Goal: Information Seeking & Learning: Learn about a topic

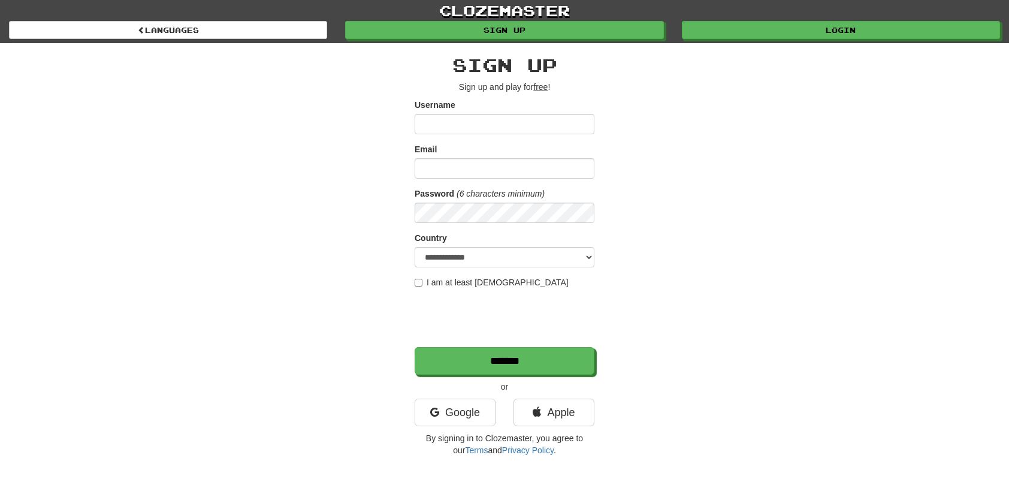
click at [422, 286] on label "I am at least [DEMOGRAPHIC_DATA]" at bounding box center [492, 282] width 154 height 12
drag, startPoint x: 438, startPoint y: 284, endPoint x: 481, endPoint y: 282, distance: 43.2
click at [439, 284] on label "I am at least 16 years old" at bounding box center [492, 282] width 154 height 12
drag, startPoint x: 758, startPoint y: 243, endPoint x: 836, endPoint y: 141, distance: 127.9
click at [760, 242] on div "**********" at bounding box center [504, 252] width 701 height 419
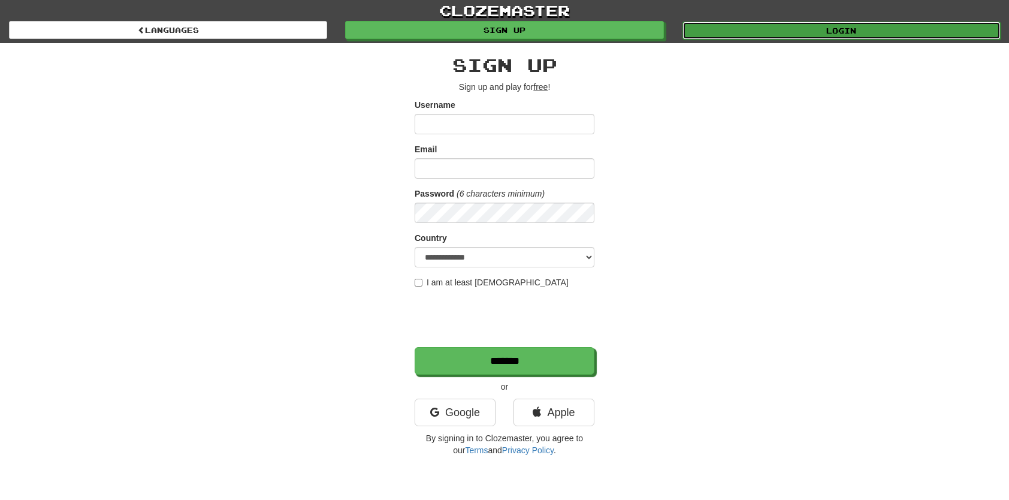
click at [819, 24] on link "Login" at bounding box center [842, 31] width 318 height 18
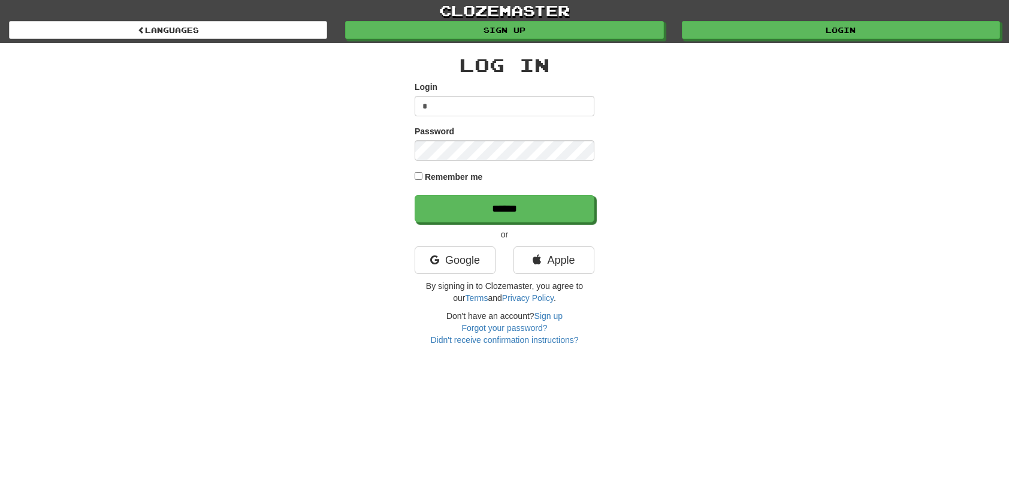
type input "*"
type input "**"
click at [415, 195] on input "******" at bounding box center [505, 209] width 180 height 28
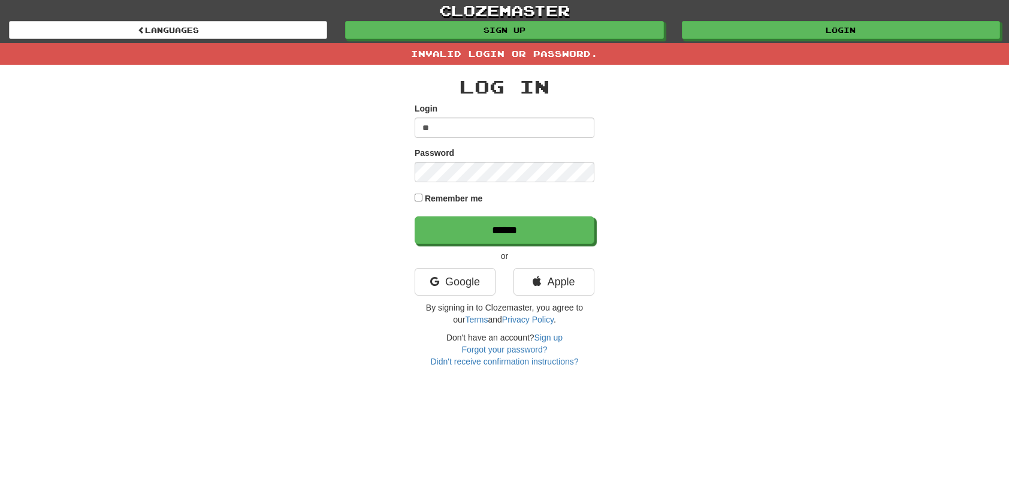
click at [459, 136] on input "**" at bounding box center [505, 127] width 180 height 20
click at [468, 125] on input "Login" at bounding box center [505, 127] width 180 height 20
type input "**********"
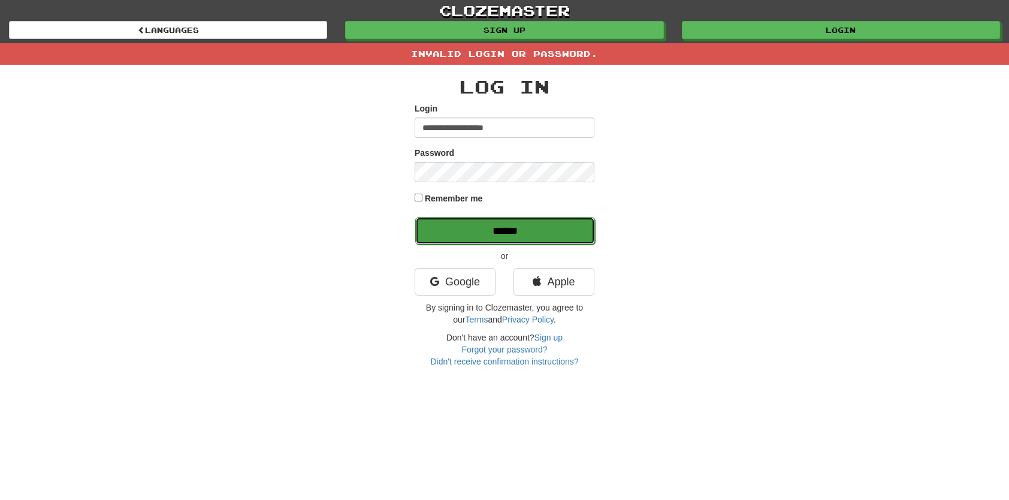
click at [486, 237] on input "******" at bounding box center [505, 231] width 180 height 28
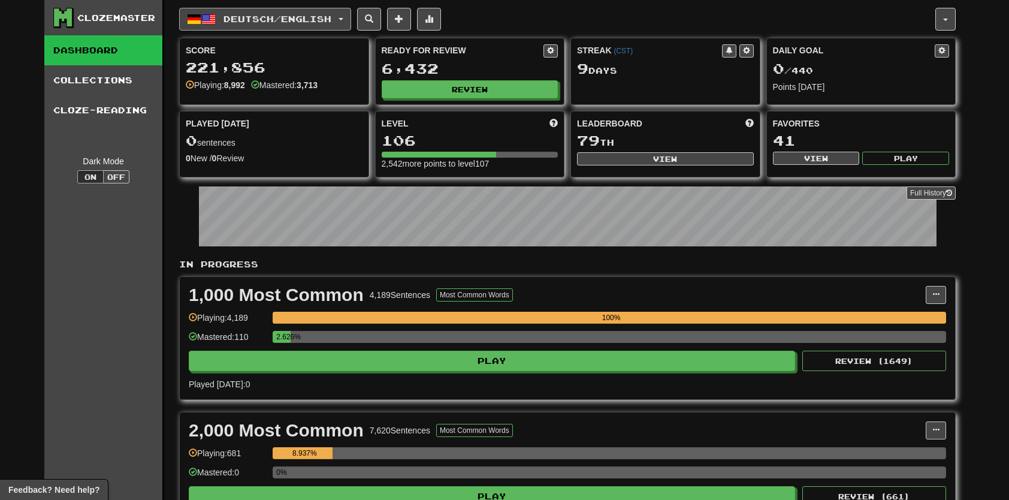
click at [313, 23] on button "Deutsch / English" at bounding box center [265, 19] width 172 height 23
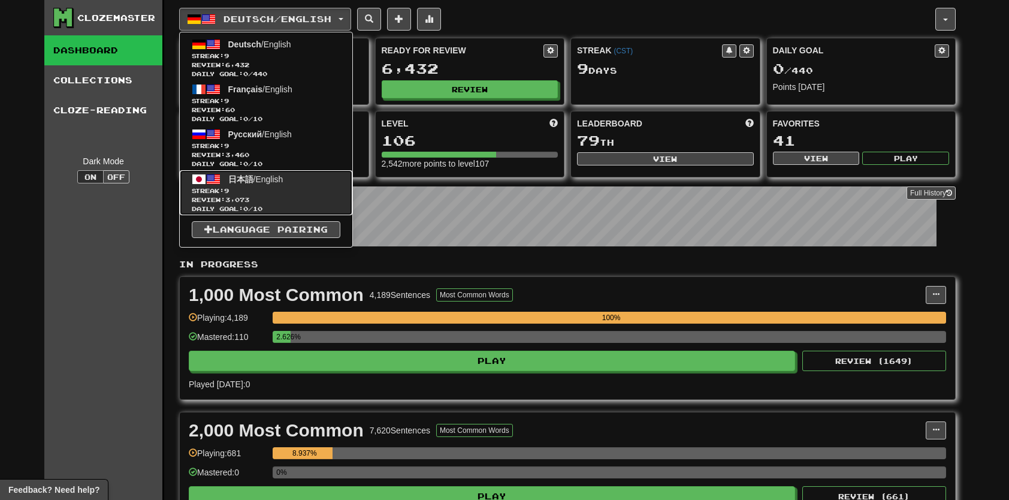
click at [281, 194] on span "Streak: 9" at bounding box center [266, 190] width 149 height 9
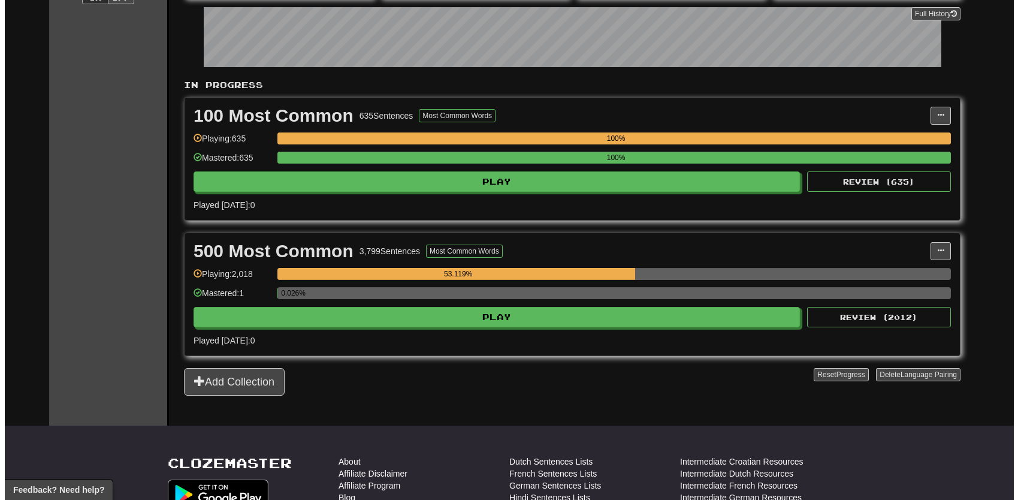
scroll to position [180, 0]
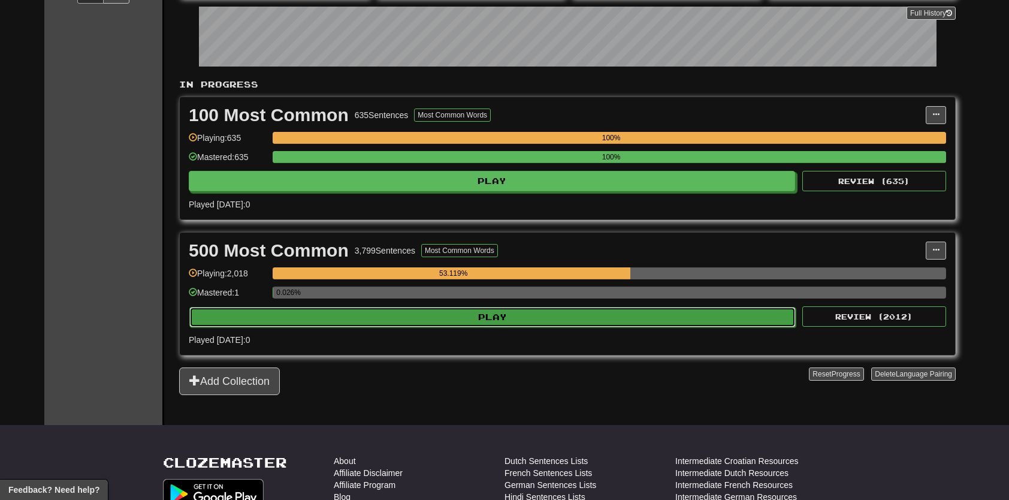
click at [453, 308] on button "Play" at bounding box center [492, 317] width 607 height 20
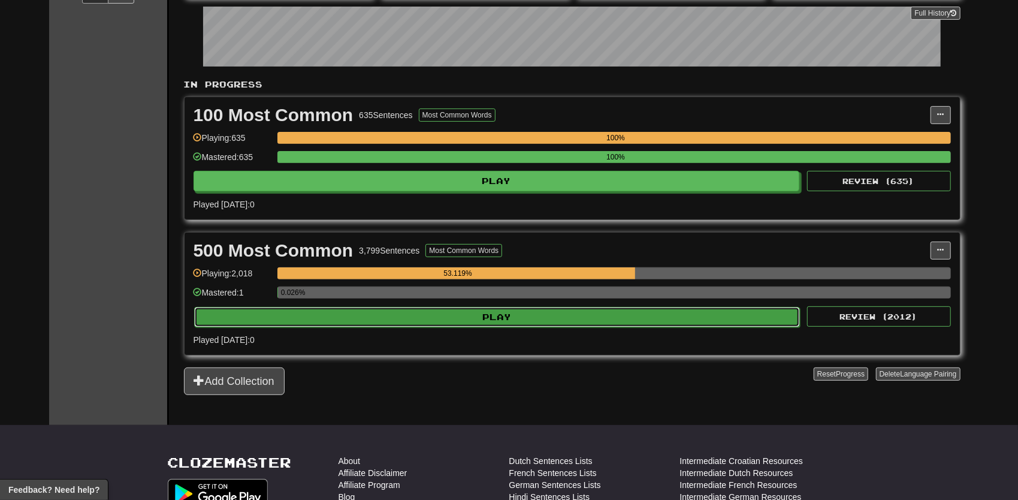
select select "**"
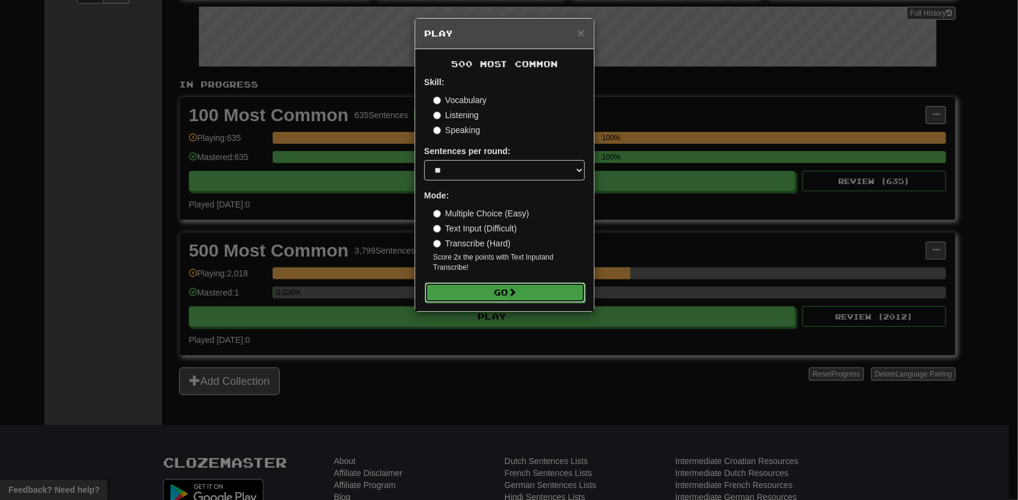
click at [568, 293] on button "Go" at bounding box center [505, 292] width 161 height 20
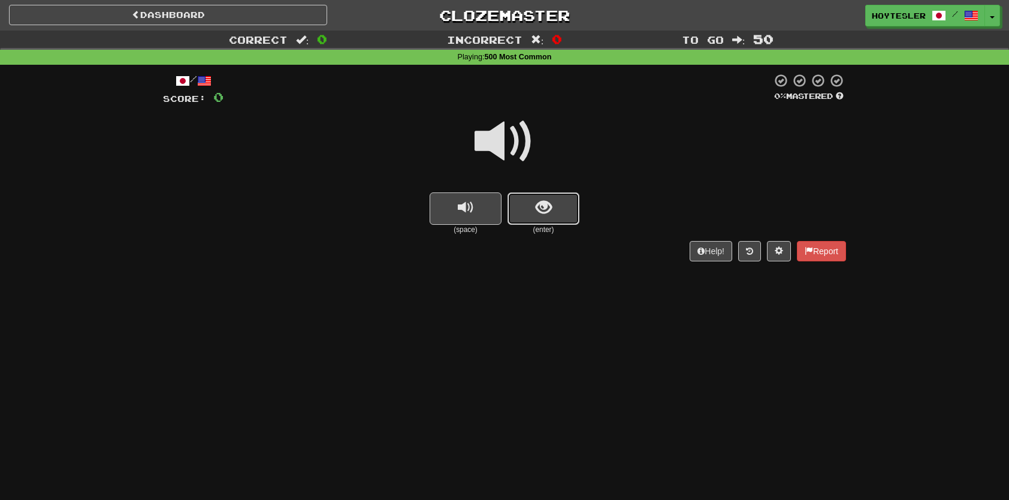
click at [575, 210] on button "show sentence" at bounding box center [544, 208] width 72 height 32
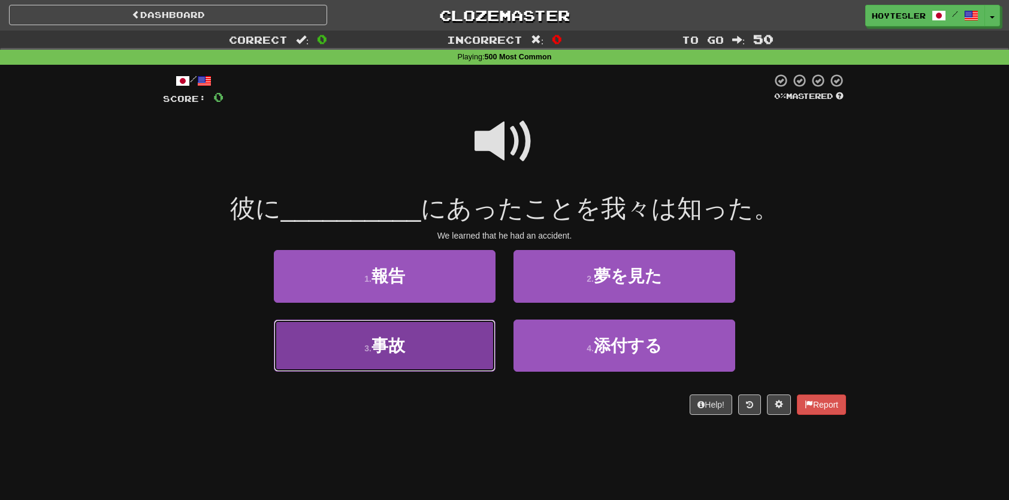
click at [468, 351] on button "3 . 事故" at bounding box center [385, 345] width 222 height 52
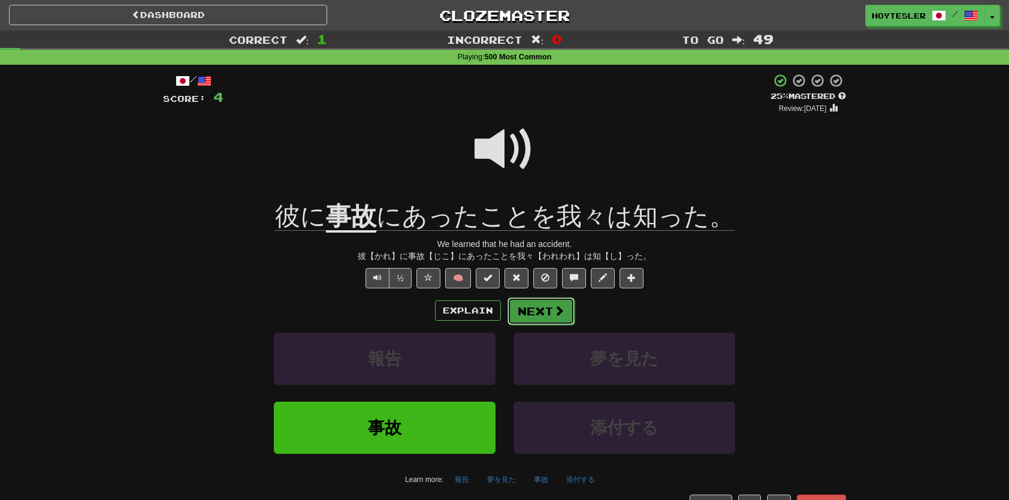
click at [551, 314] on button "Next" at bounding box center [541, 311] width 67 height 28
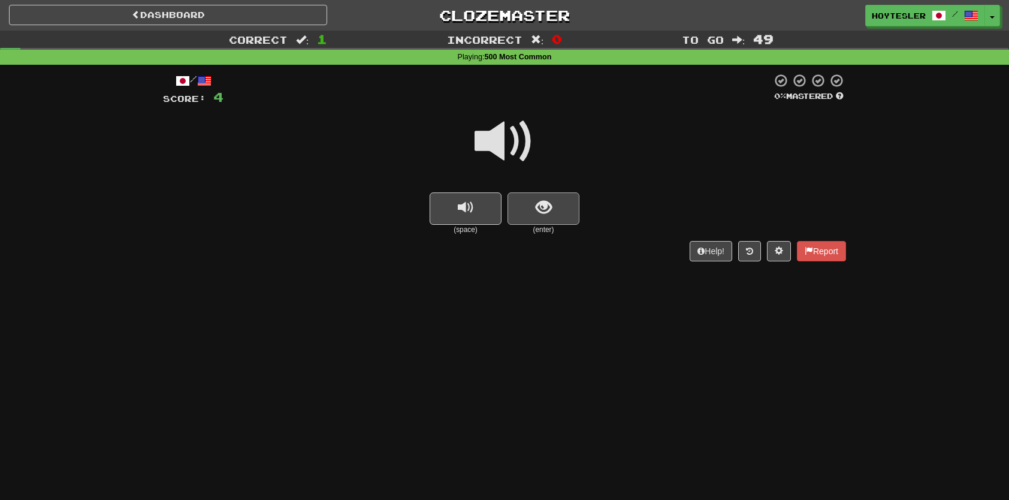
drag, startPoint x: 533, startPoint y: 230, endPoint x: 532, endPoint y: 209, distance: 21.0
click at [533, 231] on small "(enter)" at bounding box center [544, 230] width 72 height 10
click at [532, 209] on button "show sentence" at bounding box center [544, 208] width 72 height 32
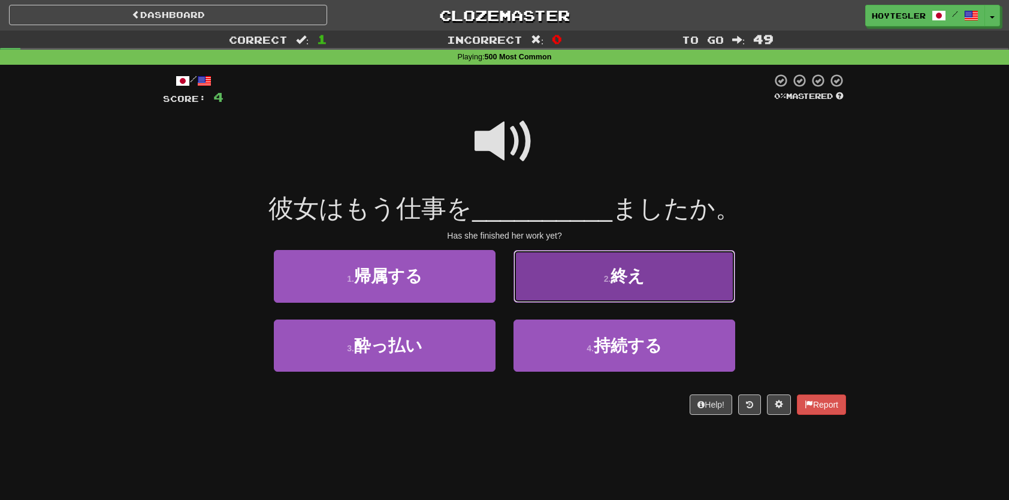
click at [604, 284] on button "2 . 終え" at bounding box center [625, 276] width 222 height 52
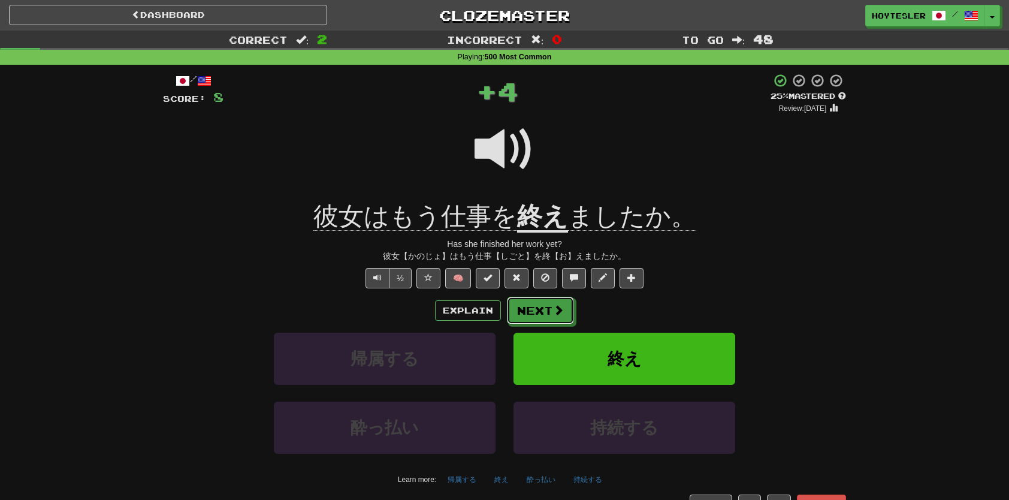
click at [538, 308] on button "Next" at bounding box center [540, 311] width 67 height 28
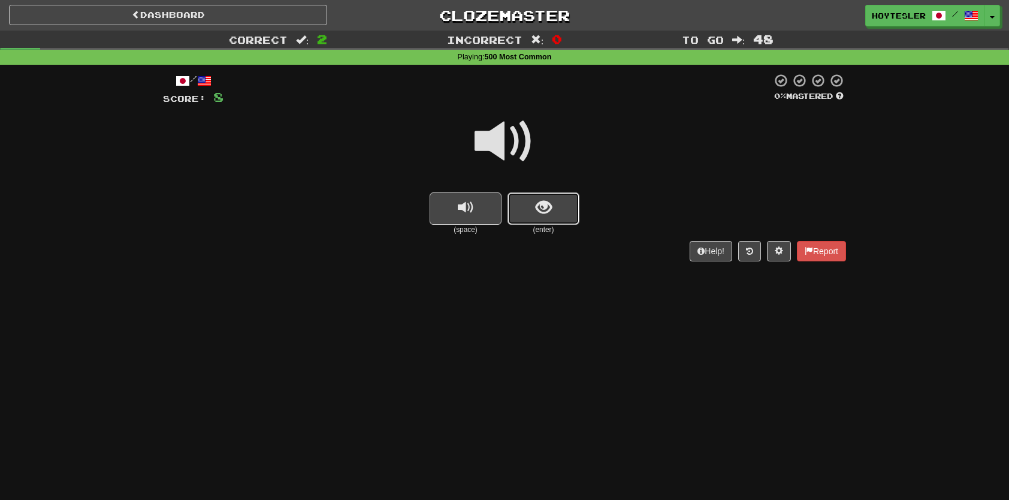
drag, startPoint x: 563, startPoint y: 219, endPoint x: 547, endPoint y: 248, distance: 33.0
click at [560, 219] on button "show sentence" at bounding box center [544, 208] width 72 height 32
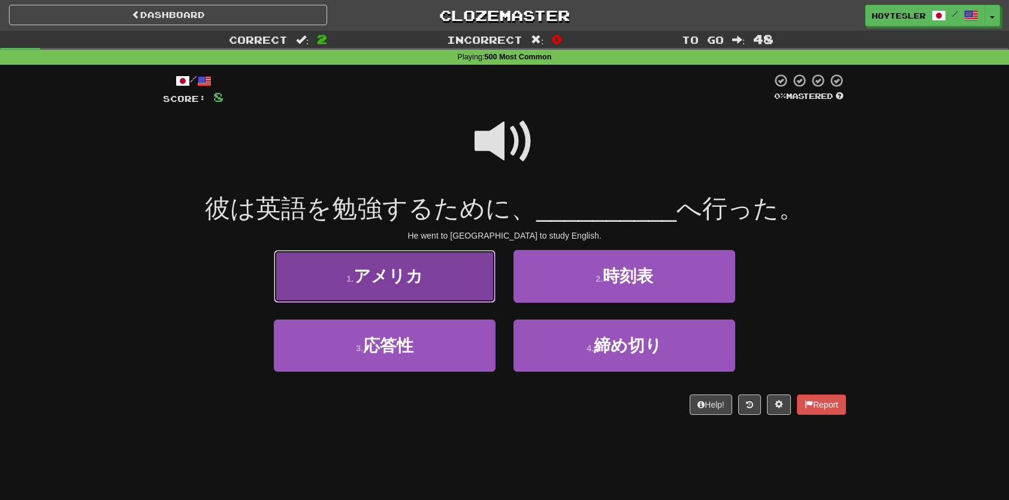
click at [457, 275] on button "1 . アメリカ" at bounding box center [385, 276] width 222 height 52
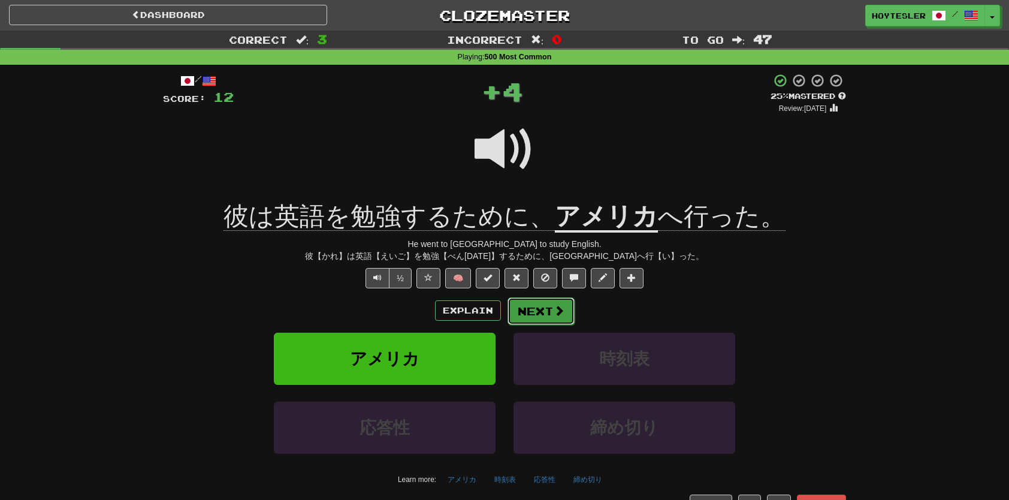
drag, startPoint x: 495, startPoint y: 294, endPoint x: 529, endPoint y: 308, distance: 37.6
click at [529, 308] on button "Next" at bounding box center [541, 311] width 67 height 28
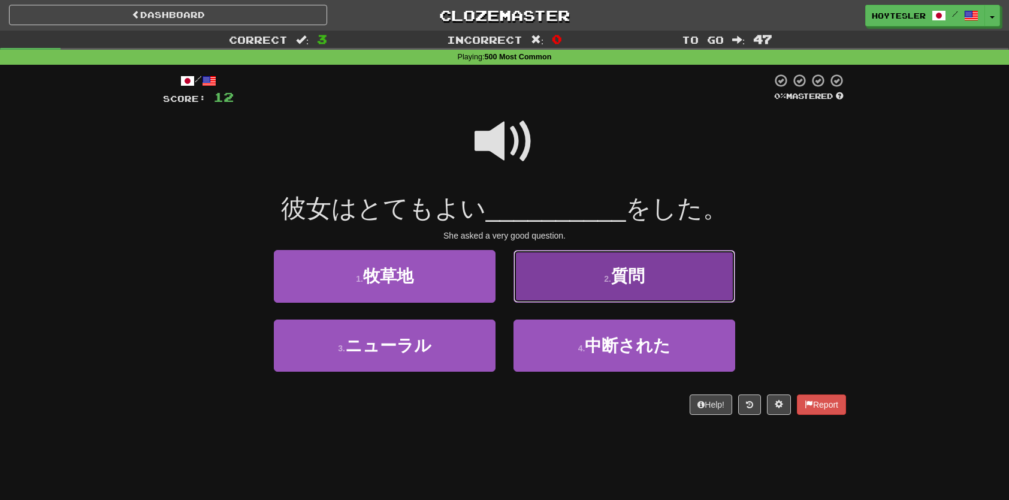
click at [630, 285] on span "質問" at bounding box center [628, 276] width 34 height 19
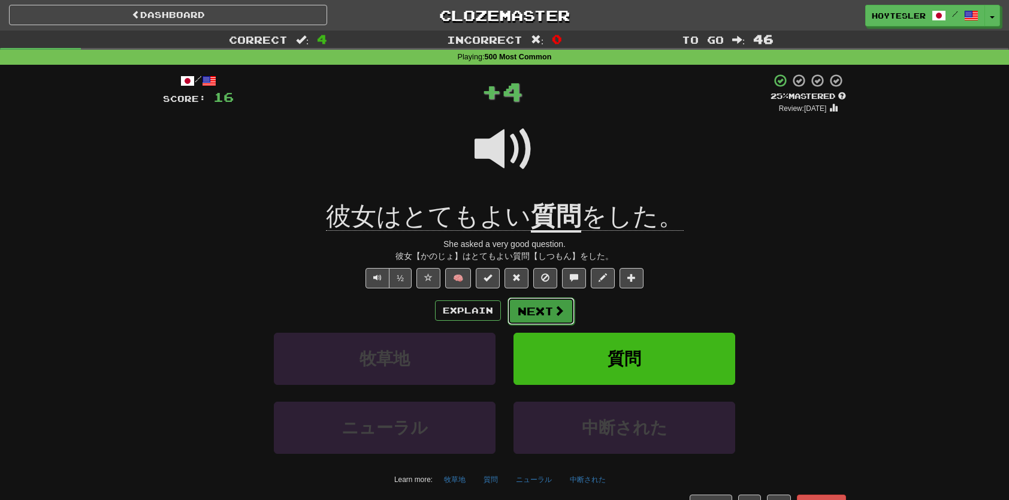
click at [548, 310] on button "Next" at bounding box center [541, 311] width 67 height 28
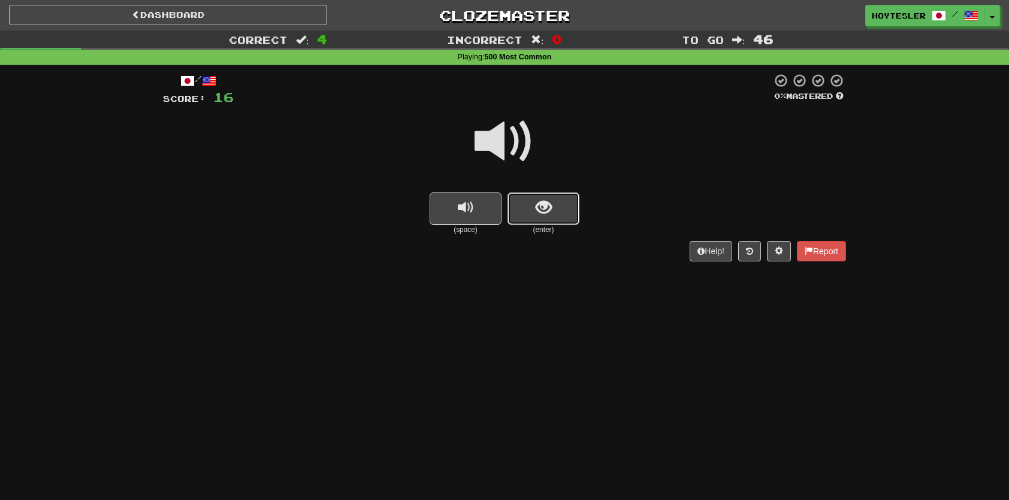
click at [566, 203] on button "show sentence" at bounding box center [544, 208] width 72 height 32
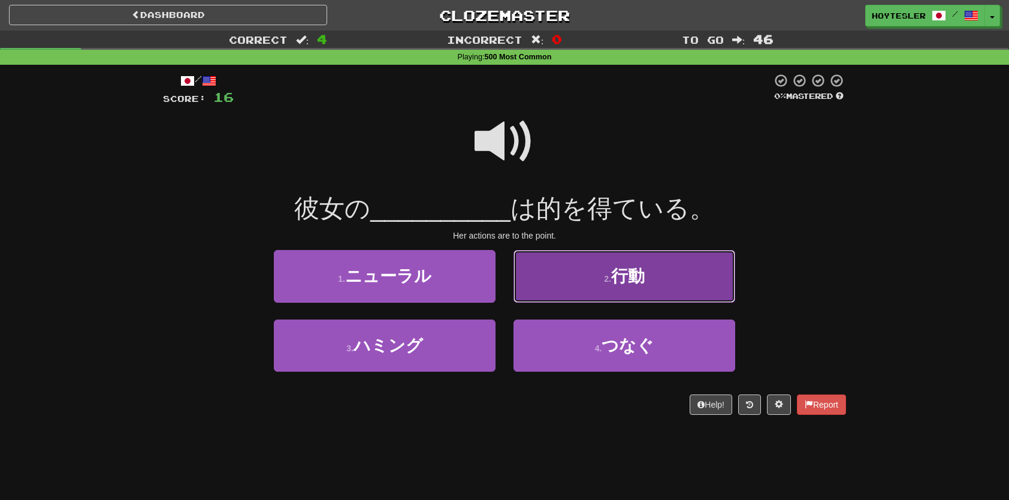
click at [602, 264] on button "2 . 行動" at bounding box center [625, 276] width 222 height 52
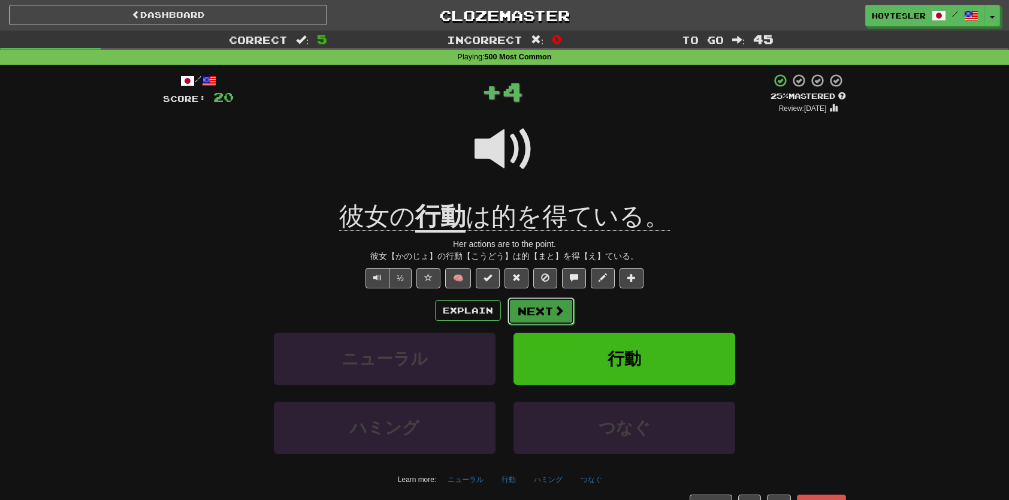
click at [527, 299] on button "Next" at bounding box center [541, 311] width 67 height 28
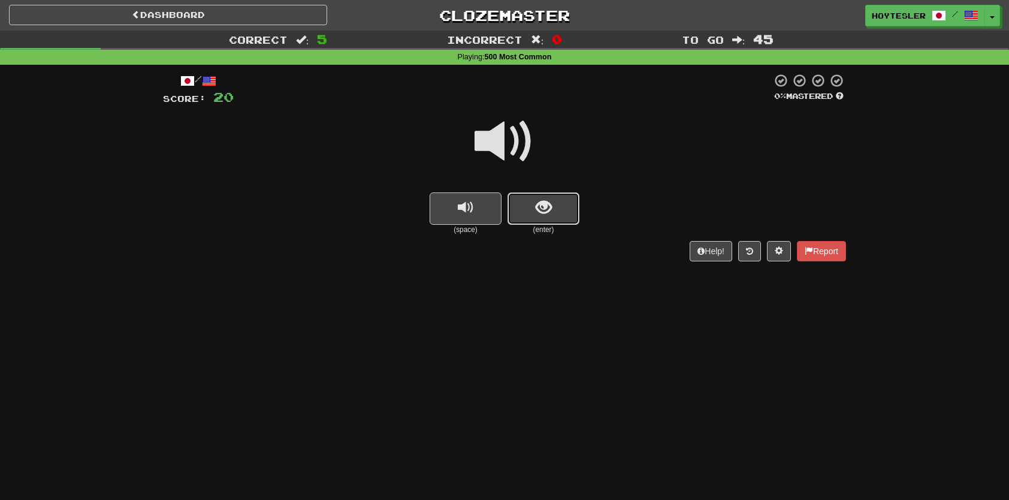
click at [548, 209] on span "show sentence" at bounding box center [544, 208] width 16 height 16
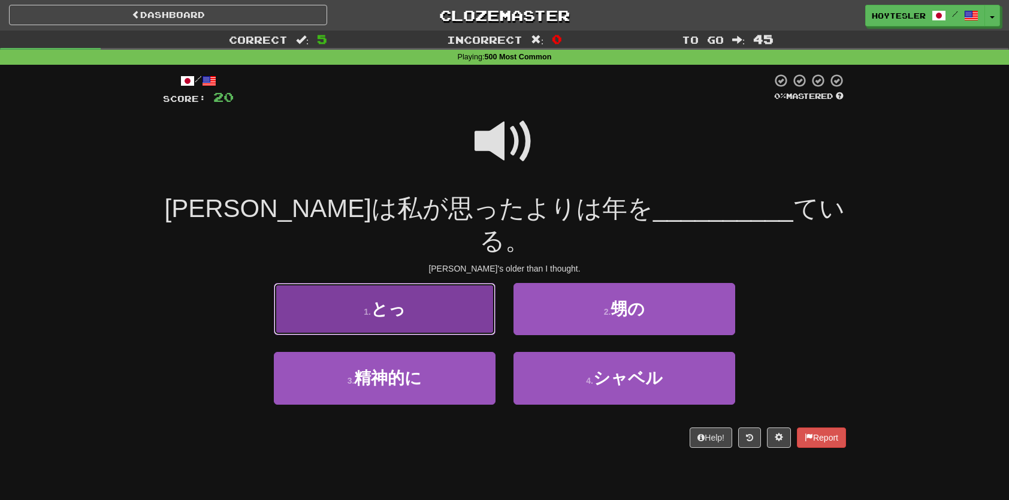
click at [394, 291] on button "1 . とっ" at bounding box center [385, 309] width 222 height 52
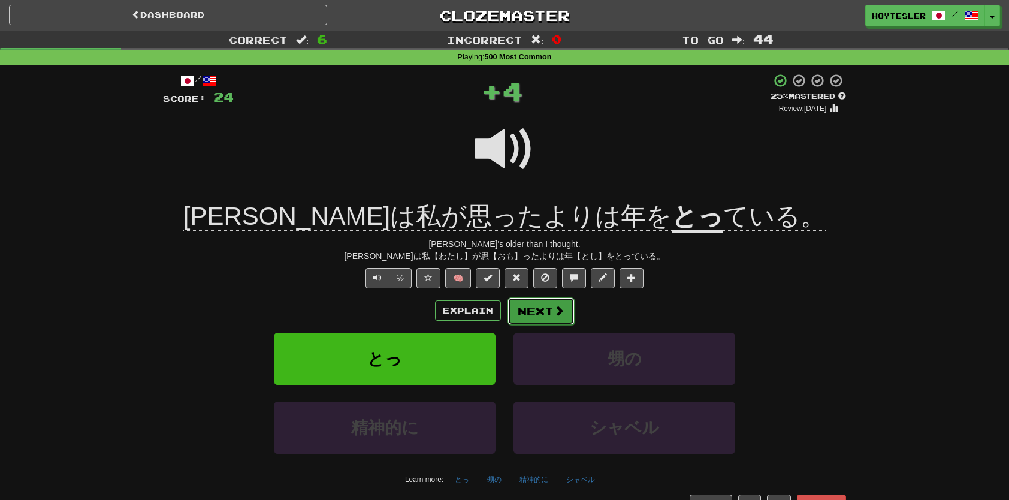
click at [538, 313] on button "Next" at bounding box center [541, 311] width 67 height 28
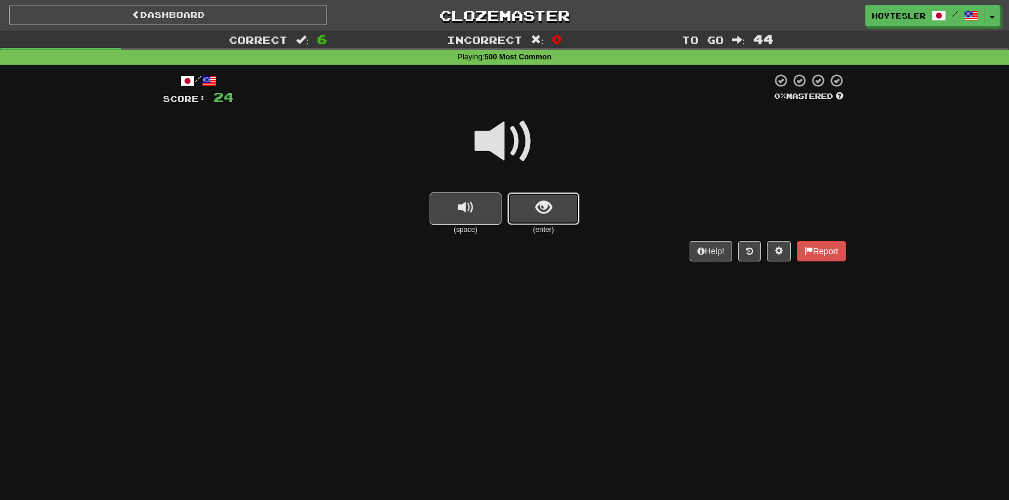
click at [553, 210] on button "show sentence" at bounding box center [544, 208] width 72 height 32
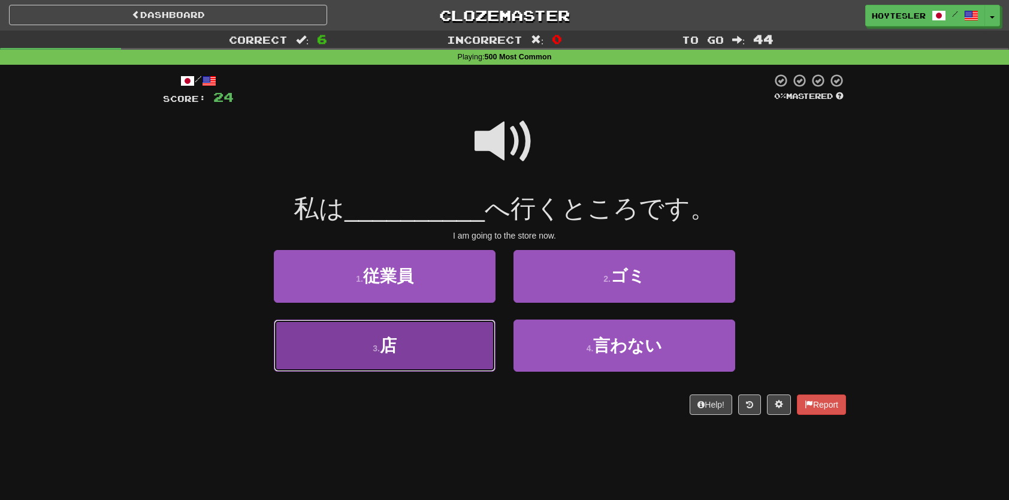
click at [432, 360] on button "3 . 店" at bounding box center [385, 345] width 222 height 52
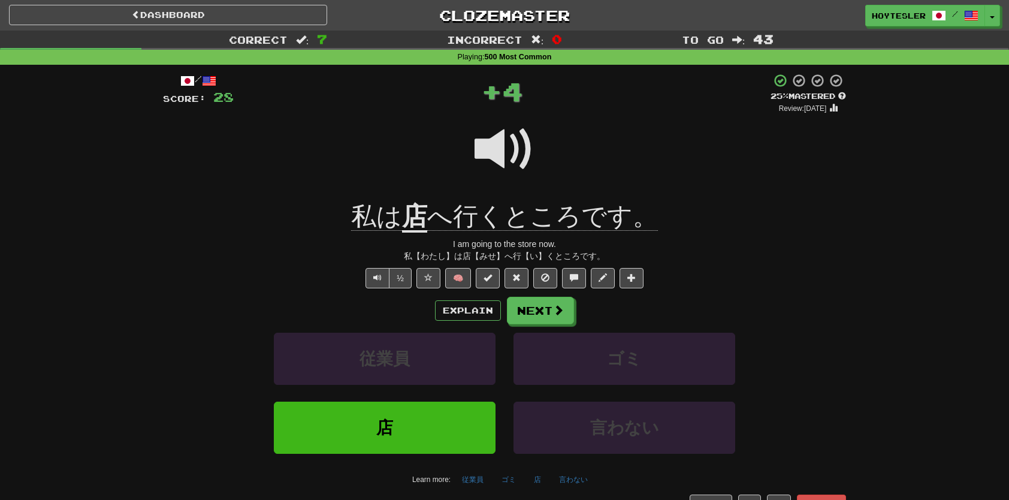
click at [573, 307] on div "Explain Next" at bounding box center [504, 311] width 683 height 28
click at [566, 310] on button "Next" at bounding box center [541, 311] width 67 height 28
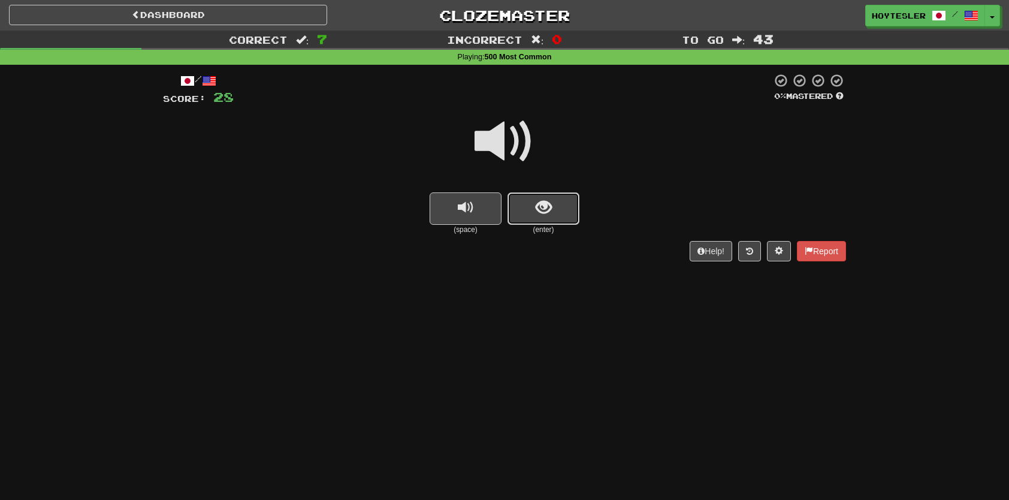
click at [544, 211] on span "show sentence" at bounding box center [544, 208] width 16 height 16
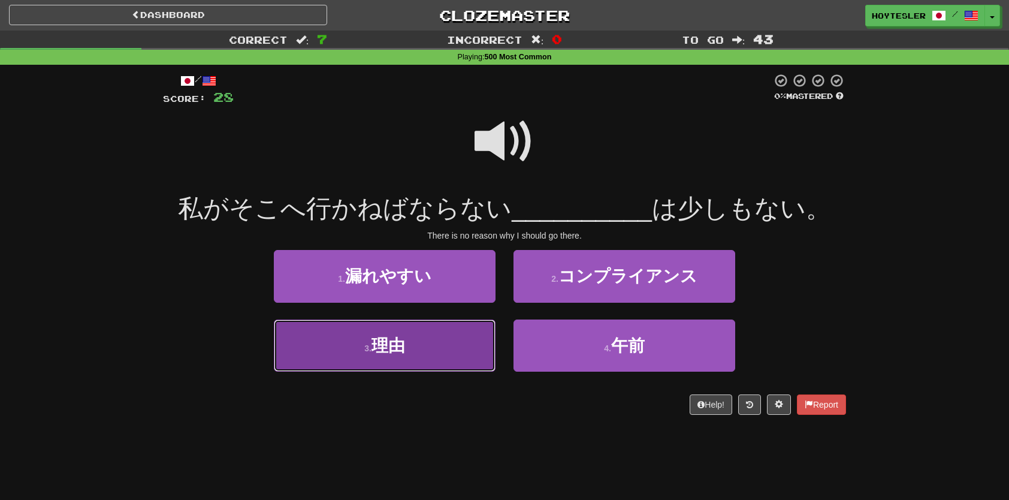
click at [454, 367] on button "3 . 理由" at bounding box center [385, 345] width 222 height 52
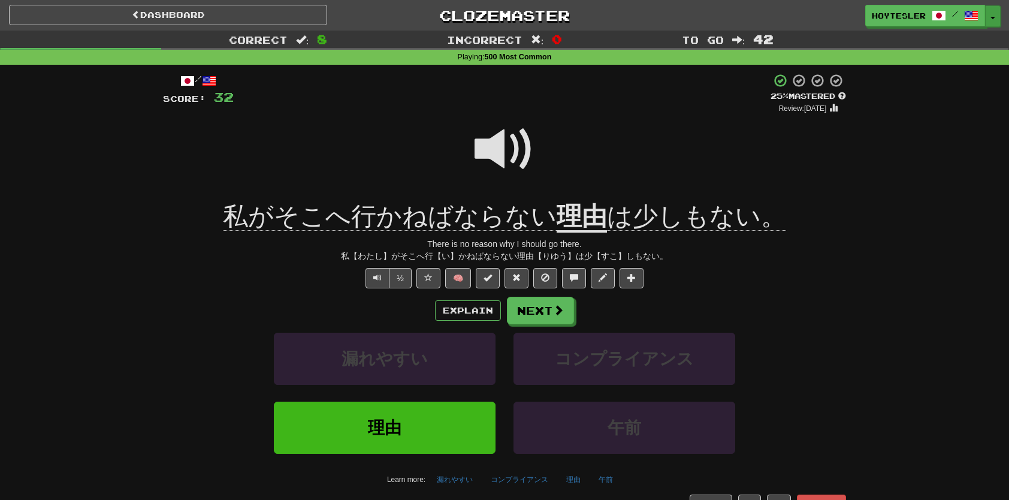
click at [992, 8] on button "Toggle Dropdown" at bounding box center [993, 16] width 16 height 22
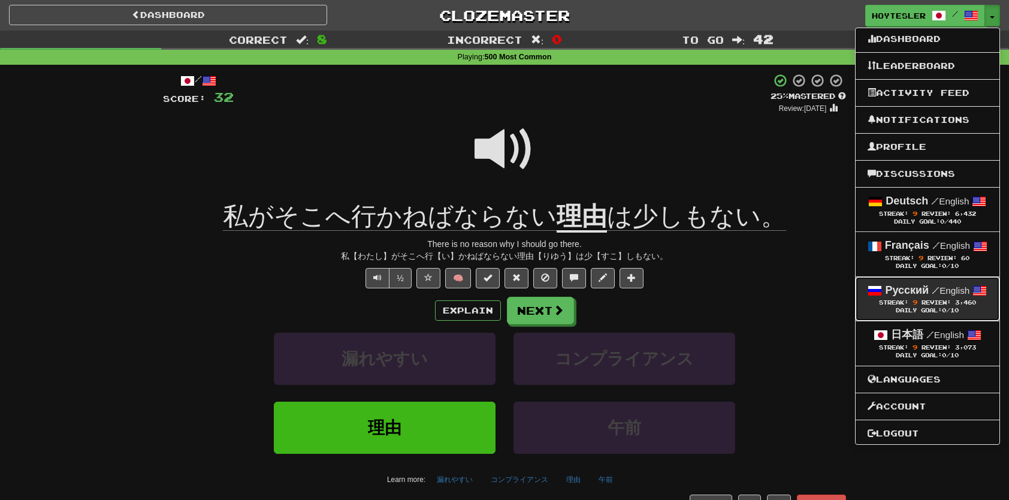
click at [941, 288] on small "/ English" at bounding box center [951, 290] width 38 height 10
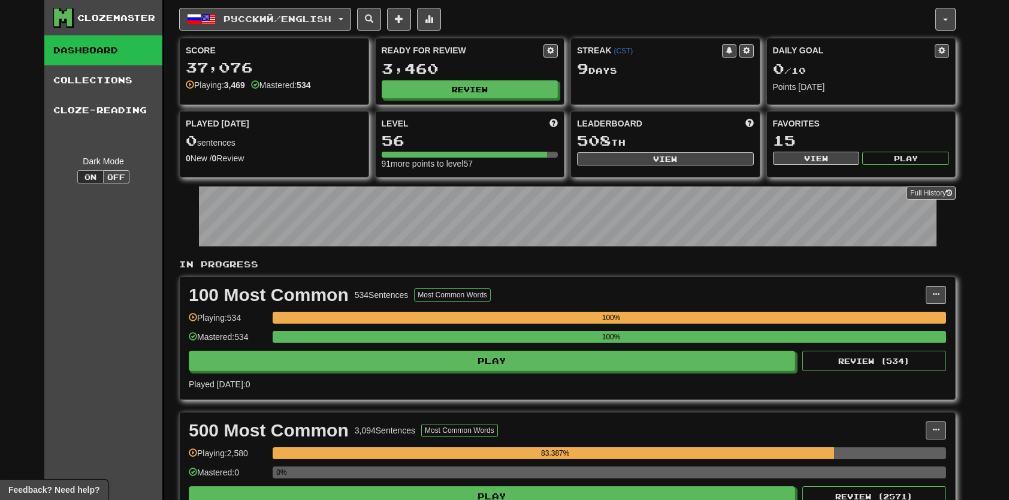
drag, startPoint x: 732, startPoint y: 418, endPoint x: 641, endPoint y: 424, distance: 91.3
click at [635, 423] on div "500 Most Common 3,094 Sentences Most Common Words" at bounding box center [557, 430] width 737 height 18
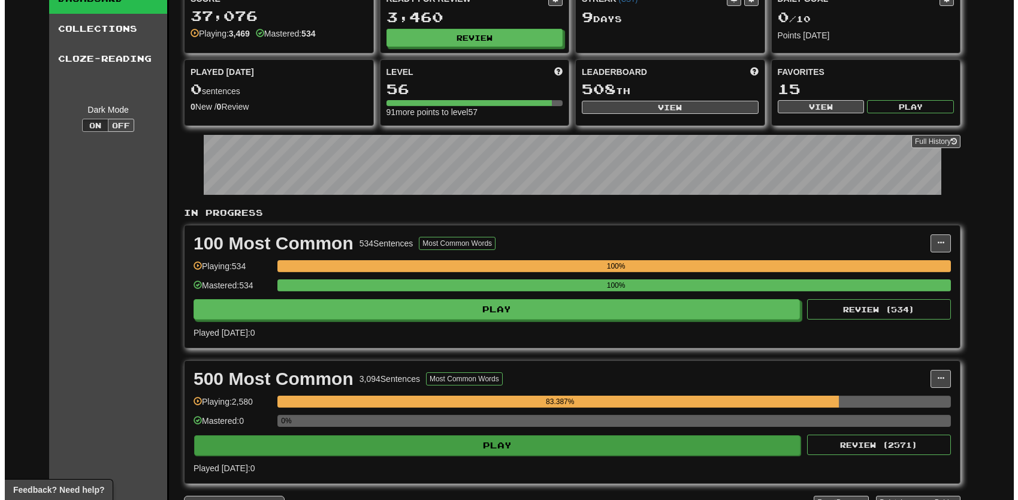
scroll to position [60, 0]
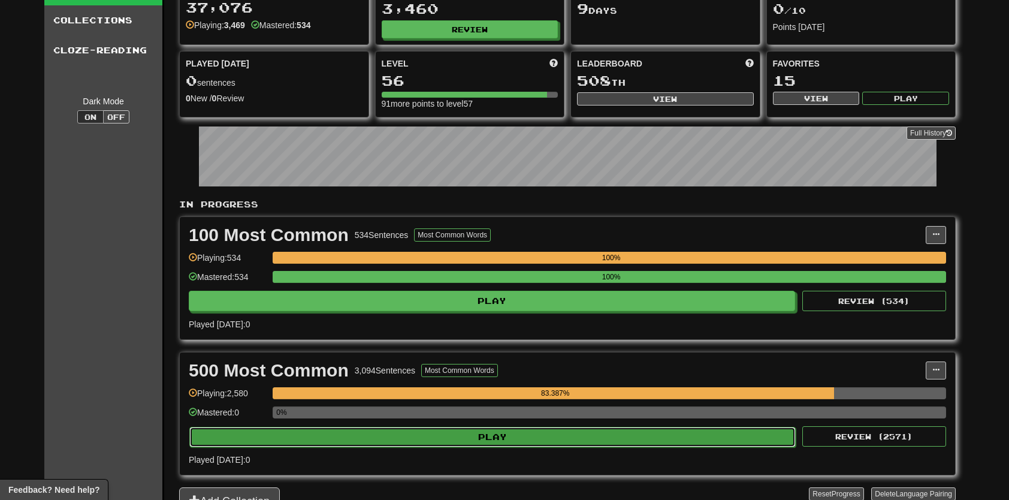
click at [597, 440] on button "Play" at bounding box center [492, 437] width 607 height 20
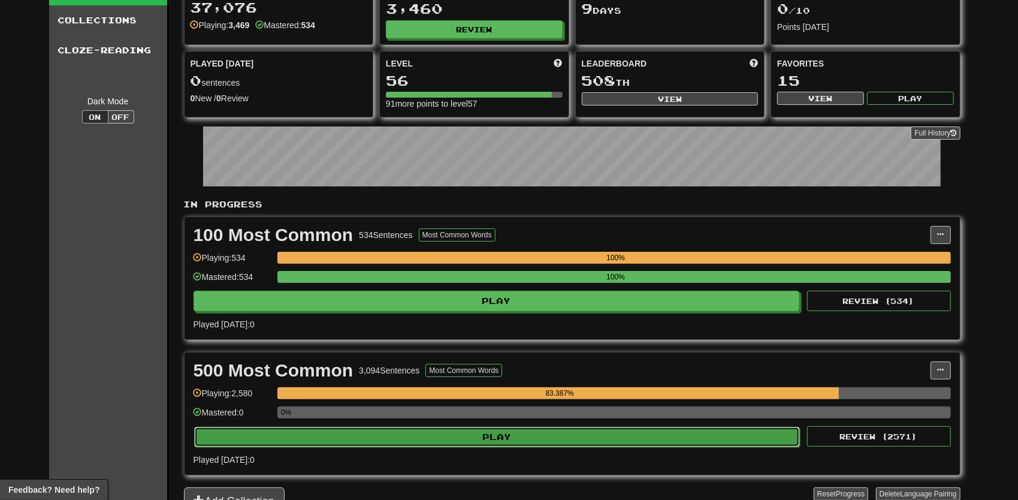
select select "**"
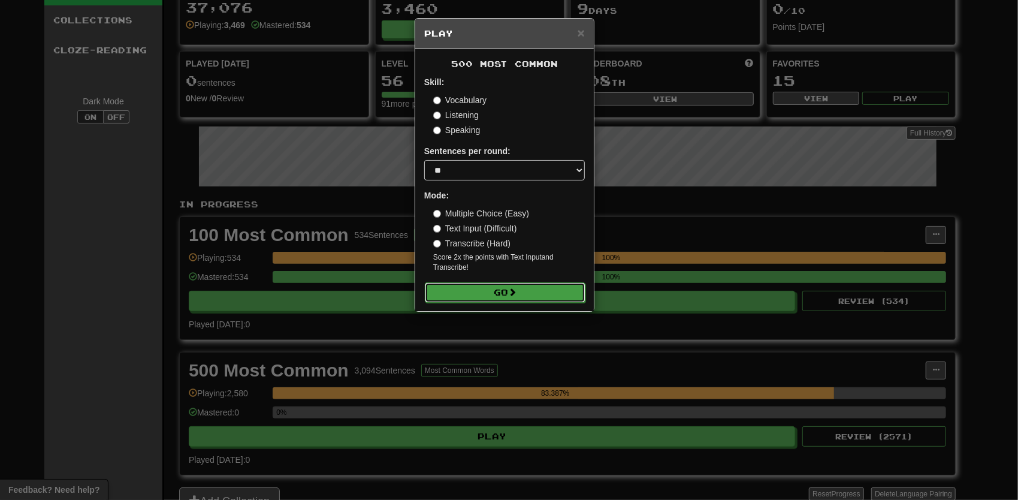
click at [523, 284] on button "Go" at bounding box center [505, 292] width 161 height 20
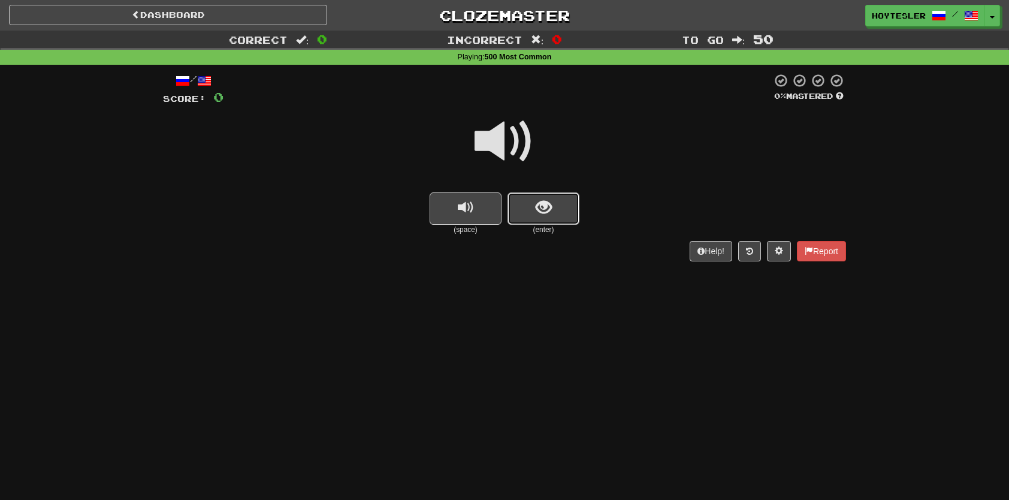
click at [560, 210] on button "show sentence" at bounding box center [544, 208] width 72 height 32
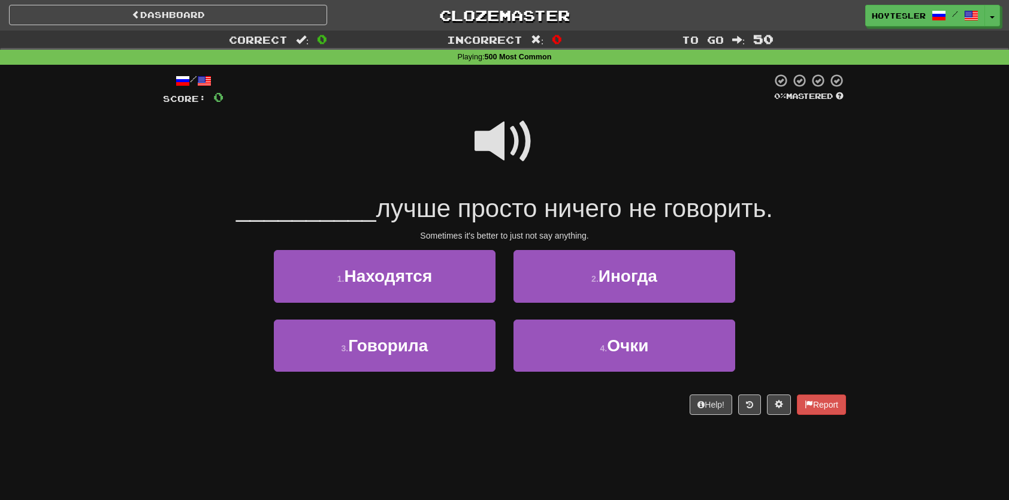
click at [514, 128] on span at bounding box center [505, 141] width 60 height 60
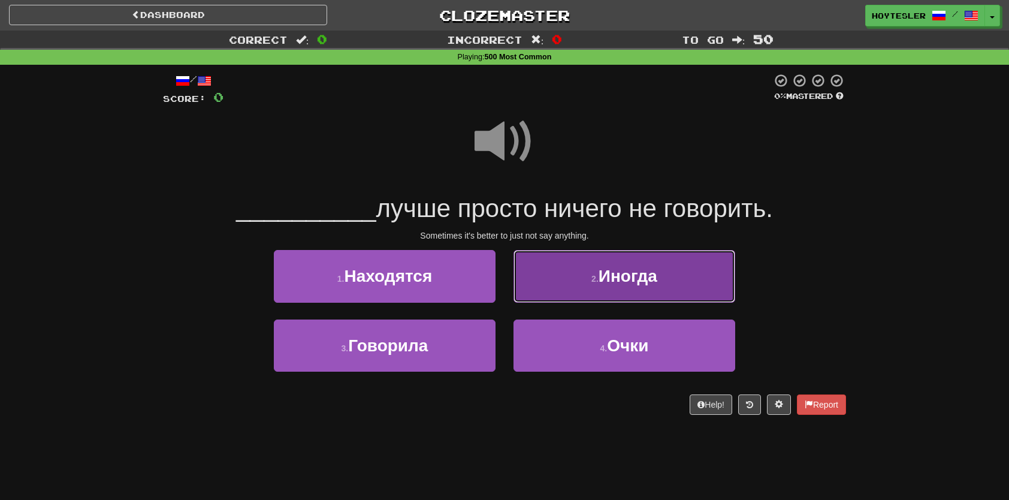
click at [661, 261] on button "2 . Иногда" at bounding box center [625, 276] width 222 height 52
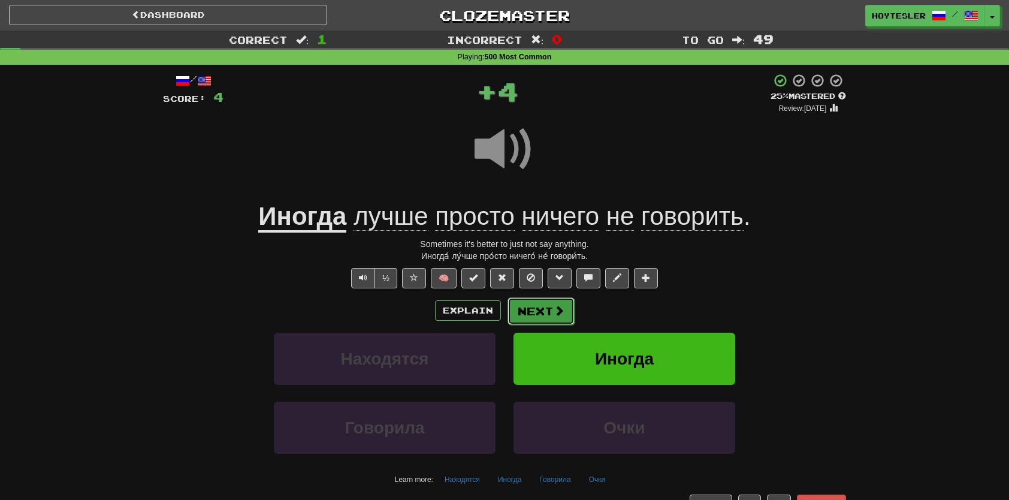
click at [551, 314] on button "Next" at bounding box center [541, 311] width 67 height 28
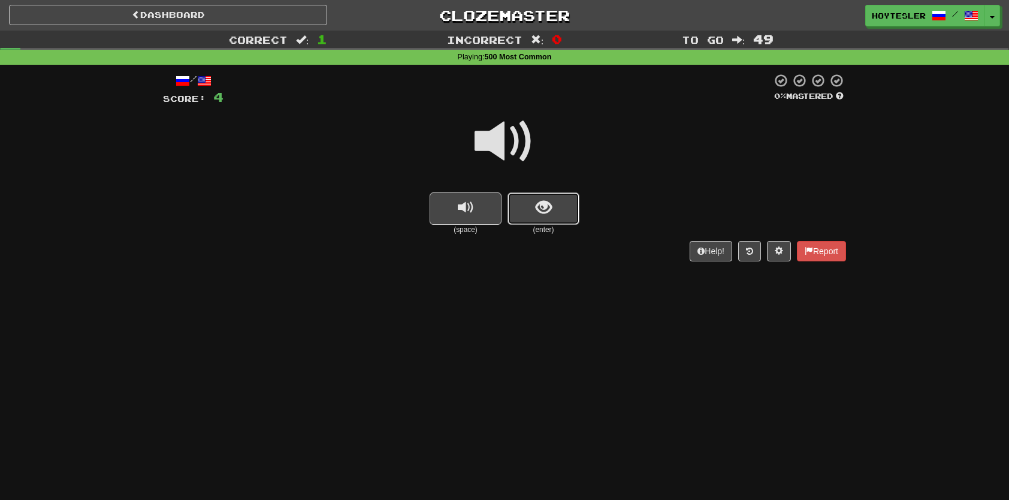
click at [545, 212] on span "show sentence" at bounding box center [544, 208] width 16 height 16
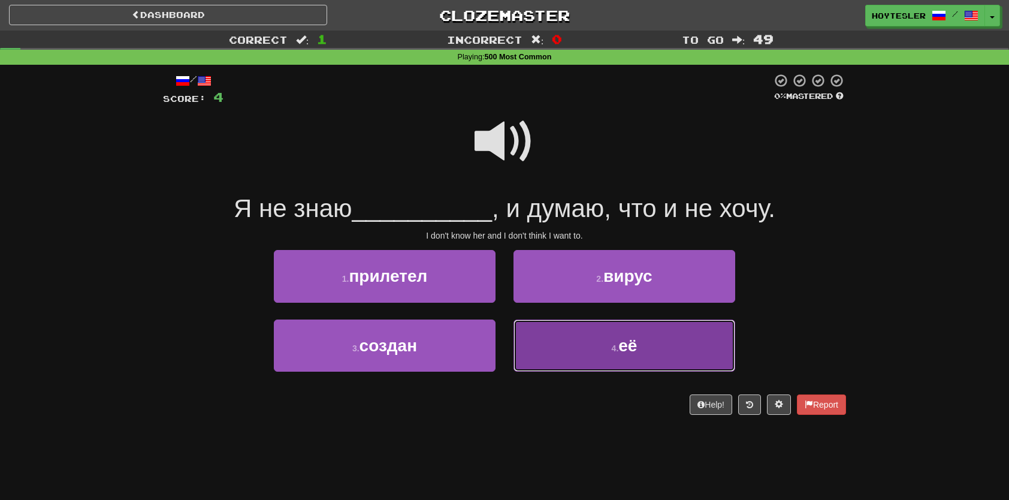
click at [638, 352] on button "4 . её" at bounding box center [625, 345] width 222 height 52
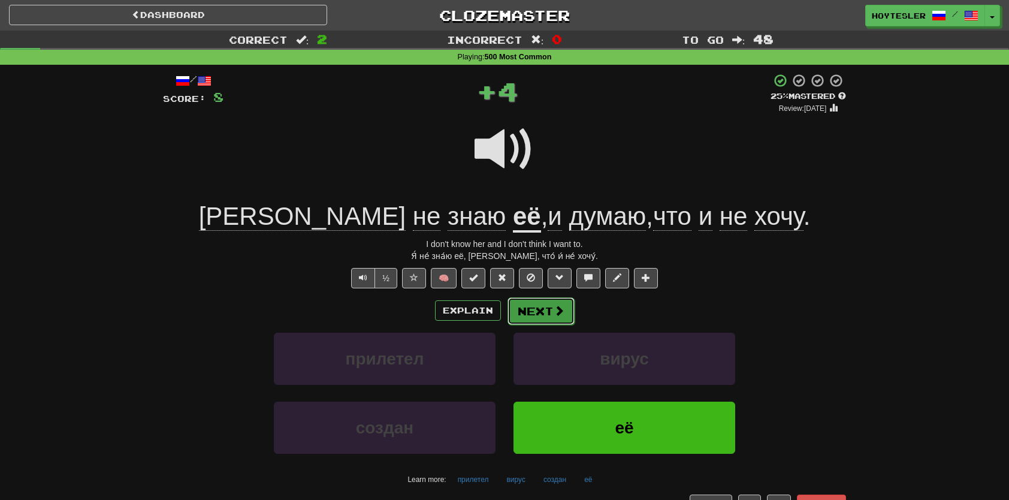
click at [556, 302] on button "Next" at bounding box center [541, 311] width 67 height 28
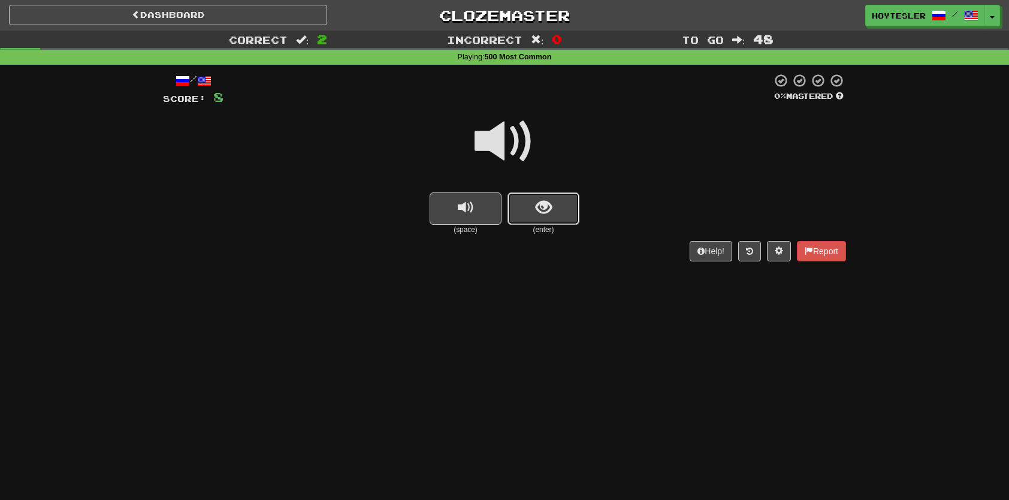
click at [560, 214] on button "show sentence" at bounding box center [544, 208] width 72 height 32
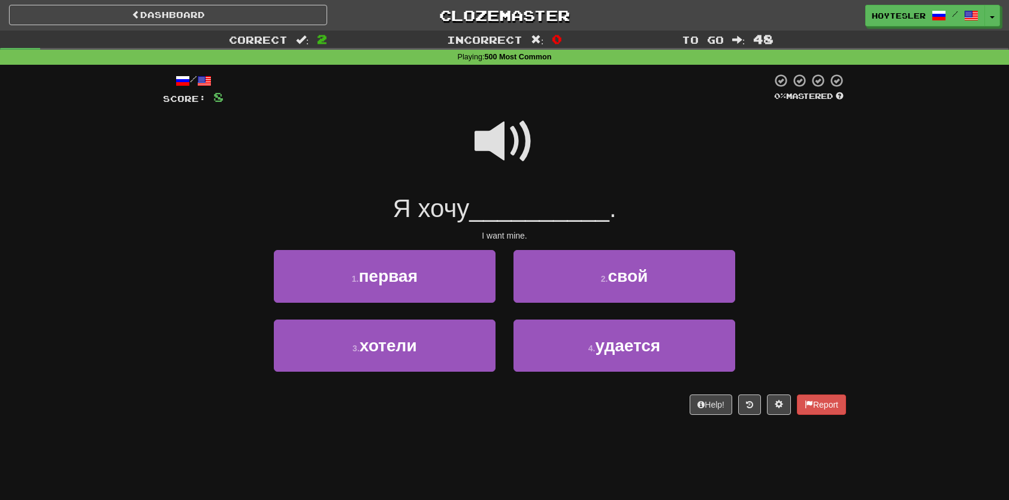
click at [553, 182] on div at bounding box center [504, 150] width 683 height 86
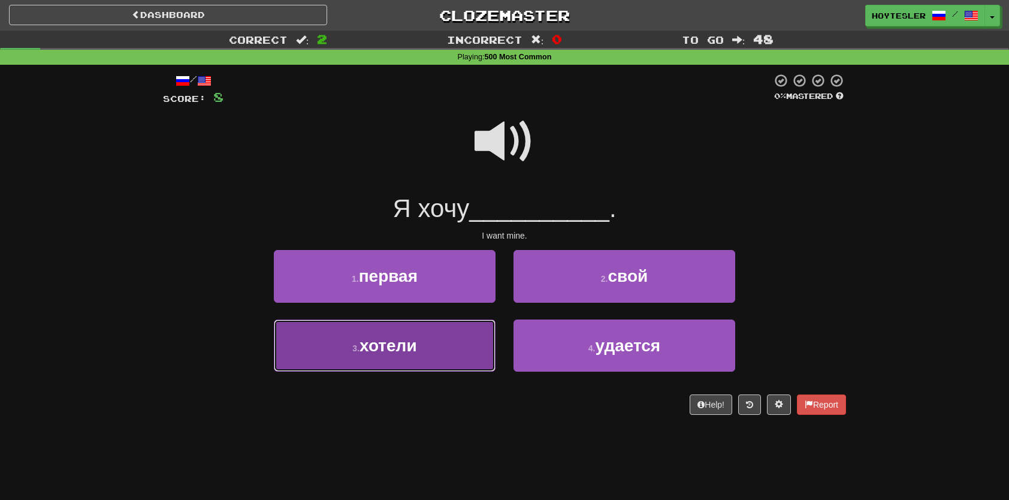
click at [387, 364] on button "3 . хотели" at bounding box center [385, 345] width 222 height 52
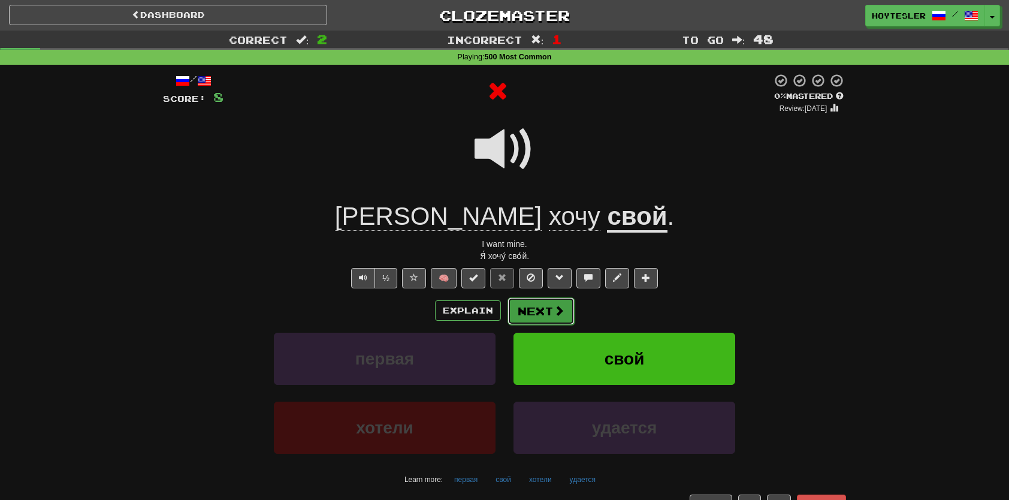
click at [543, 315] on button "Next" at bounding box center [541, 311] width 67 height 28
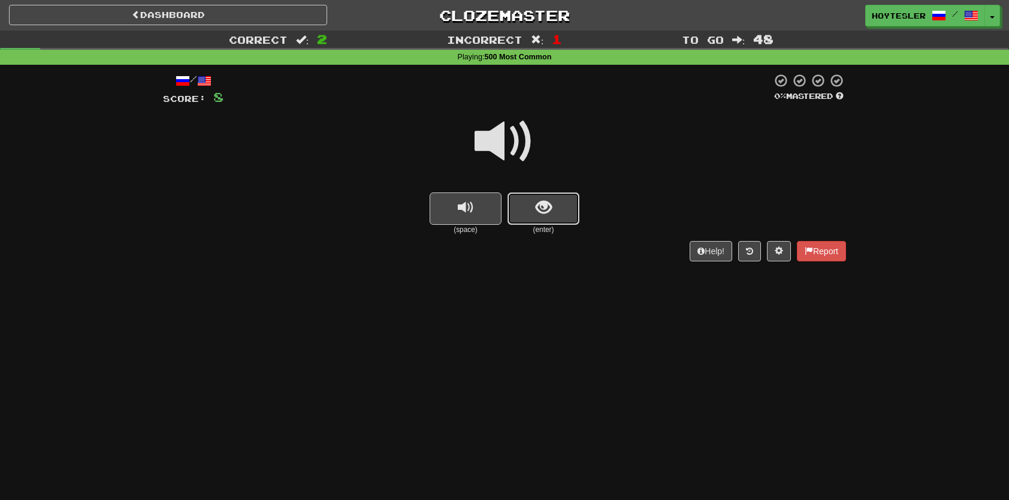
click at [551, 217] on button "show sentence" at bounding box center [544, 208] width 72 height 32
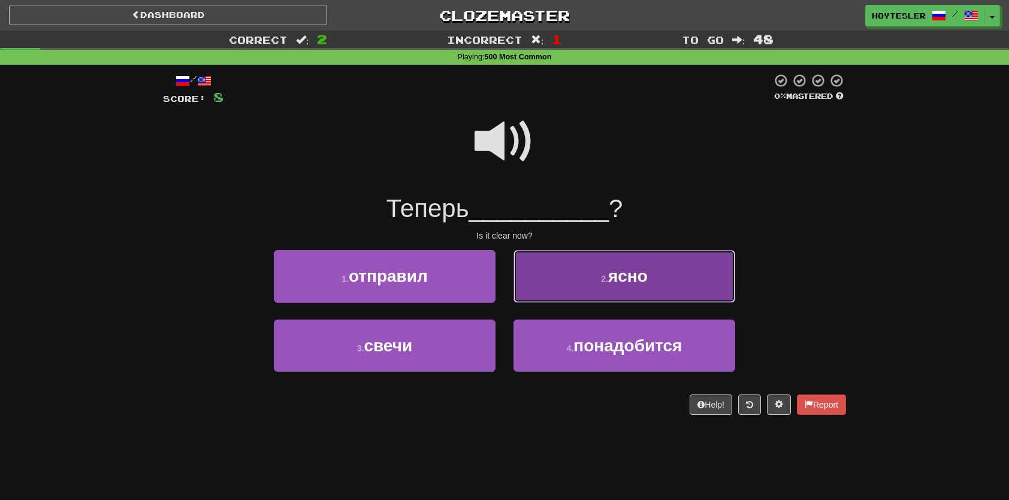
click at [566, 279] on button "2 . ясно" at bounding box center [625, 276] width 222 height 52
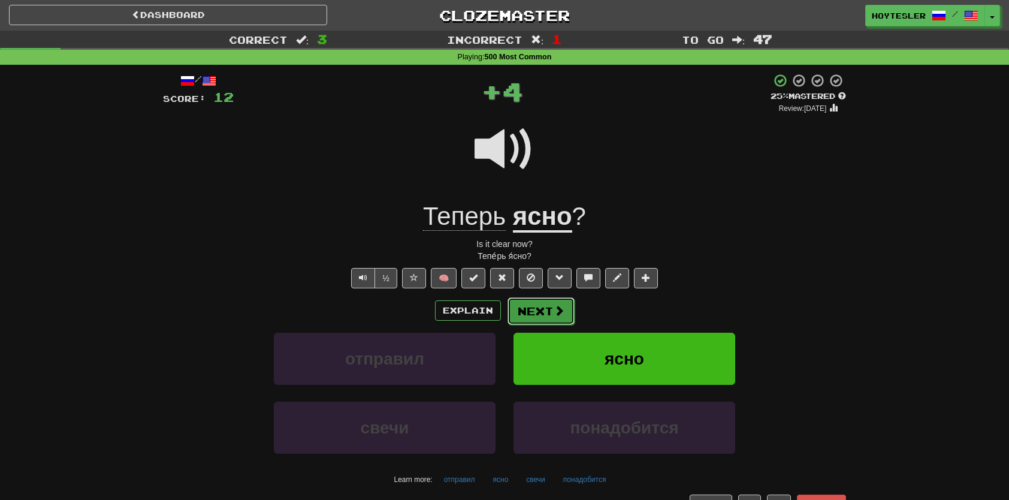
click at [549, 321] on button "Next" at bounding box center [541, 311] width 67 height 28
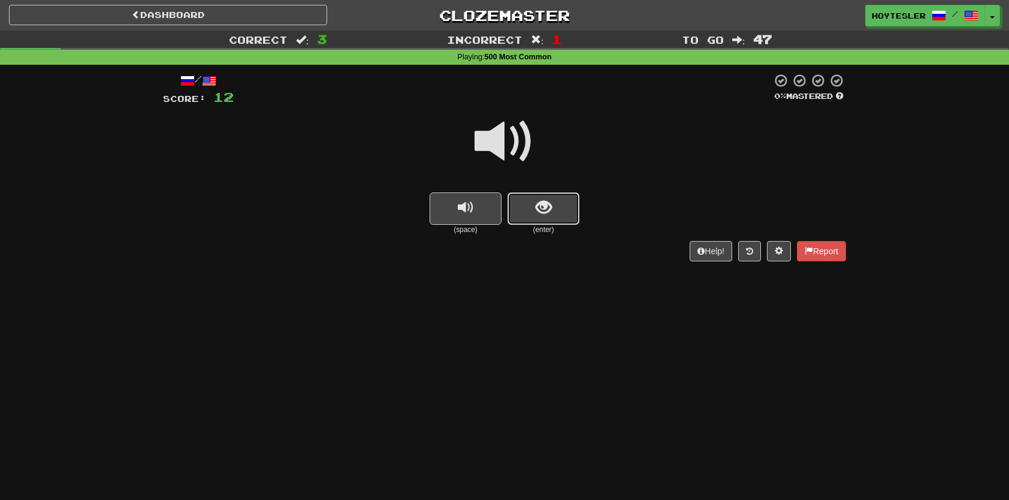
click at [567, 203] on button "show sentence" at bounding box center [544, 208] width 72 height 32
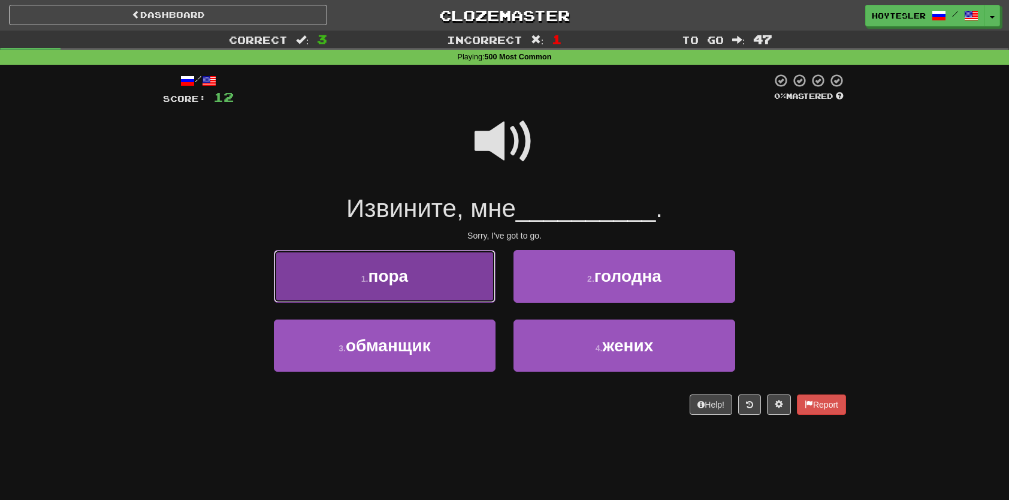
click at [493, 252] on button "1 . пора" at bounding box center [385, 276] width 222 height 52
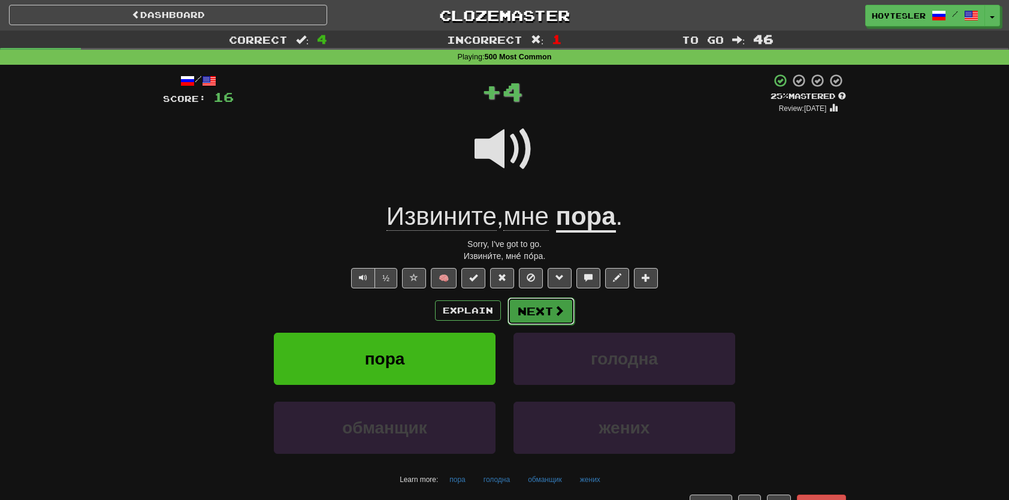
click at [554, 312] on span at bounding box center [559, 310] width 11 height 11
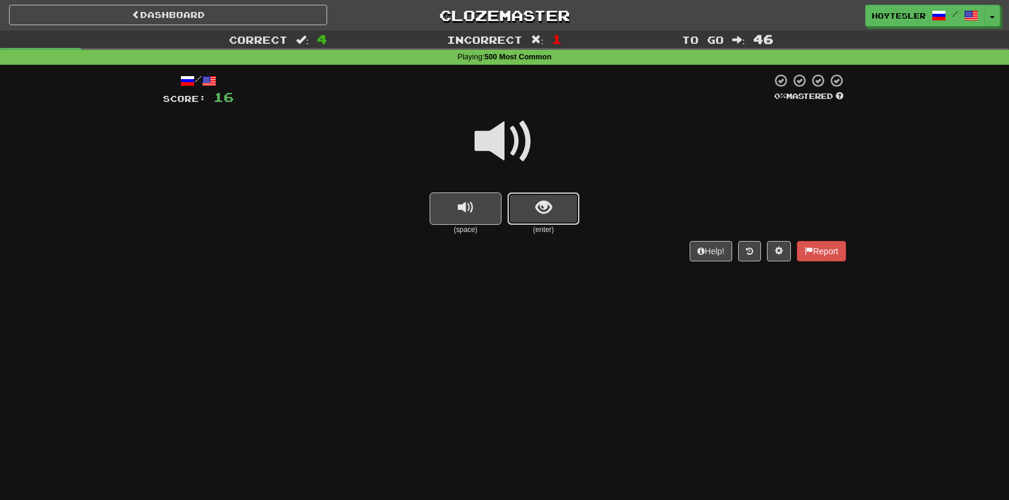
click at [538, 204] on span "show sentence" at bounding box center [544, 208] width 16 height 16
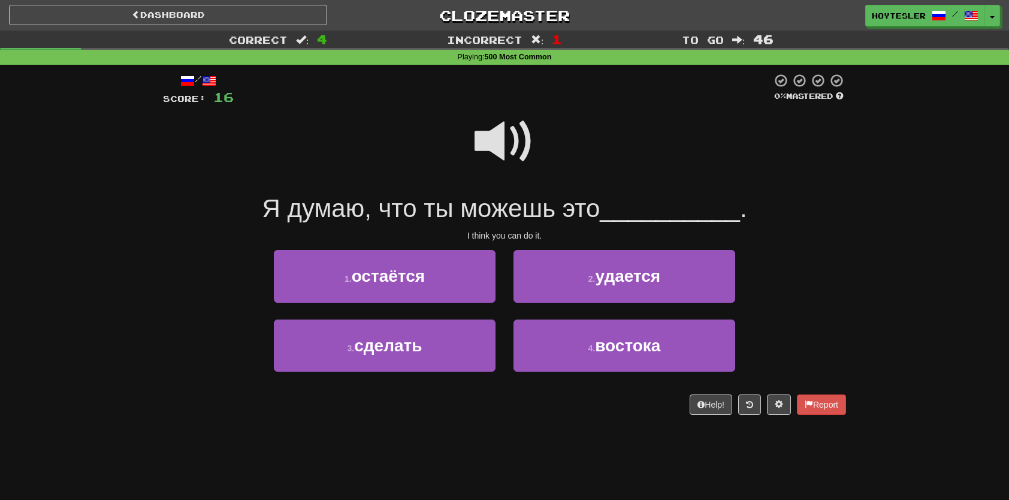
click at [526, 137] on span at bounding box center [505, 141] width 60 height 60
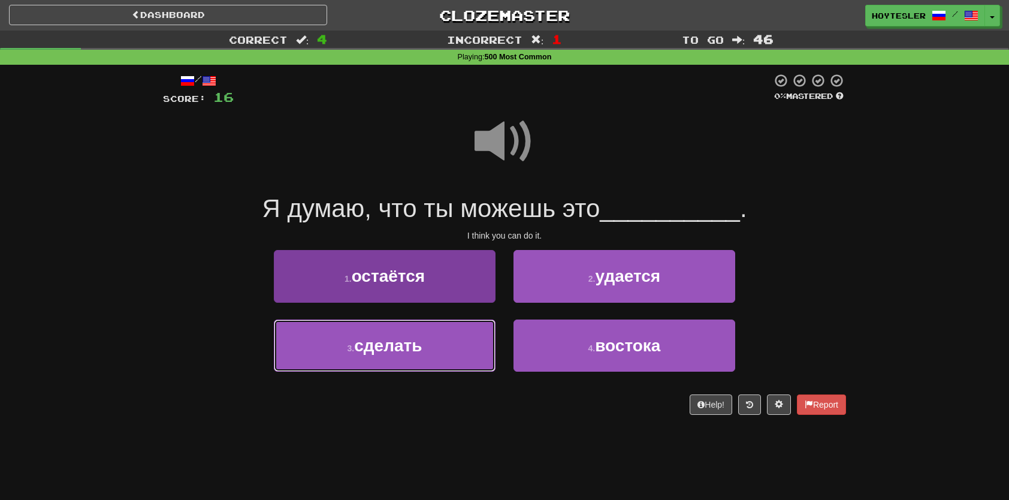
click at [428, 348] on button "3 . сделать" at bounding box center [385, 345] width 222 height 52
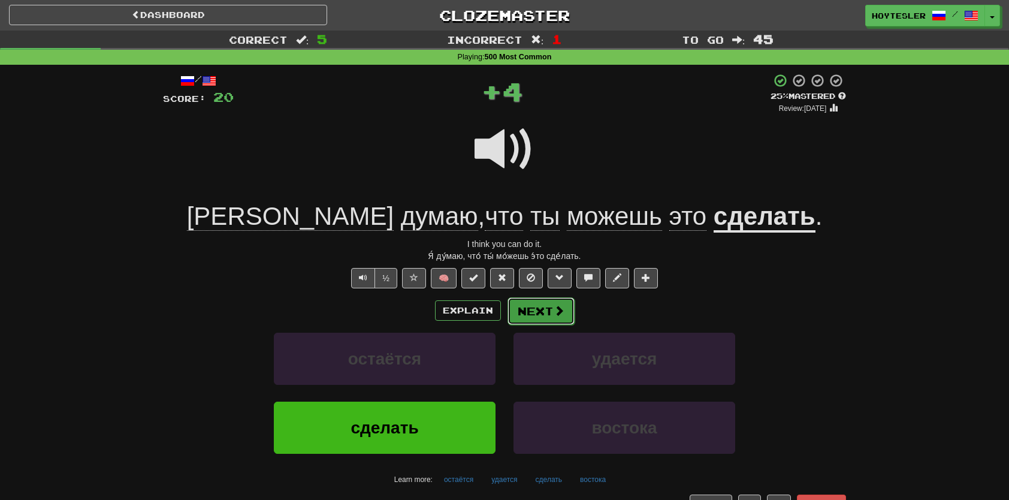
click at [552, 303] on button "Next" at bounding box center [541, 311] width 67 height 28
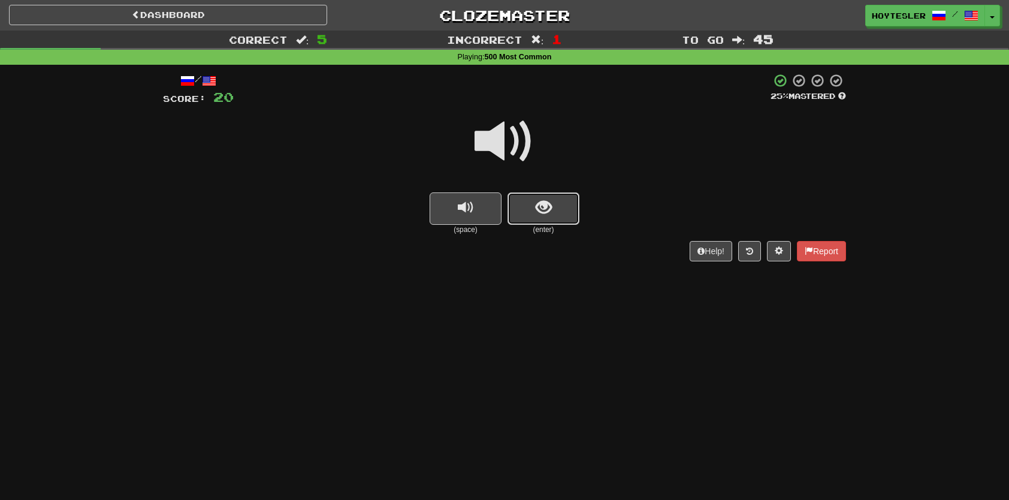
click at [549, 207] on span "show sentence" at bounding box center [544, 208] width 16 height 16
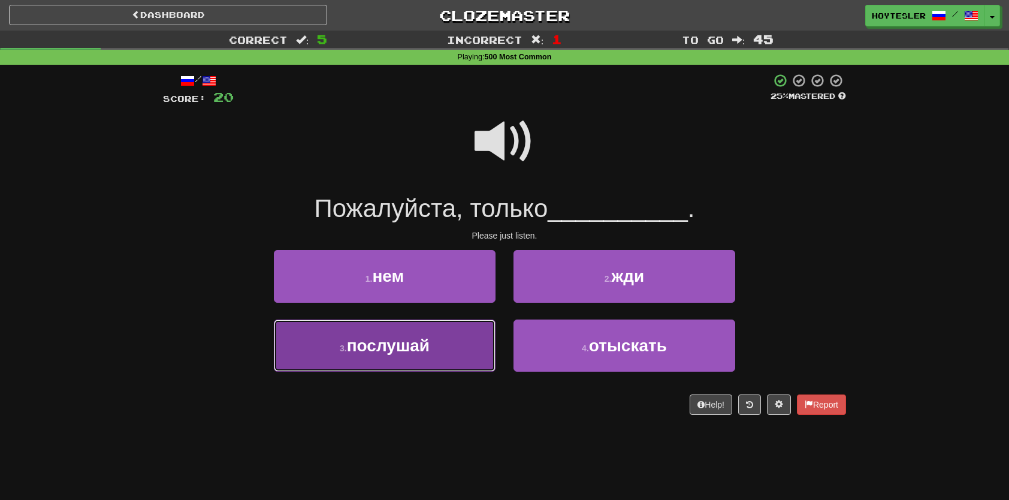
click at [435, 369] on button "3 . послушай" at bounding box center [385, 345] width 222 height 52
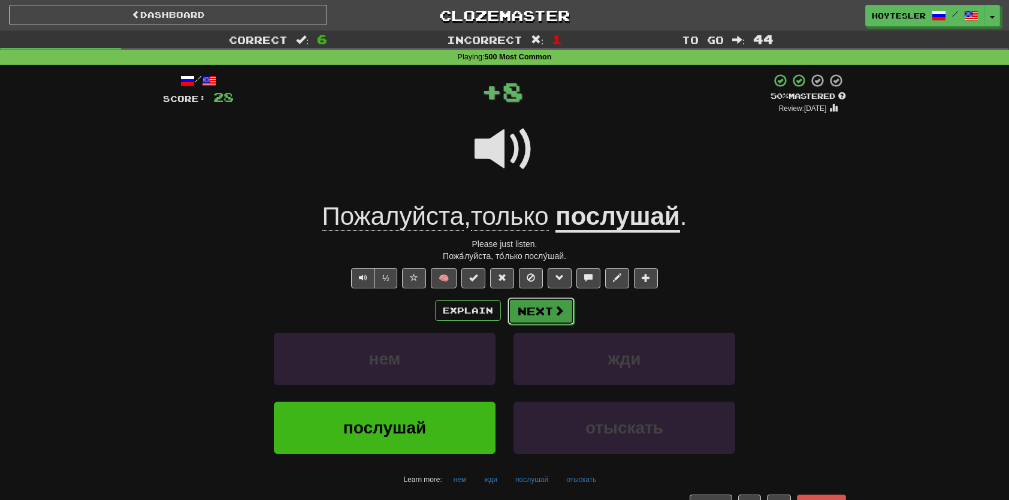
click at [555, 307] on span at bounding box center [559, 310] width 11 height 11
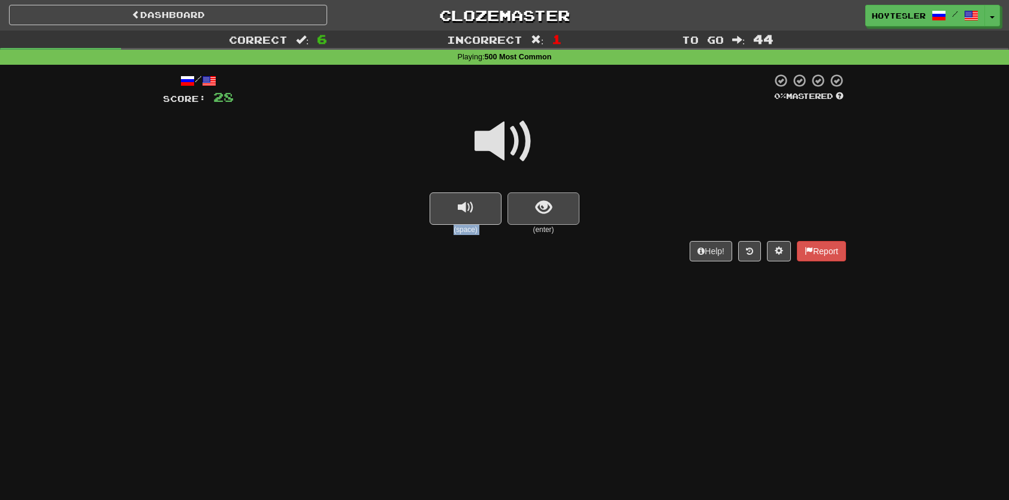
click at [546, 195] on div "(space) (enter)" at bounding box center [504, 171] width 683 height 128
drag, startPoint x: 546, startPoint y: 195, endPoint x: 550, endPoint y: 205, distance: 10.2
click at [550, 205] on span "show sentence" at bounding box center [544, 208] width 16 height 16
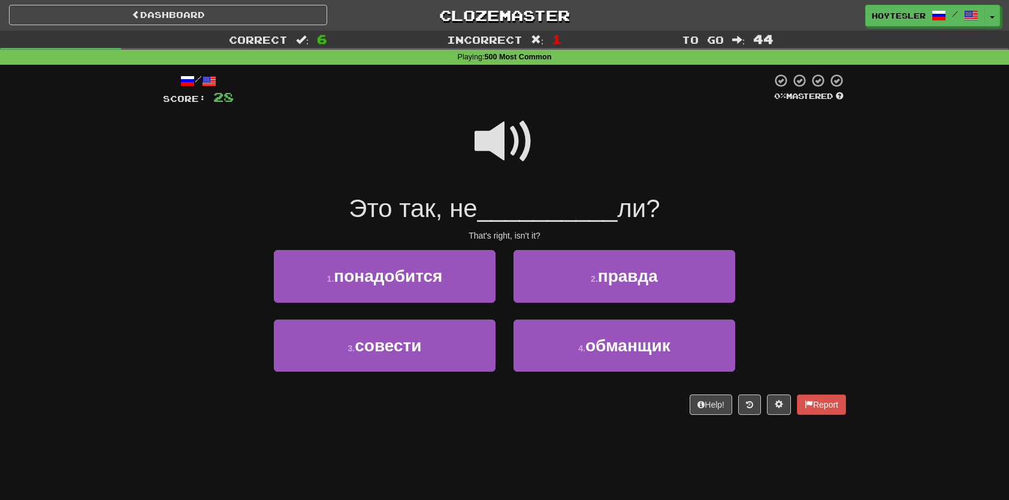
click at [487, 153] on span at bounding box center [505, 141] width 60 height 60
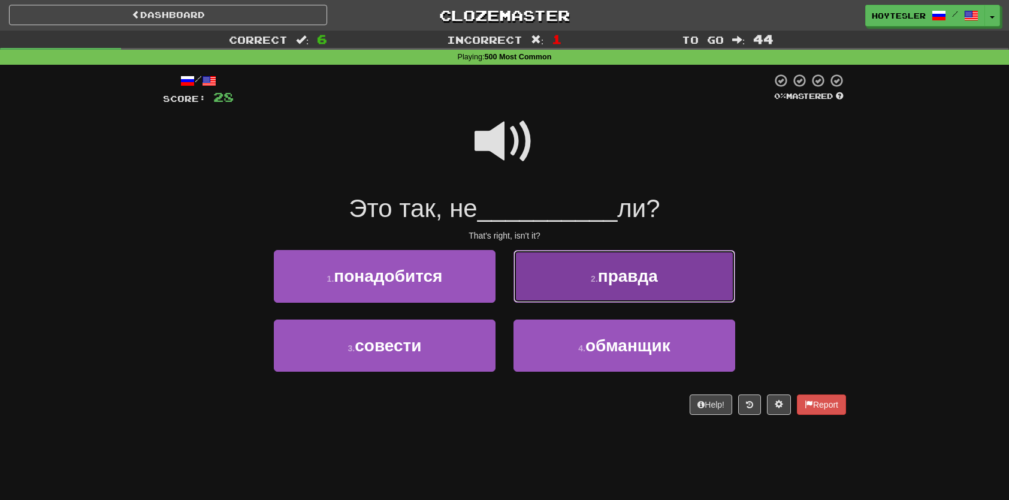
click at [616, 296] on button "2 . правда" at bounding box center [625, 276] width 222 height 52
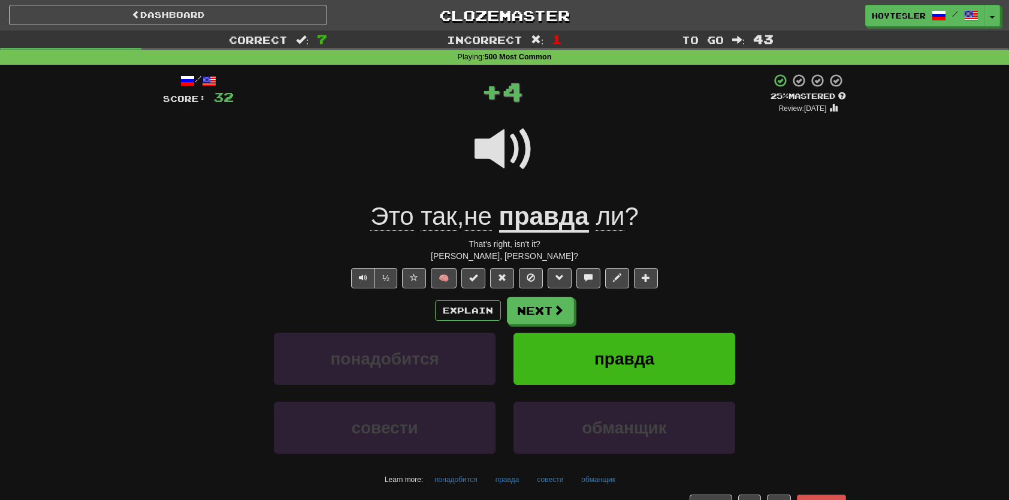
click at [514, 207] on u "правда" at bounding box center [544, 217] width 90 height 31
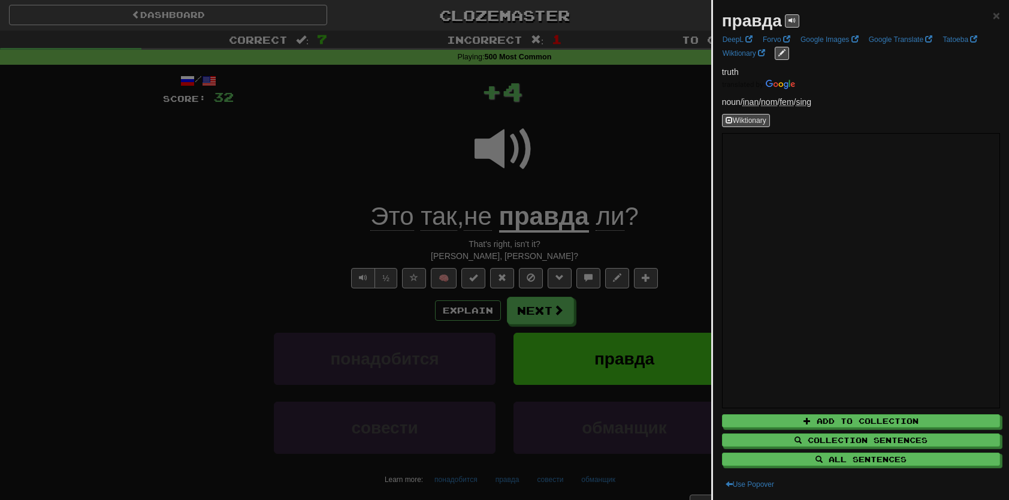
click at [625, 179] on div at bounding box center [504, 250] width 1009 height 500
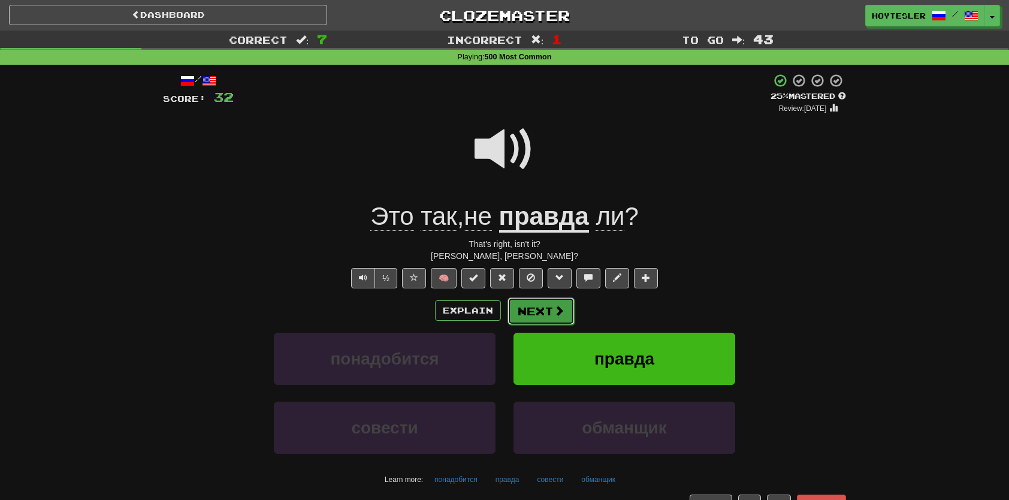
click at [524, 312] on button "Next" at bounding box center [541, 311] width 67 height 28
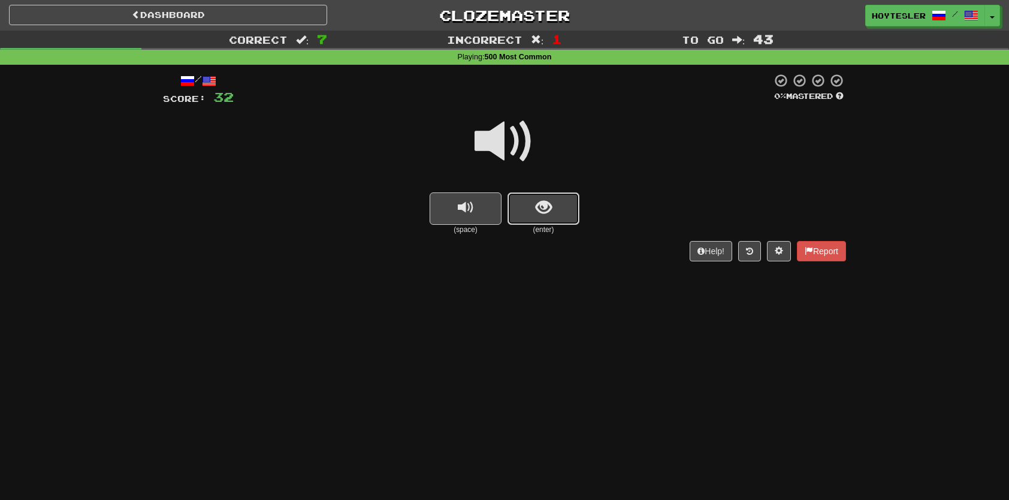
click at [565, 209] on button "show sentence" at bounding box center [544, 208] width 72 height 32
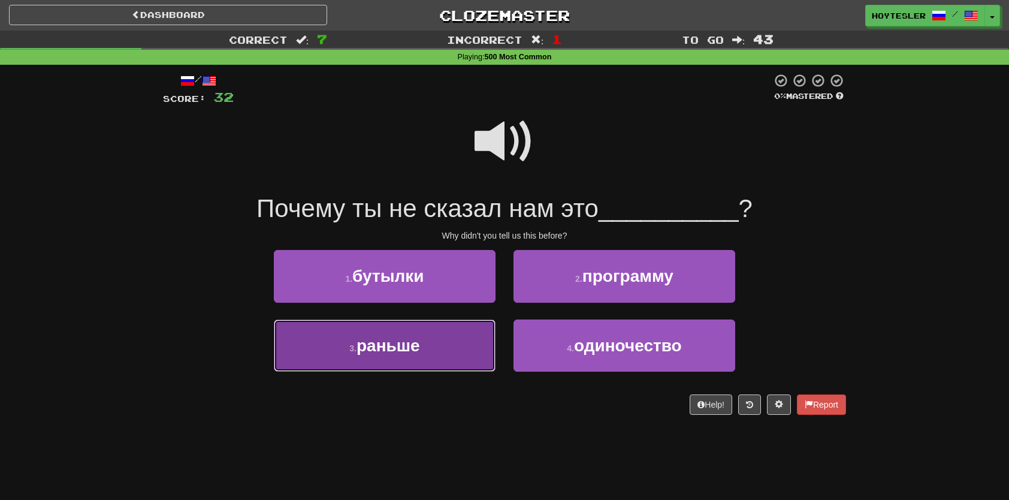
click at [442, 358] on button "3 . раньше" at bounding box center [385, 345] width 222 height 52
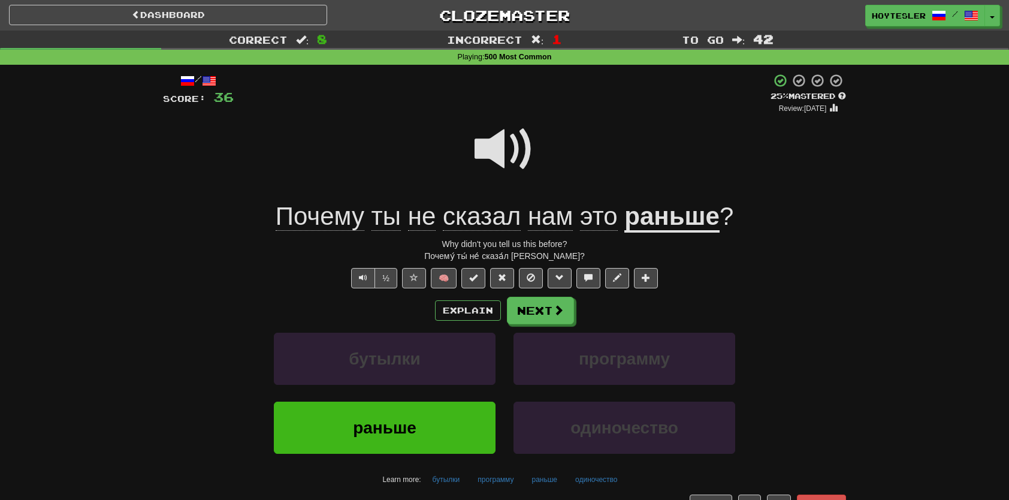
click at [486, 158] on span at bounding box center [505, 149] width 60 height 60
click at [995, 14] on button "Toggle Dropdown" at bounding box center [993, 16] width 16 height 22
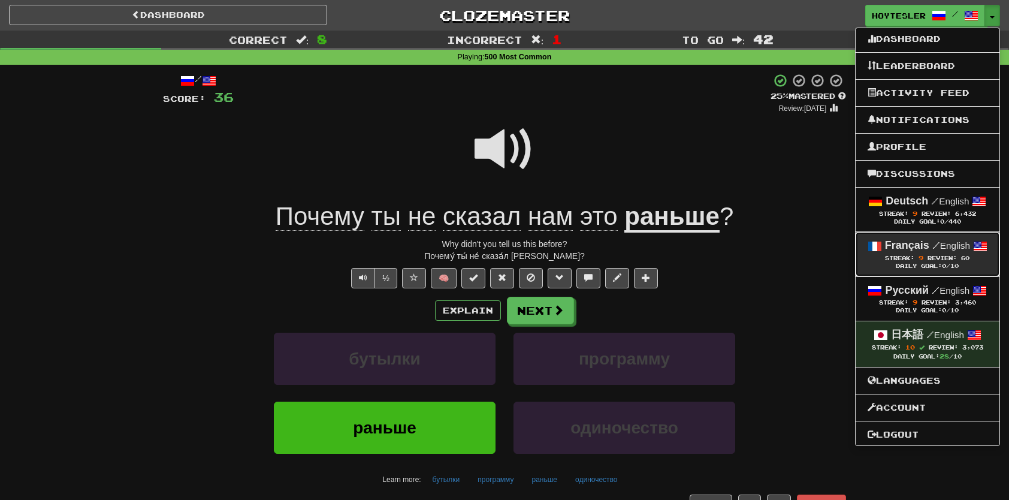
click at [918, 263] on div "Daily Goal: 0 /10" at bounding box center [928, 267] width 120 height 8
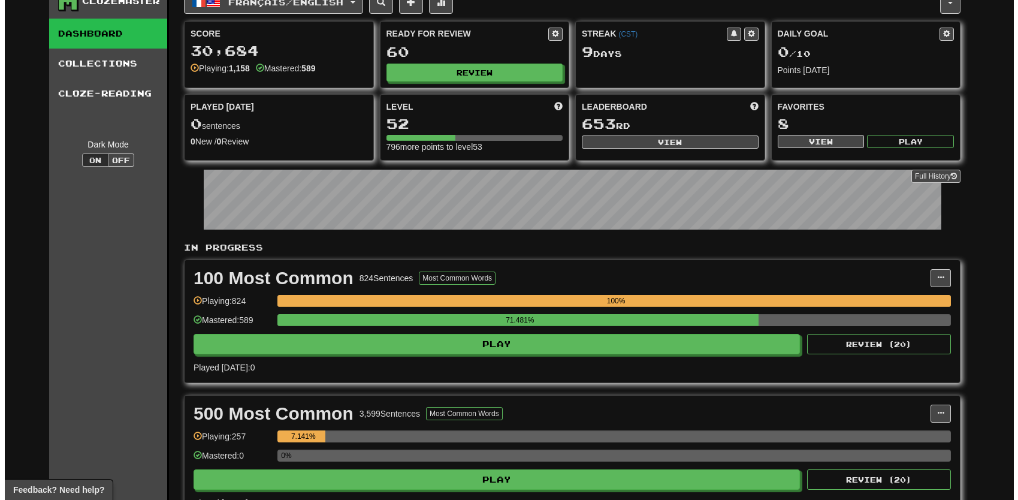
scroll to position [60, 0]
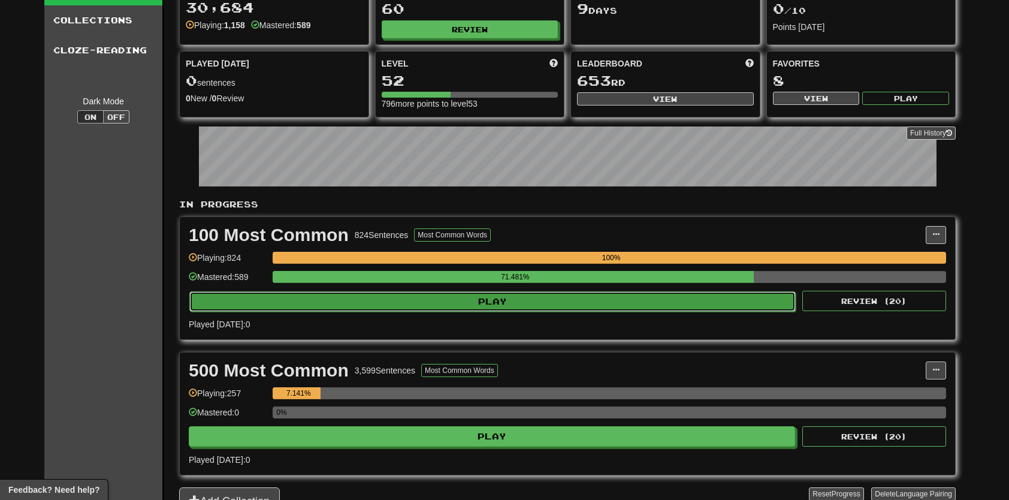
click at [646, 300] on button "Play" at bounding box center [492, 301] width 607 height 20
select select "**"
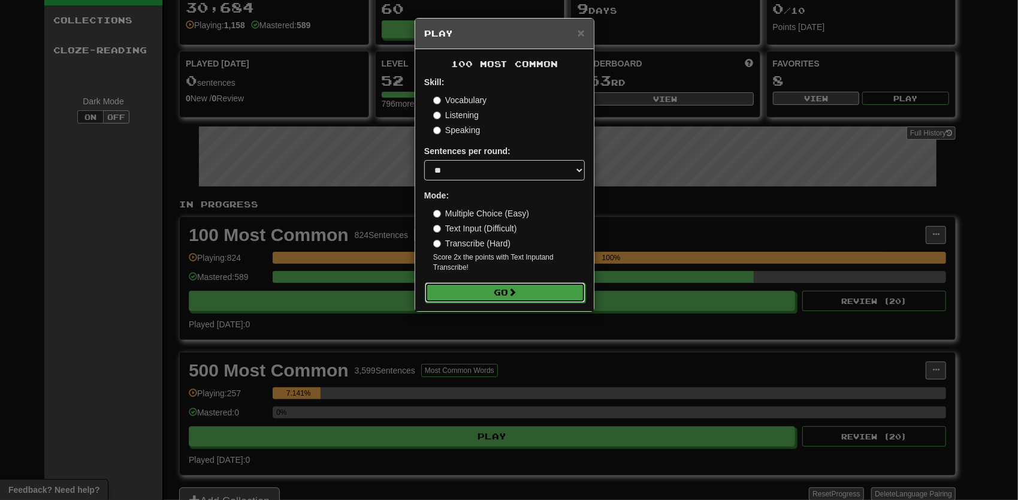
click at [543, 293] on button "Go" at bounding box center [505, 292] width 161 height 20
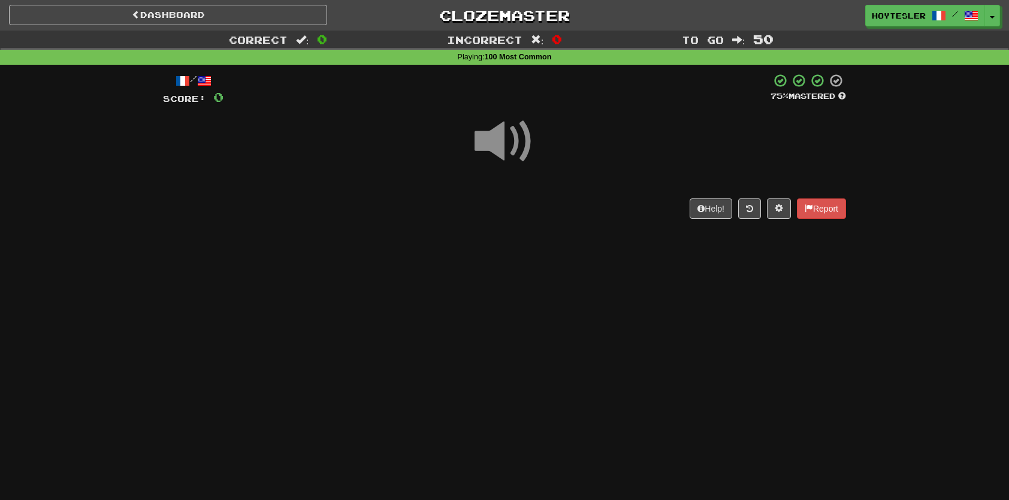
click at [577, 212] on div "Help! Report" at bounding box center [504, 208] width 683 height 20
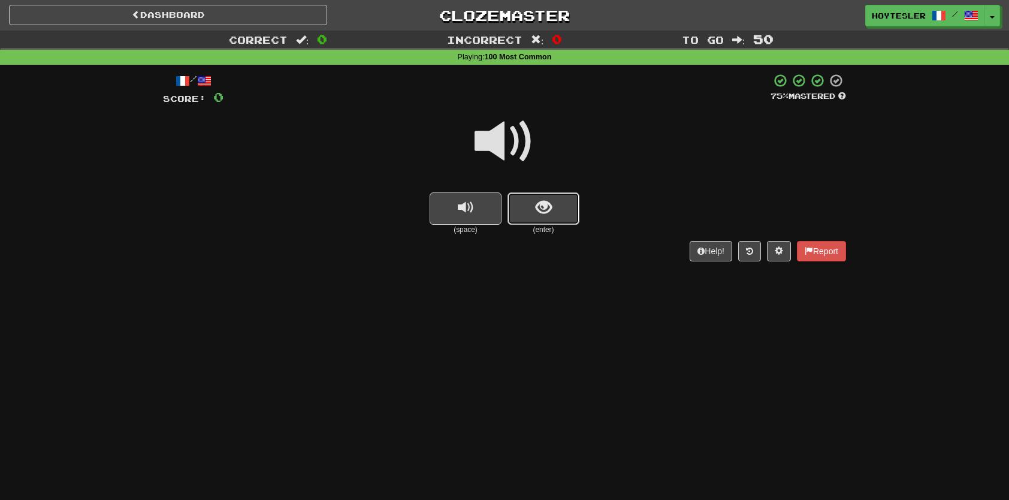
click at [564, 219] on button "show sentence" at bounding box center [544, 208] width 72 height 32
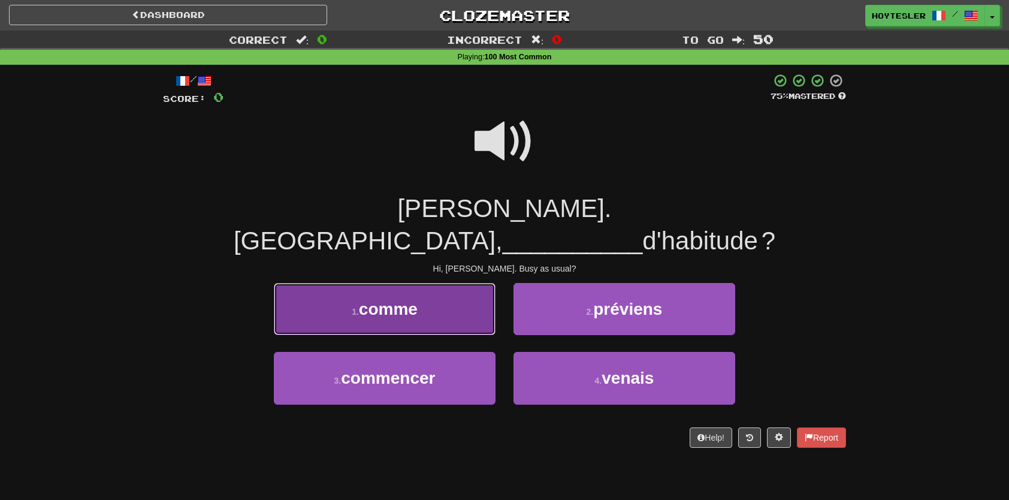
click at [448, 289] on button "1 . comme" at bounding box center [385, 309] width 222 height 52
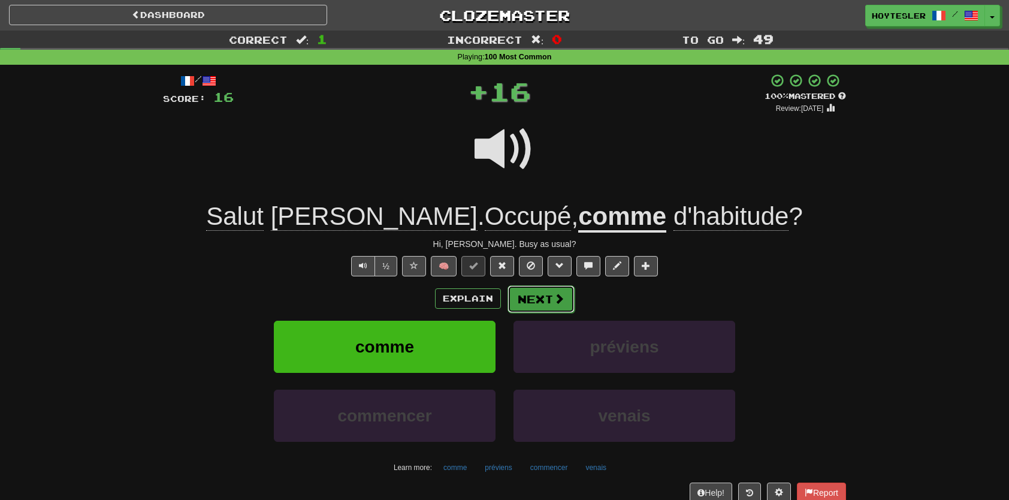
click at [551, 294] on button "Next" at bounding box center [541, 299] width 67 height 28
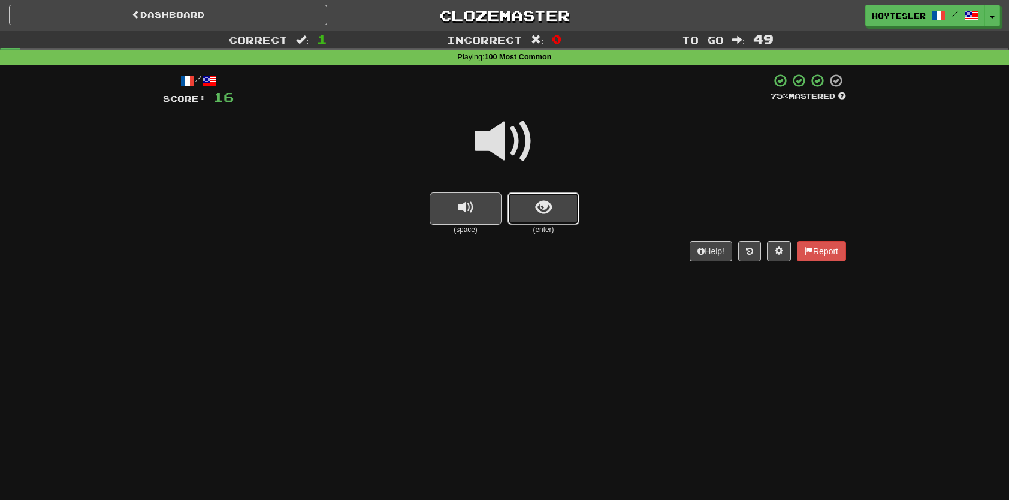
click at [572, 217] on button "show sentence" at bounding box center [544, 208] width 72 height 32
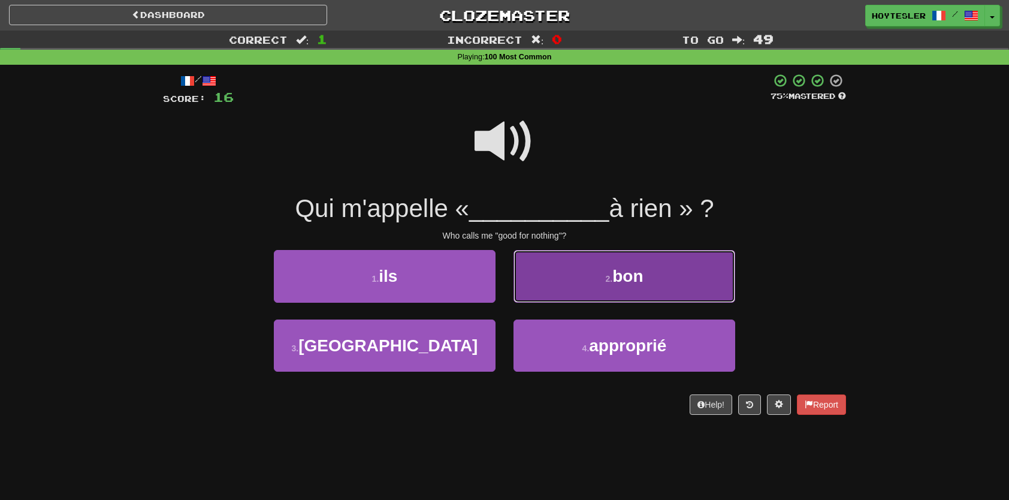
click at [635, 277] on span "bon" at bounding box center [628, 276] width 31 height 19
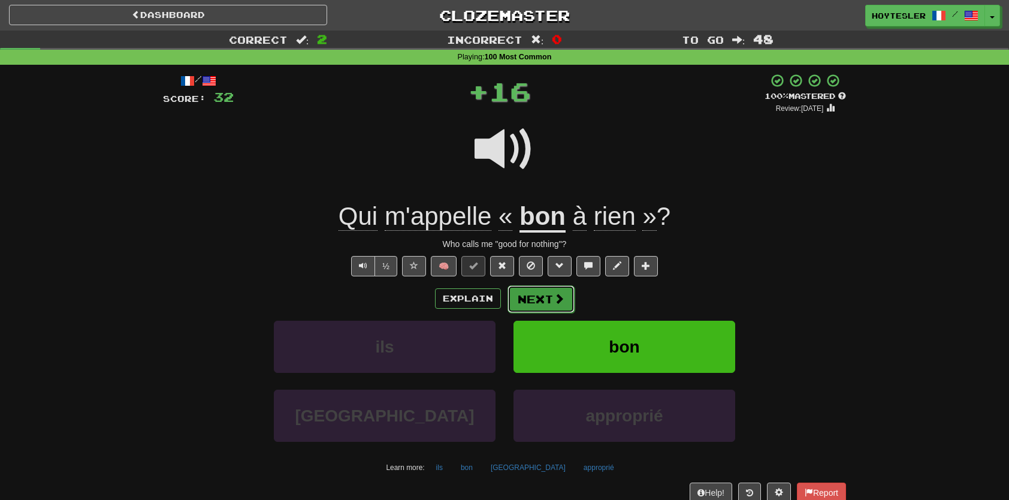
click at [552, 302] on button "Next" at bounding box center [541, 299] width 67 height 28
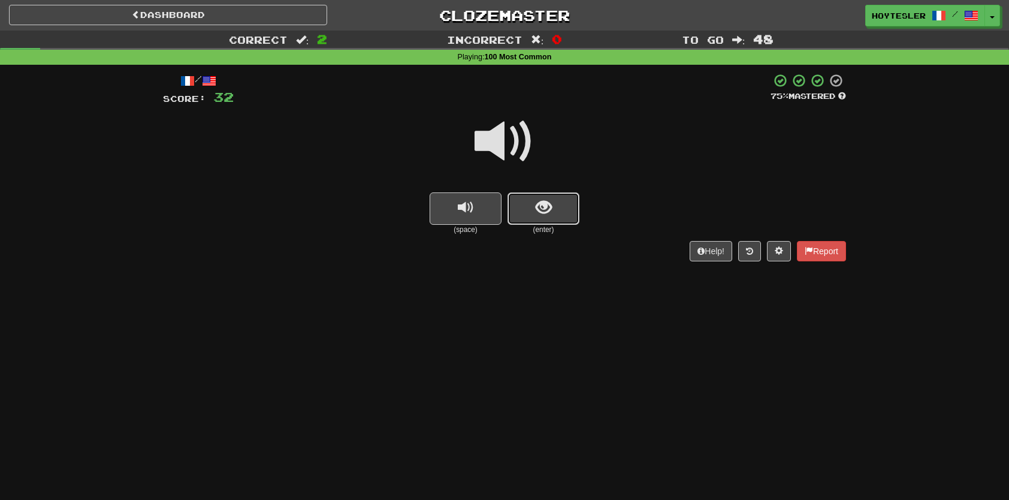
click at [575, 221] on button "show sentence" at bounding box center [544, 208] width 72 height 32
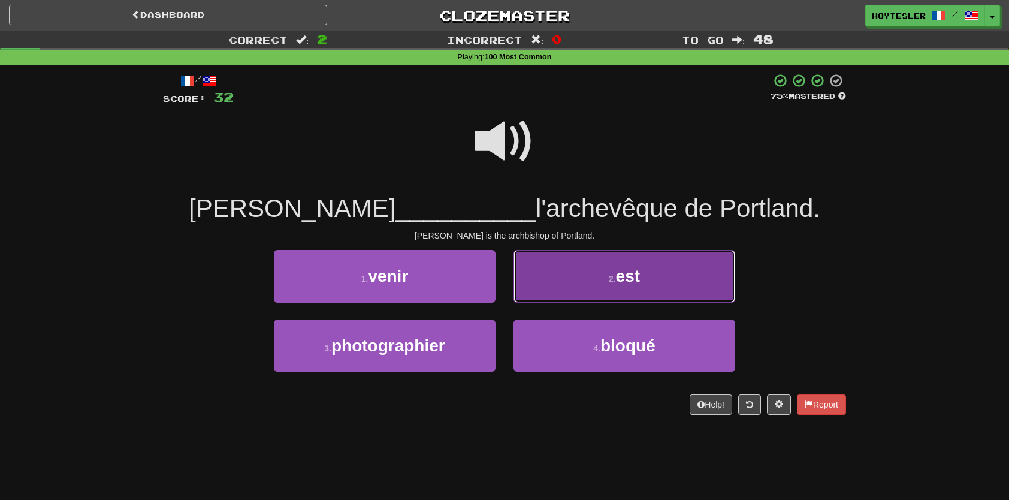
click at [723, 287] on button "2 . est" at bounding box center [625, 276] width 222 height 52
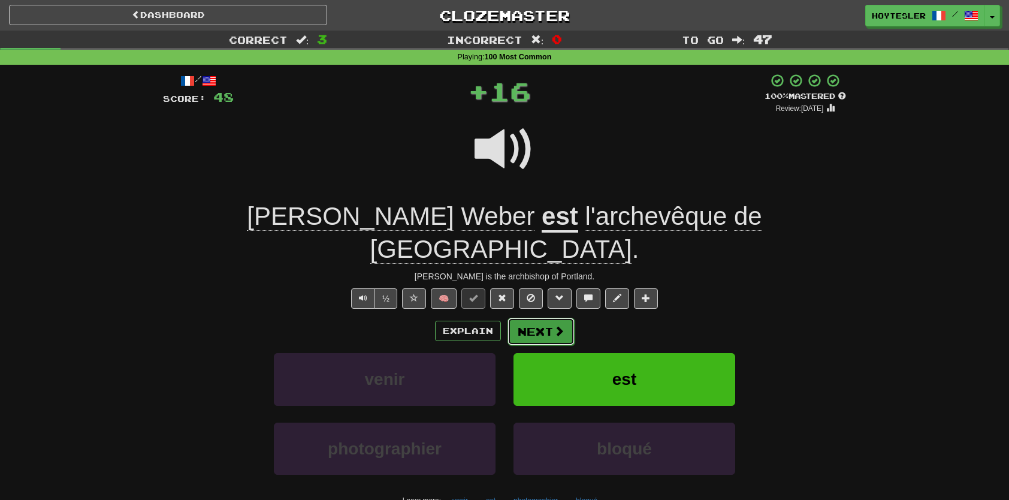
click at [529, 318] on button "Next" at bounding box center [541, 332] width 67 height 28
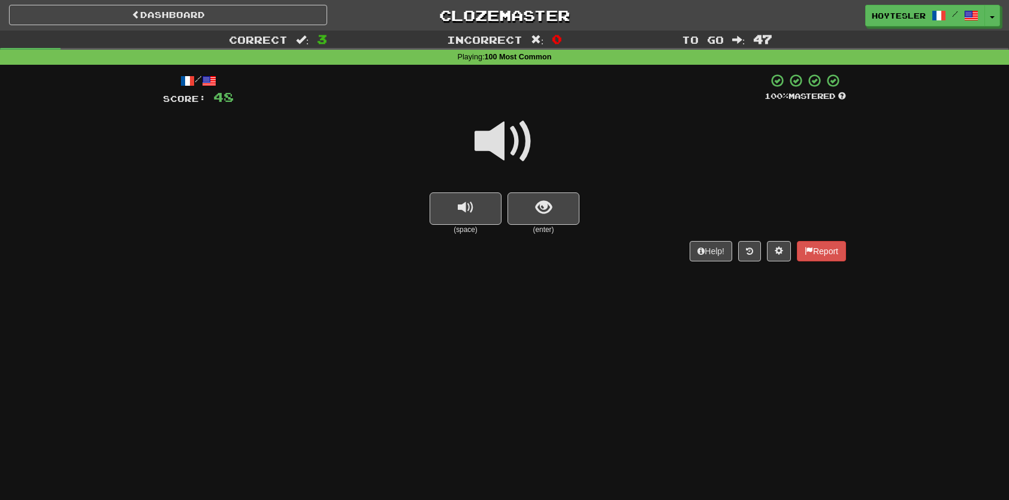
click at [581, 193] on div "(space) (enter)" at bounding box center [504, 213] width 683 height 43
click at [569, 206] on button "show sentence" at bounding box center [544, 208] width 72 height 32
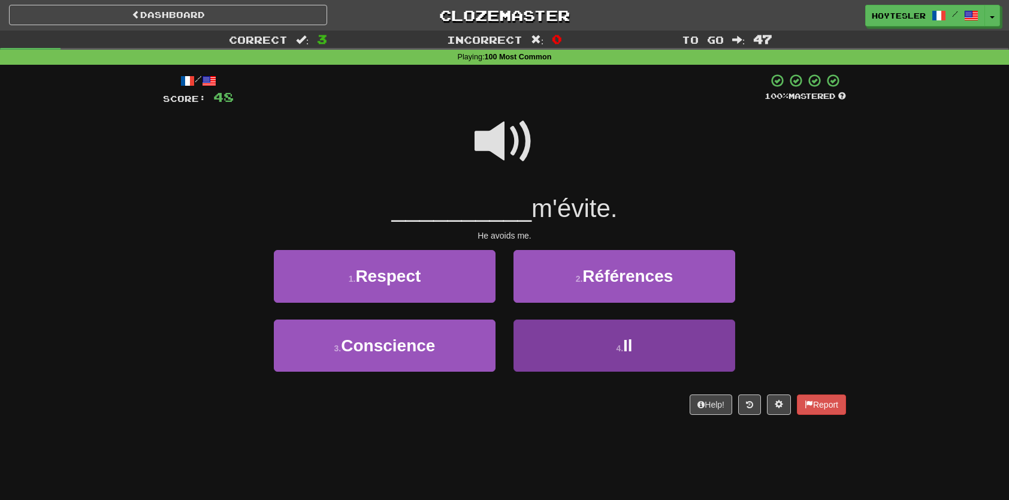
drag, startPoint x: 649, startPoint y: 376, endPoint x: 650, endPoint y: 369, distance: 7.3
click at [649, 374] on div "4 . Il" at bounding box center [625, 353] width 240 height 69
click at [649, 359] on button "4 . Il" at bounding box center [625, 345] width 222 height 52
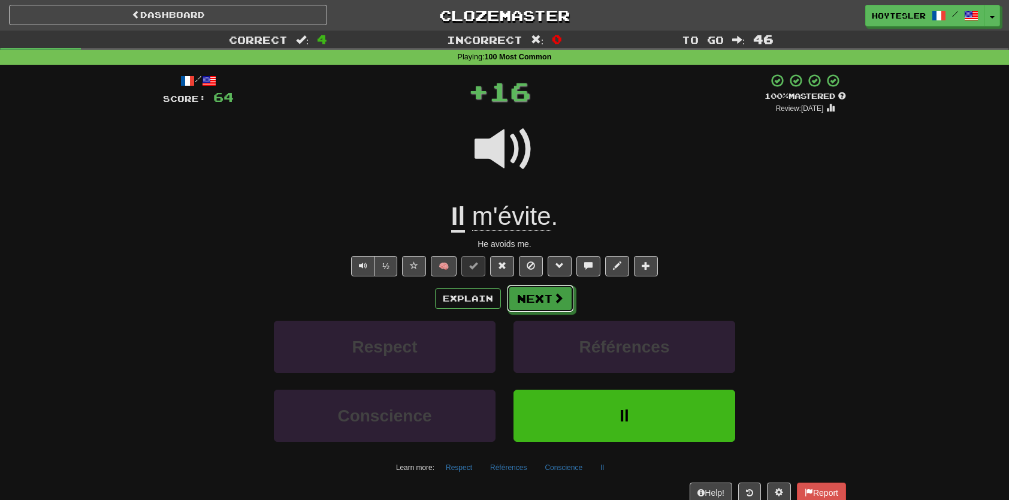
drag, startPoint x: 528, startPoint y: 293, endPoint x: 530, endPoint y: 287, distance: 6.5
click at [527, 293] on button "Next" at bounding box center [540, 299] width 67 height 28
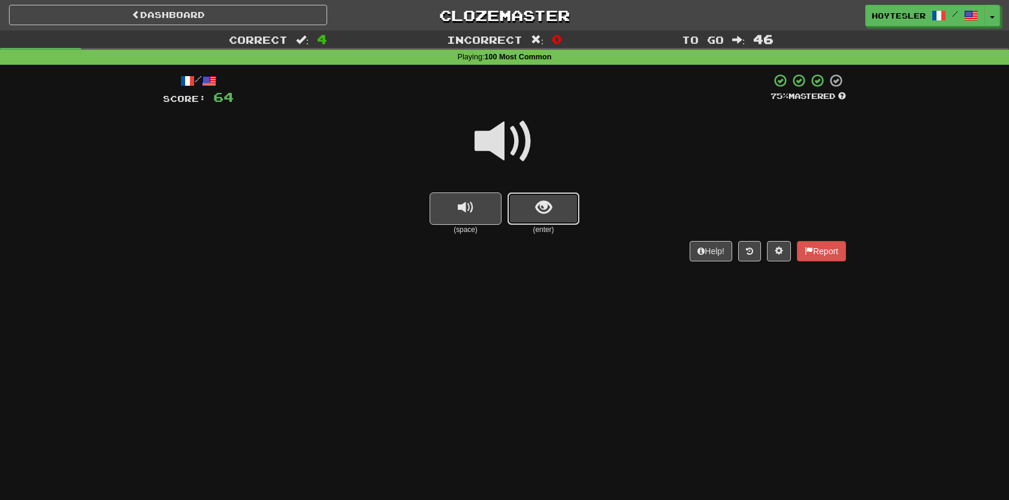
click at [573, 219] on button "show sentence" at bounding box center [544, 208] width 72 height 32
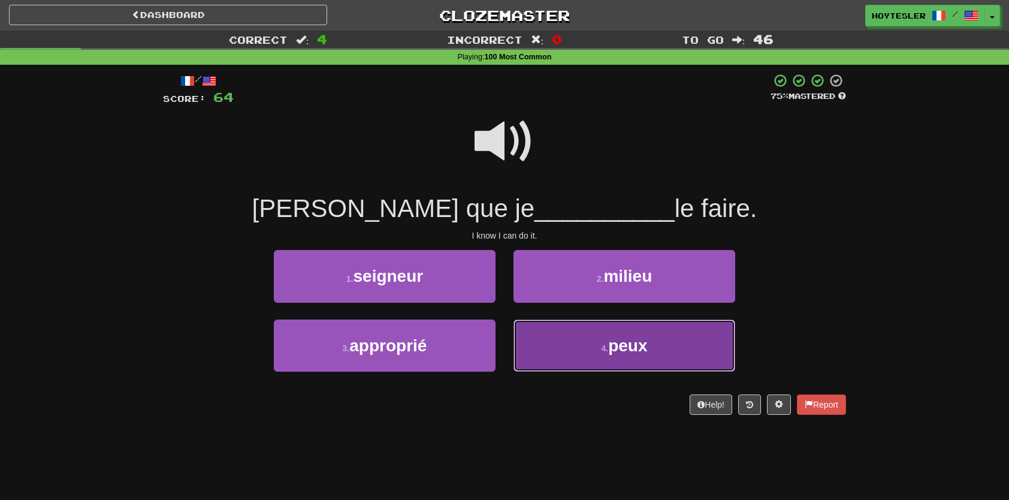
click at [636, 344] on span "peux" at bounding box center [627, 345] width 39 height 19
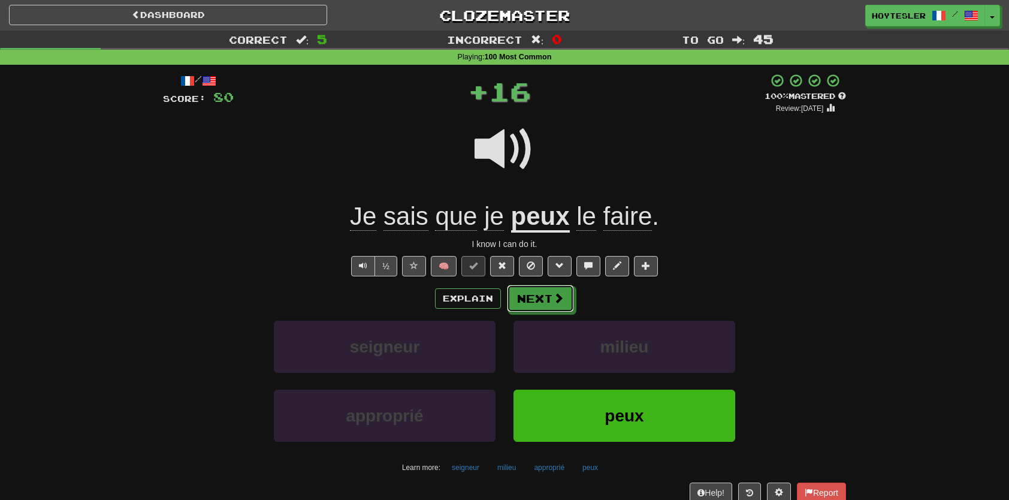
click at [532, 293] on button "Next" at bounding box center [540, 299] width 67 height 28
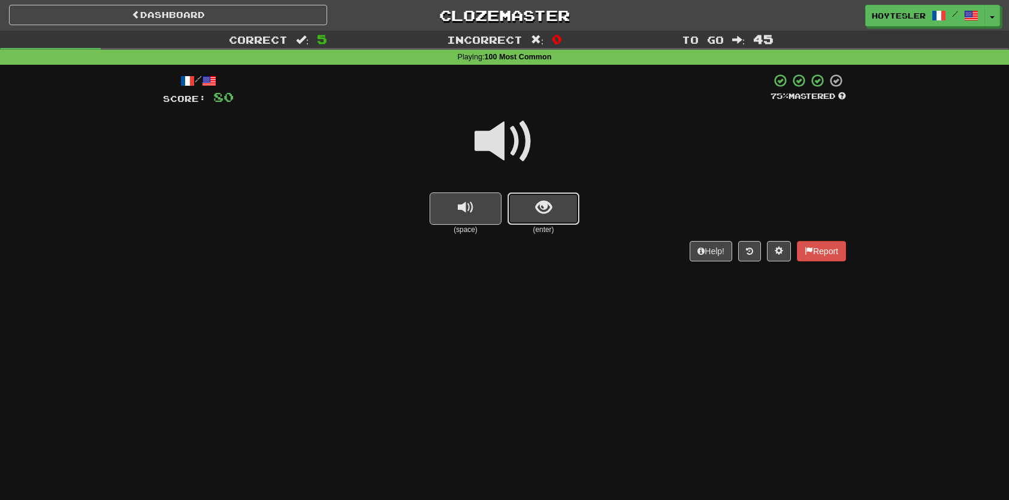
click at [555, 207] on button "show sentence" at bounding box center [544, 208] width 72 height 32
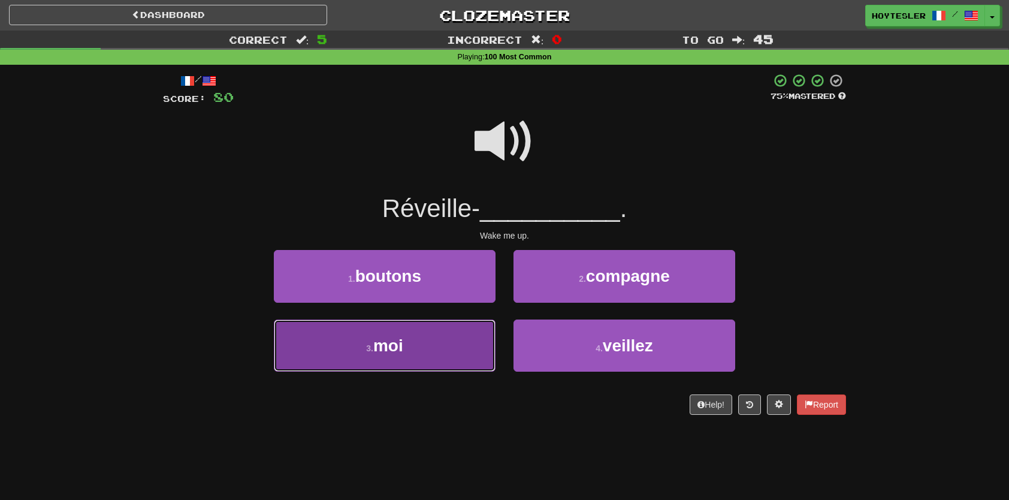
click at [449, 369] on button "3 . moi" at bounding box center [385, 345] width 222 height 52
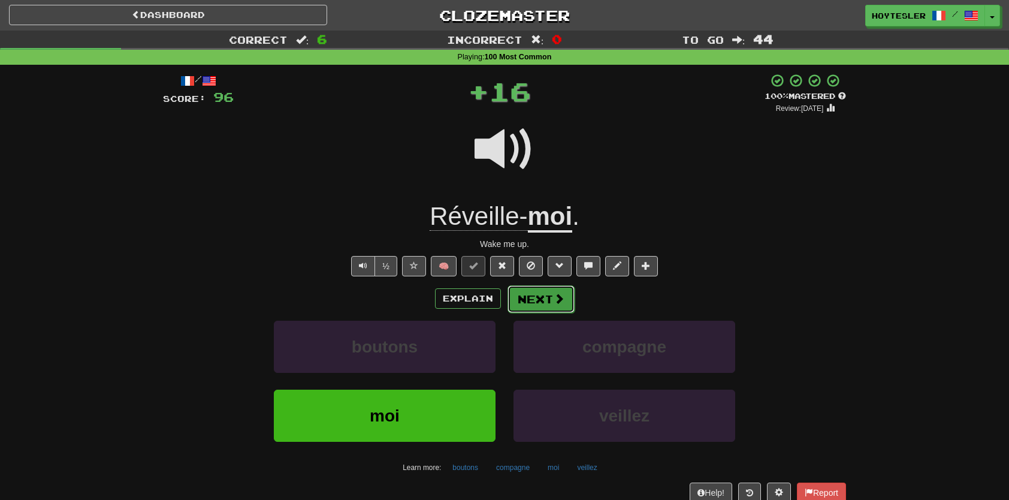
click at [534, 299] on button "Next" at bounding box center [541, 299] width 67 height 28
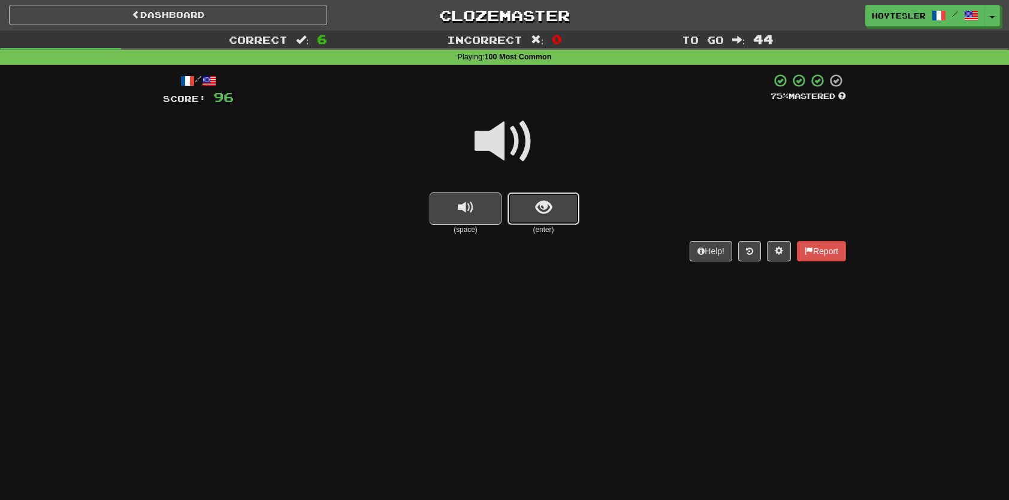
click at [550, 214] on span "show sentence" at bounding box center [544, 208] width 16 height 16
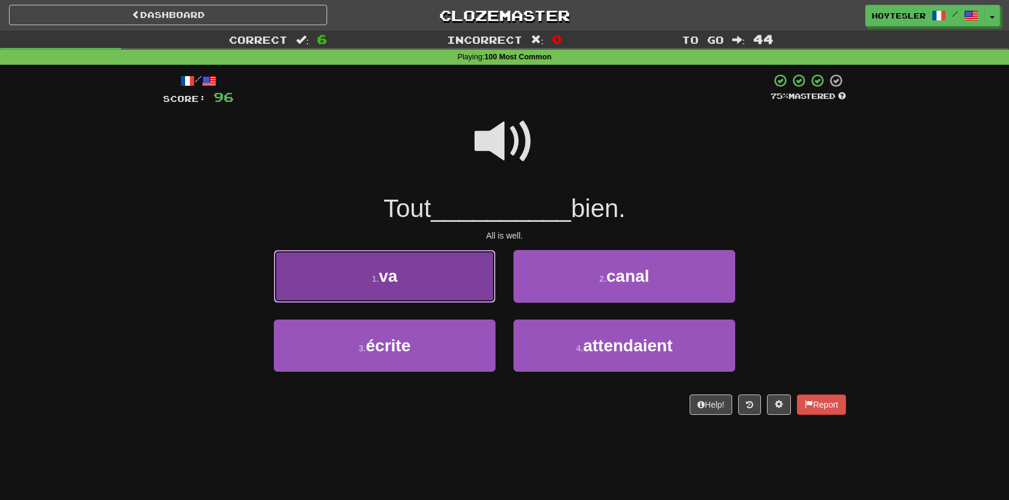
click at [421, 274] on button "1 . va" at bounding box center [385, 276] width 222 height 52
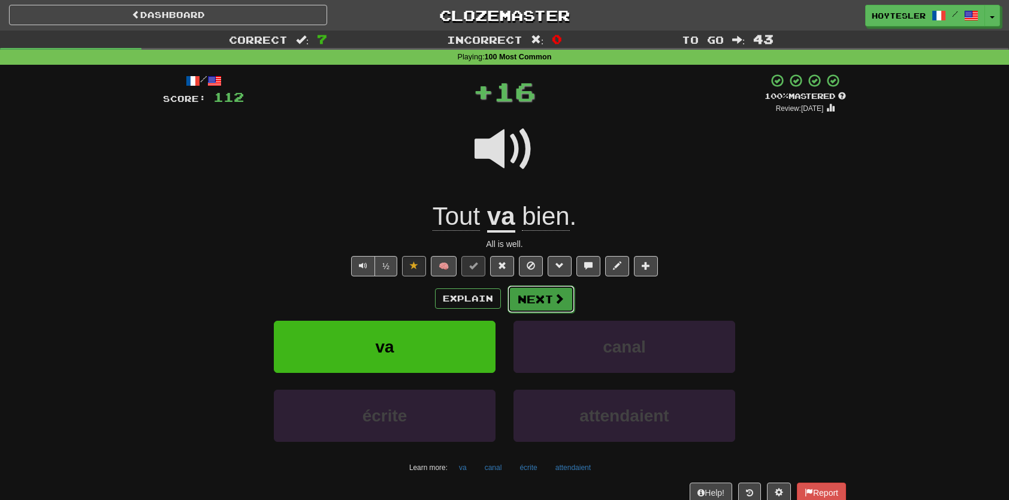
click at [528, 298] on button "Next" at bounding box center [541, 299] width 67 height 28
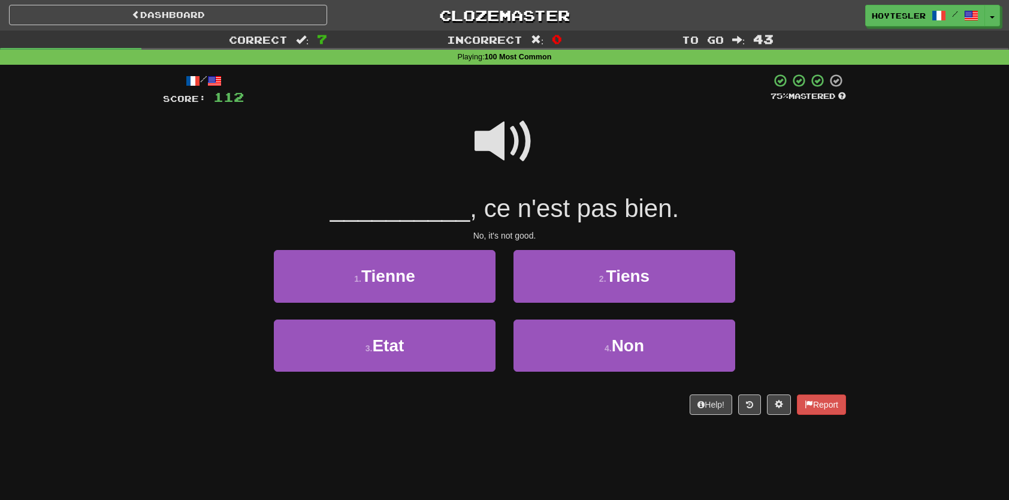
click at [515, 164] on span at bounding box center [505, 141] width 60 height 60
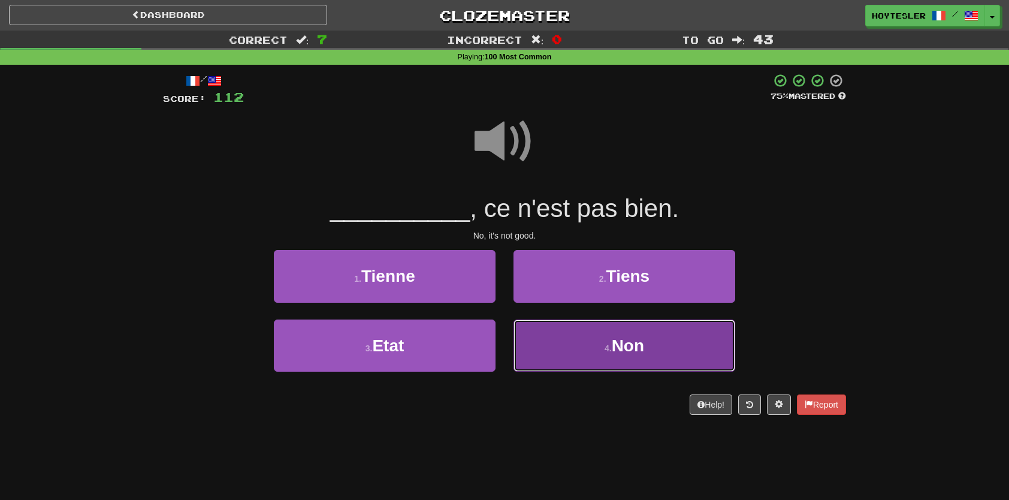
click at [622, 359] on button "4 . Non" at bounding box center [625, 345] width 222 height 52
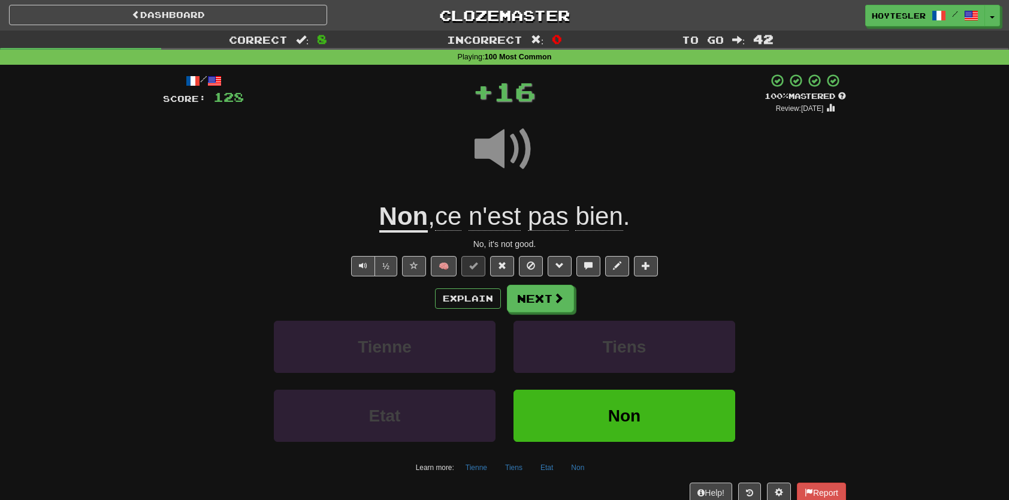
click at [998, 26] on div "Dashboard Clozemaster Hoytesler / Toggle Dropdown Dashboard Leaderboard Activit…" at bounding box center [504, 15] width 991 height 31
click at [999, 20] on button "Toggle Dropdown" at bounding box center [993, 16] width 16 height 22
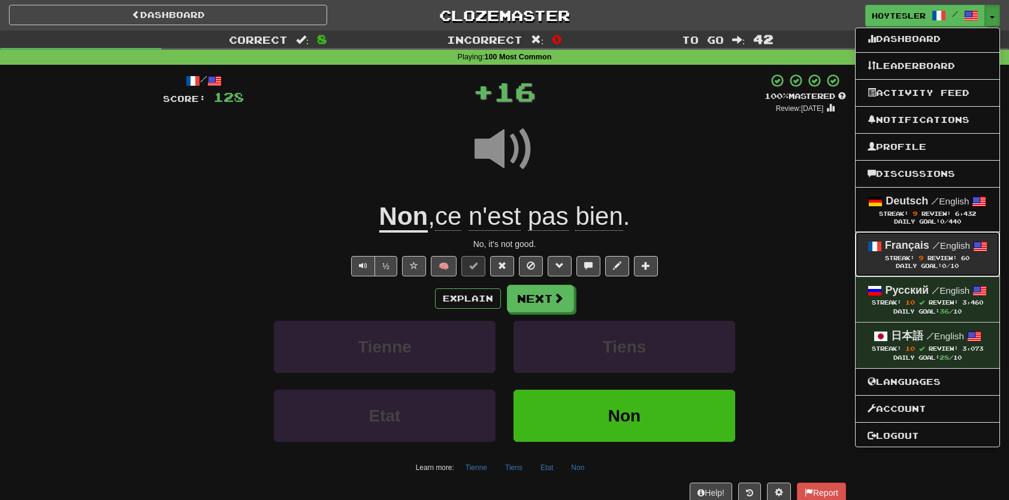
click at [953, 251] on div "Français / English" at bounding box center [928, 246] width 120 height 16
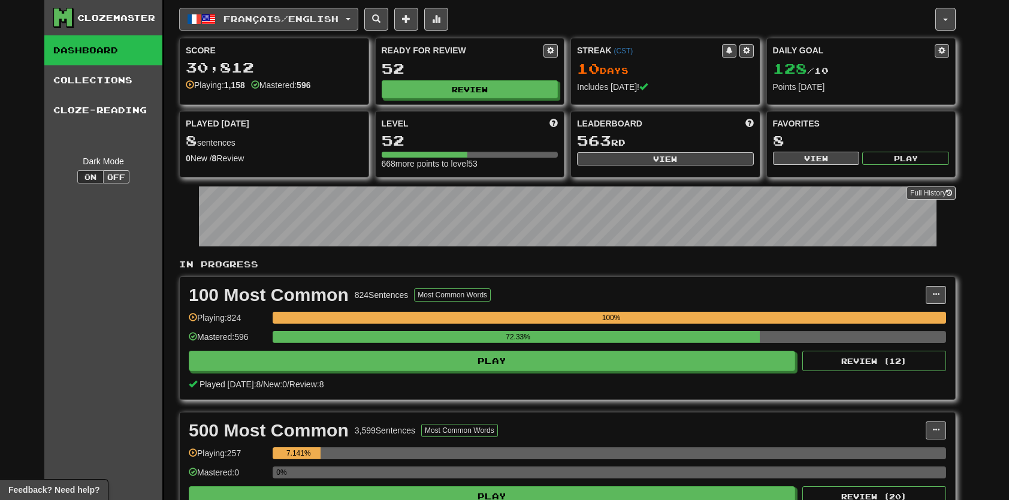
click at [358, 22] on button "Français / English" at bounding box center [268, 19] width 179 height 23
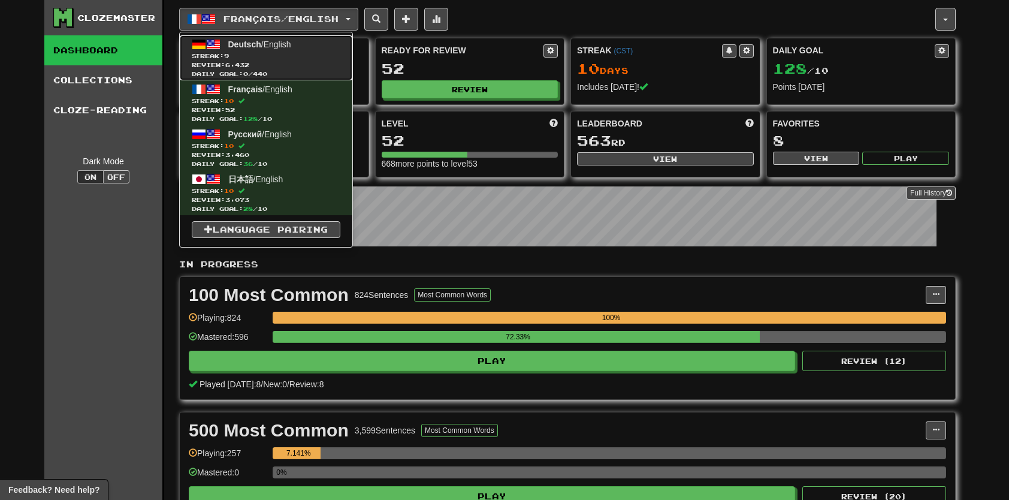
click at [297, 64] on span "Review: 6,432" at bounding box center [266, 65] width 149 height 9
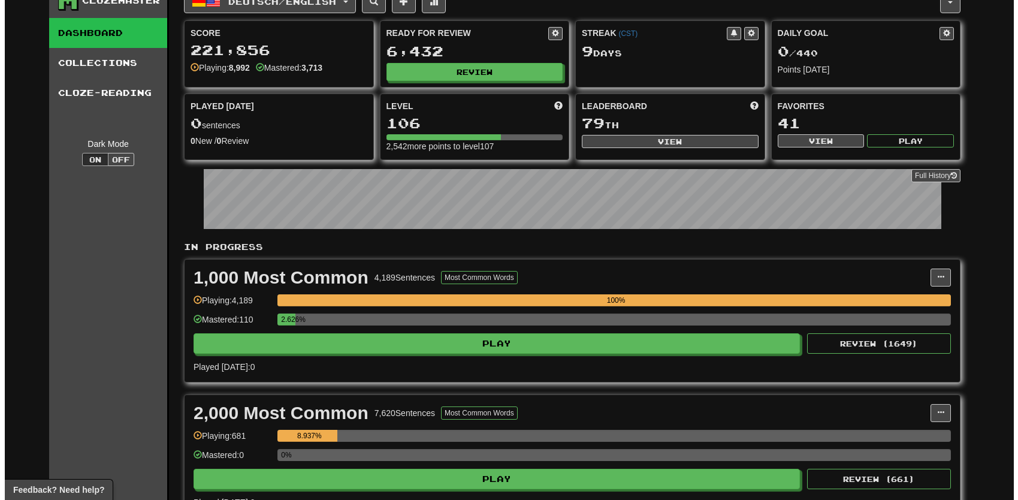
scroll to position [60, 0]
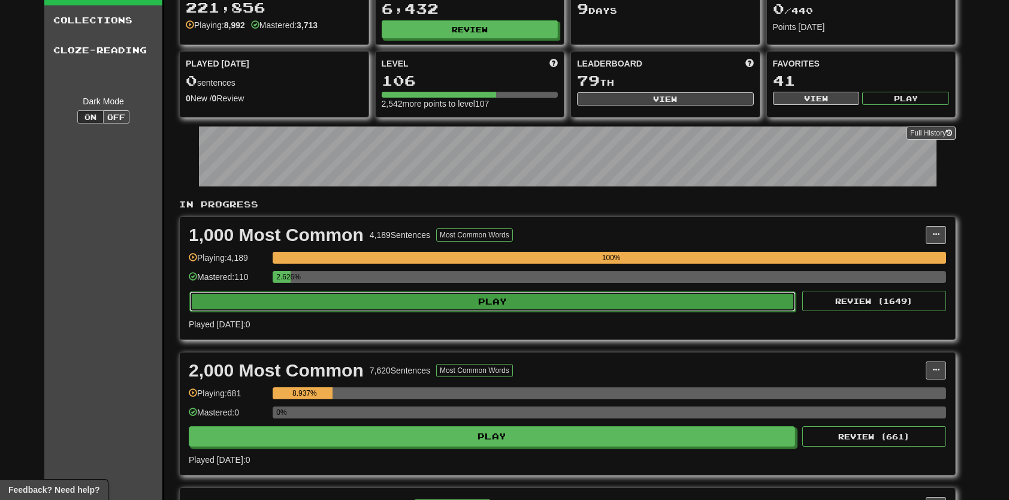
click at [517, 297] on button "Play" at bounding box center [492, 301] width 607 height 20
select select "**"
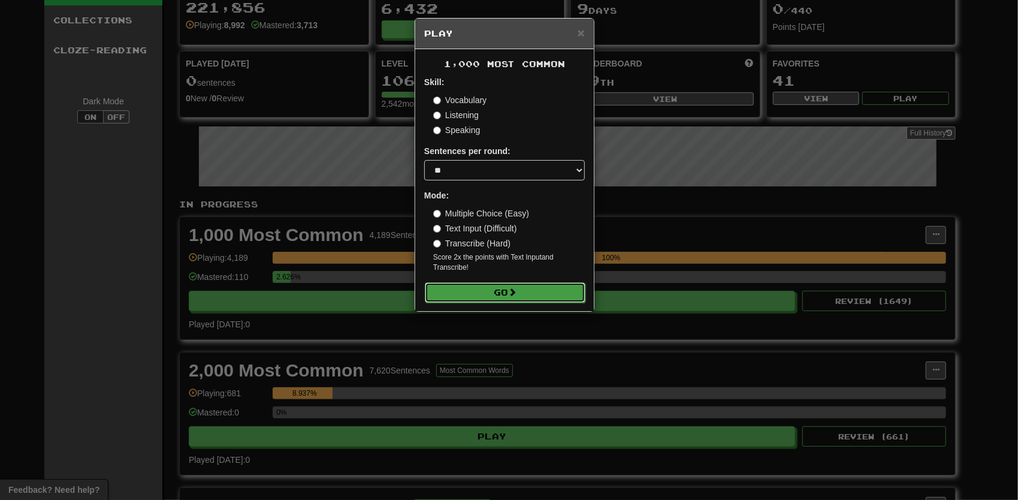
click at [501, 293] on button "Go" at bounding box center [505, 292] width 161 height 20
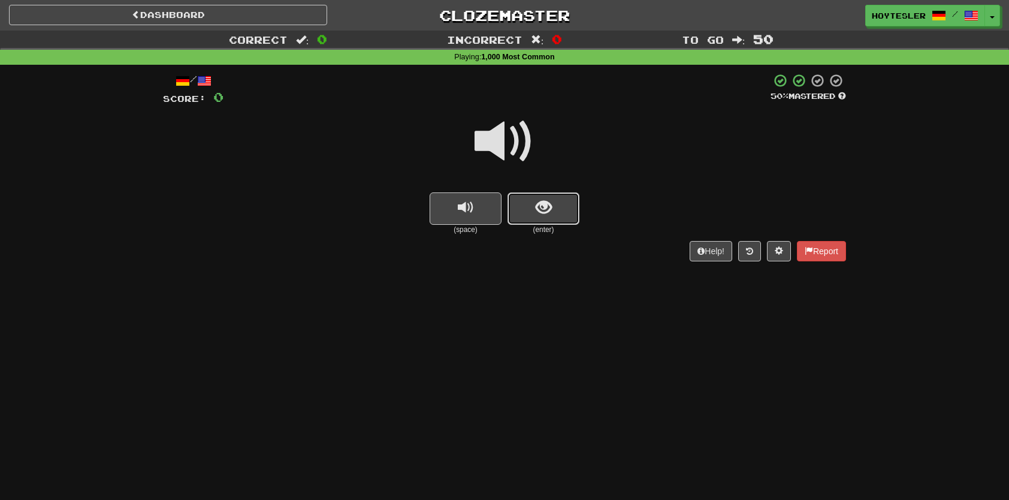
click at [539, 203] on span "show sentence" at bounding box center [544, 208] width 16 height 16
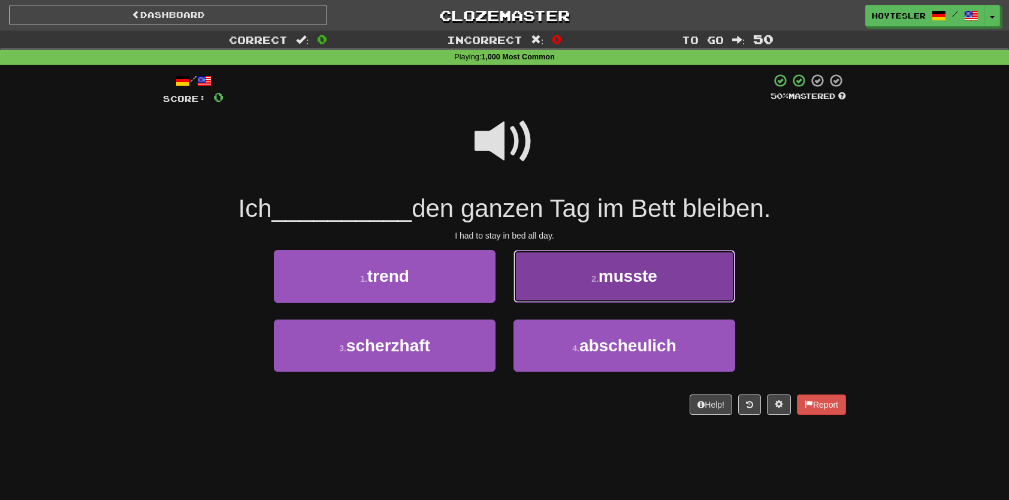
click at [574, 267] on button "2 . musste" at bounding box center [625, 276] width 222 height 52
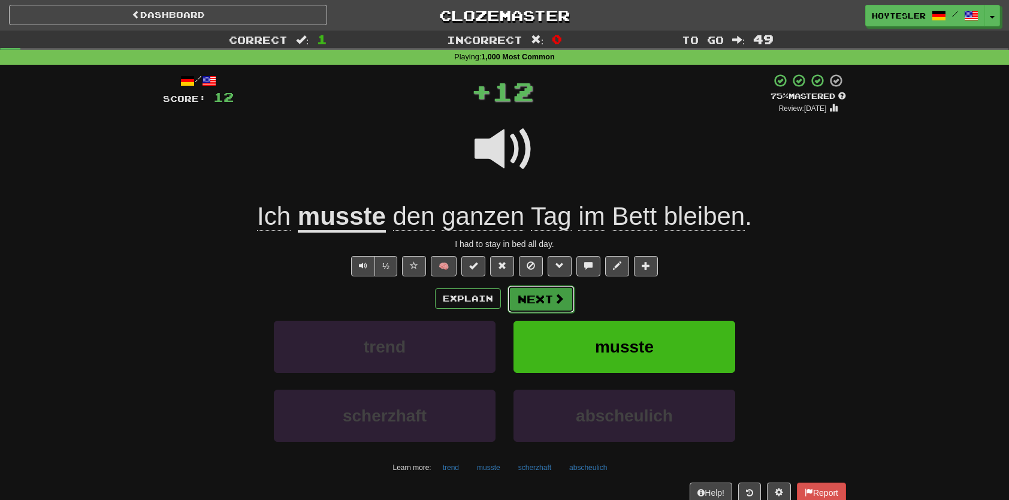
click at [554, 297] on span at bounding box center [559, 298] width 11 height 11
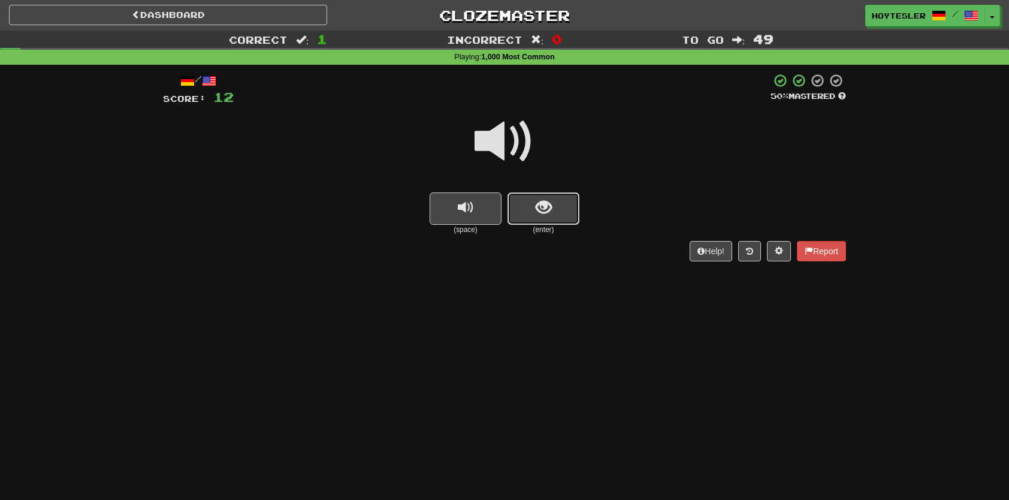
click at [551, 211] on span "show sentence" at bounding box center [544, 208] width 16 height 16
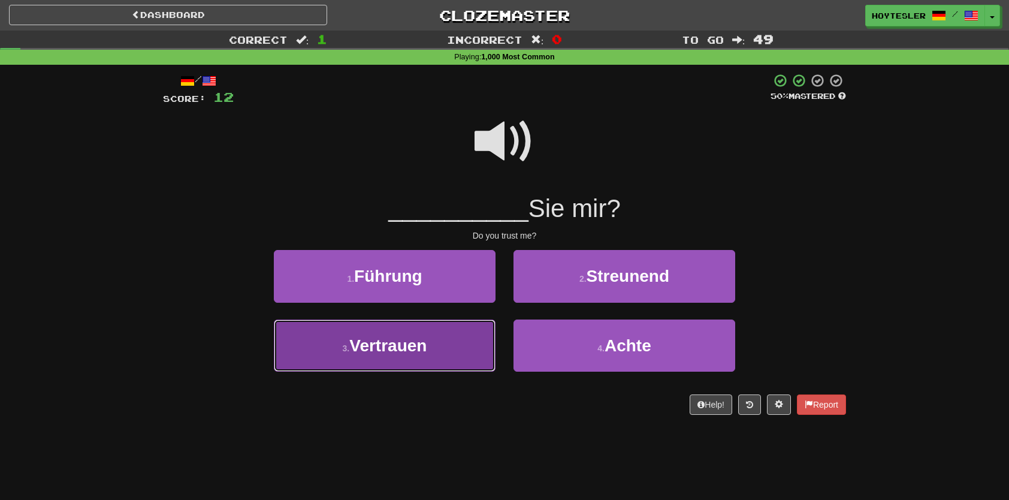
click at [443, 356] on button "3 . Vertrauen" at bounding box center [385, 345] width 222 height 52
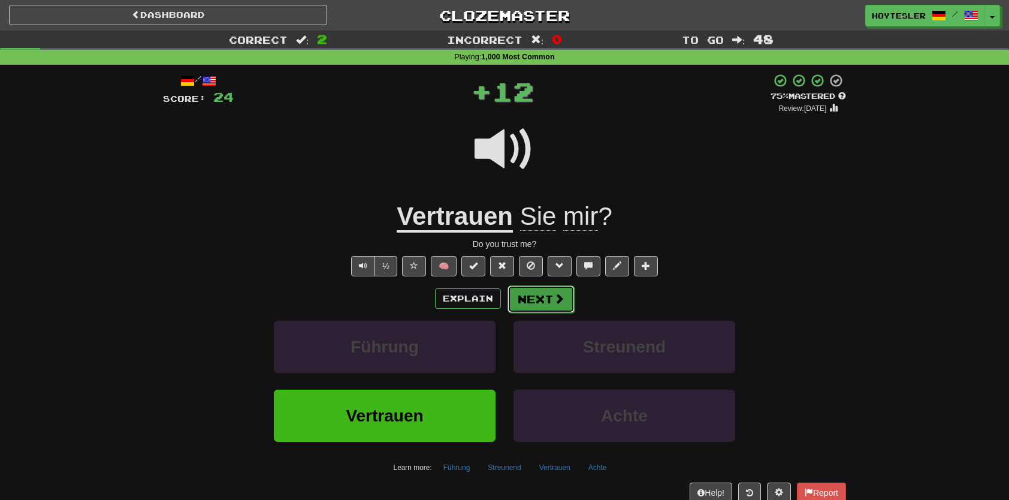
click at [533, 302] on button "Next" at bounding box center [541, 299] width 67 height 28
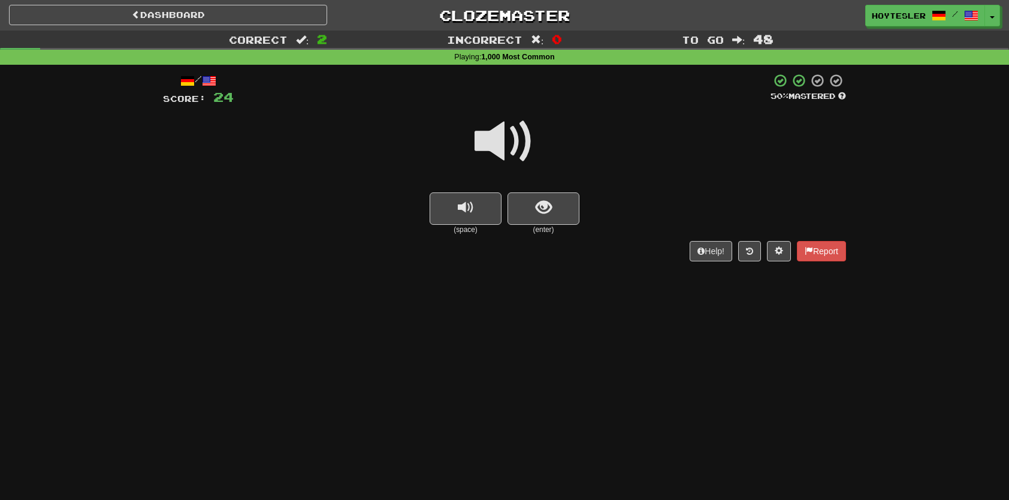
click at [533, 186] on div at bounding box center [504, 150] width 683 height 86
click at [550, 200] on span "show sentence" at bounding box center [544, 208] width 16 height 16
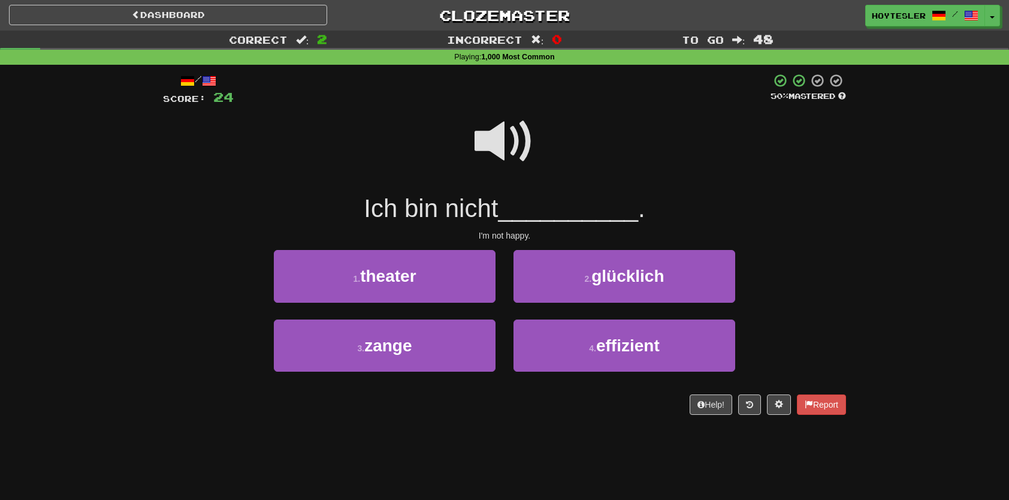
click at [691, 246] on div "/ Score: 24 50 % Mastered Ich bin nicht __________ . I'm not happy. 1 . theater…" at bounding box center [504, 244] width 683 height 342
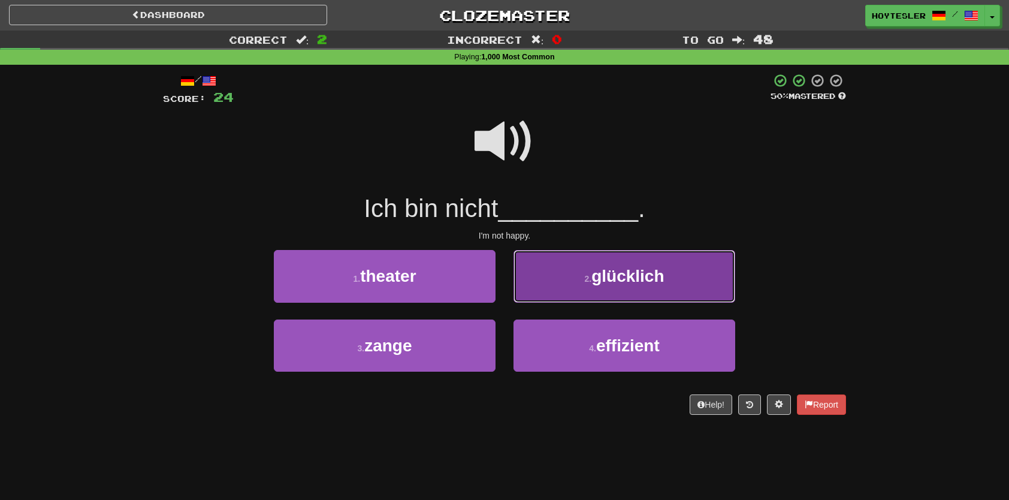
click at [696, 266] on button "2 . glücklich" at bounding box center [625, 276] width 222 height 52
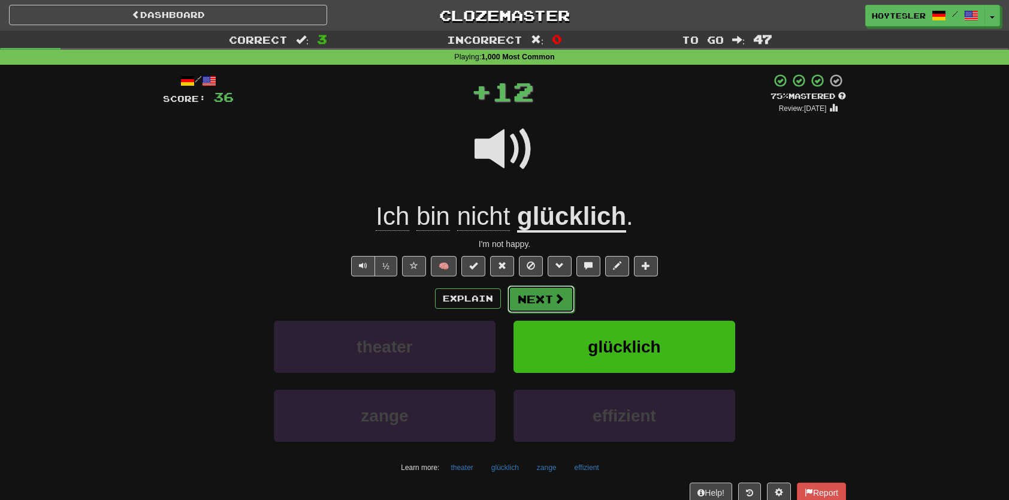
click at [554, 300] on span at bounding box center [559, 298] width 11 height 11
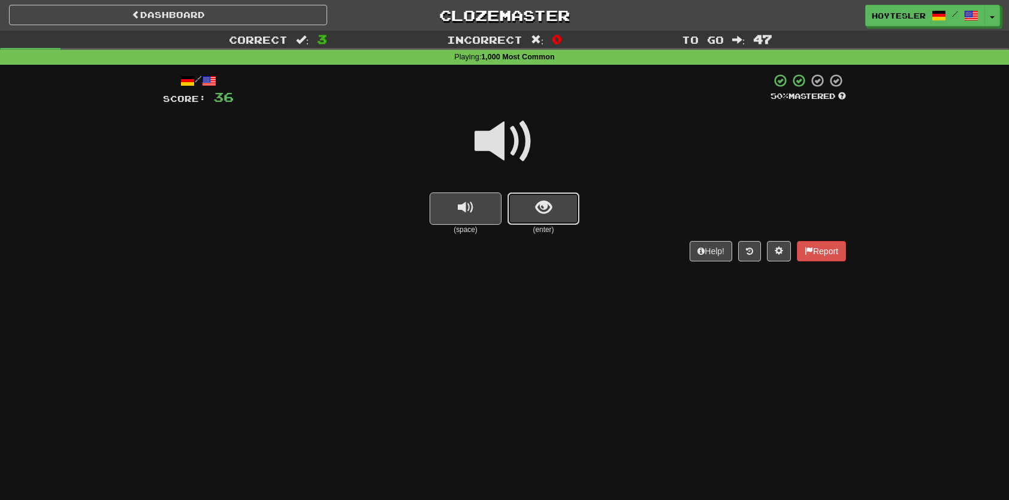
click at [539, 204] on span "show sentence" at bounding box center [544, 208] width 16 height 16
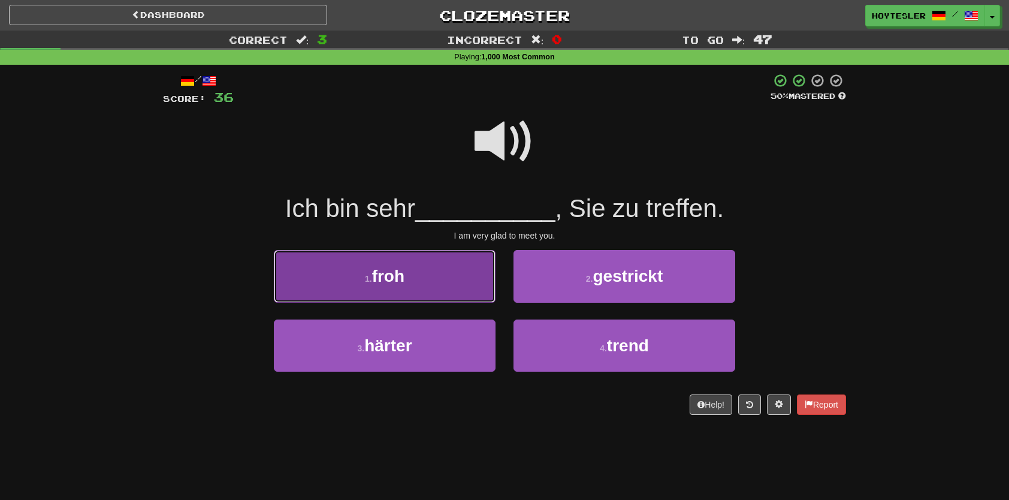
click at [445, 269] on button "1 . froh" at bounding box center [385, 276] width 222 height 52
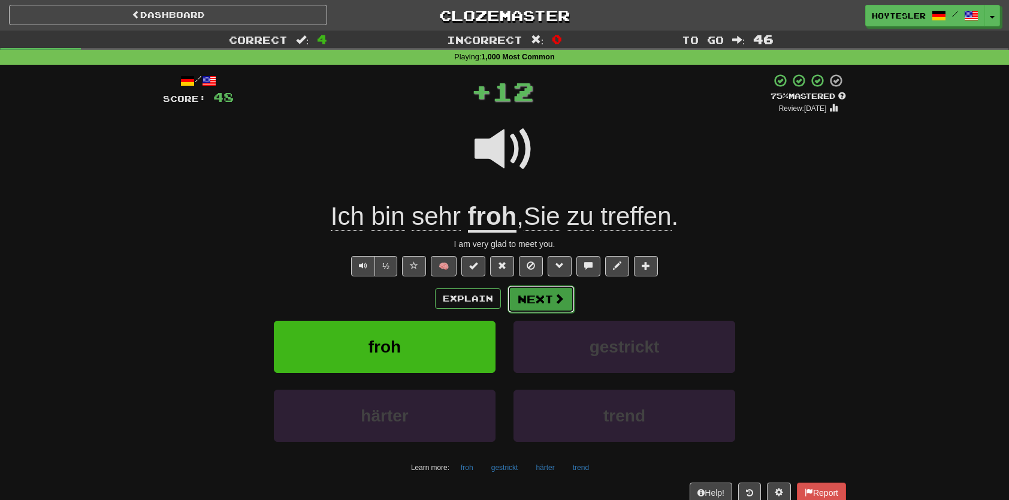
click at [545, 293] on button "Next" at bounding box center [541, 299] width 67 height 28
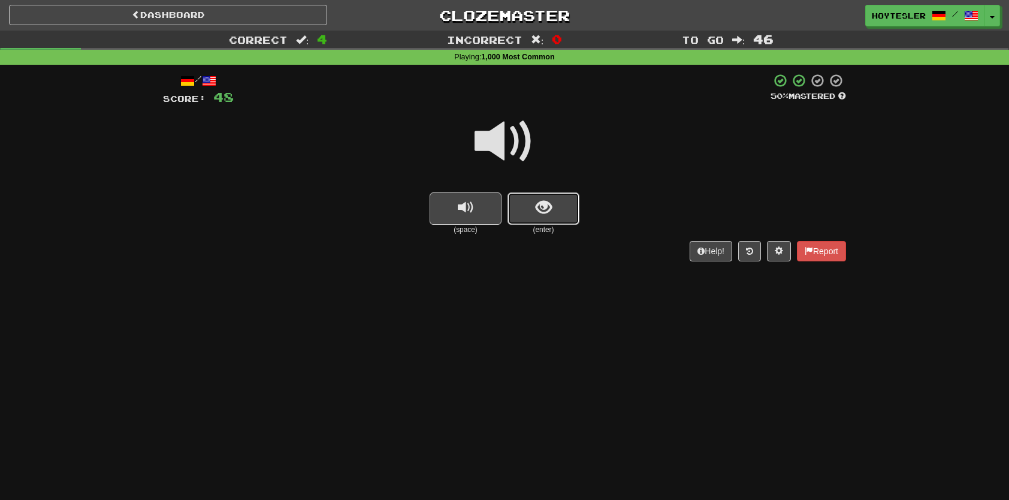
click at [530, 219] on button "show sentence" at bounding box center [544, 208] width 72 height 32
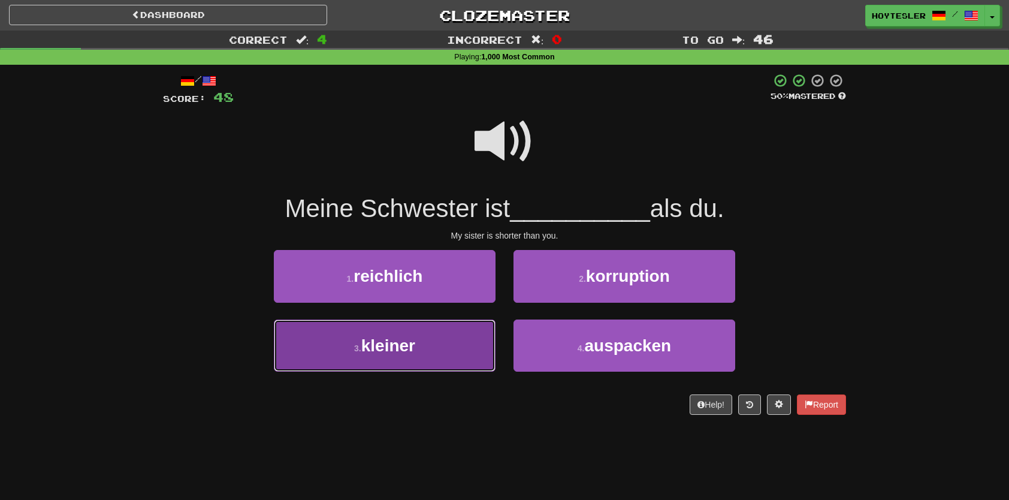
click at [435, 337] on button "3 . kleiner" at bounding box center [385, 345] width 222 height 52
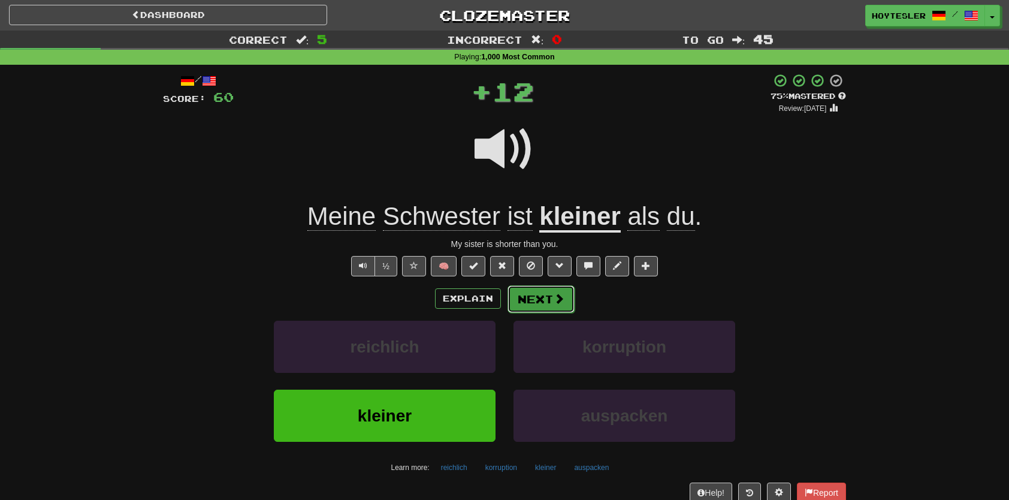
click at [537, 299] on button "Next" at bounding box center [541, 299] width 67 height 28
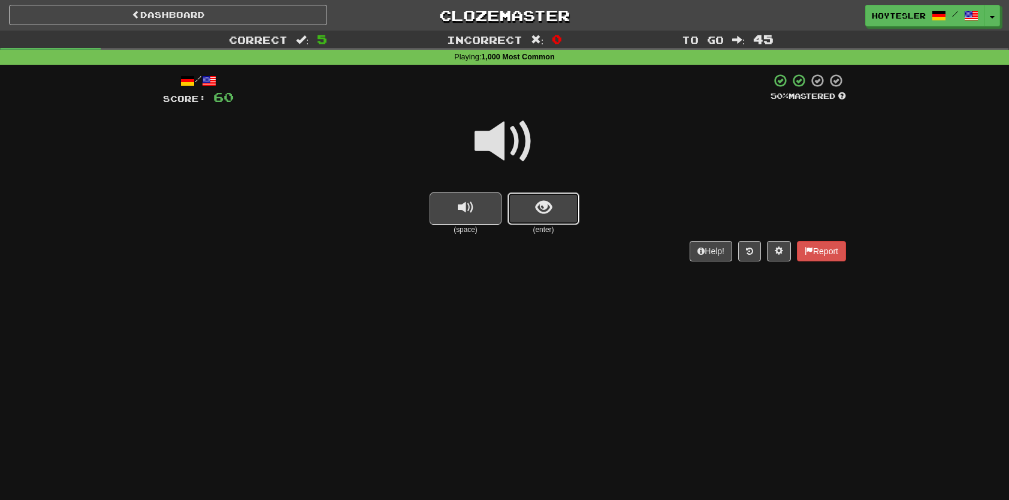
click at [557, 203] on button "show sentence" at bounding box center [544, 208] width 72 height 32
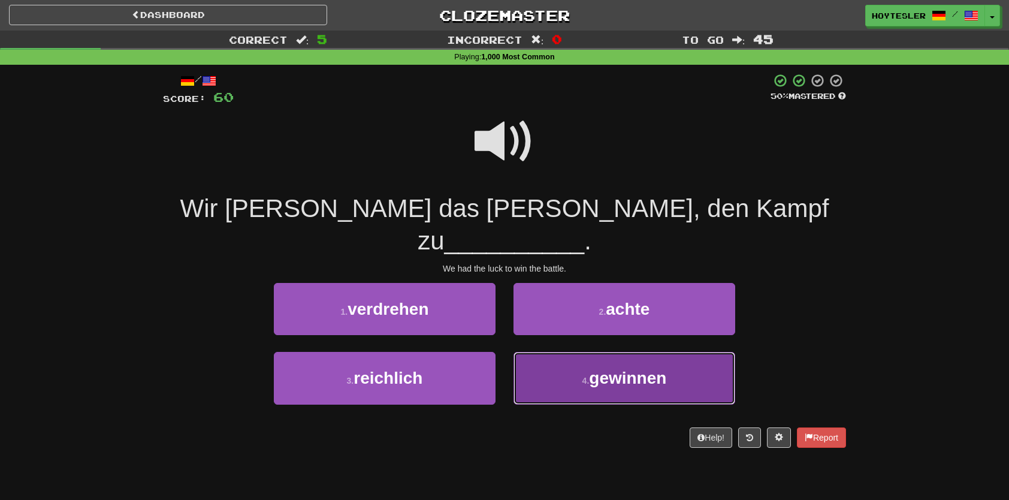
click at [580, 362] on button "4 . gewinnen" at bounding box center [625, 378] width 222 height 52
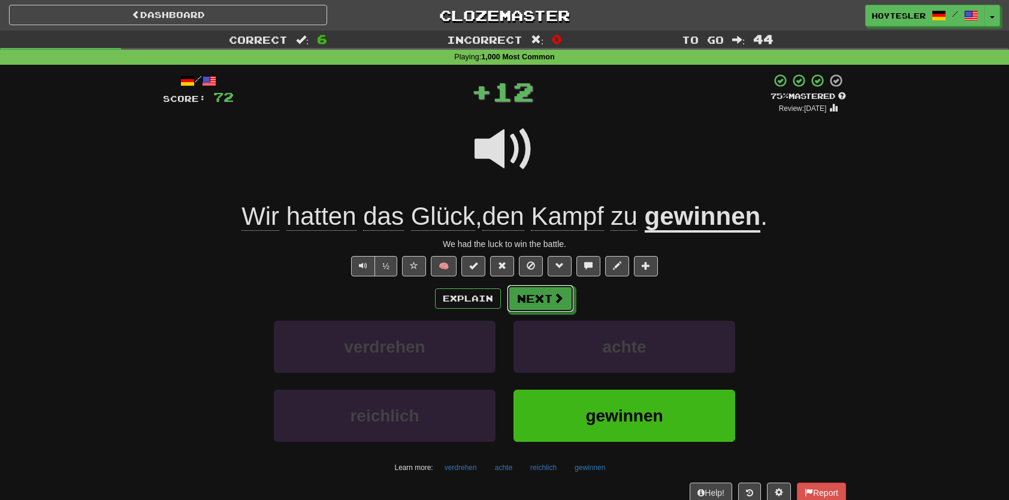
click at [546, 288] on button "Next" at bounding box center [540, 299] width 67 height 28
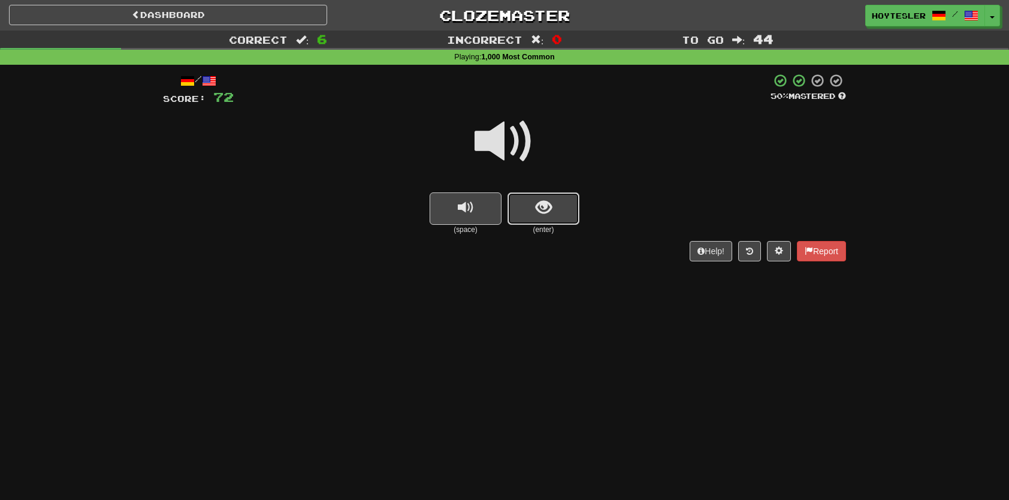
click at [544, 221] on button "show sentence" at bounding box center [544, 208] width 72 height 32
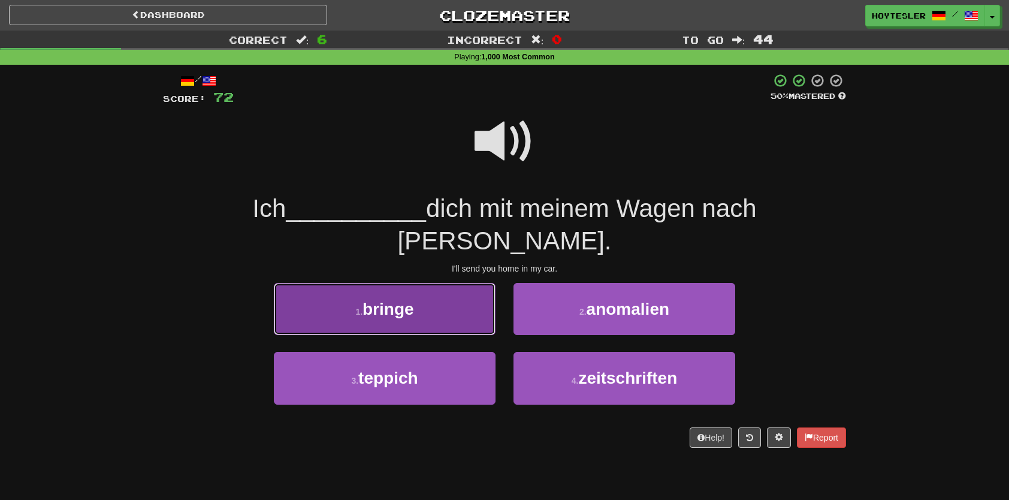
click at [422, 289] on button "1 . bringe" at bounding box center [385, 309] width 222 height 52
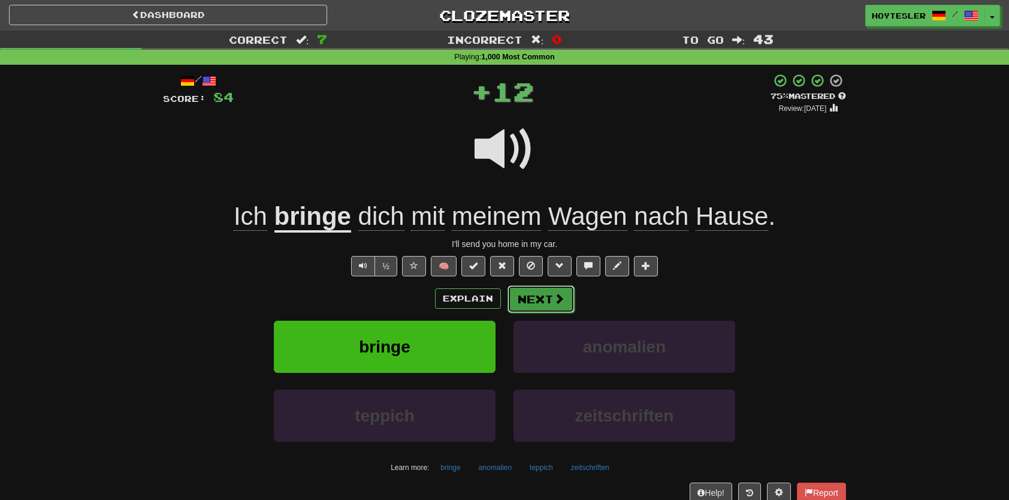
click at [560, 310] on button "Next" at bounding box center [541, 299] width 67 height 28
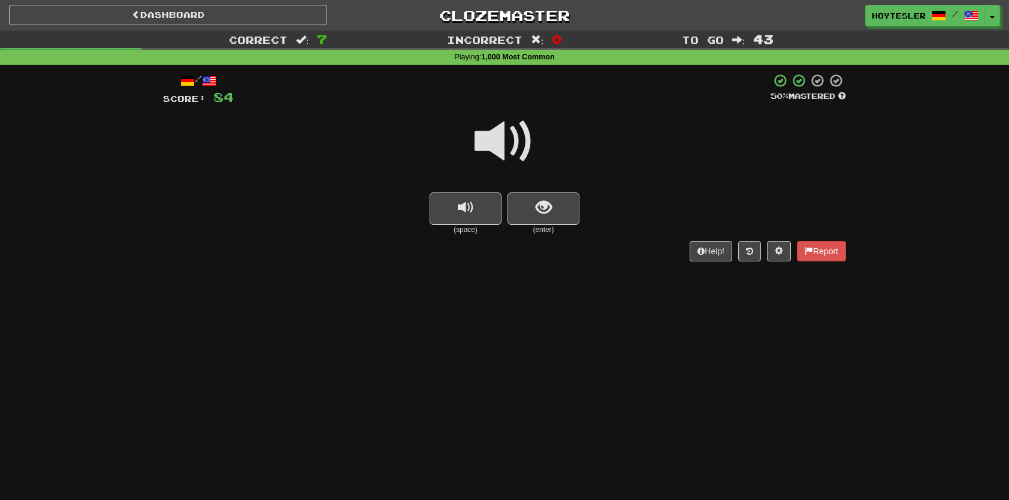
click at [539, 228] on small "(enter)" at bounding box center [544, 230] width 72 height 10
click at [551, 204] on button "show sentence" at bounding box center [544, 208] width 72 height 32
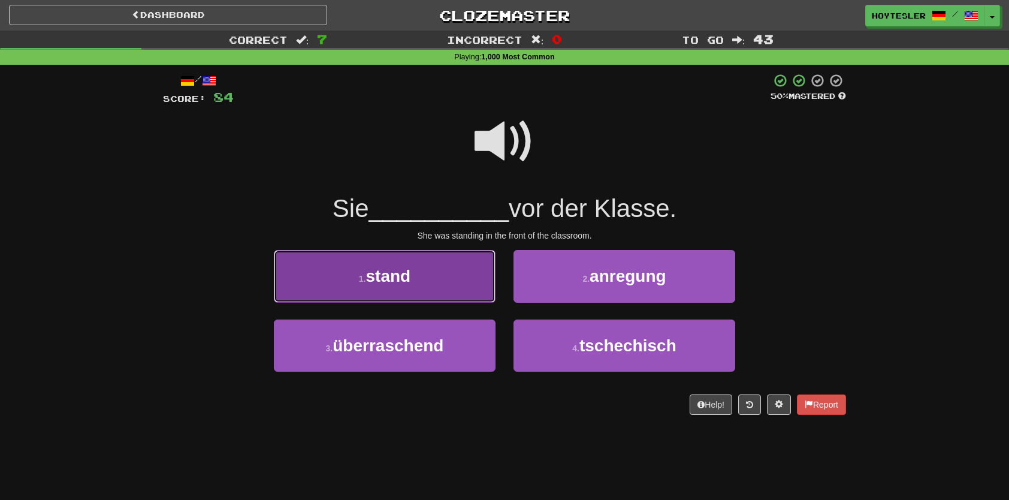
click at [471, 272] on button "1 . stand" at bounding box center [385, 276] width 222 height 52
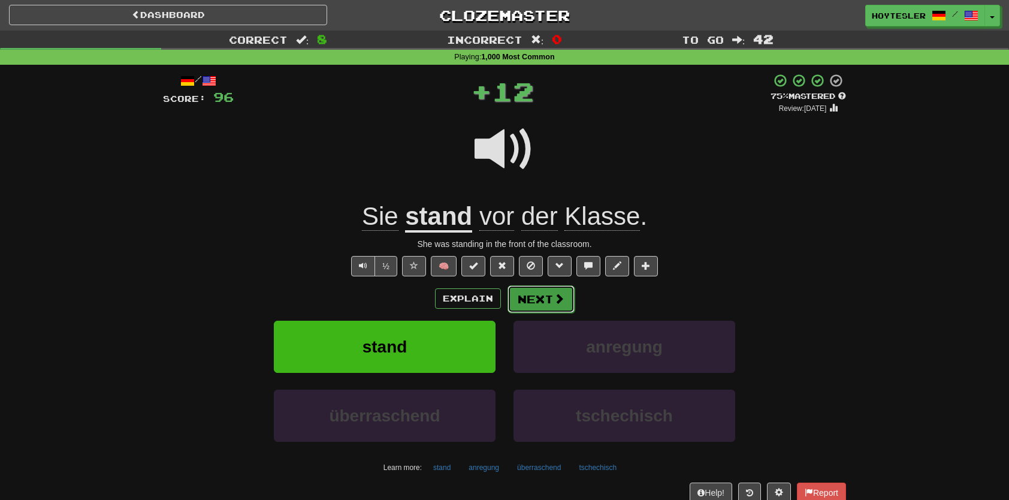
click at [527, 301] on button "Next" at bounding box center [541, 299] width 67 height 28
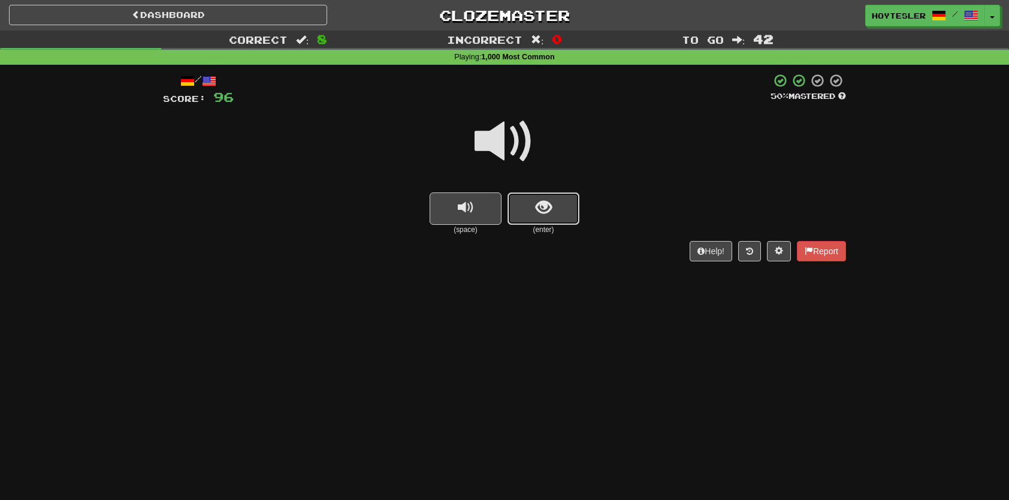
click at [538, 206] on span "show sentence" at bounding box center [544, 208] width 16 height 16
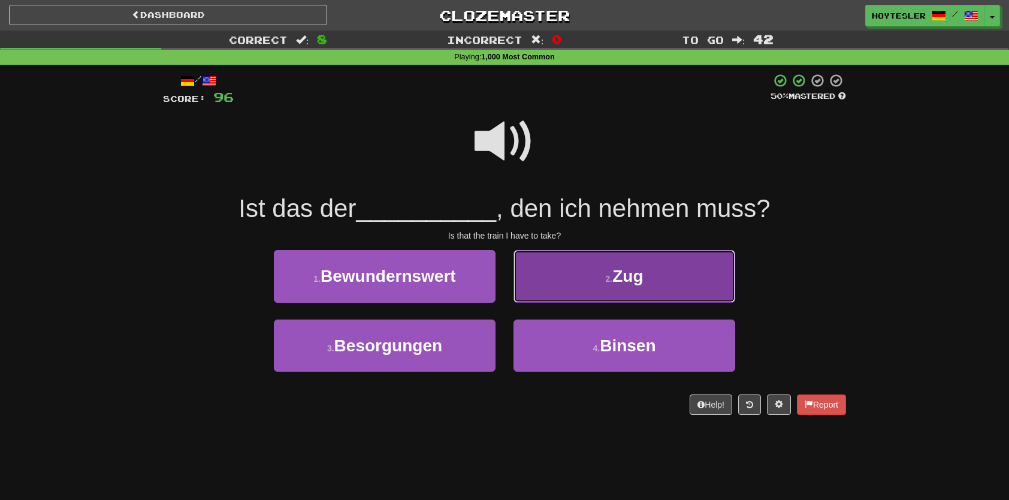
click at [581, 272] on button "2 . Zug" at bounding box center [625, 276] width 222 height 52
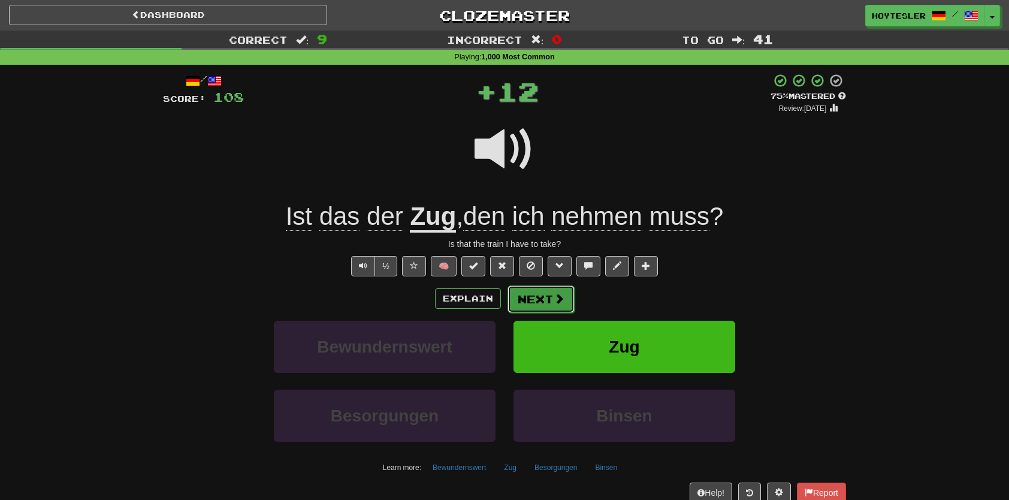
click at [553, 305] on button "Next" at bounding box center [541, 299] width 67 height 28
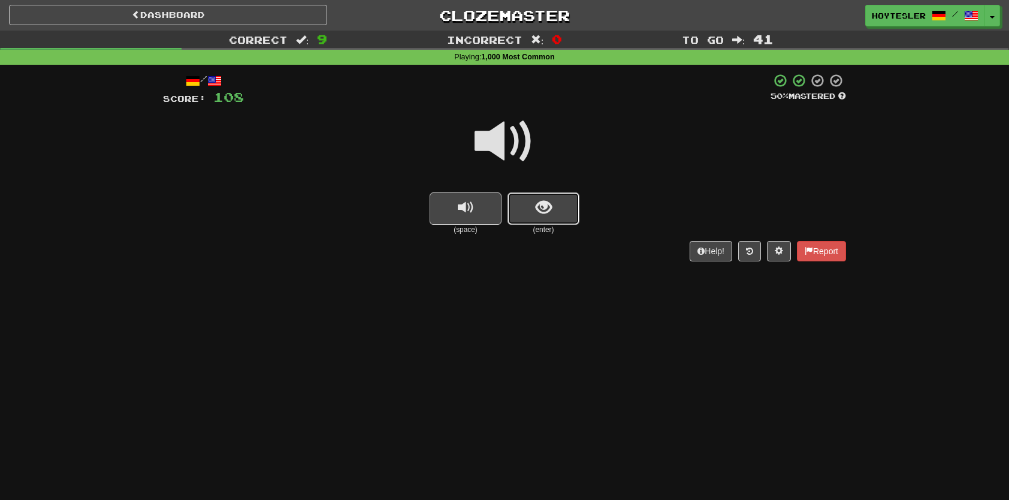
click at [572, 225] on button "show sentence" at bounding box center [544, 208] width 72 height 32
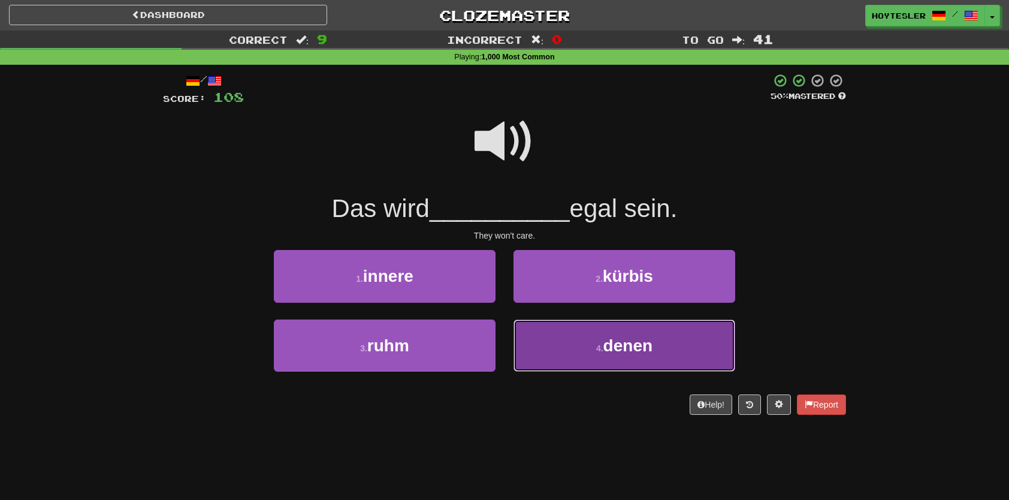
click at [720, 352] on button "4 . denen" at bounding box center [625, 345] width 222 height 52
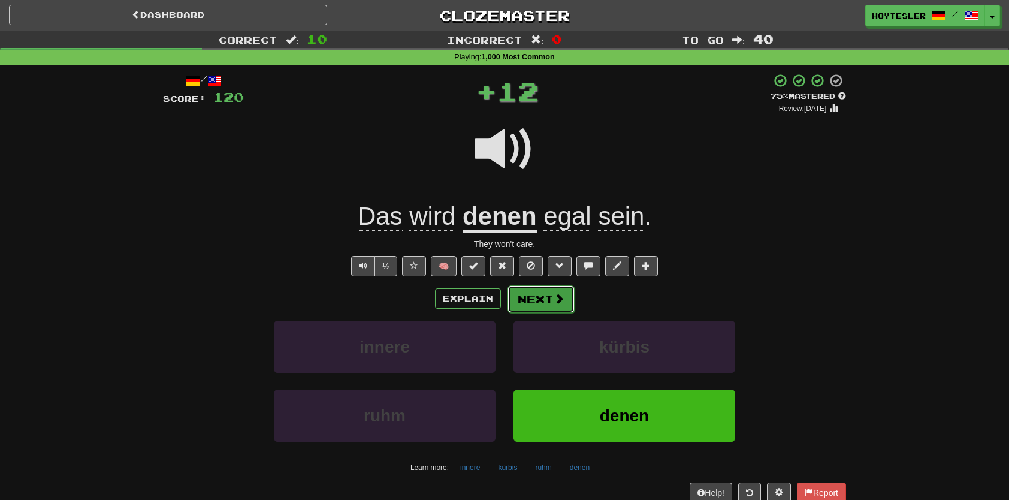
click at [508, 299] on button "Next" at bounding box center [541, 299] width 67 height 28
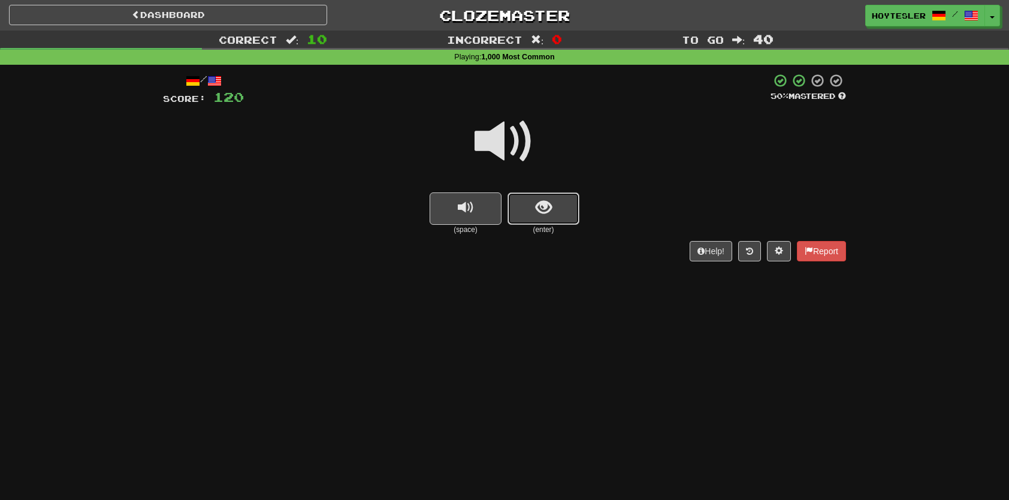
drag, startPoint x: 554, startPoint y: 213, endPoint x: 584, endPoint y: 171, distance: 51.6
click at [565, 201] on button "show sentence" at bounding box center [544, 208] width 72 height 32
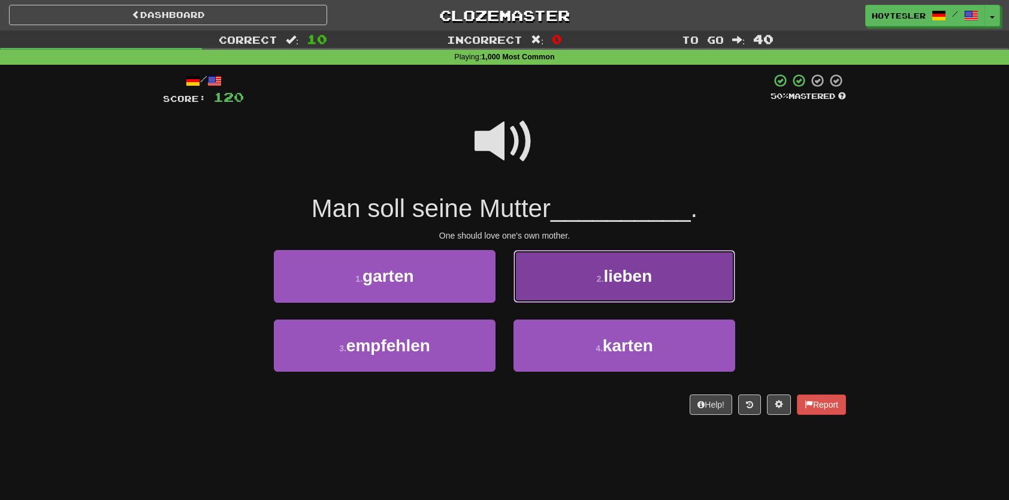
click at [595, 266] on button "2 . lieben" at bounding box center [625, 276] width 222 height 52
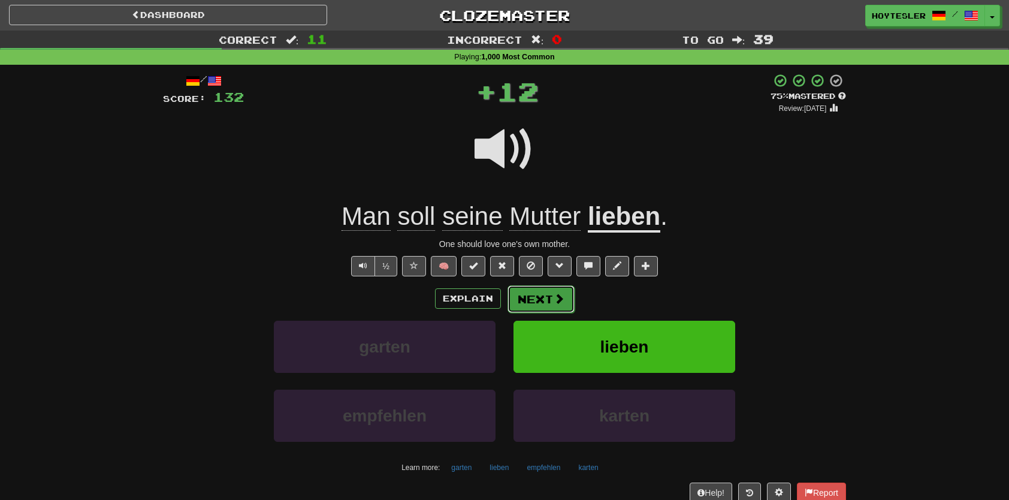
click at [551, 306] on button "Next" at bounding box center [541, 299] width 67 height 28
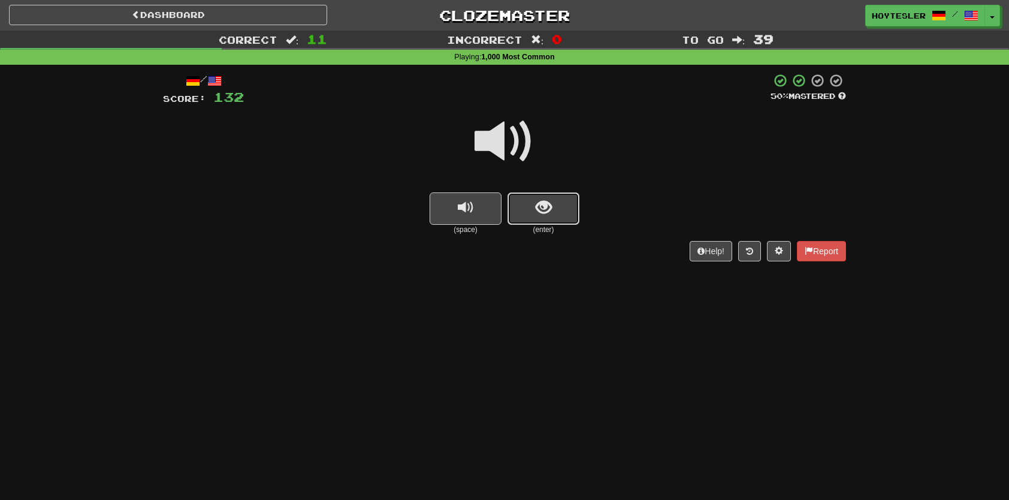
click at [578, 212] on button "show sentence" at bounding box center [544, 208] width 72 height 32
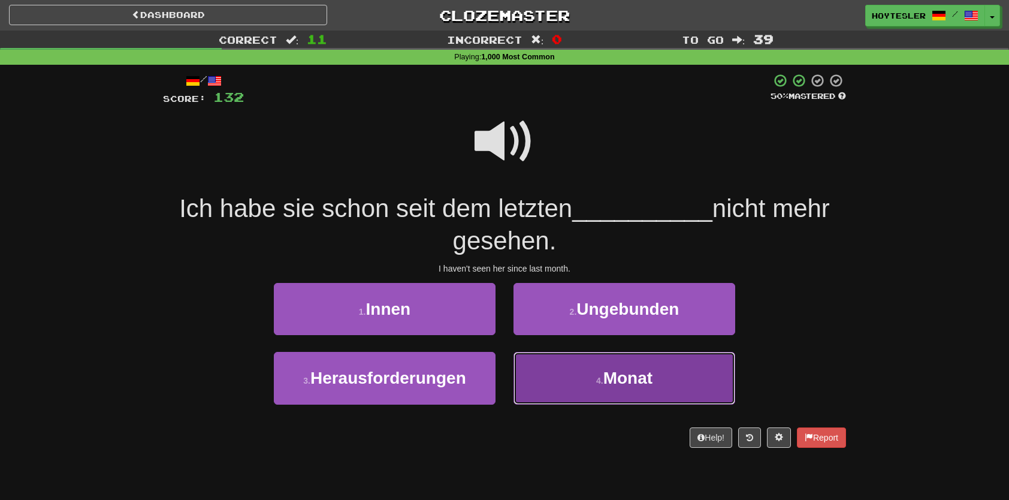
click at [644, 396] on button "4 . Monat" at bounding box center [625, 378] width 222 height 52
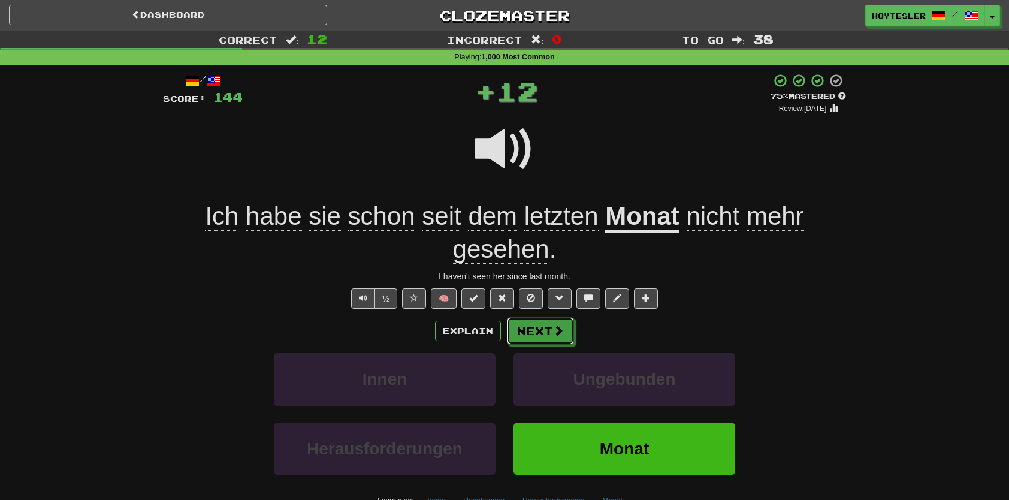
click at [557, 325] on span at bounding box center [558, 330] width 11 height 11
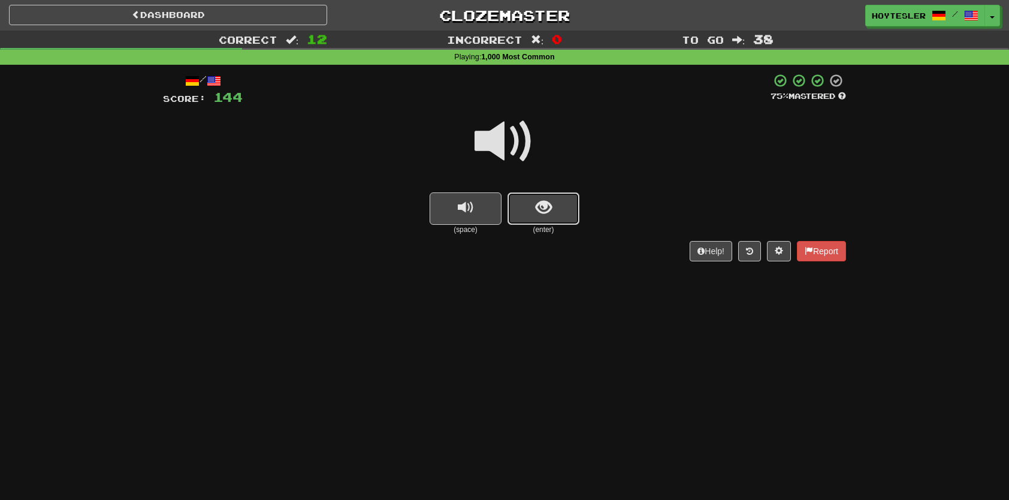
click at [554, 215] on button "show sentence" at bounding box center [544, 208] width 72 height 32
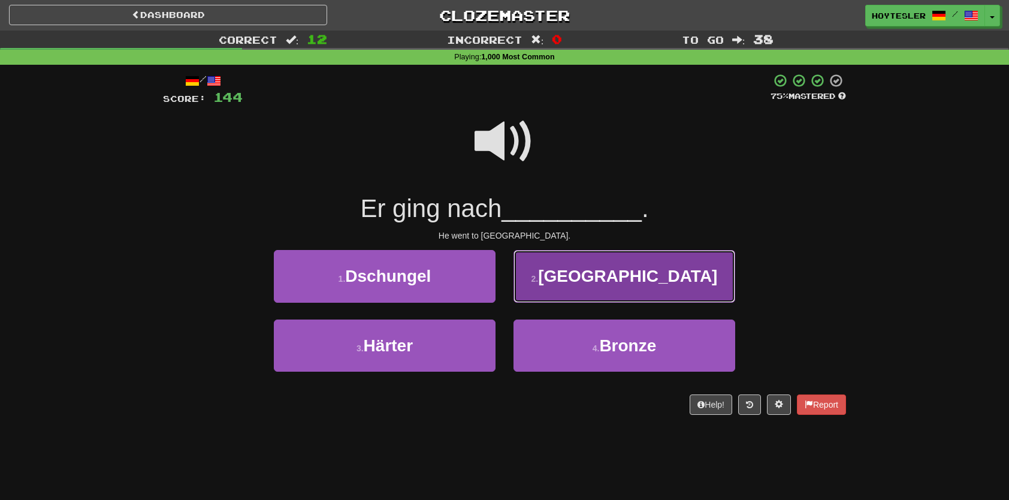
click at [665, 283] on button "2 . Amerika" at bounding box center [625, 276] width 222 height 52
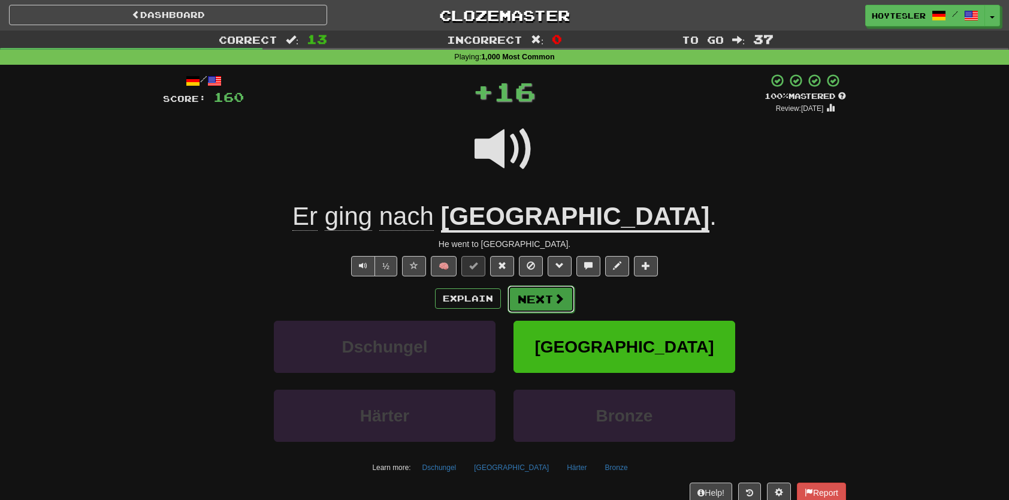
click at [566, 299] on button "Next" at bounding box center [541, 299] width 67 height 28
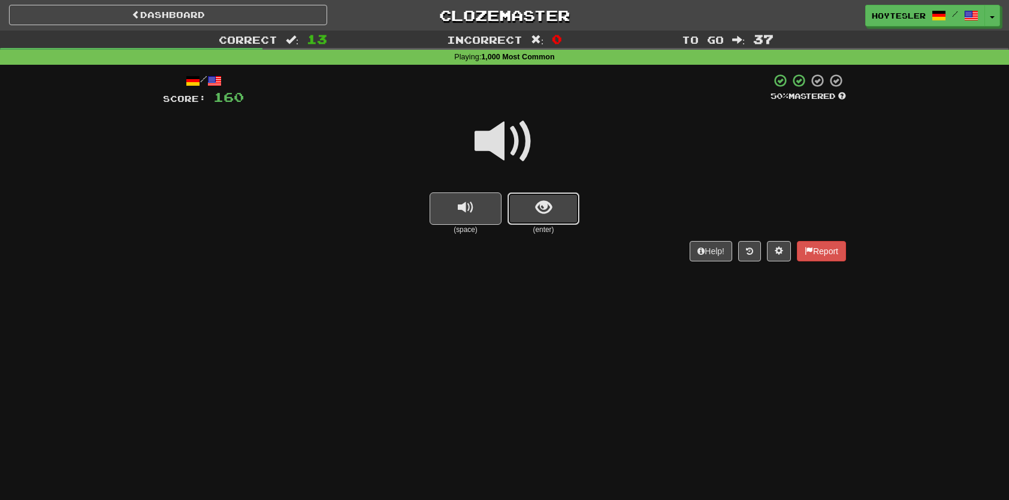
click at [545, 218] on button "show sentence" at bounding box center [544, 208] width 72 height 32
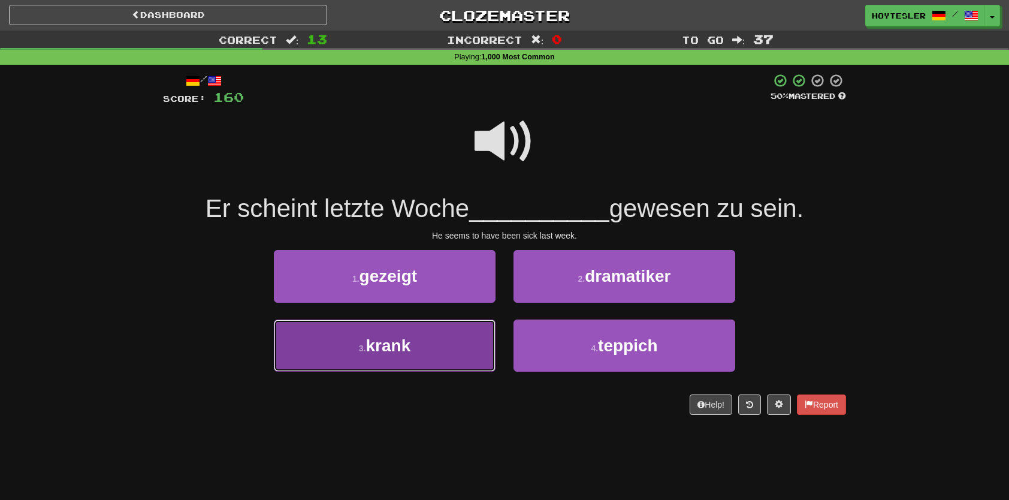
click at [482, 365] on button "3 . krank" at bounding box center [385, 345] width 222 height 52
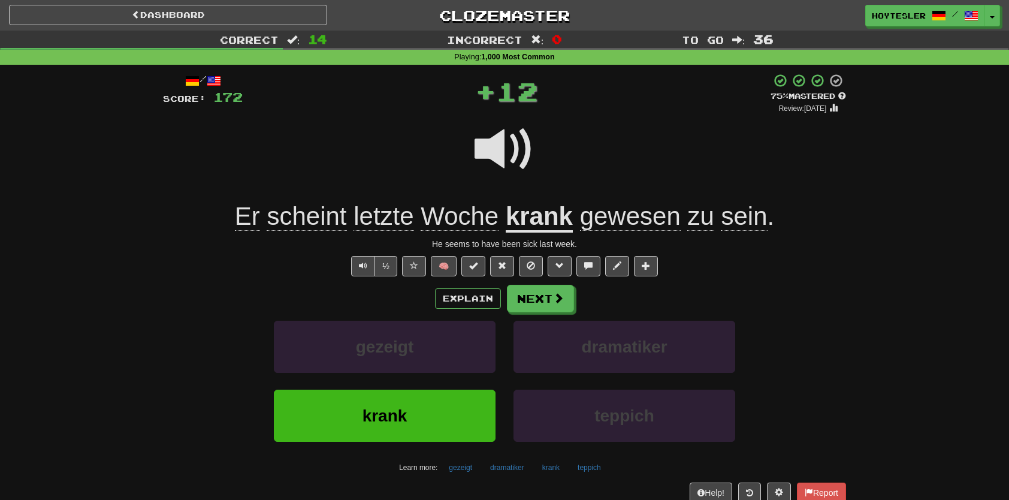
click at [557, 276] on div "/ Score: 172 + 12 75 % Mastered Review: 2025-10-19 Er scheint letzte Woche kran…" at bounding box center [504, 297] width 683 height 449
click at [554, 299] on span at bounding box center [559, 298] width 11 height 11
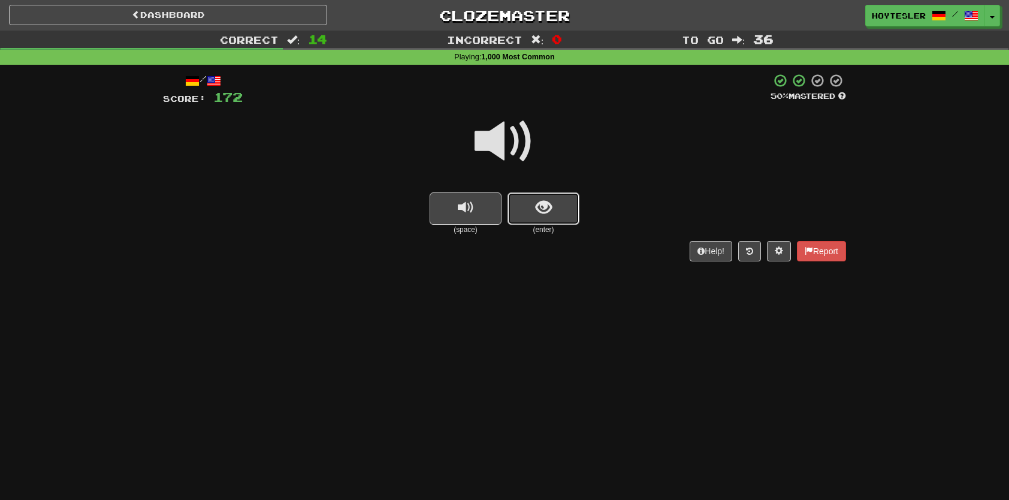
click at [548, 216] on span "show sentence" at bounding box center [544, 208] width 16 height 16
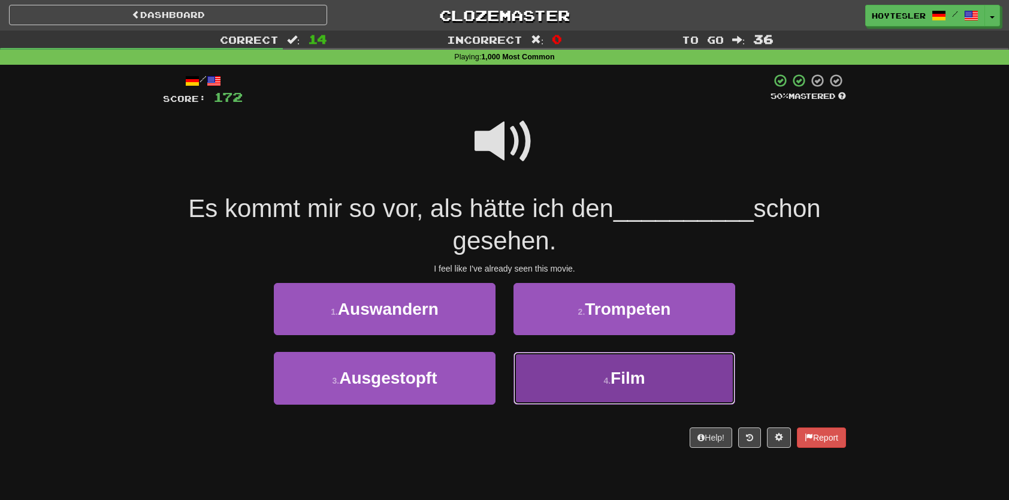
click at [634, 396] on button "4 . Film" at bounding box center [625, 378] width 222 height 52
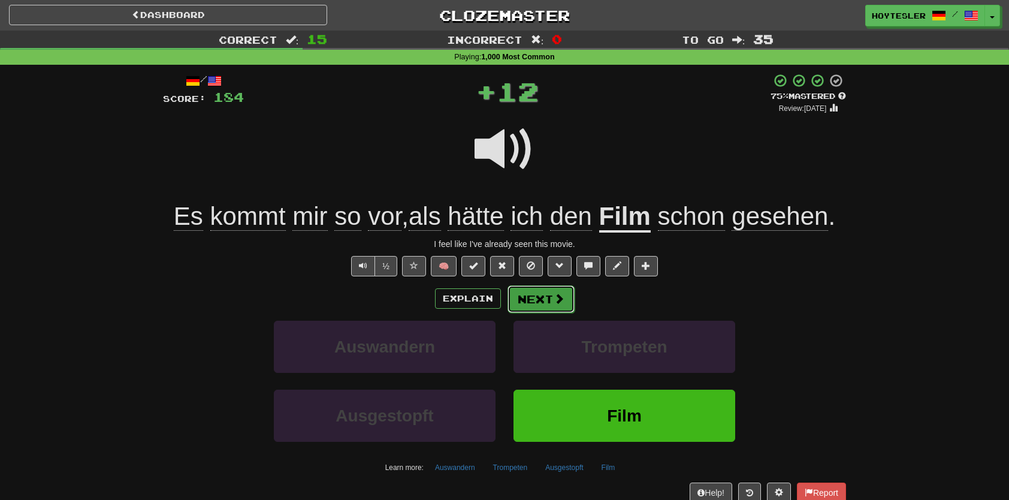
click at [570, 296] on button "Next" at bounding box center [541, 299] width 67 height 28
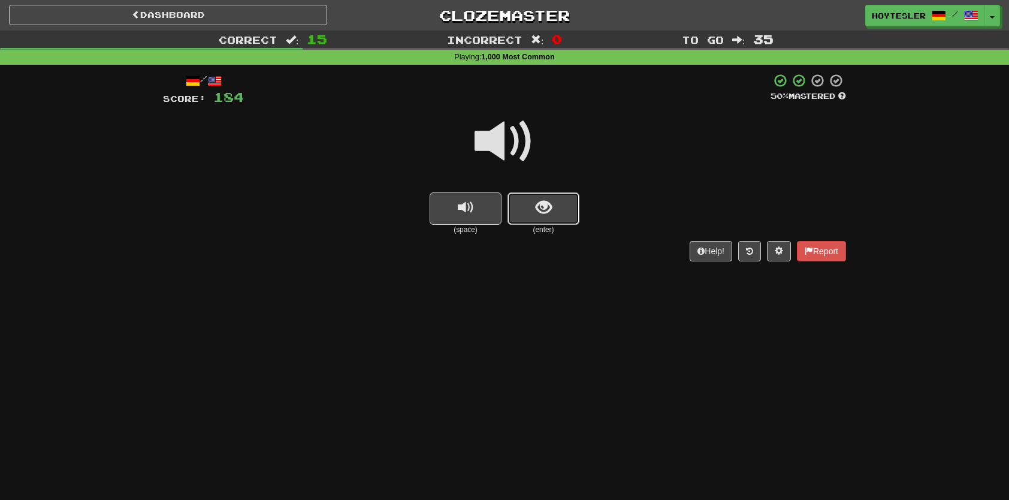
click at [529, 213] on button "show sentence" at bounding box center [544, 208] width 72 height 32
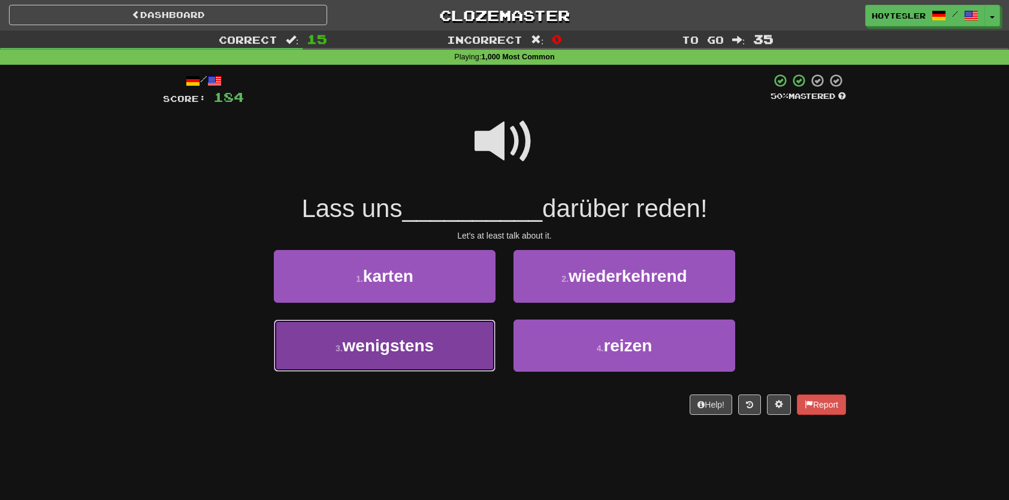
click at [427, 356] on button "3 . wenigstens" at bounding box center [385, 345] width 222 height 52
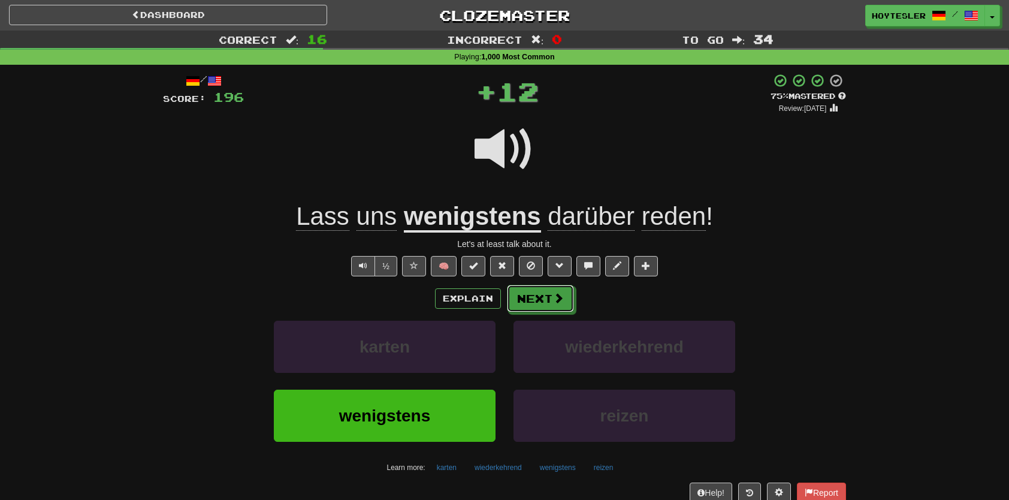
click at [517, 301] on button "Next" at bounding box center [540, 299] width 67 height 28
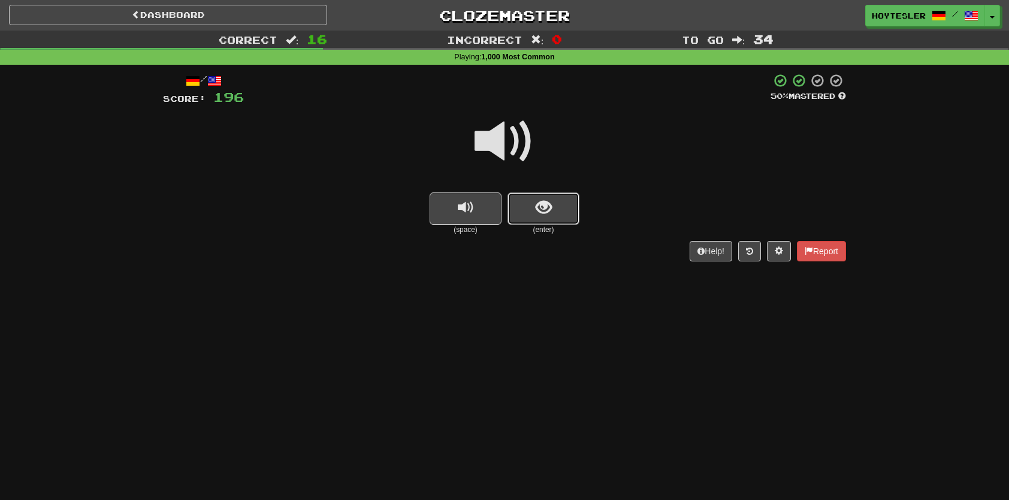
click at [537, 225] on div "(enter)" at bounding box center [544, 213] width 72 height 43
click at [538, 200] on span "show sentence" at bounding box center [544, 208] width 16 height 16
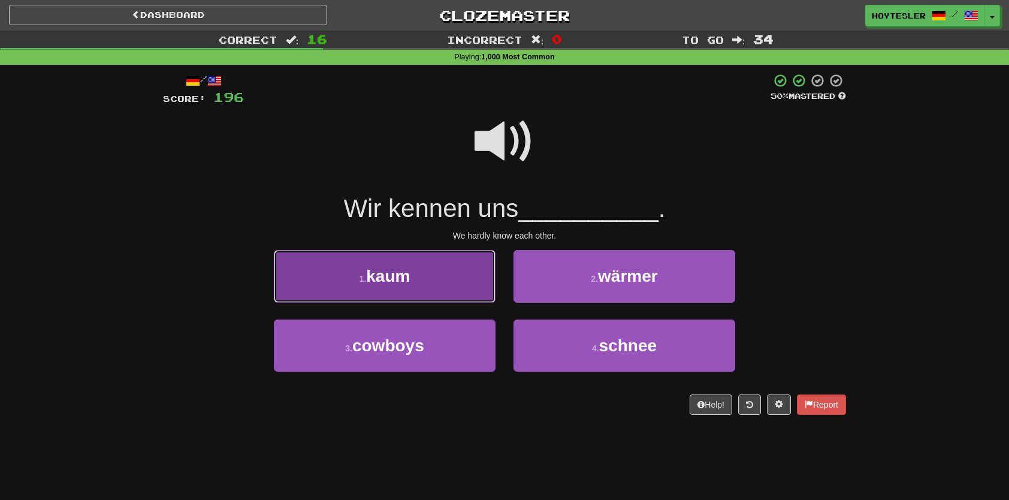
click at [420, 279] on button "1 . kaum" at bounding box center [385, 276] width 222 height 52
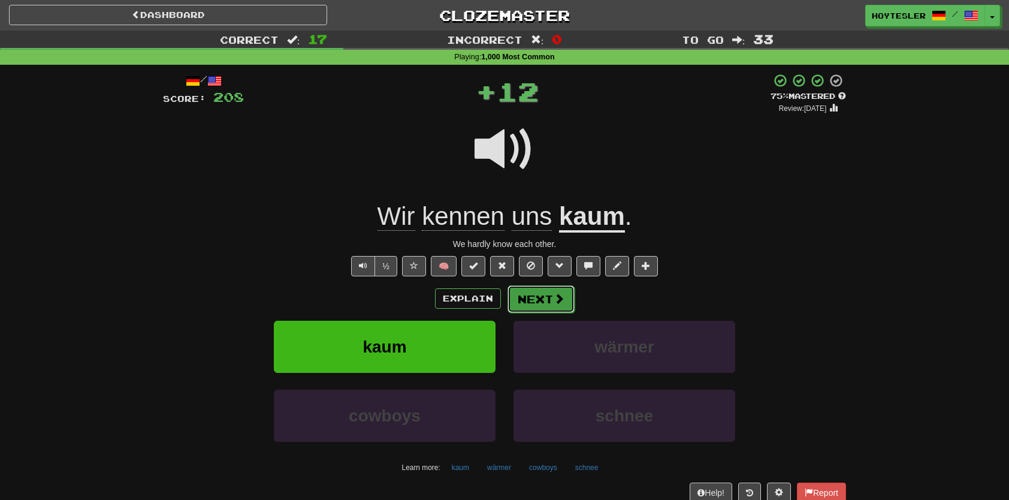
click at [556, 305] on button "Next" at bounding box center [541, 299] width 67 height 28
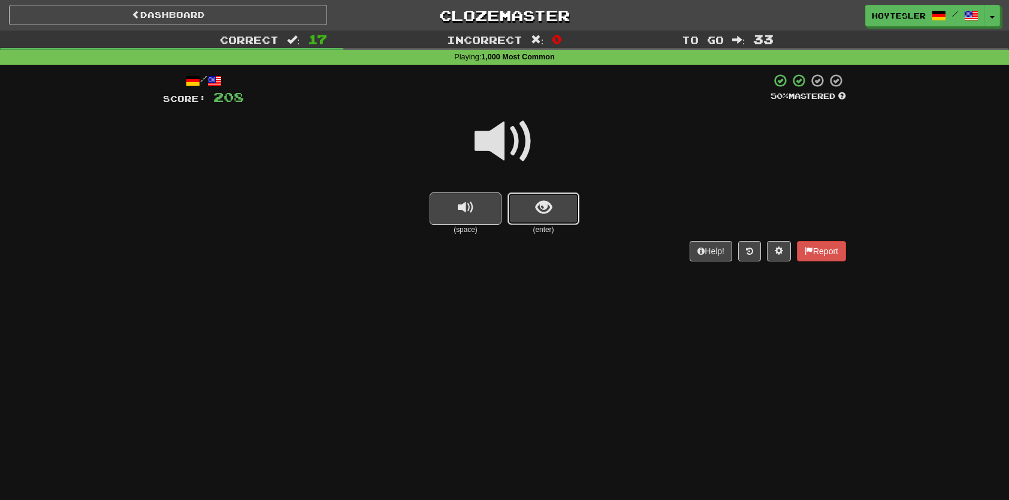
click at [546, 212] on span "show sentence" at bounding box center [544, 208] width 16 height 16
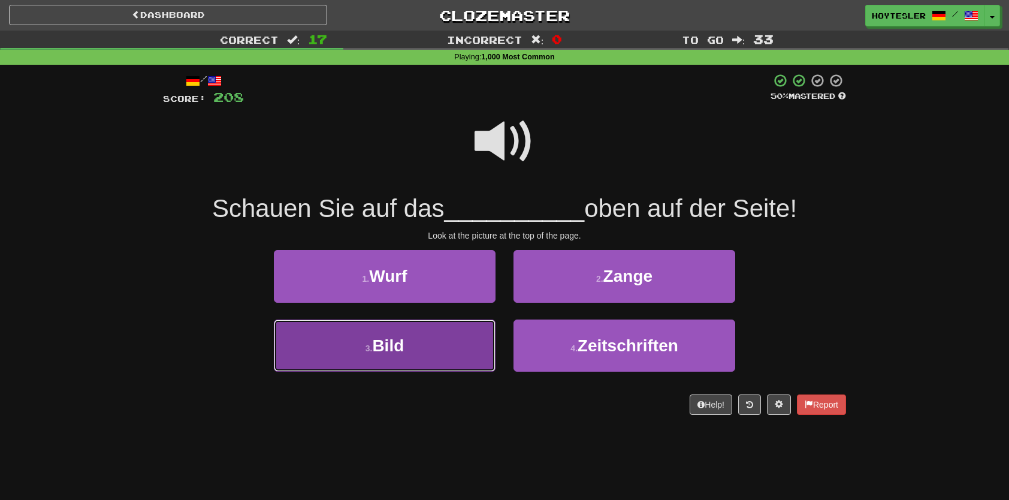
click at [457, 356] on button "3 . Bild" at bounding box center [385, 345] width 222 height 52
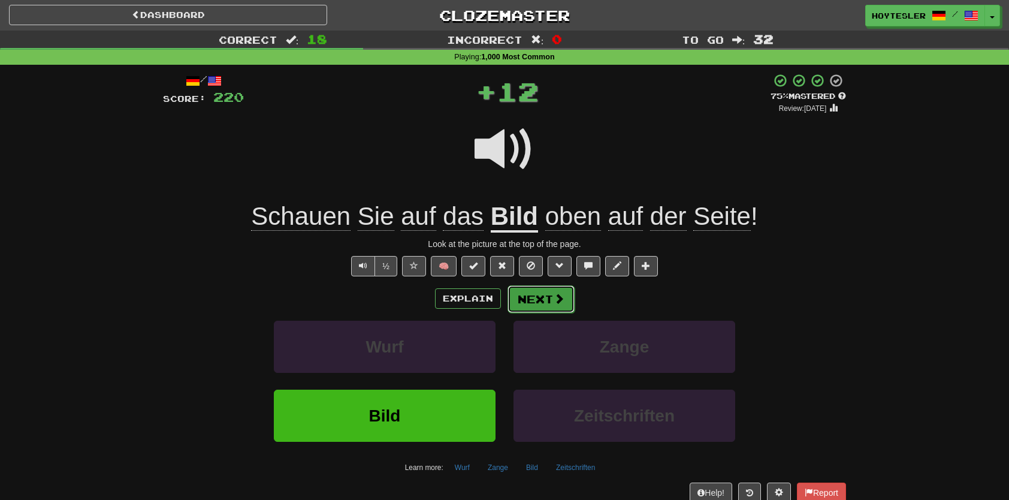
click at [531, 308] on button "Next" at bounding box center [541, 299] width 67 height 28
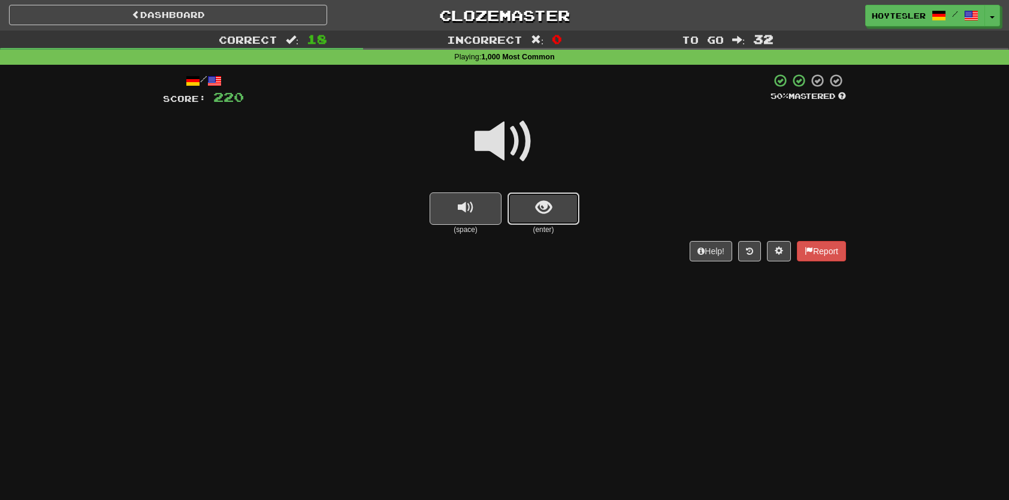
click at [522, 213] on button "show sentence" at bounding box center [544, 208] width 72 height 32
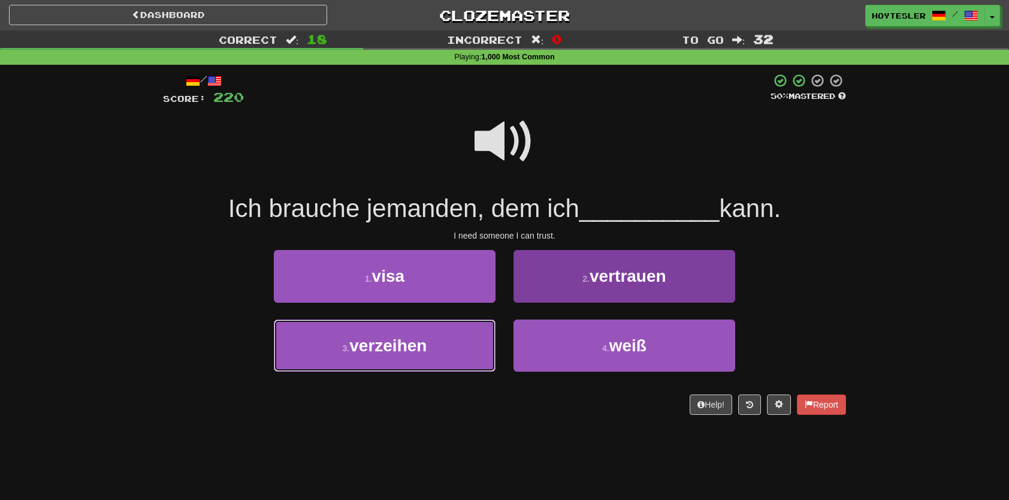
drag, startPoint x: 420, startPoint y: 352, endPoint x: 587, endPoint y: 276, distance: 184.5
click at [587, 277] on div "1 . visa 2 . vertrauen 3 . verzeihen 4 . weiß" at bounding box center [504, 319] width 701 height 138
click at [587, 276] on small "2 ." at bounding box center [586, 279] width 7 height 10
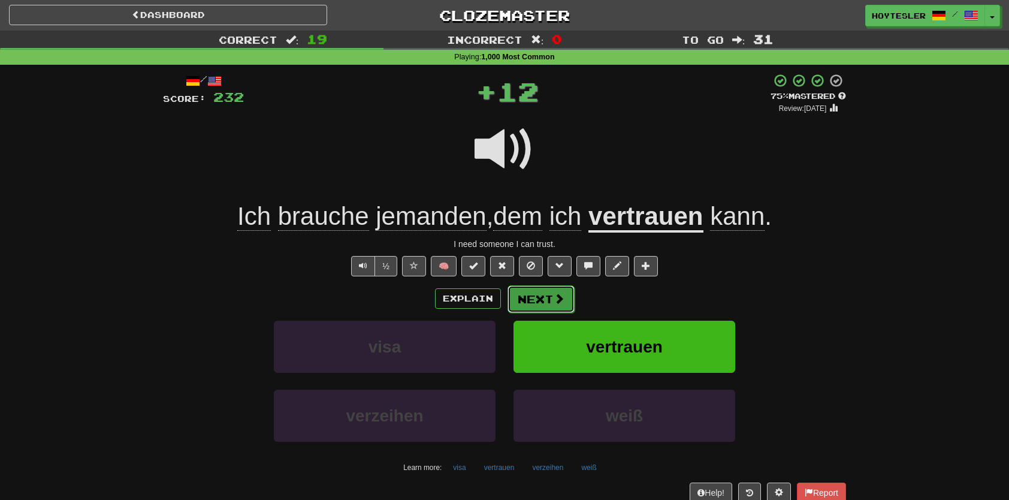
click at [543, 301] on button "Next" at bounding box center [541, 299] width 67 height 28
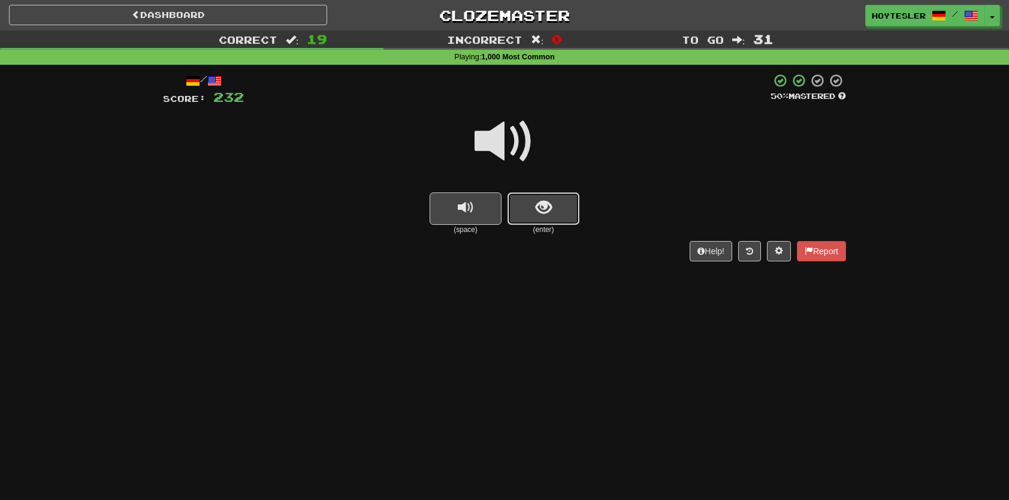
click at [571, 203] on button "show sentence" at bounding box center [544, 208] width 72 height 32
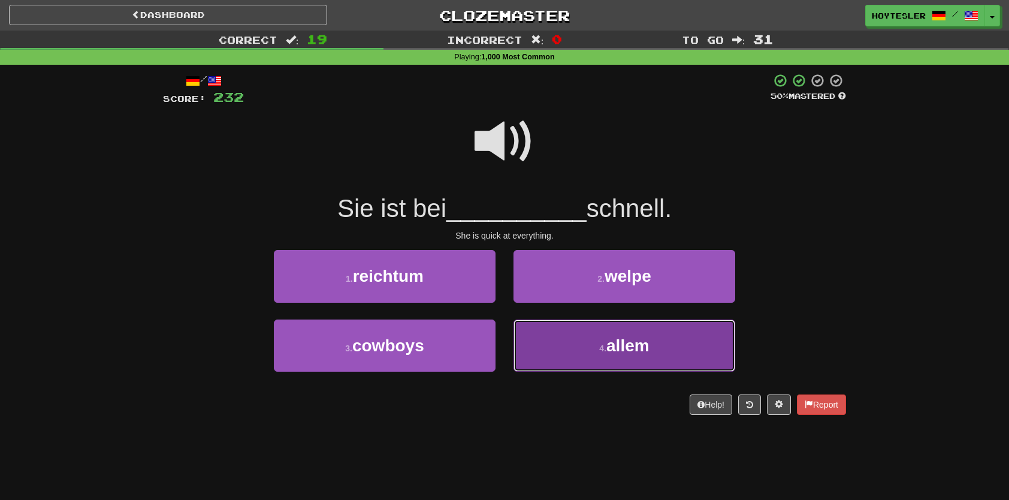
click at [574, 348] on button "4 . allem" at bounding box center [625, 345] width 222 height 52
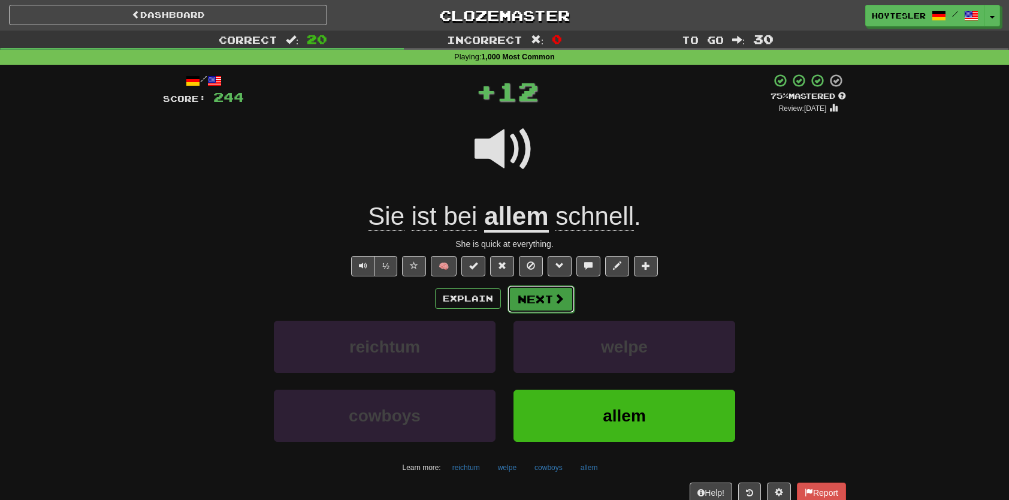
click at [547, 297] on button "Next" at bounding box center [541, 299] width 67 height 28
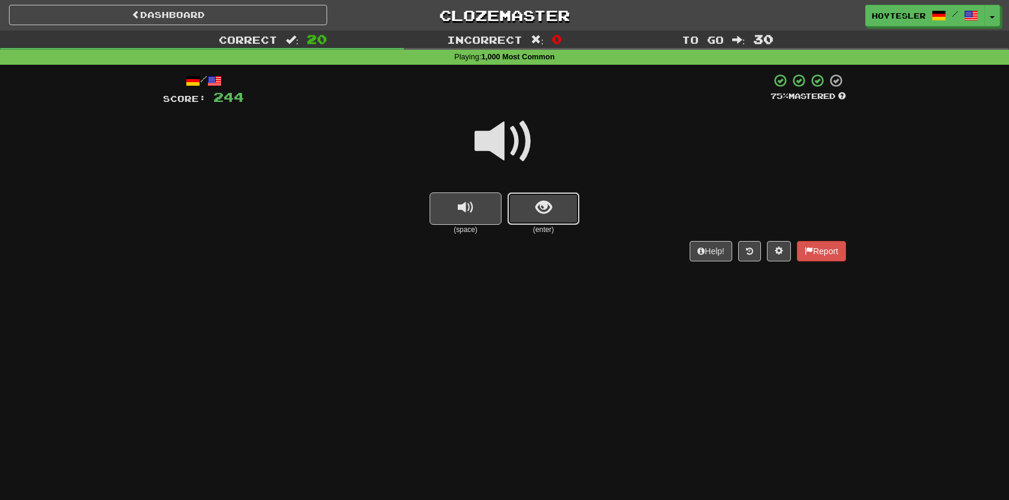
click at [556, 205] on button "show sentence" at bounding box center [544, 208] width 72 height 32
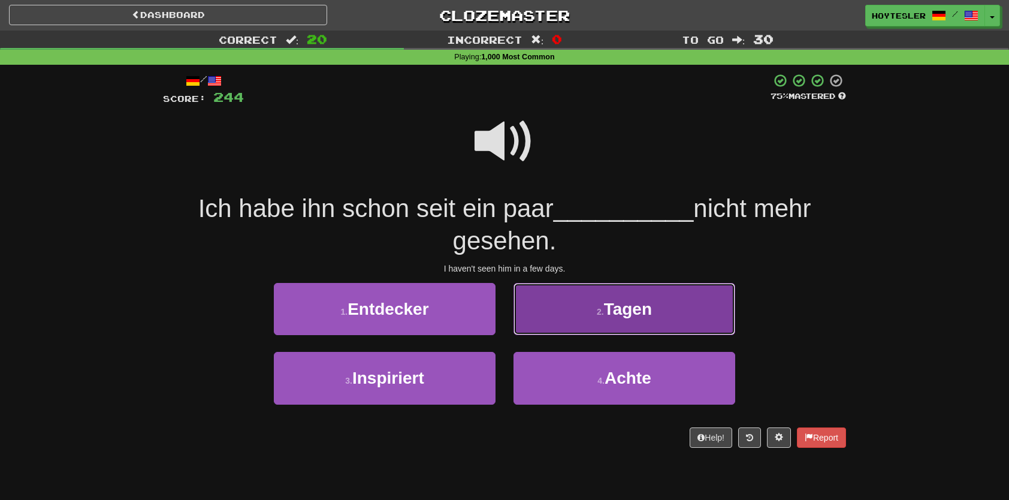
click at [610, 326] on button "2 . Tagen" at bounding box center [625, 309] width 222 height 52
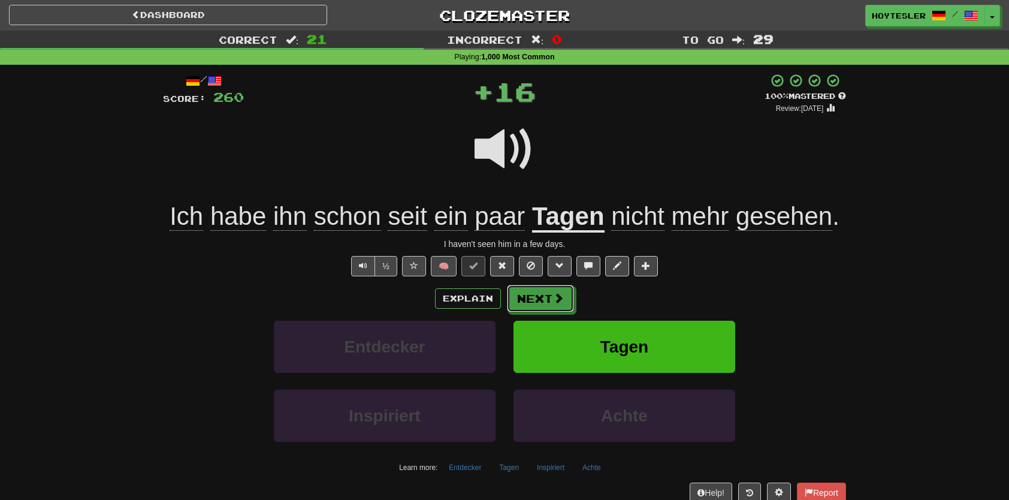
click at [518, 310] on button "Next" at bounding box center [540, 299] width 67 height 28
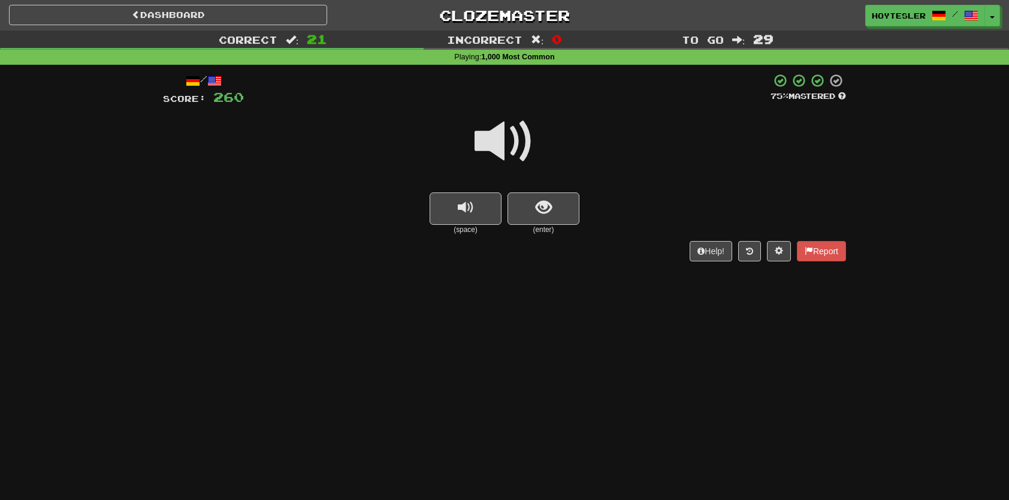
click at [533, 225] on small "(enter)" at bounding box center [544, 230] width 72 height 10
click at [536, 221] on button "show sentence" at bounding box center [544, 208] width 72 height 32
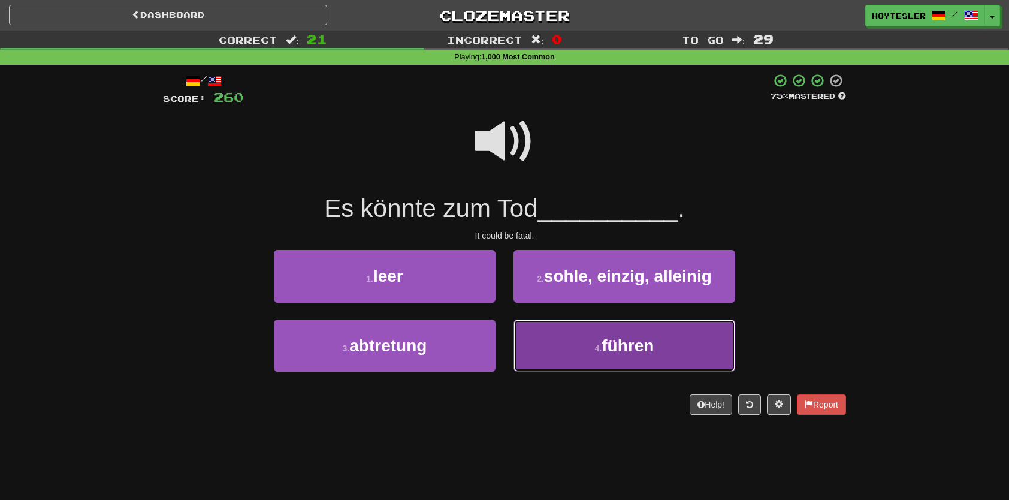
click at [589, 334] on button "4 . führen" at bounding box center [625, 345] width 222 height 52
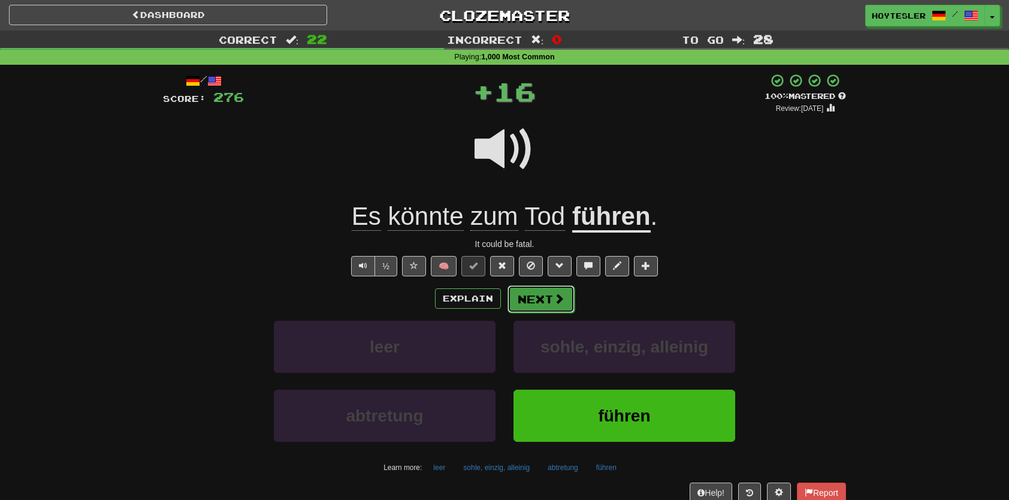
click at [554, 306] on button "Next" at bounding box center [541, 299] width 67 height 28
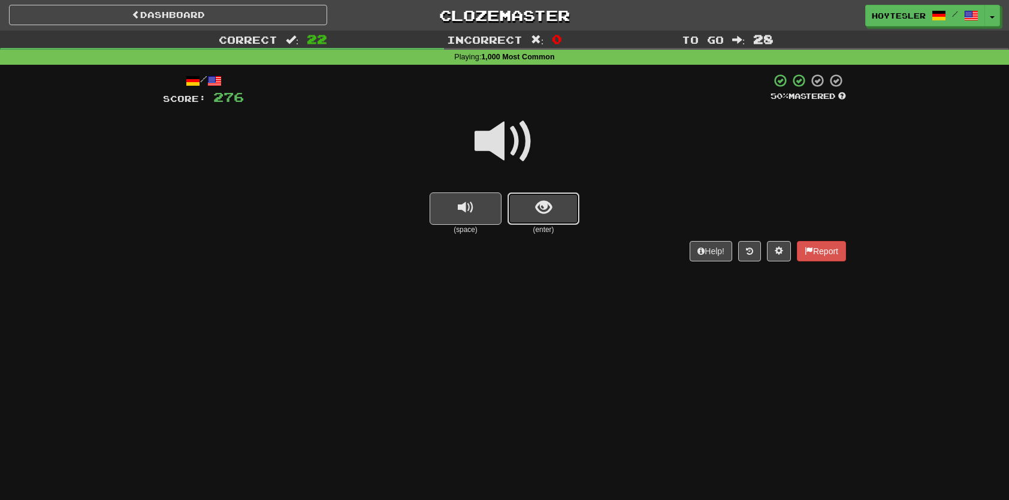
click at [568, 211] on button "show sentence" at bounding box center [544, 208] width 72 height 32
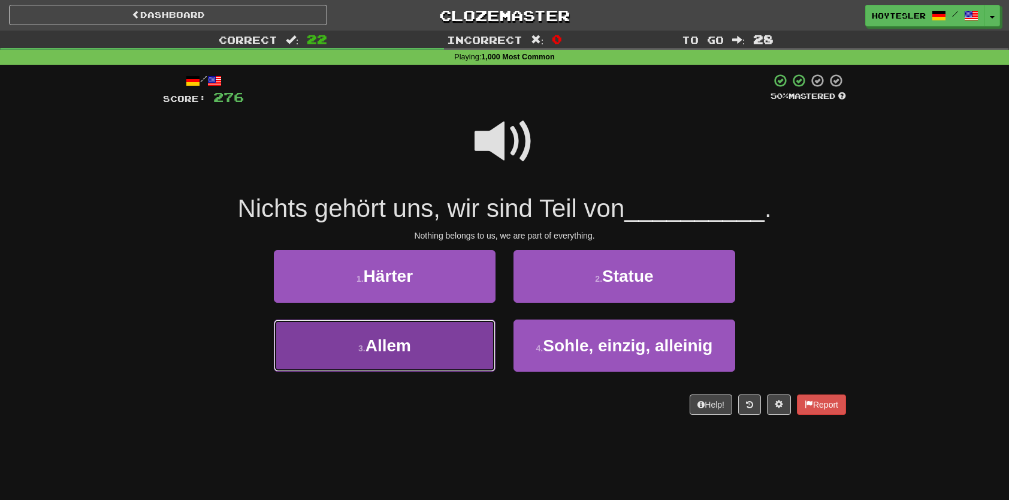
click at [468, 331] on button "3 . Allem" at bounding box center [385, 345] width 222 height 52
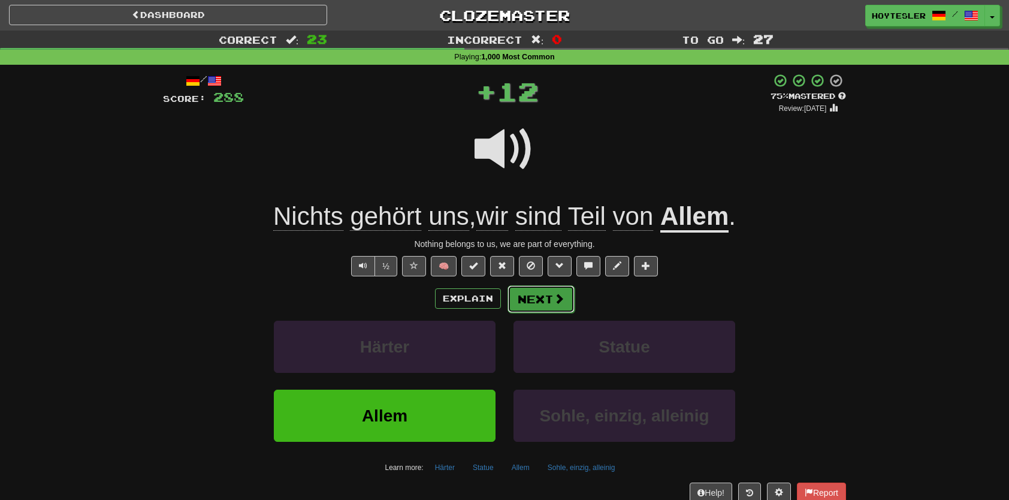
click at [536, 295] on button "Next" at bounding box center [541, 299] width 67 height 28
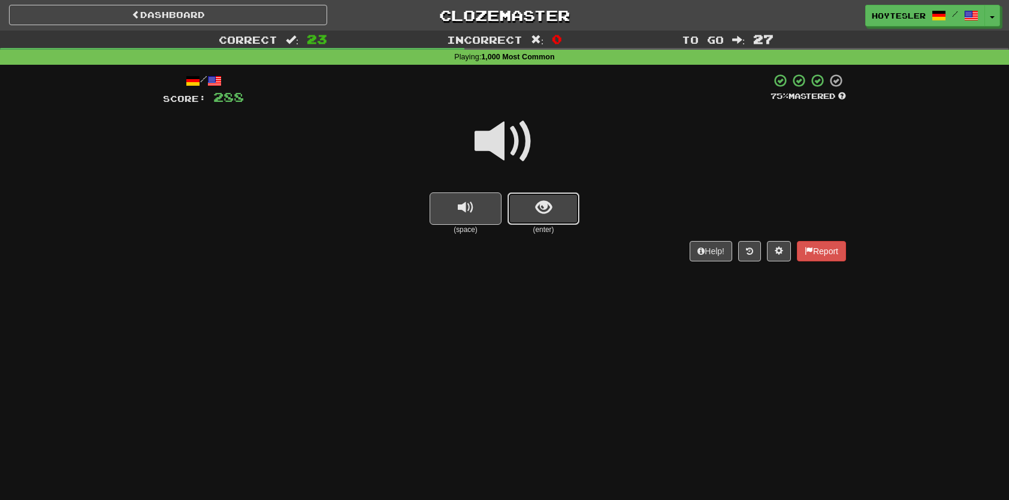
click at [547, 207] on span "show sentence" at bounding box center [544, 208] width 16 height 16
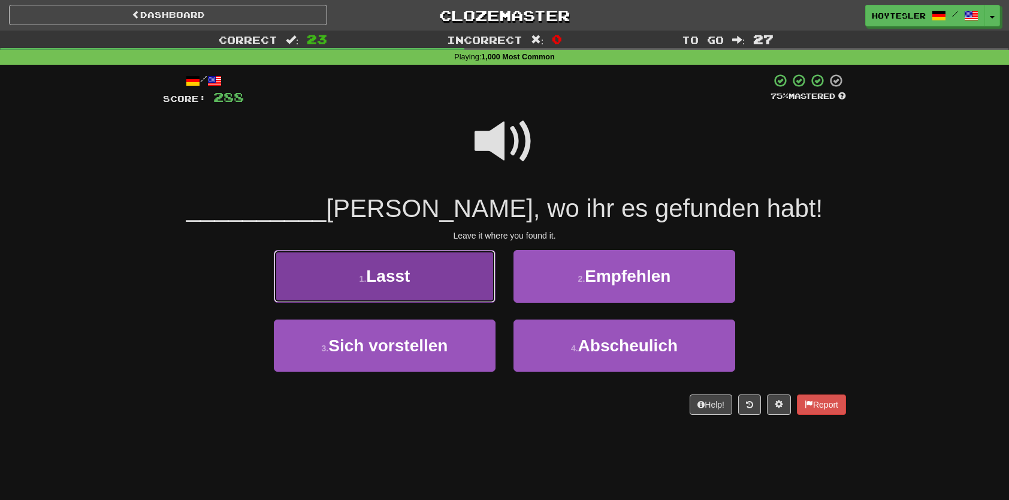
click at [477, 266] on button "1 . Lasst" at bounding box center [385, 276] width 222 height 52
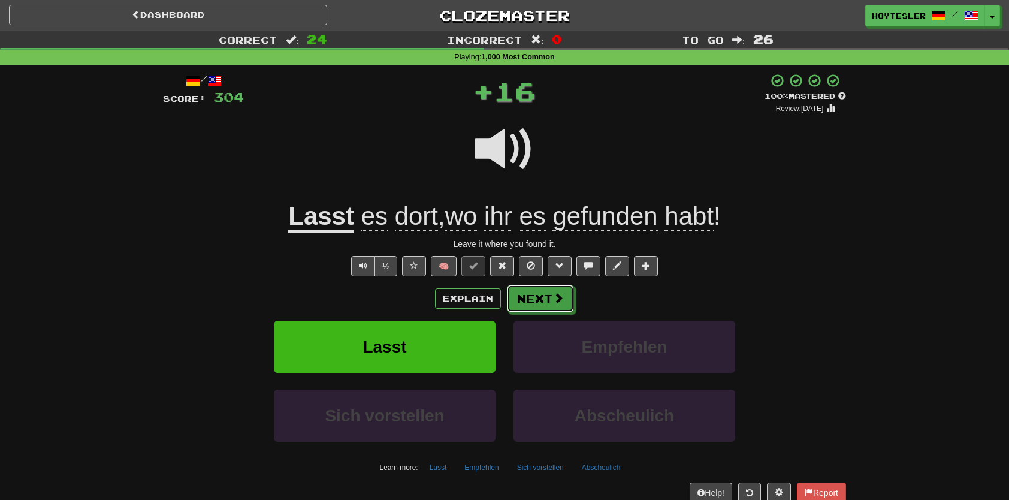
click at [534, 294] on button "Next" at bounding box center [540, 299] width 67 height 28
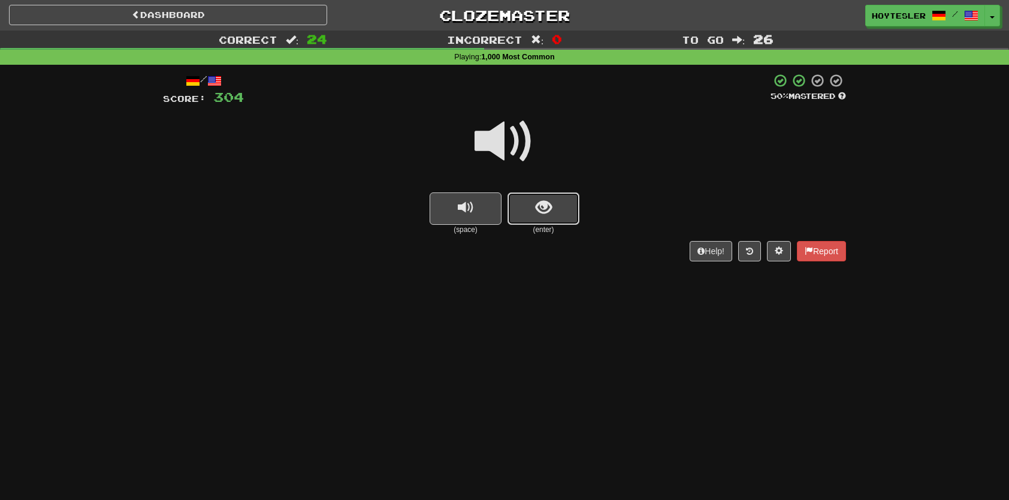
click at [526, 211] on button "show sentence" at bounding box center [544, 208] width 72 height 32
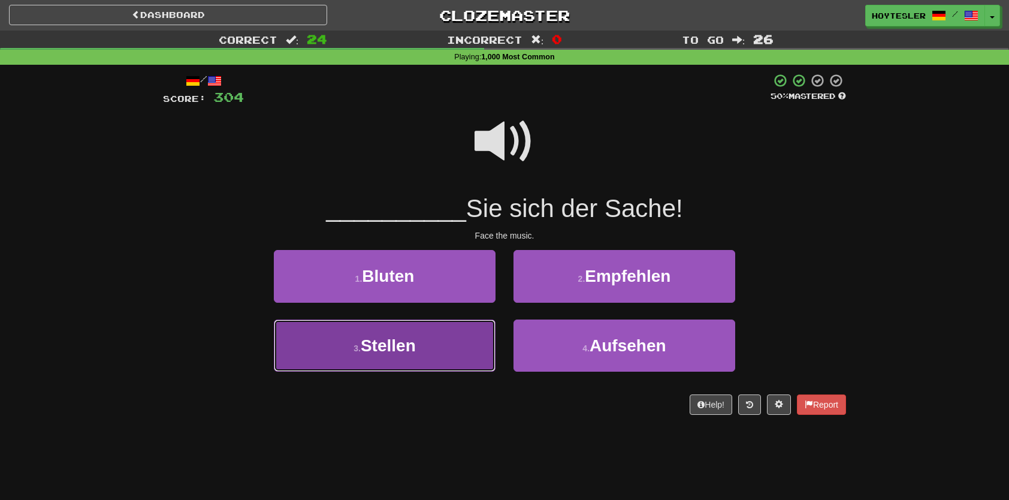
click at [460, 360] on button "3 . Stellen" at bounding box center [385, 345] width 222 height 52
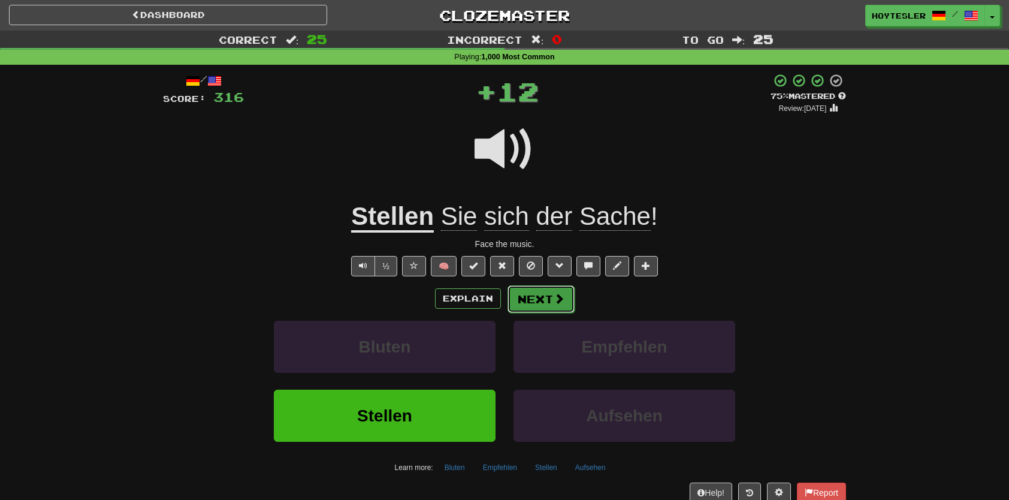
click at [542, 305] on button "Next" at bounding box center [541, 299] width 67 height 28
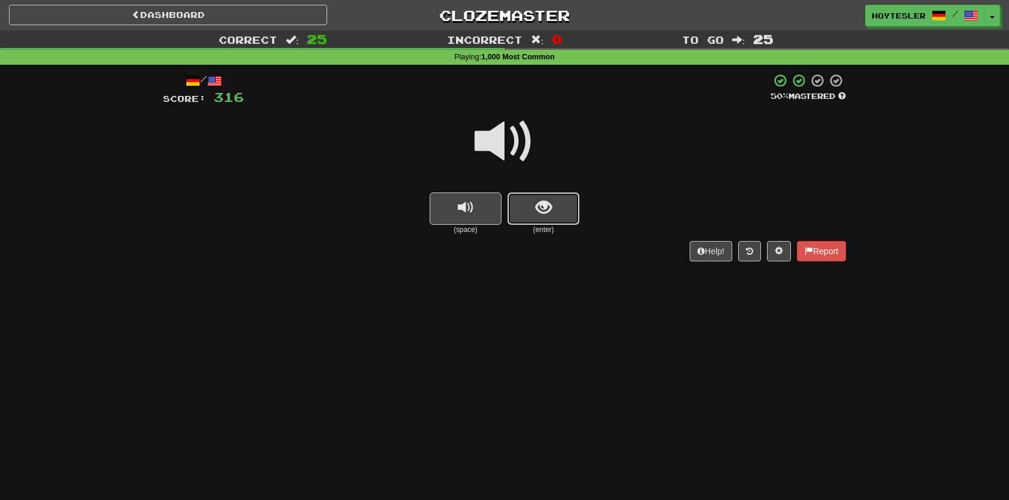
click at [536, 209] on span "show sentence" at bounding box center [544, 208] width 16 height 16
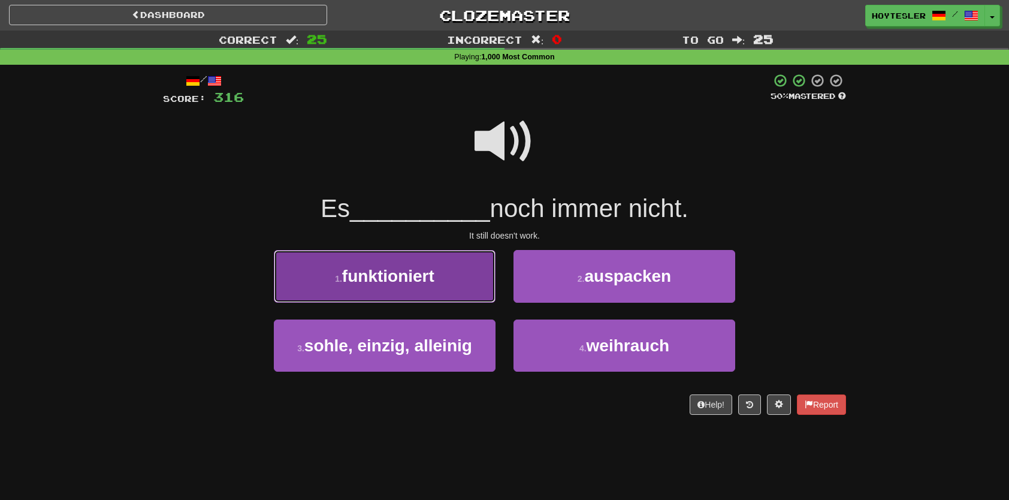
click at [414, 285] on button "1 . funktioniert" at bounding box center [385, 276] width 222 height 52
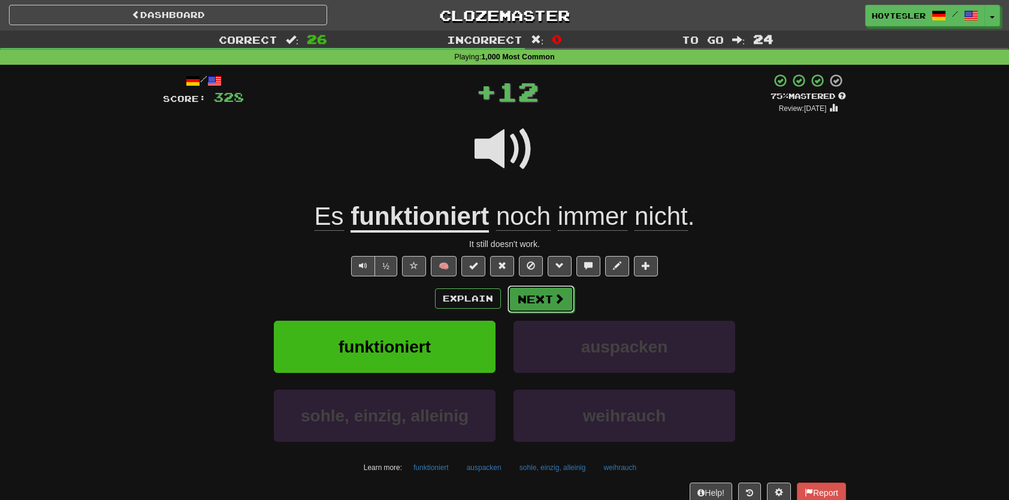
click at [546, 297] on button "Next" at bounding box center [541, 299] width 67 height 28
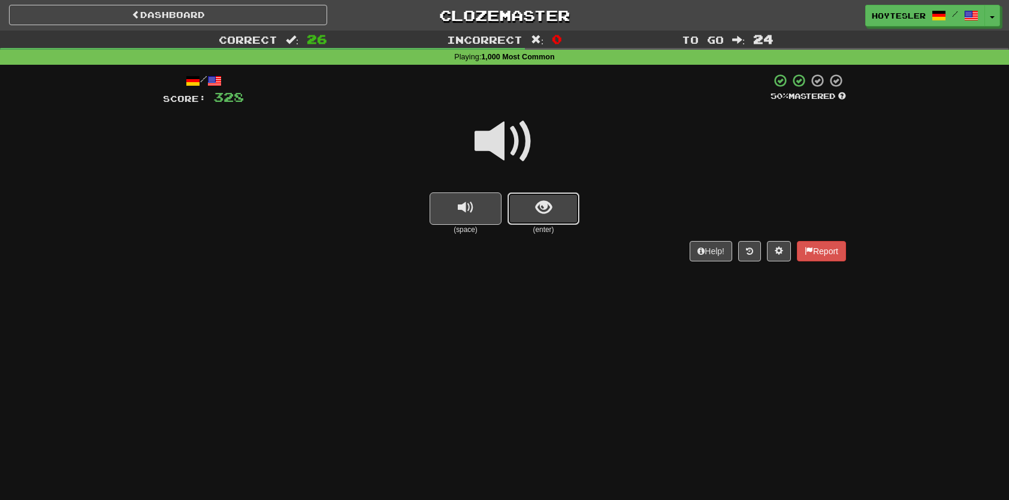
click at [545, 216] on span "show sentence" at bounding box center [544, 208] width 16 height 16
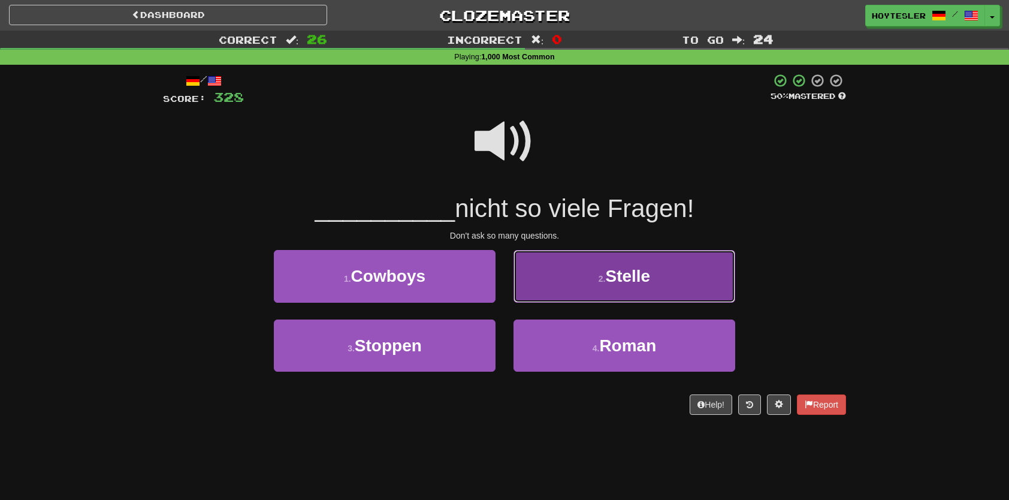
click at [593, 288] on button "2 . Stelle" at bounding box center [625, 276] width 222 height 52
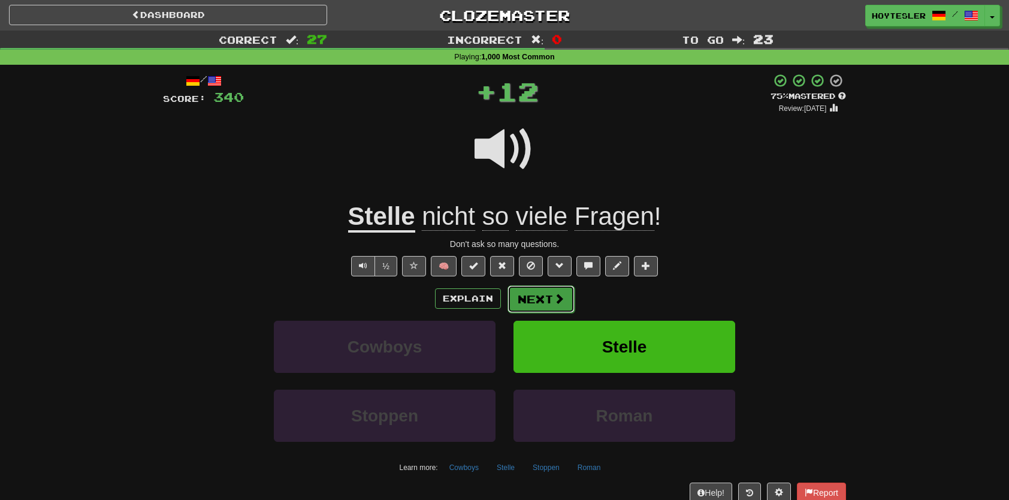
click at [538, 309] on button "Next" at bounding box center [541, 299] width 67 height 28
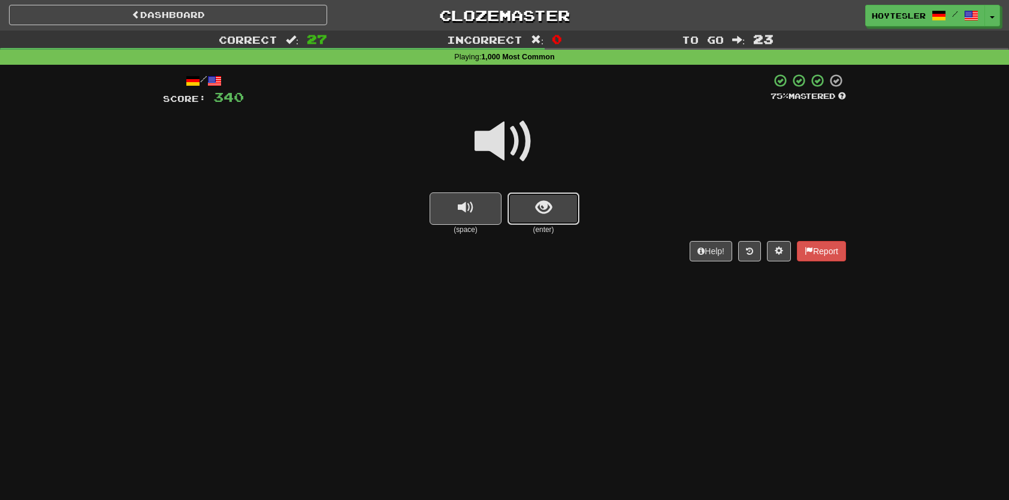
click at [557, 201] on button "show sentence" at bounding box center [544, 208] width 72 height 32
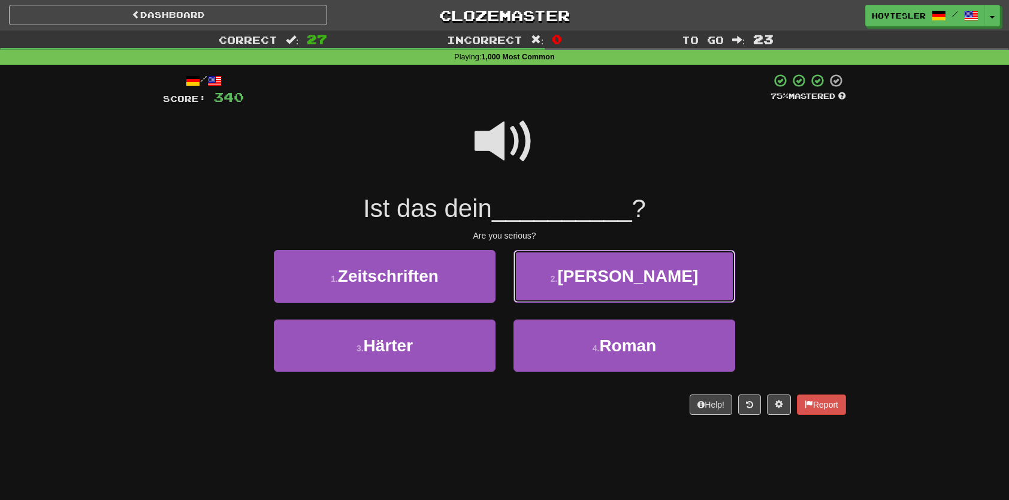
drag, startPoint x: 583, startPoint y: 268, endPoint x: 600, endPoint y: 284, distance: 23.3
click at [583, 269] on button "2 . Ernst" at bounding box center [625, 276] width 222 height 52
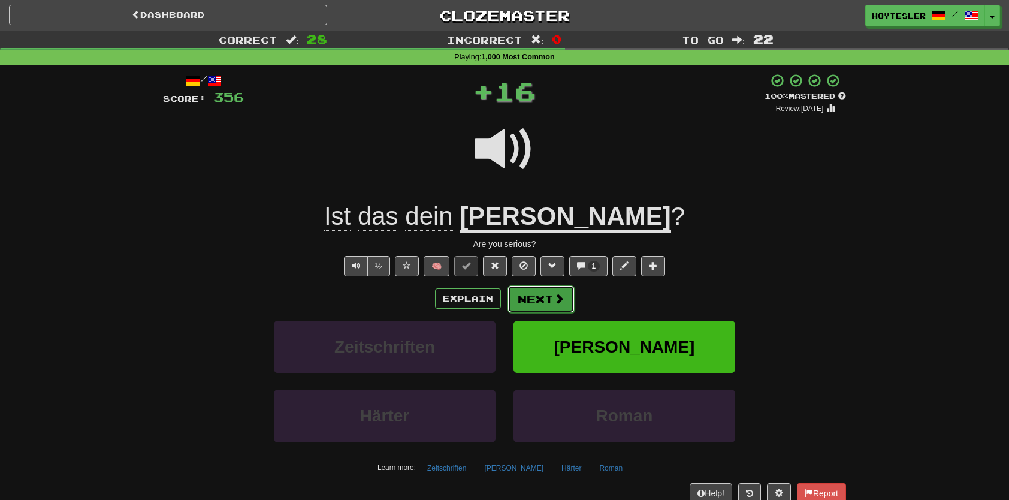
click at [567, 299] on button "Next" at bounding box center [541, 299] width 67 height 28
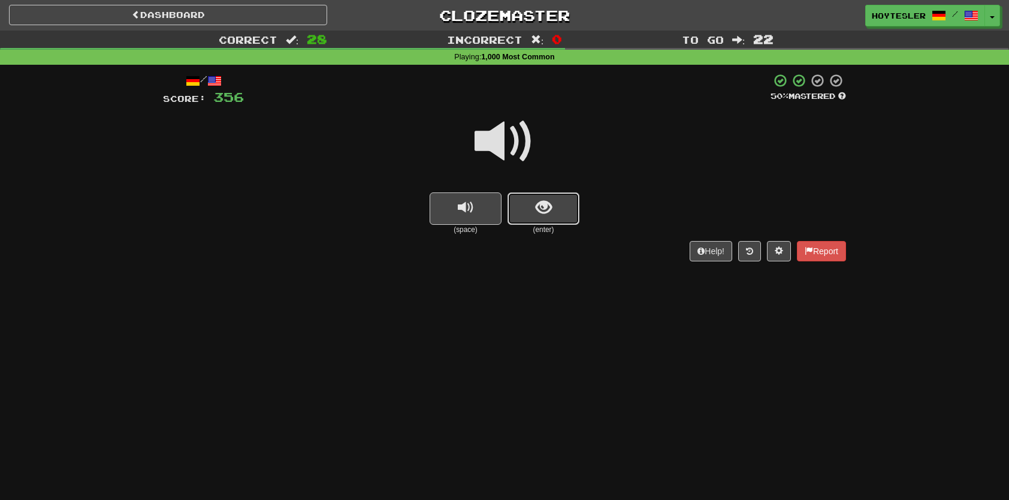
click at [548, 196] on button "show sentence" at bounding box center [544, 208] width 72 height 32
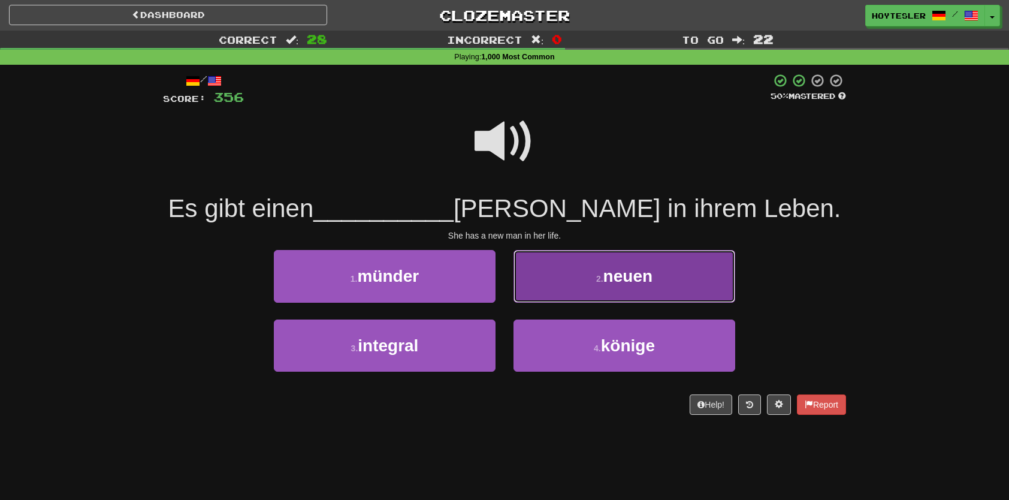
click at [594, 272] on button "2 . neuen" at bounding box center [625, 276] width 222 height 52
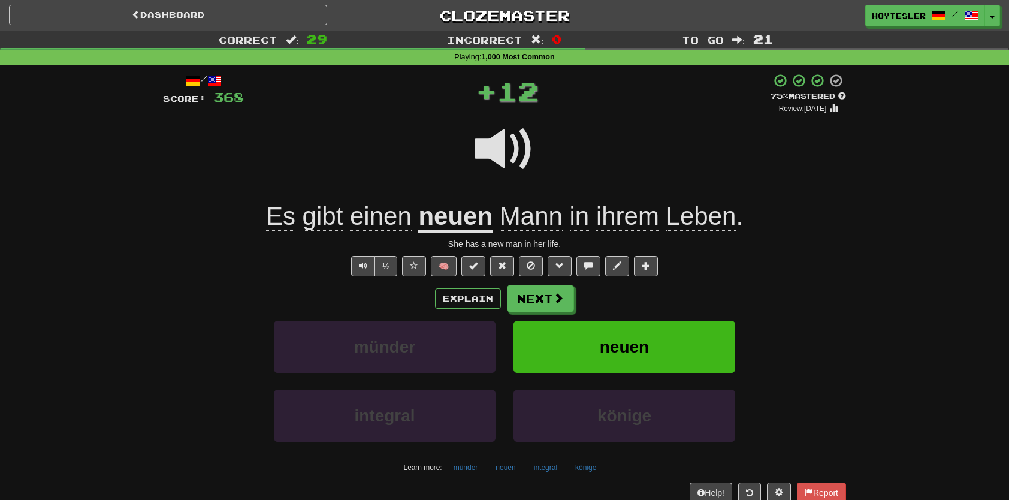
click at [574, 299] on div "Explain Next" at bounding box center [504, 299] width 683 height 28
click at [563, 302] on span at bounding box center [559, 298] width 11 height 11
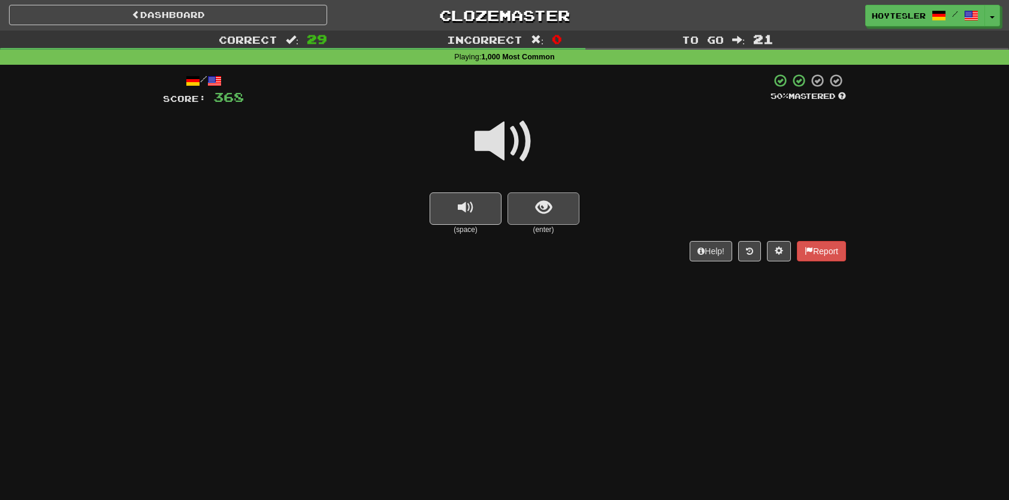
drag, startPoint x: 566, startPoint y: 234, endPoint x: 559, endPoint y: 218, distance: 16.9
click at [563, 229] on small "(enter)" at bounding box center [544, 230] width 72 height 10
click at [559, 215] on button "show sentence" at bounding box center [544, 208] width 72 height 32
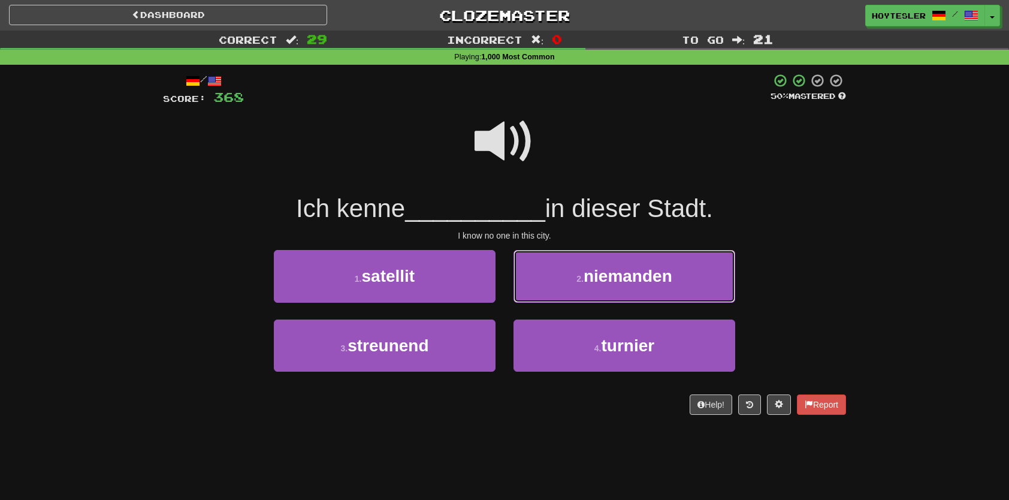
click at [613, 282] on span "niemanden" at bounding box center [628, 276] width 89 height 19
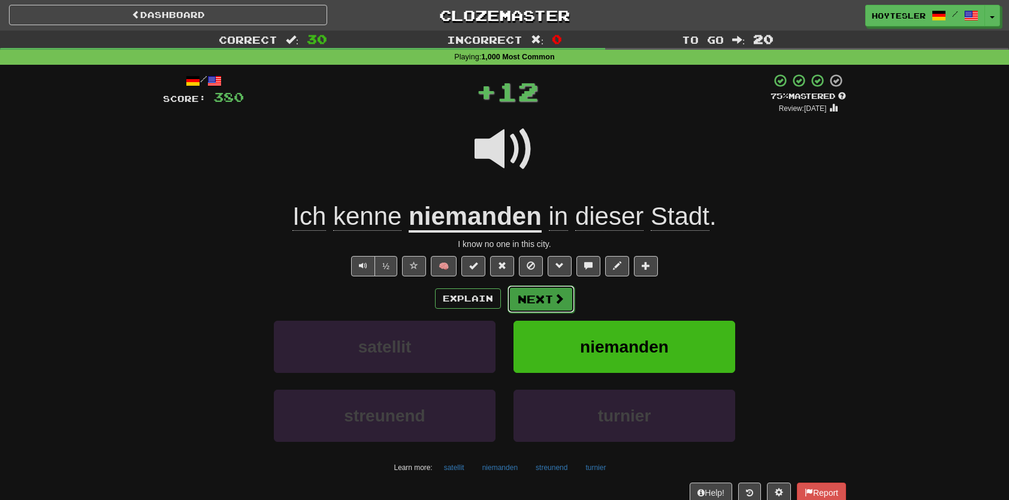
click at [531, 297] on button "Next" at bounding box center [541, 299] width 67 height 28
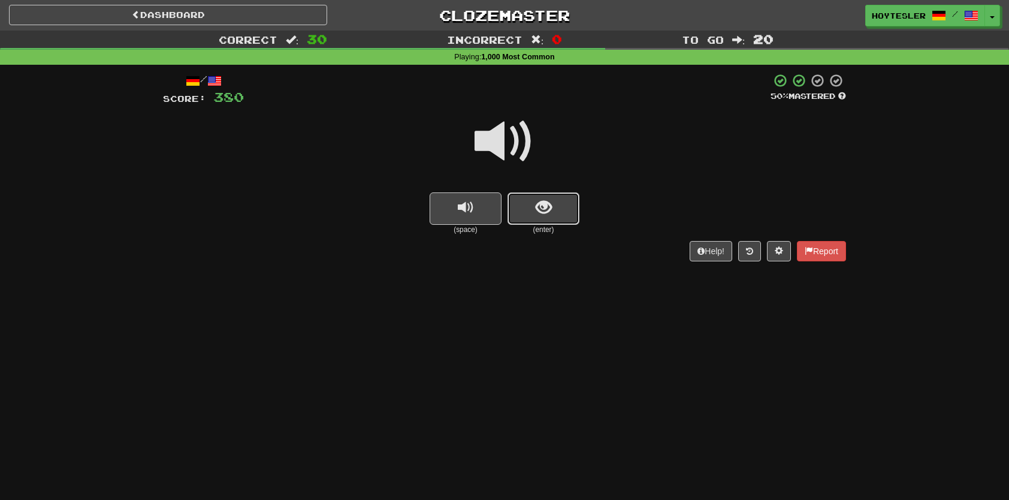
click at [537, 200] on span "show sentence" at bounding box center [544, 208] width 16 height 16
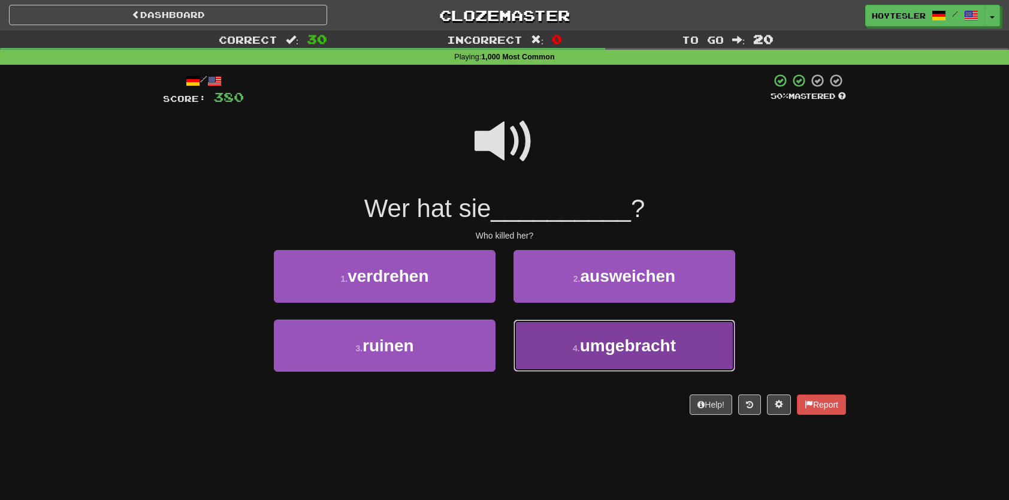
click at [632, 344] on span "umgebracht" at bounding box center [628, 345] width 96 height 19
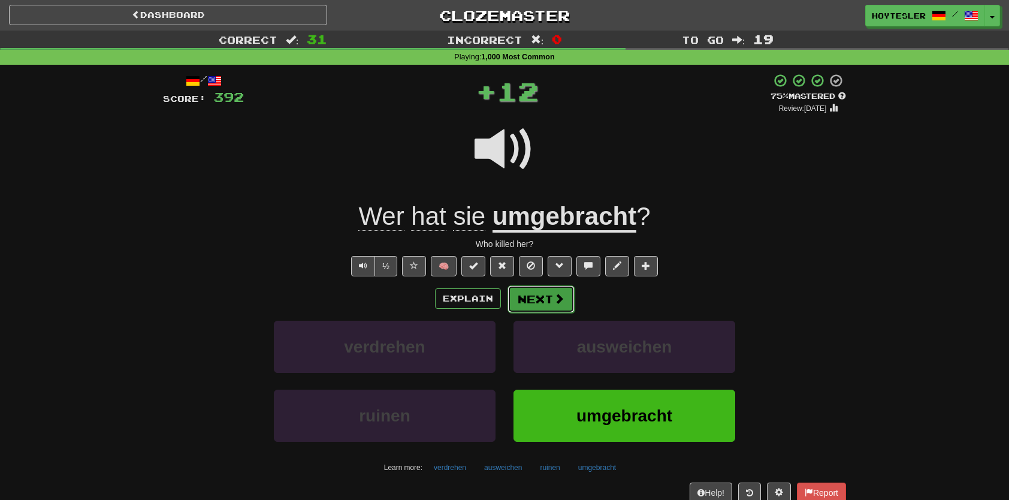
click at [559, 305] on button "Next" at bounding box center [541, 299] width 67 height 28
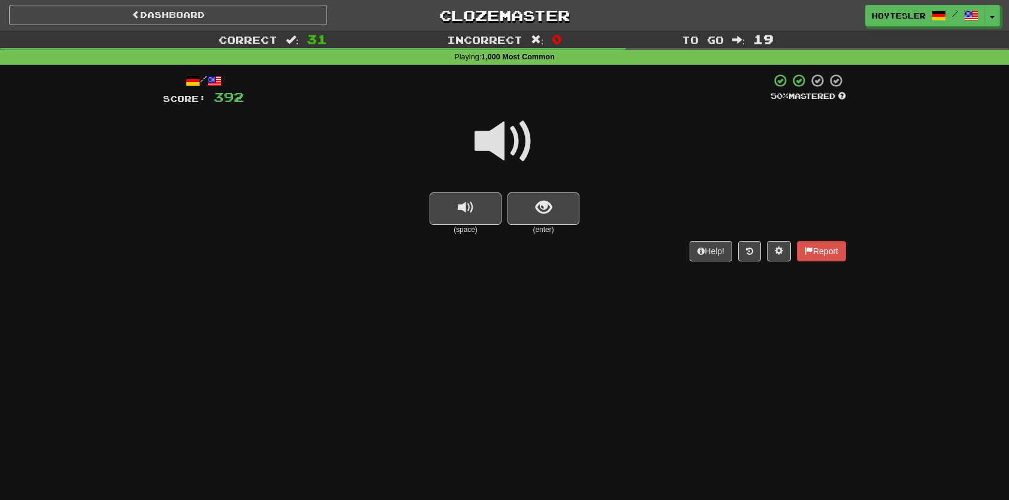
click at [507, 195] on div "(space) (enter)" at bounding box center [504, 213] width 683 height 43
click at [518, 191] on div at bounding box center [504, 150] width 683 height 86
click at [561, 209] on button "show sentence" at bounding box center [544, 208] width 72 height 32
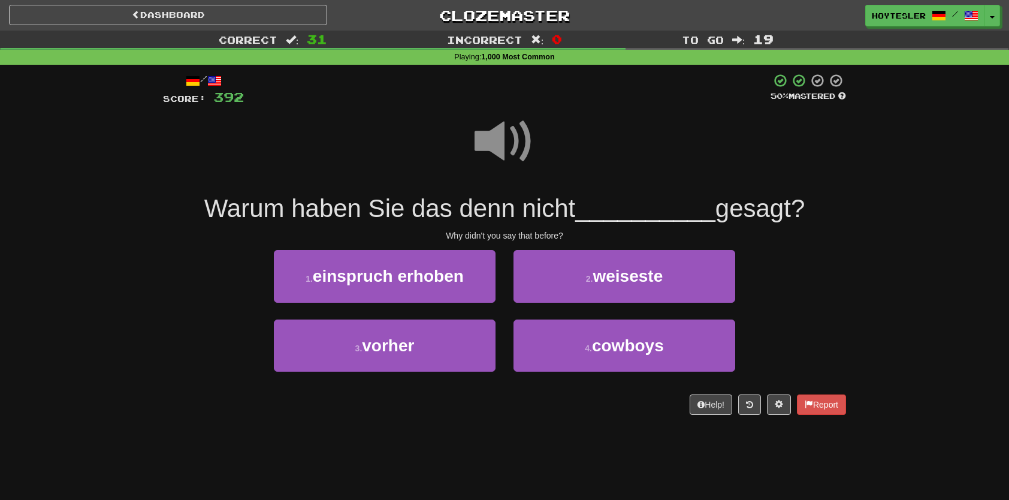
drag, startPoint x: 448, startPoint y: 373, endPoint x: 463, endPoint y: 355, distance: 23.8
click at [448, 373] on div "3 . vorher" at bounding box center [385, 353] width 240 height 69
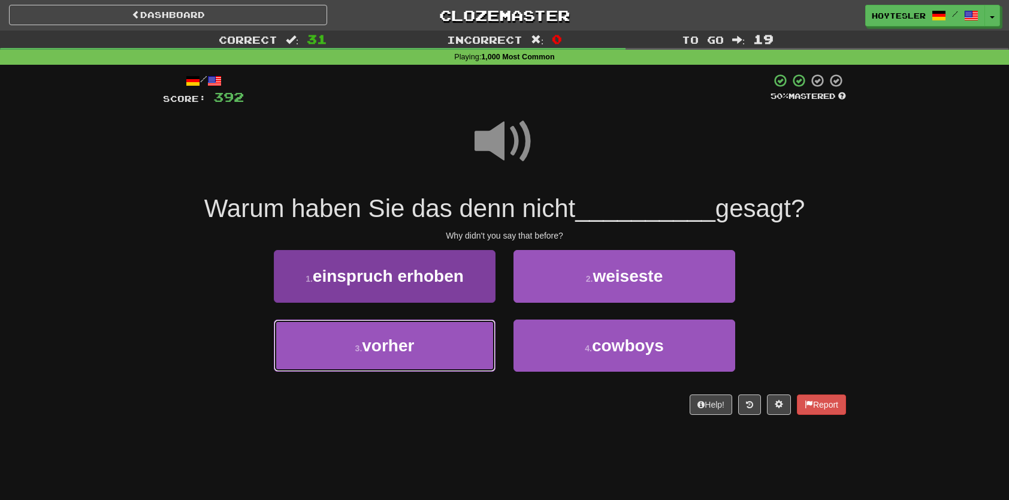
click at [465, 355] on button "3 . vorher" at bounding box center [385, 345] width 222 height 52
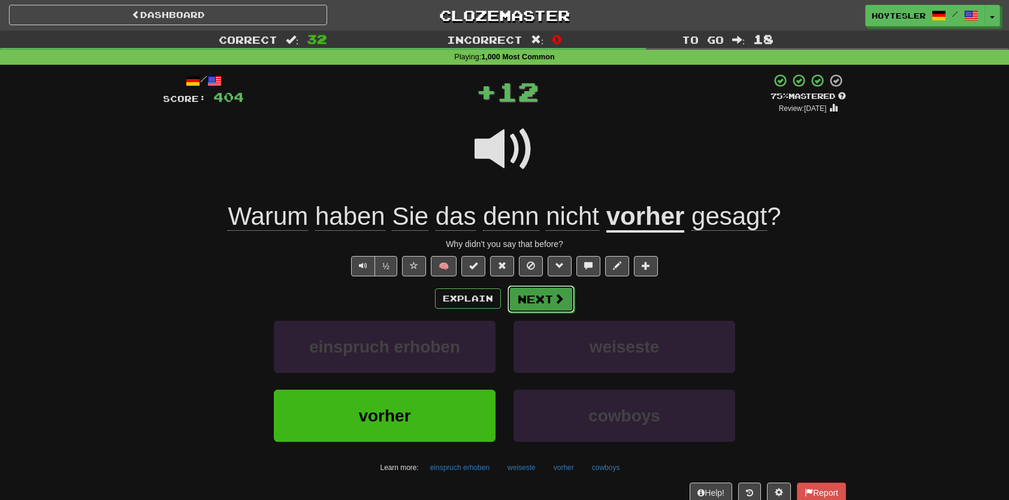
click at [542, 293] on button "Next" at bounding box center [541, 299] width 67 height 28
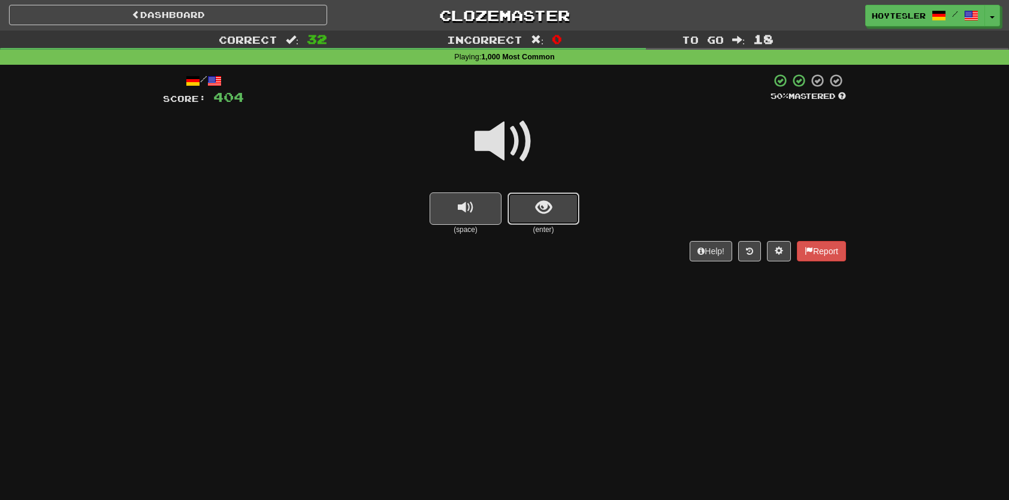
click at [524, 213] on button "show sentence" at bounding box center [544, 208] width 72 height 32
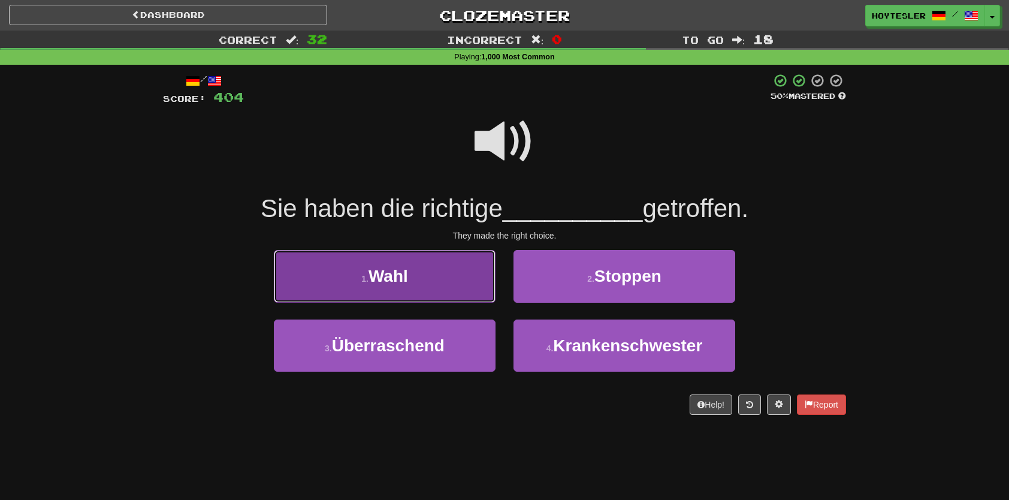
click at [459, 294] on button "1 . Wahl" at bounding box center [385, 276] width 222 height 52
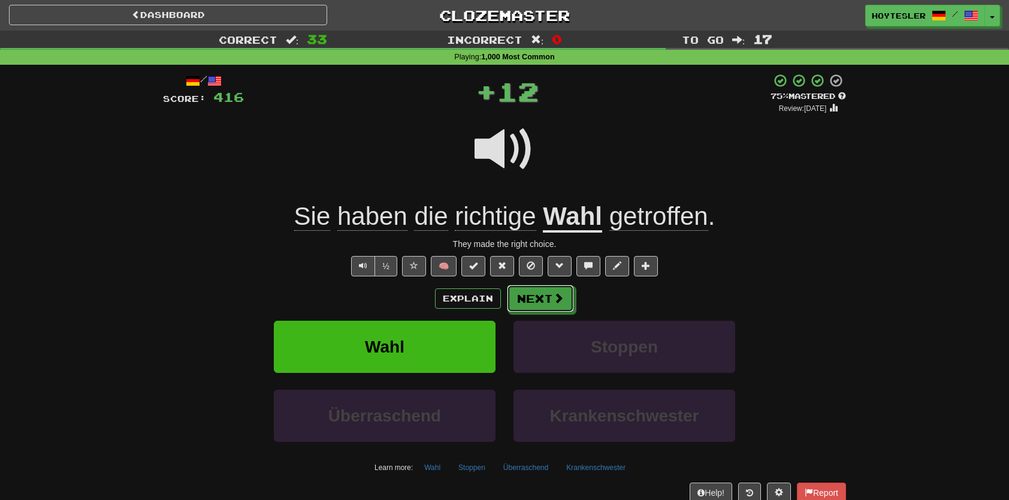
click at [548, 303] on button "Next" at bounding box center [540, 299] width 67 height 28
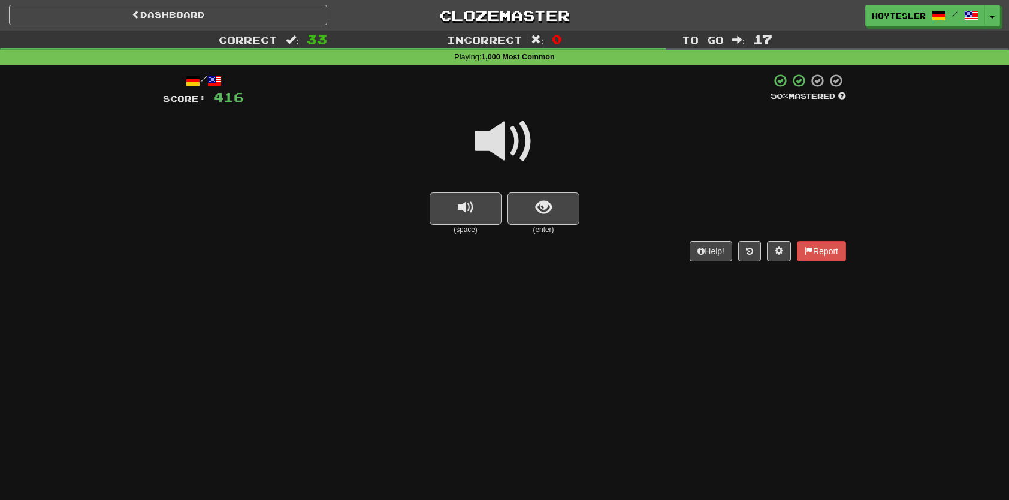
click at [584, 212] on div "(space) (enter)" at bounding box center [504, 213] width 683 height 43
click at [556, 213] on button "show sentence" at bounding box center [544, 208] width 72 height 32
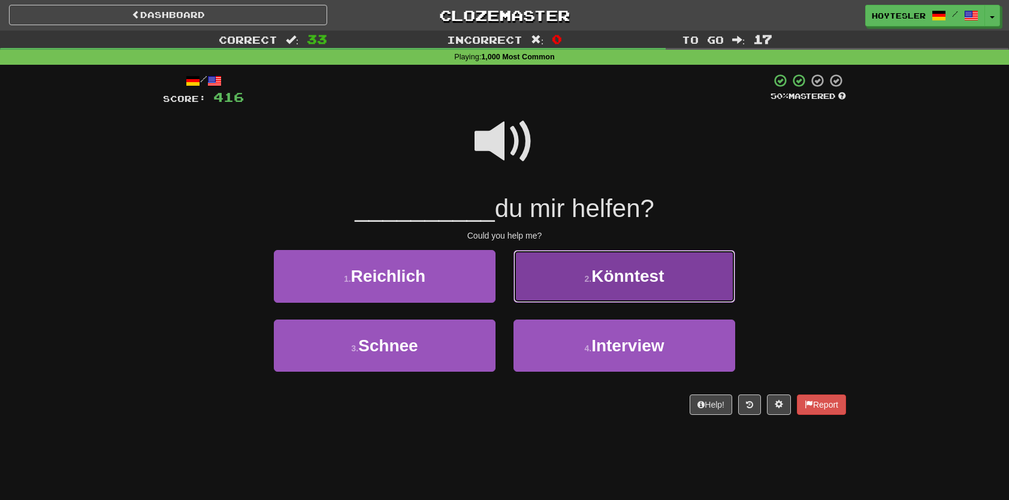
click at [624, 294] on button "2 . Könntest" at bounding box center [625, 276] width 222 height 52
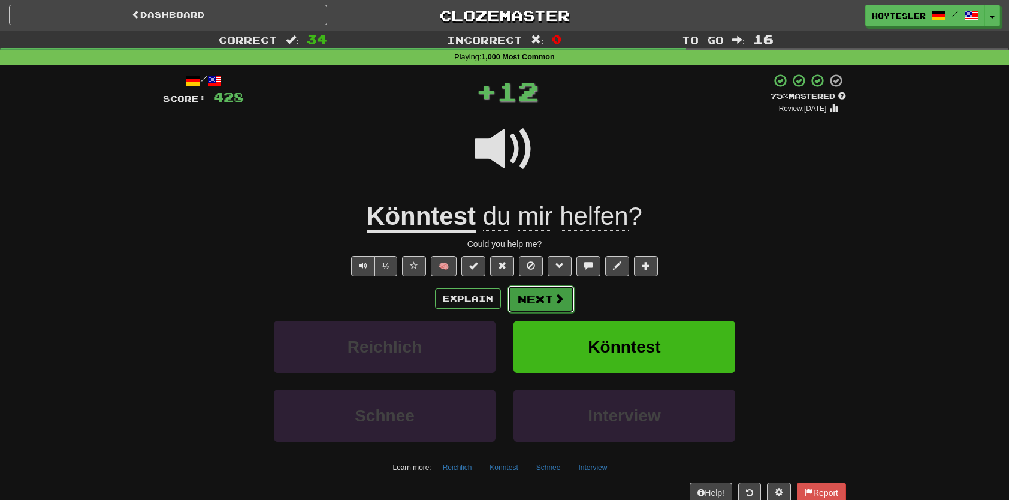
click at [544, 302] on button "Next" at bounding box center [541, 299] width 67 height 28
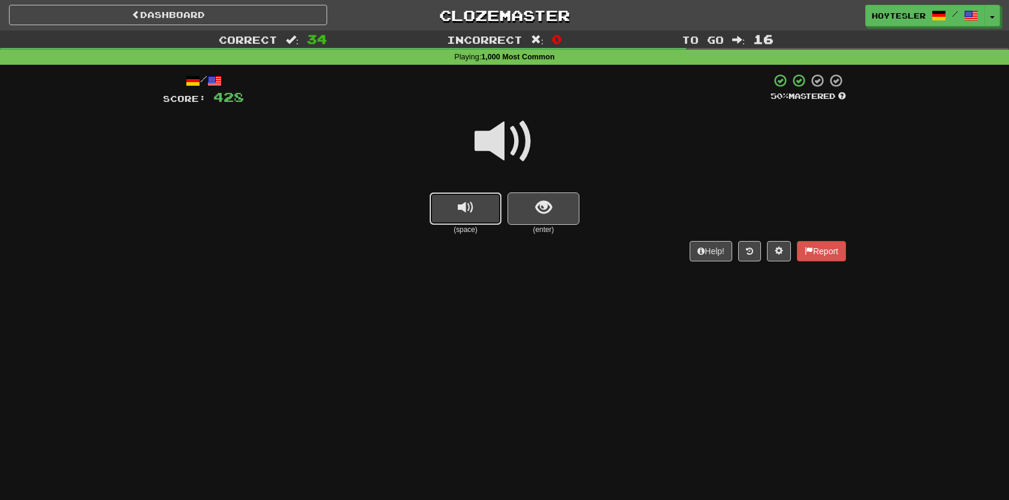
click at [500, 200] on button "replay audio" at bounding box center [466, 208] width 72 height 32
click at [508, 204] on button "show sentence" at bounding box center [544, 208] width 72 height 32
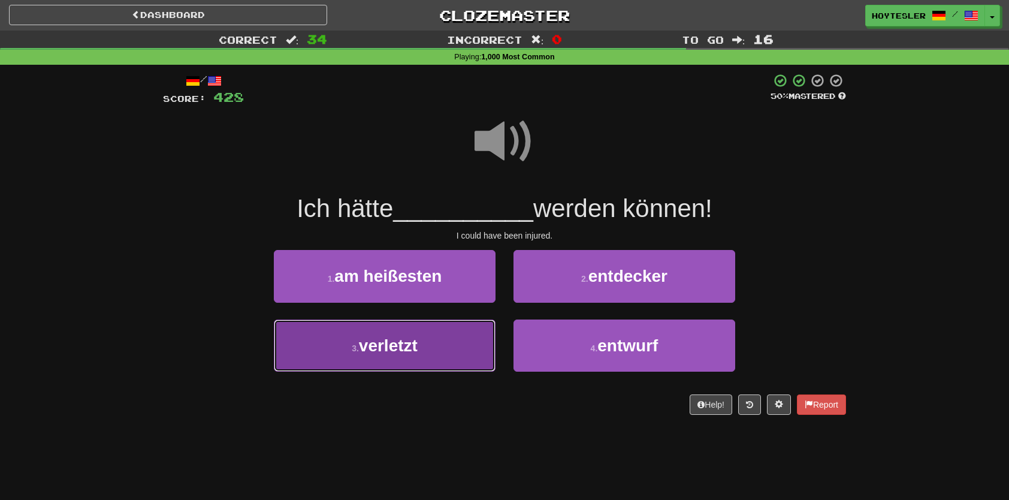
click at [452, 356] on button "3 . verletzt" at bounding box center [385, 345] width 222 height 52
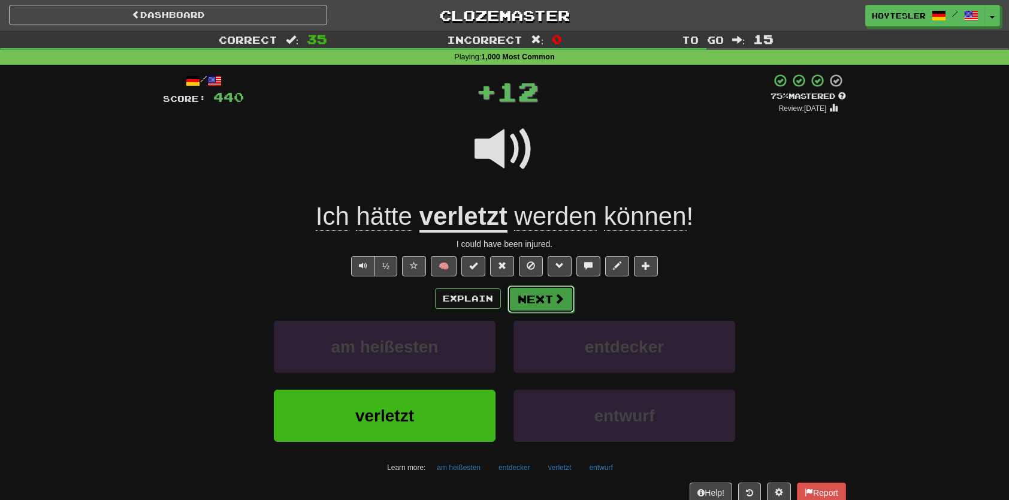
click at [543, 301] on button "Next" at bounding box center [541, 299] width 67 height 28
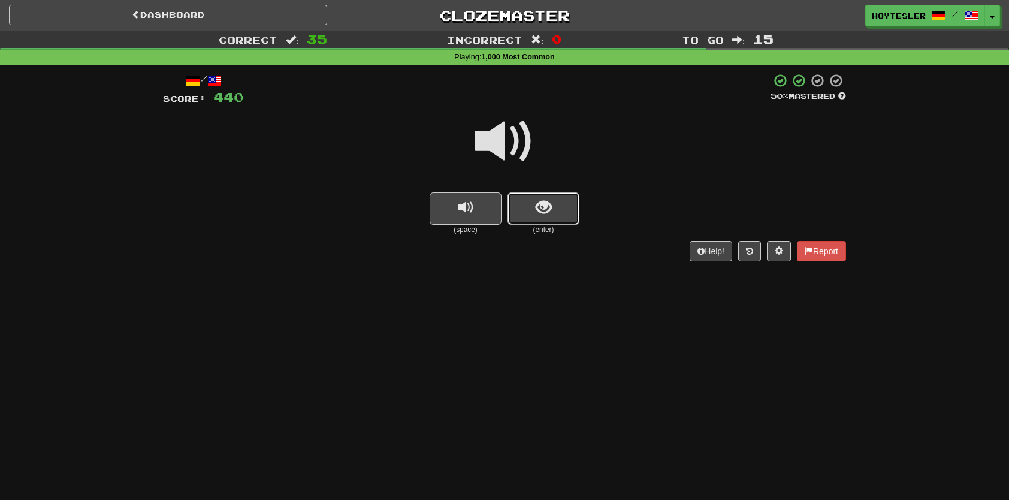
click at [533, 200] on button "show sentence" at bounding box center [544, 208] width 72 height 32
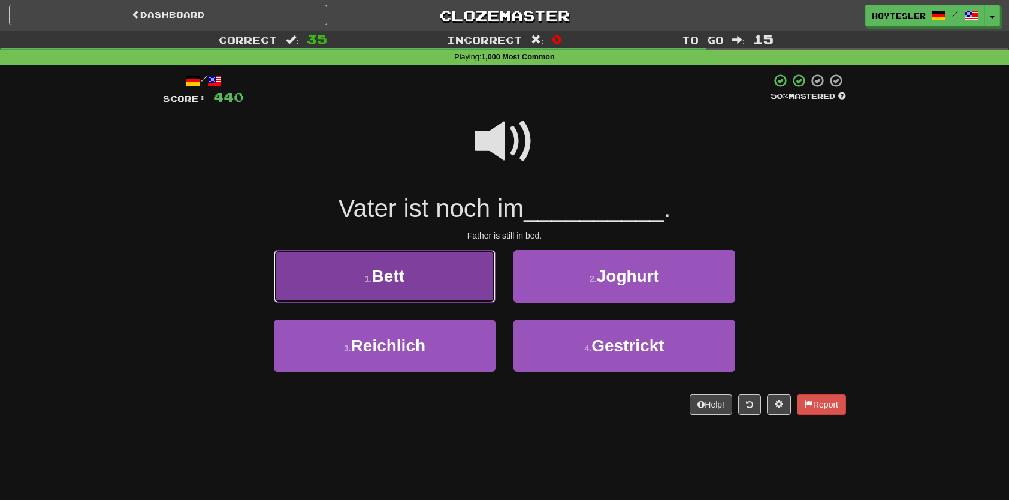
click at [445, 257] on button "1 . Bett" at bounding box center [385, 276] width 222 height 52
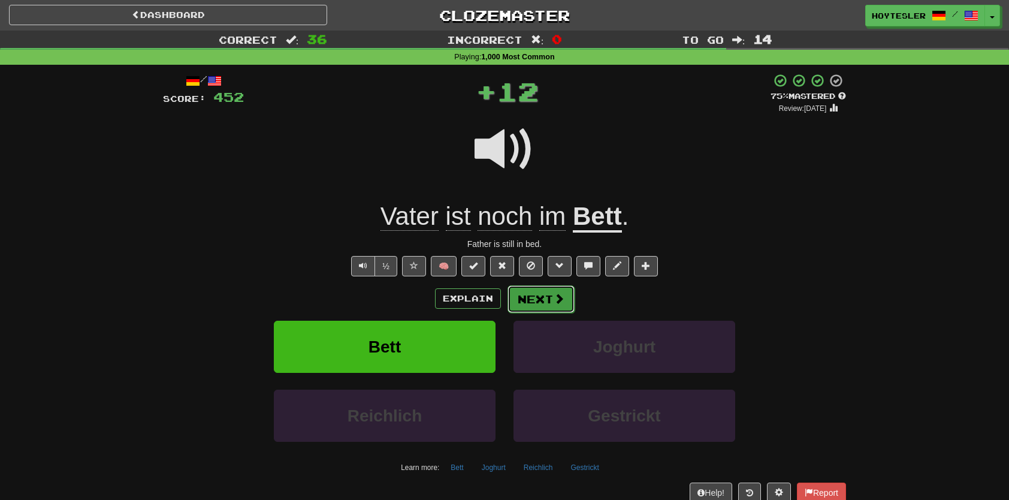
click at [564, 303] on button "Next" at bounding box center [541, 299] width 67 height 28
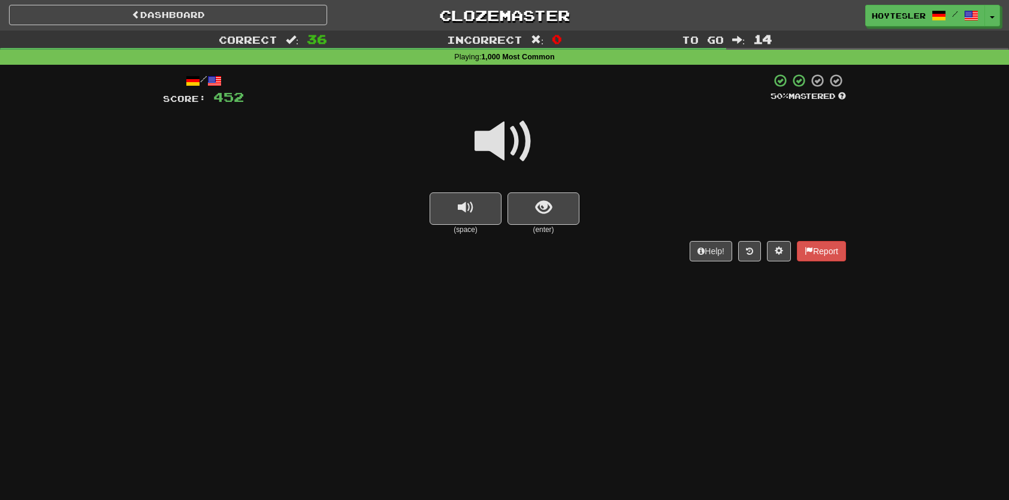
drag, startPoint x: 607, startPoint y: 201, endPoint x: 587, endPoint y: 200, distance: 19.2
click at [602, 201] on div "(space) (enter)" at bounding box center [504, 213] width 683 height 43
drag, startPoint x: 587, startPoint y: 200, endPoint x: 572, endPoint y: 209, distance: 17.2
click at [587, 200] on div "(space) (enter)" at bounding box center [504, 213] width 683 height 43
click at [571, 210] on button "show sentence" at bounding box center [544, 208] width 72 height 32
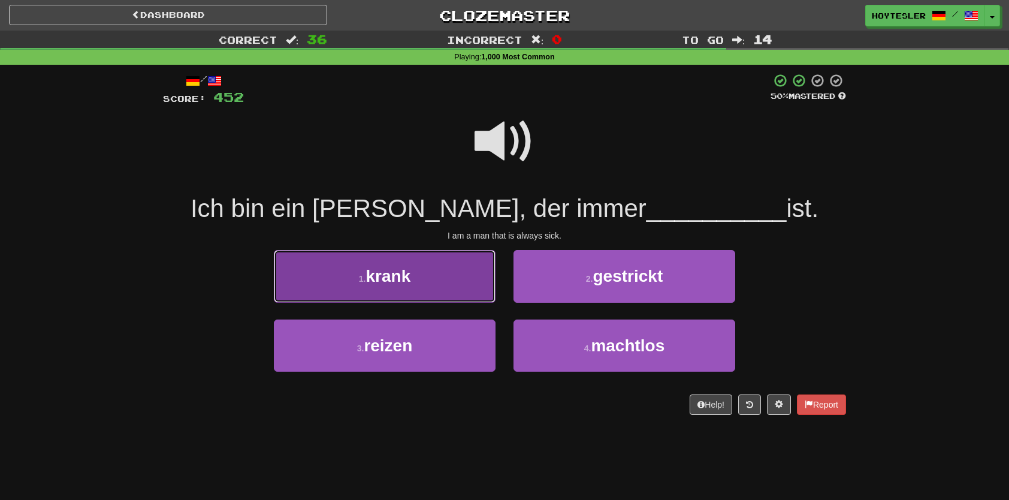
click at [439, 273] on button "1 . krank" at bounding box center [385, 276] width 222 height 52
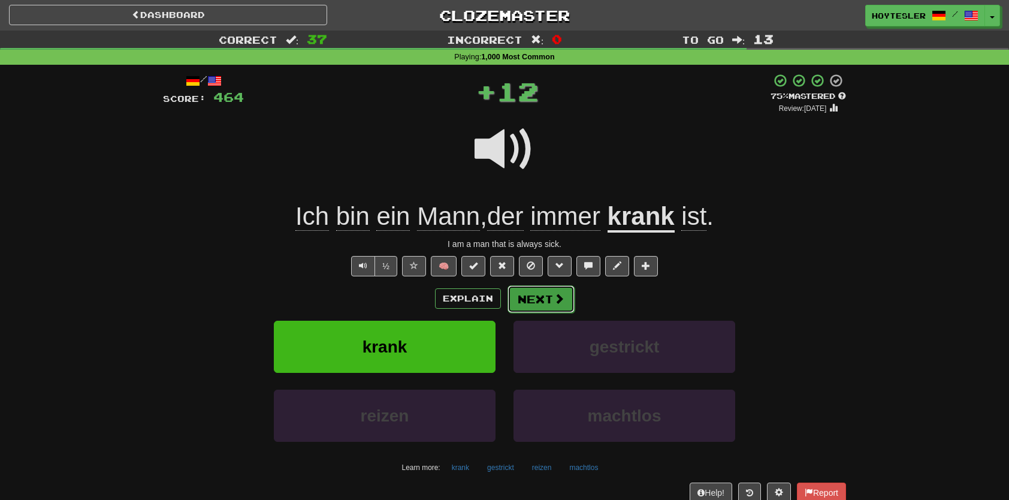
click at [535, 289] on button "Next" at bounding box center [541, 299] width 67 height 28
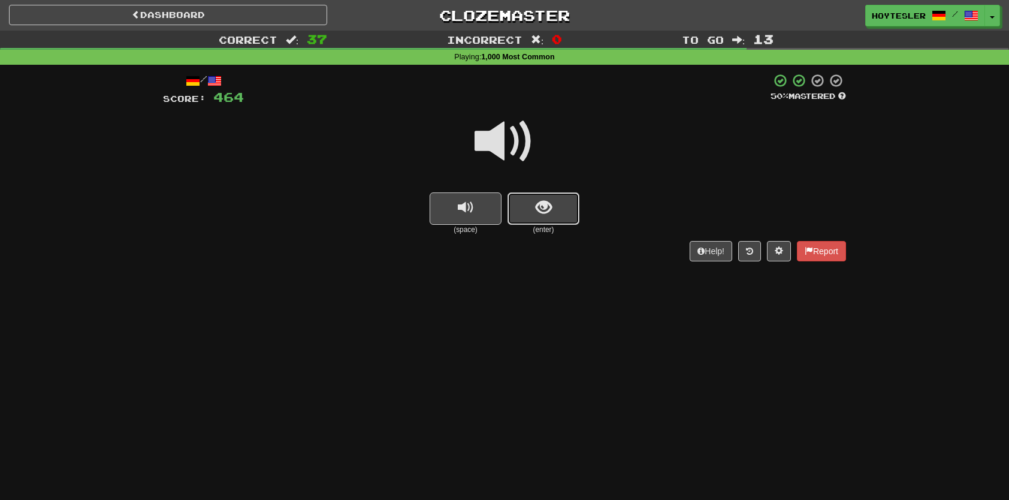
click at [568, 209] on button "show sentence" at bounding box center [544, 208] width 72 height 32
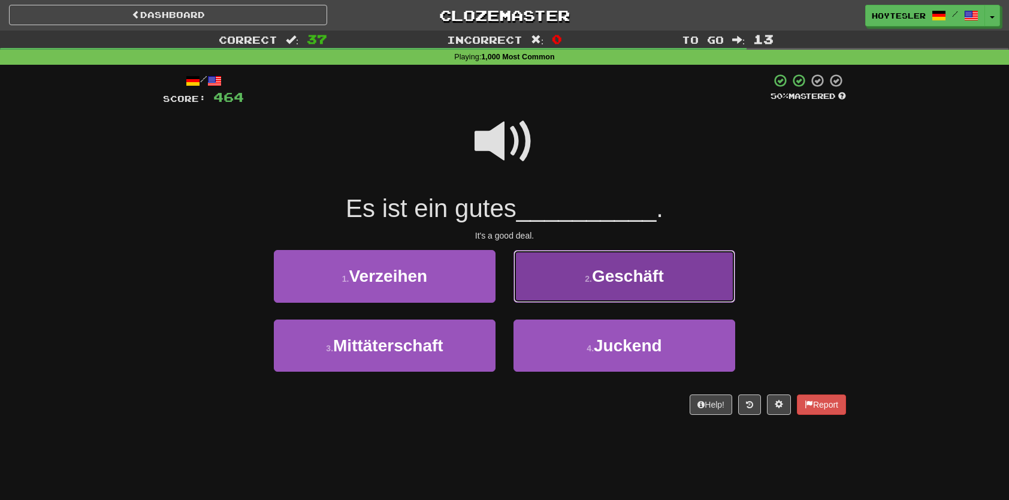
click at [569, 267] on button "2 . Geschäft" at bounding box center [625, 276] width 222 height 52
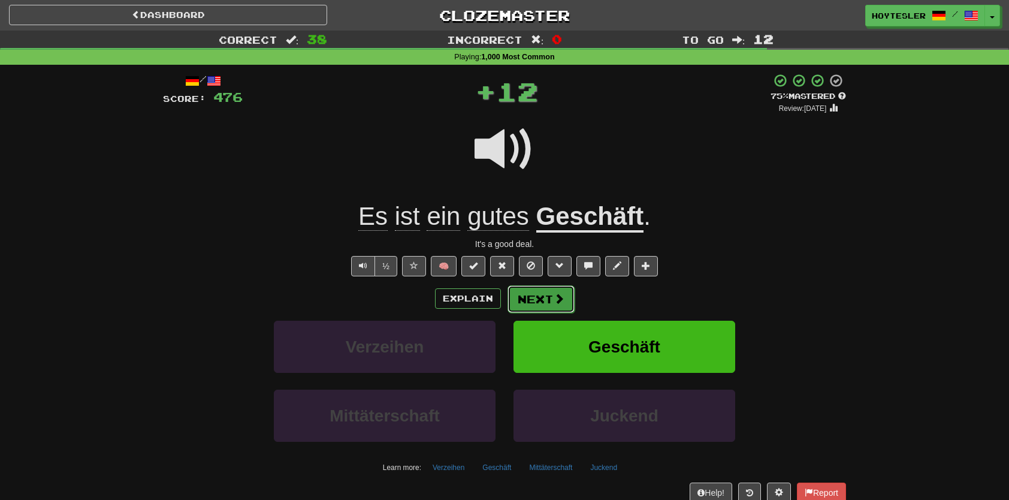
click at [535, 302] on button "Next" at bounding box center [541, 299] width 67 height 28
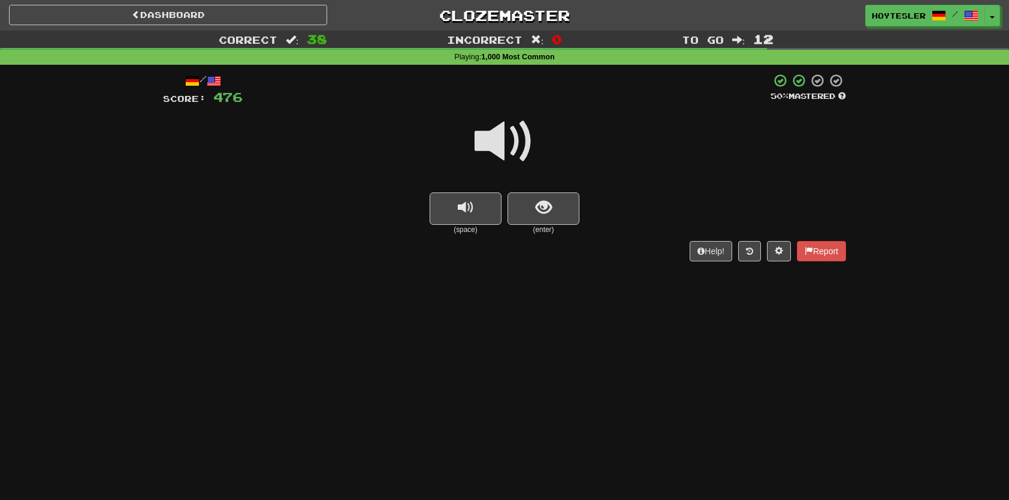
click at [553, 188] on div at bounding box center [504, 150] width 683 height 86
click at [551, 209] on button "show sentence" at bounding box center [544, 208] width 72 height 32
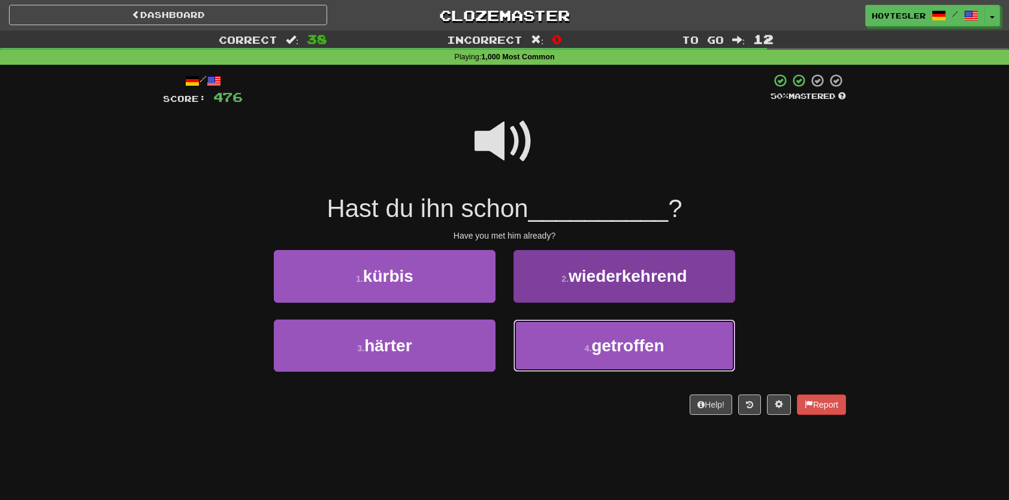
drag, startPoint x: 581, startPoint y: 343, endPoint x: 585, endPoint y: 330, distance: 13.8
click at [581, 343] on button "4 . getroffen" at bounding box center [625, 345] width 222 height 52
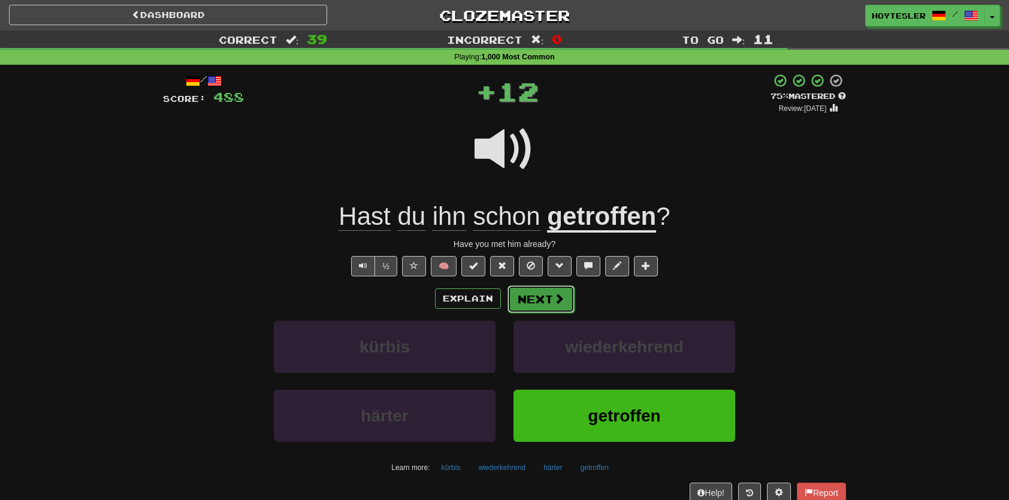
click at [542, 302] on button "Next" at bounding box center [541, 299] width 67 height 28
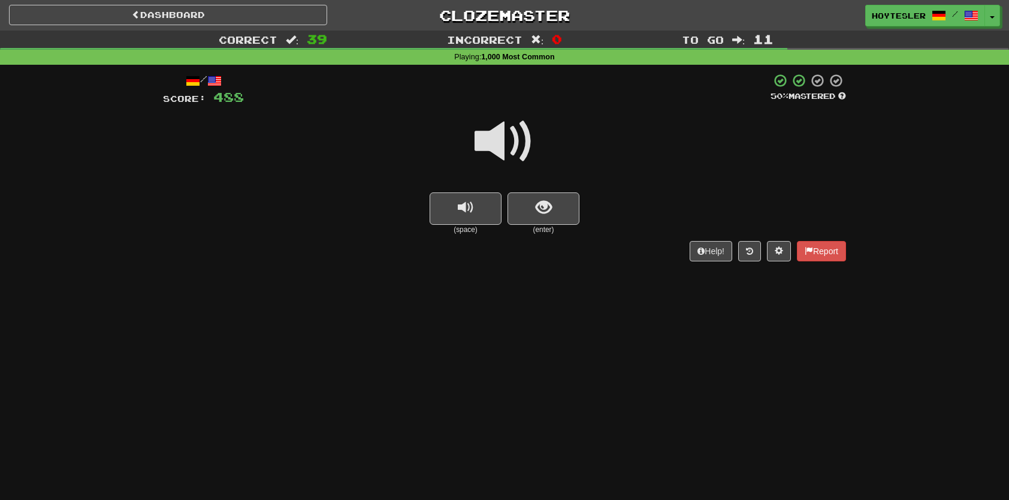
click at [542, 419] on div "Dashboard Clozemaster Hoytesler / Toggle Dropdown Dashboard Leaderboard Activit…" at bounding box center [504, 250] width 1009 height 500
click at [560, 218] on button "show sentence" at bounding box center [544, 208] width 72 height 32
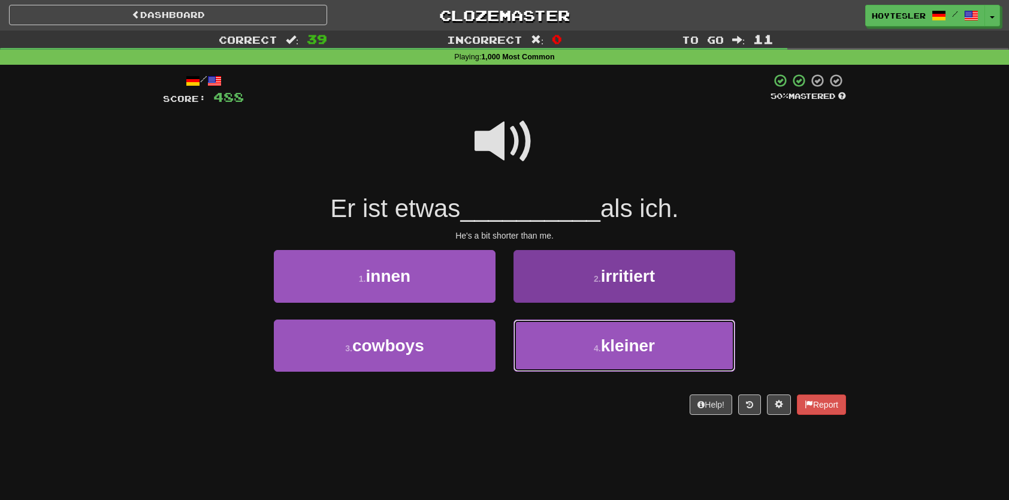
drag, startPoint x: 648, startPoint y: 368, endPoint x: 651, endPoint y: 361, distance: 7.8
click at [649, 366] on button "4 . kleiner" at bounding box center [625, 345] width 222 height 52
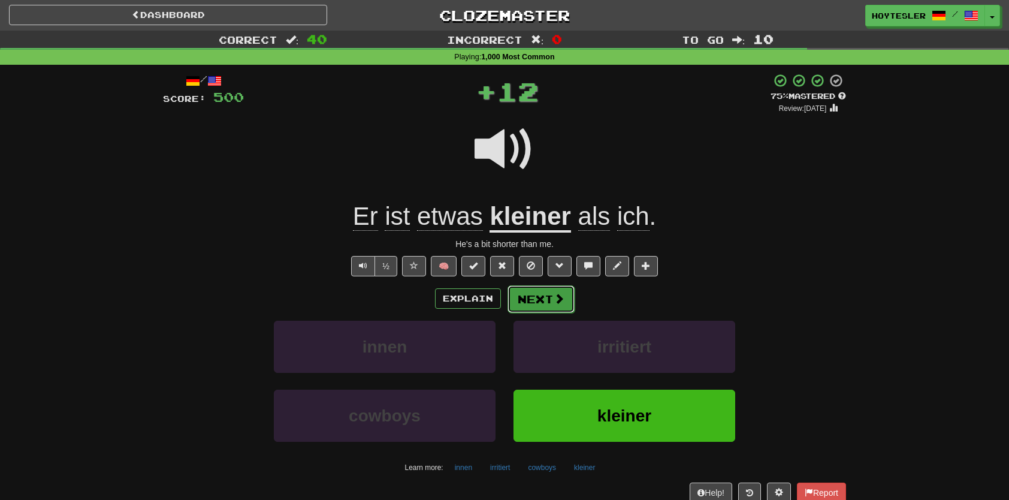
click at [569, 287] on button "Next" at bounding box center [541, 299] width 67 height 28
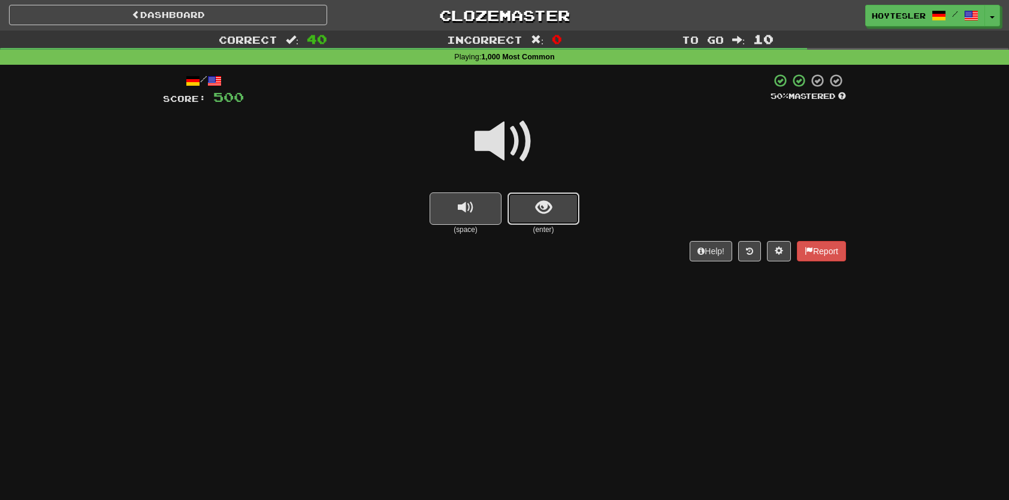
click at [574, 210] on button "show sentence" at bounding box center [544, 208] width 72 height 32
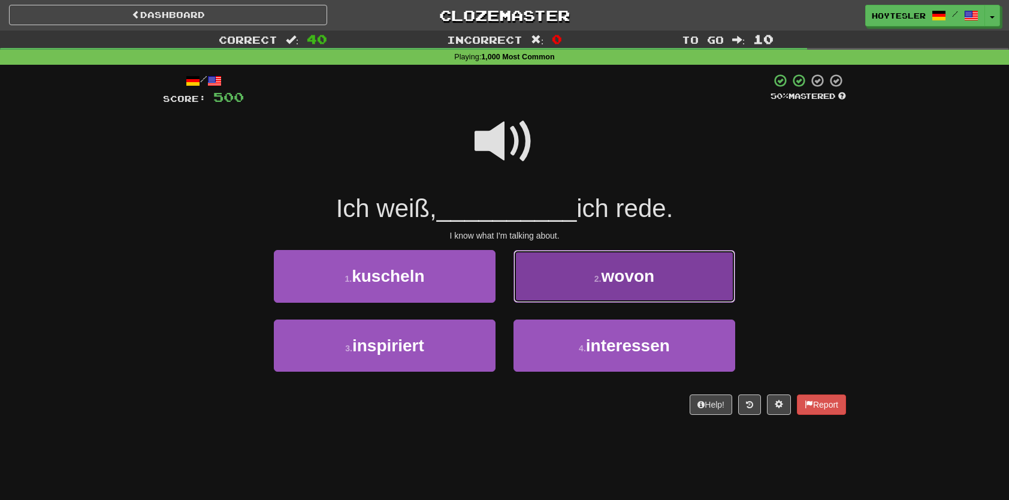
click at [610, 270] on span "wovon" at bounding box center [628, 276] width 53 height 19
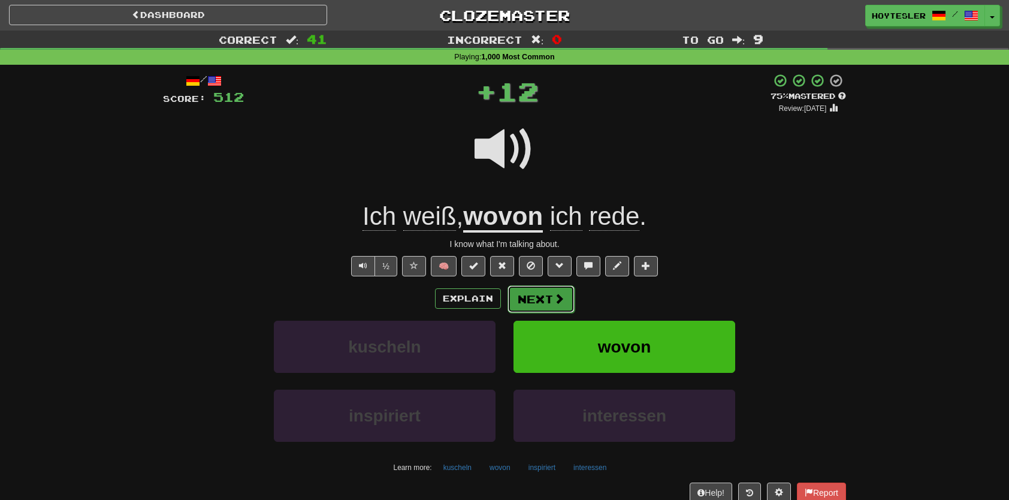
click at [560, 307] on button "Next" at bounding box center [541, 299] width 67 height 28
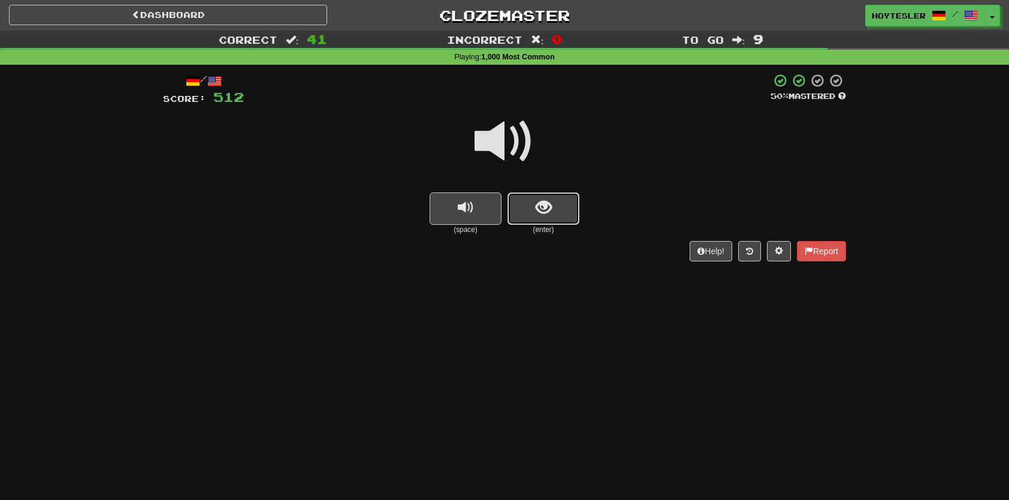
click at [539, 209] on span "show sentence" at bounding box center [544, 208] width 16 height 16
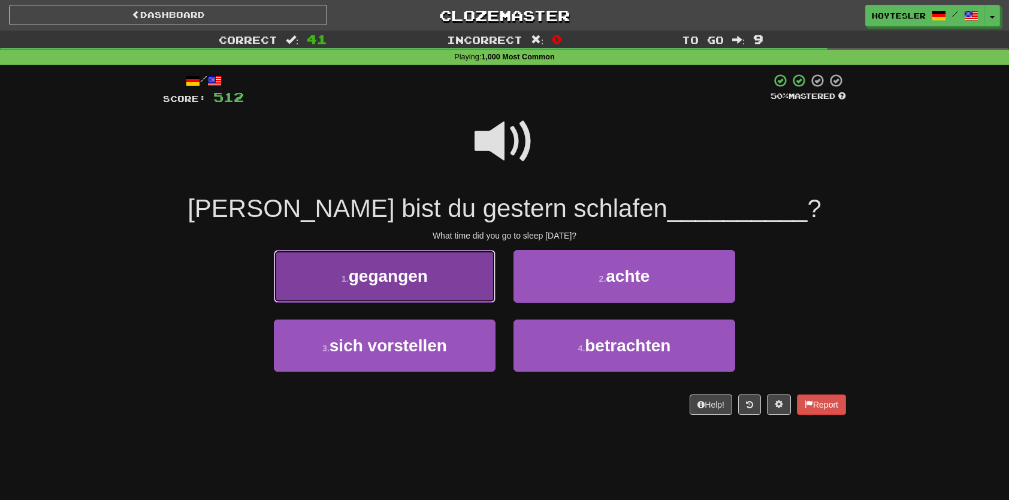
click at [483, 278] on button "1 . gegangen" at bounding box center [385, 276] width 222 height 52
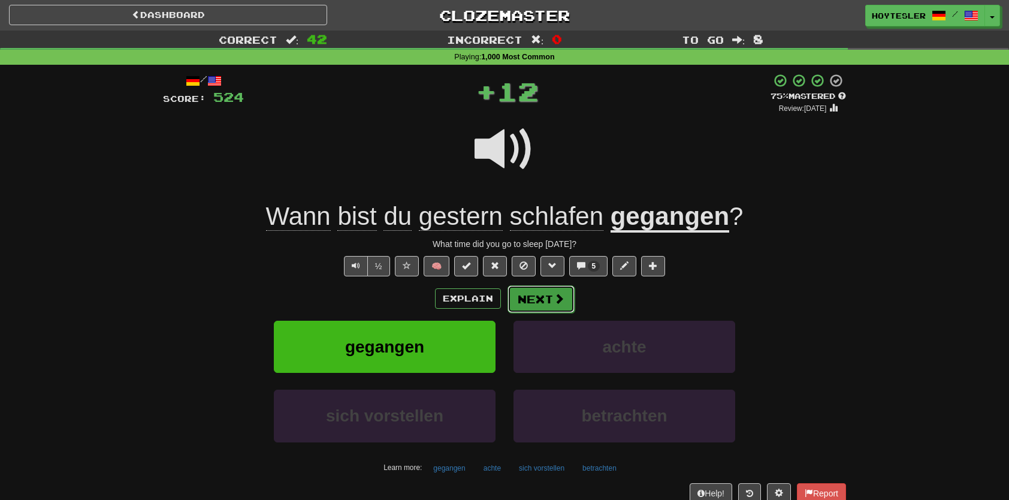
click at [556, 296] on span at bounding box center [559, 298] width 11 height 11
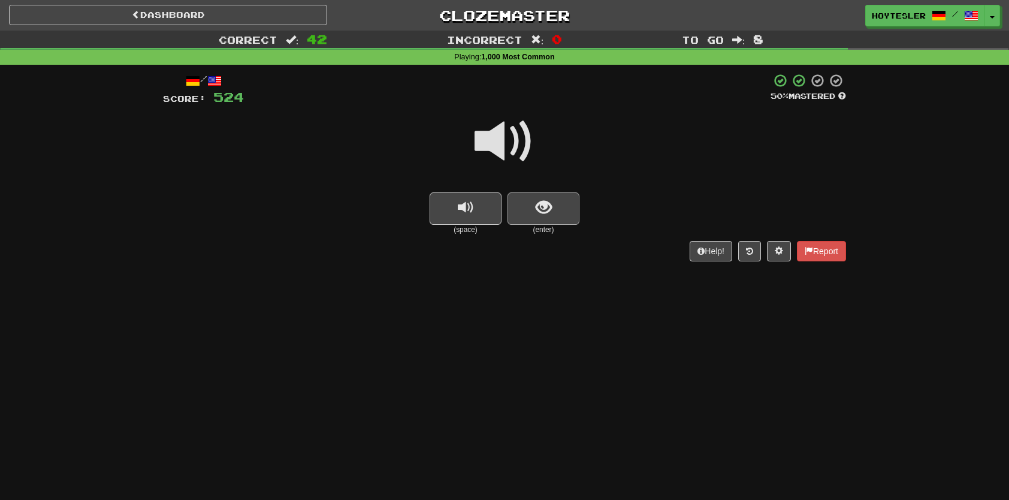
drag, startPoint x: 545, startPoint y: 186, endPoint x: 543, endPoint y: 192, distance: 6.5
click at [543, 192] on div "(space) (enter)" at bounding box center [504, 171] width 683 height 128
drag, startPoint x: 543, startPoint y: 192, endPoint x: 538, endPoint y: 206, distance: 14.6
click at [538, 206] on span "show sentence" at bounding box center [544, 208] width 16 height 16
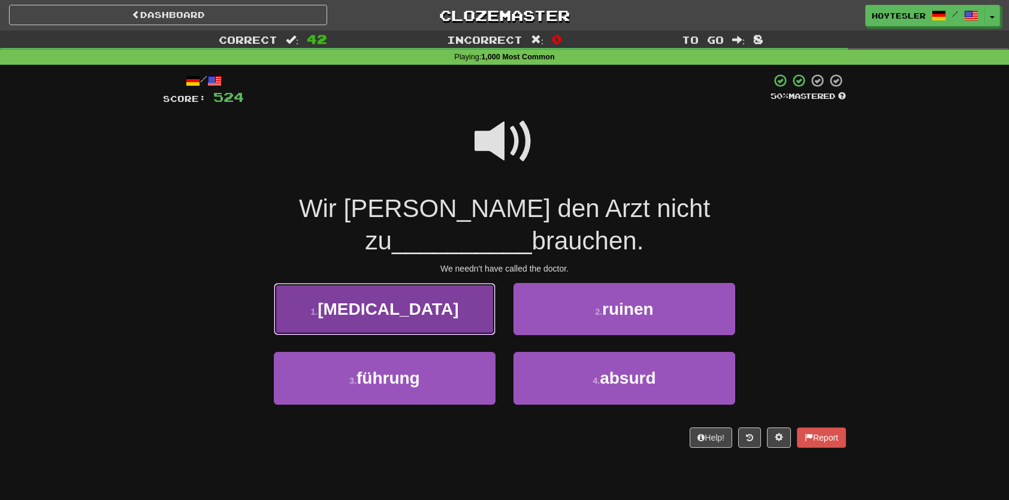
click at [430, 283] on button "1 . rufen" at bounding box center [385, 309] width 222 height 52
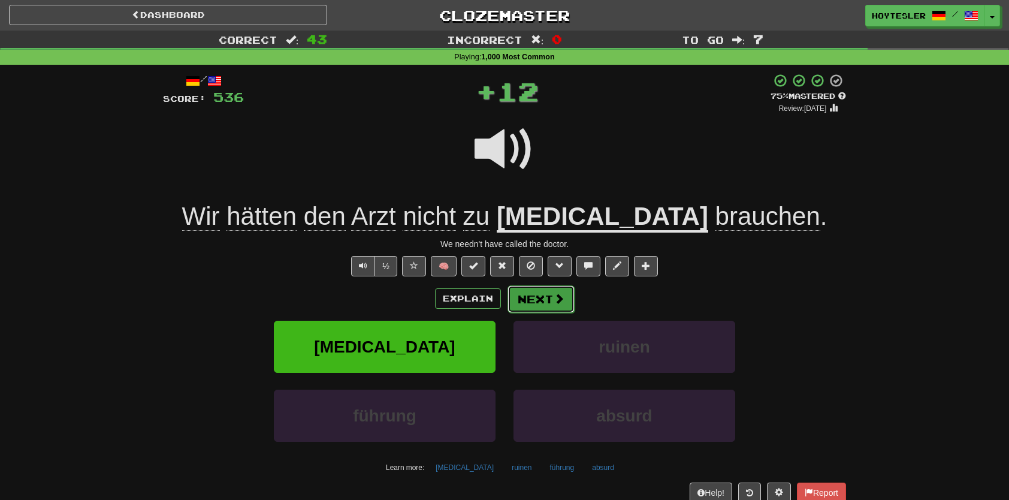
click at [525, 303] on button "Next" at bounding box center [541, 299] width 67 height 28
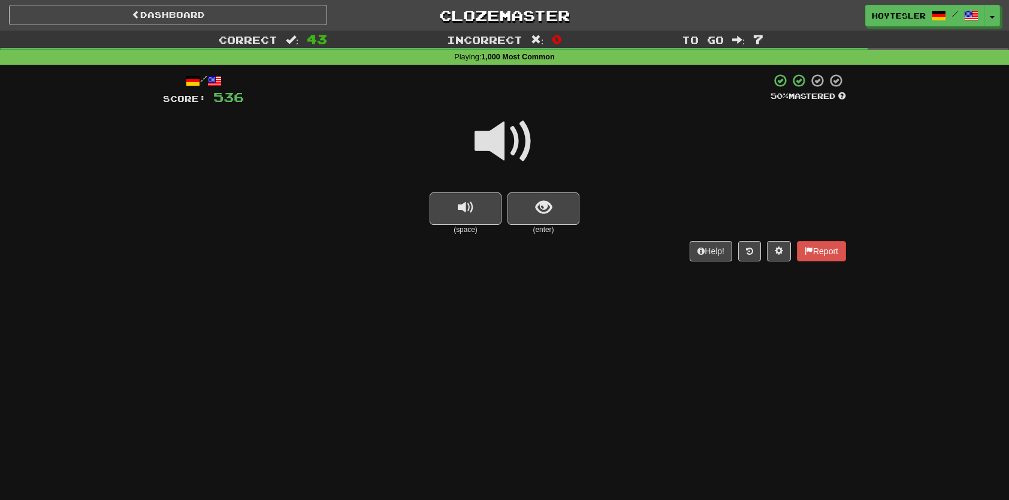
drag, startPoint x: 753, startPoint y: 405, endPoint x: 808, endPoint y: 424, distance: 58.4
click at [753, 406] on div "Dashboard Clozemaster Hoytesler / Toggle Dropdown Dashboard Leaderboard Activit…" at bounding box center [504, 250] width 1009 height 500
drag, startPoint x: 682, startPoint y: 373, endPoint x: 502, endPoint y: 251, distance: 217.3
click at [676, 366] on div "Dashboard Clozemaster Hoytesler / Toggle Dropdown Dashboard Leaderboard Activit…" at bounding box center [504, 250] width 1009 height 500
click at [511, 204] on button "show sentence" at bounding box center [544, 208] width 72 height 32
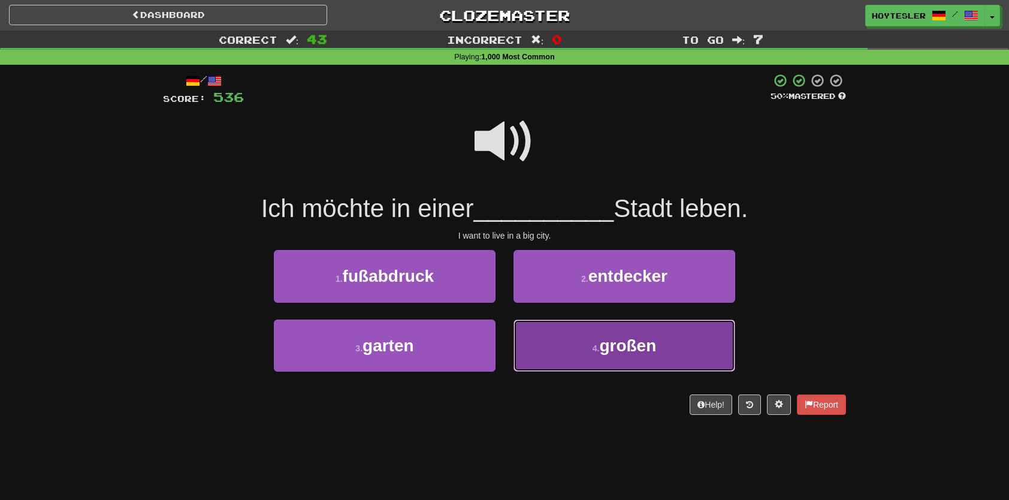
click at [613, 343] on span "großen" at bounding box center [627, 345] width 57 height 19
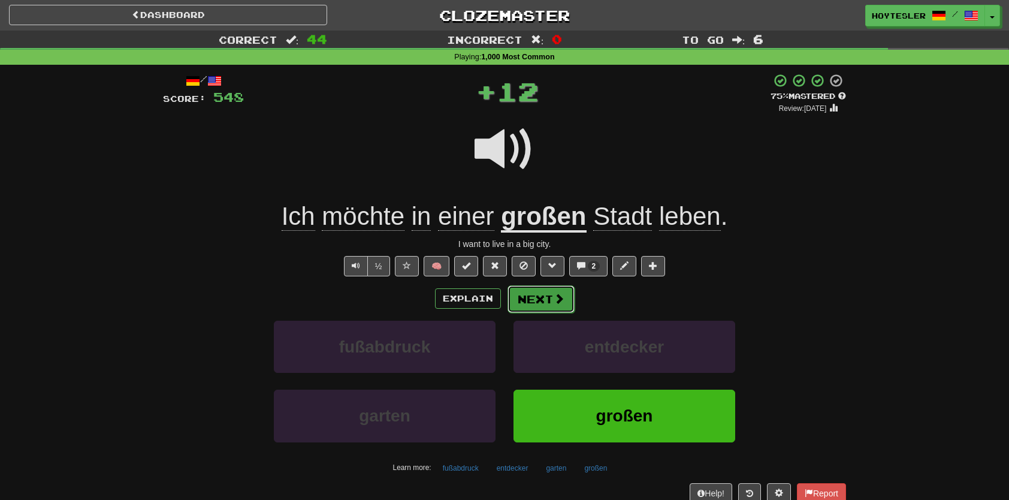
click at [562, 296] on span at bounding box center [559, 298] width 11 height 11
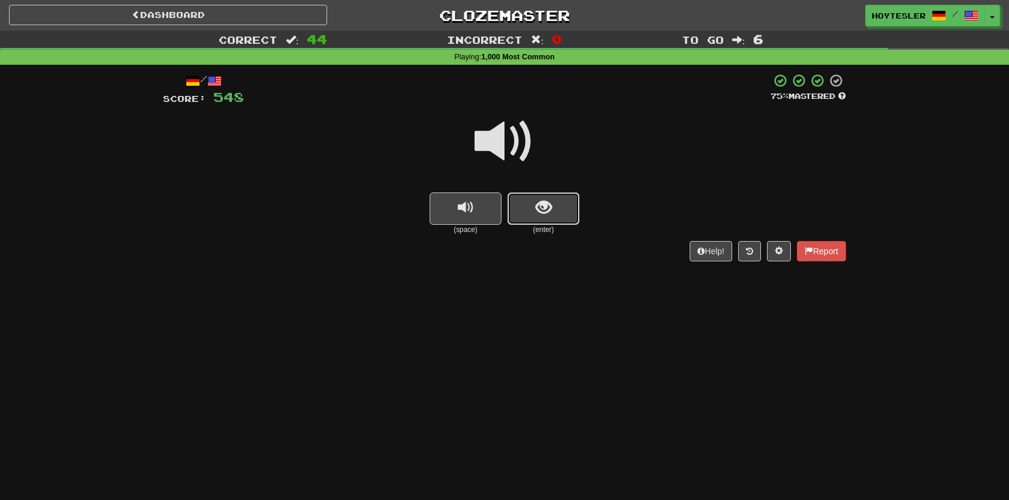
click at [561, 211] on button "show sentence" at bounding box center [544, 208] width 72 height 32
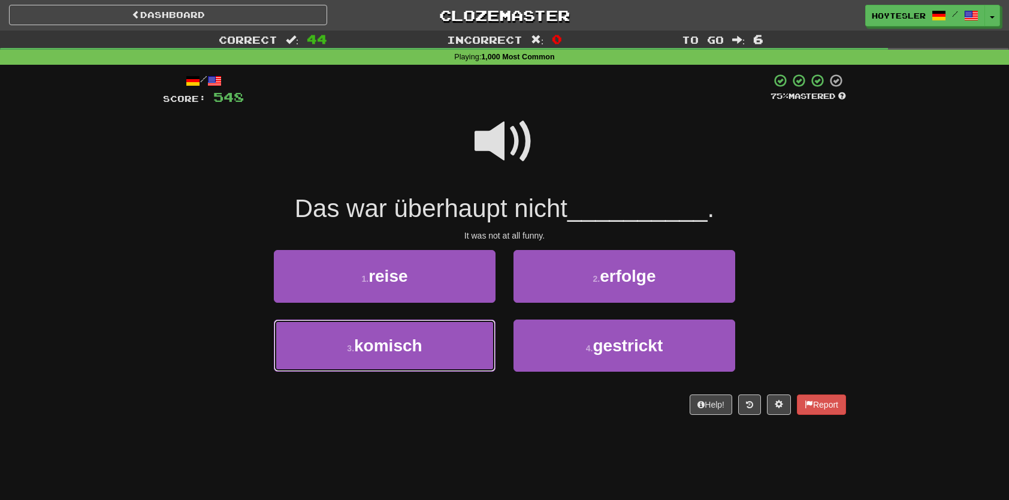
drag, startPoint x: 435, startPoint y: 350, endPoint x: 507, endPoint y: 334, distance: 73.0
click at [436, 350] on button "3 . komisch" at bounding box center [385, 345] width 222 height 52
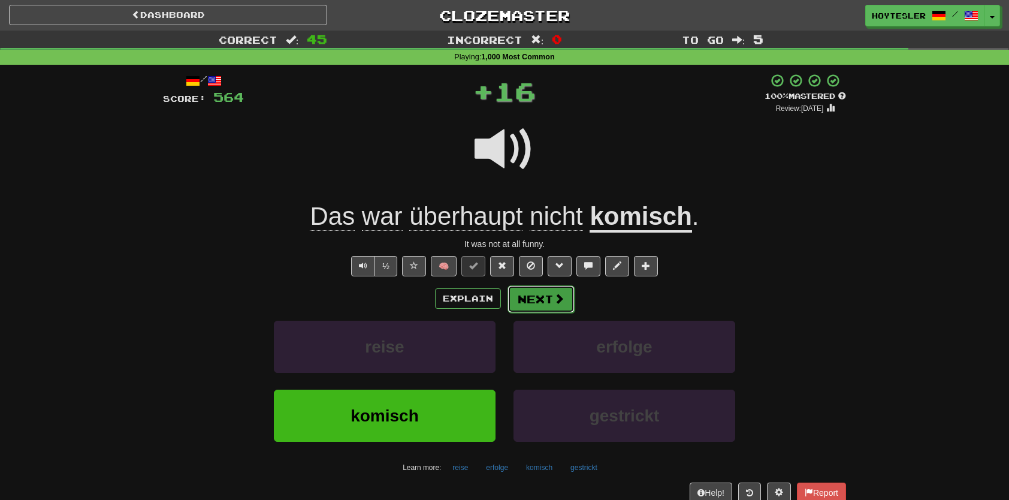
click at [529, 294] on button "Next" at bounding box center [541, 299] width 67 height 28
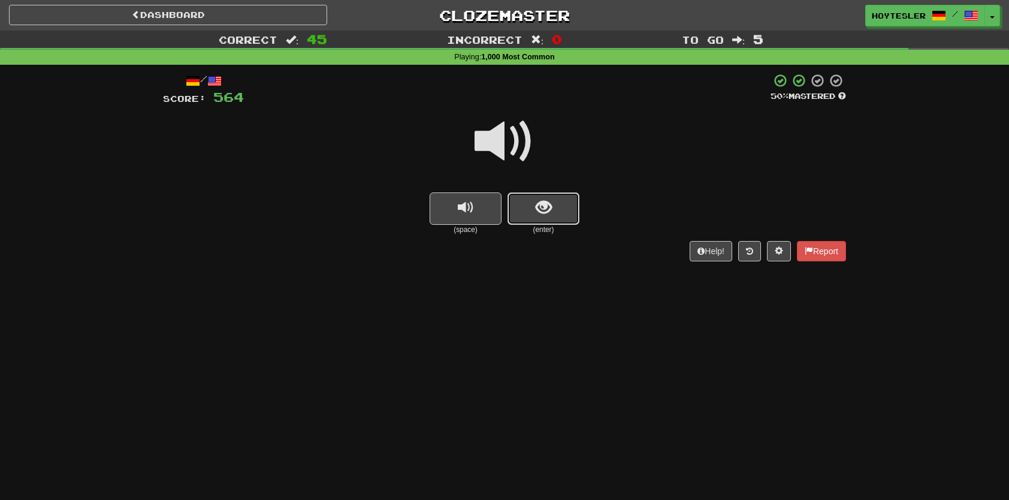
click at [557, 224] on button "show sentence" at bounding box center [544, 208] width 72 height 32
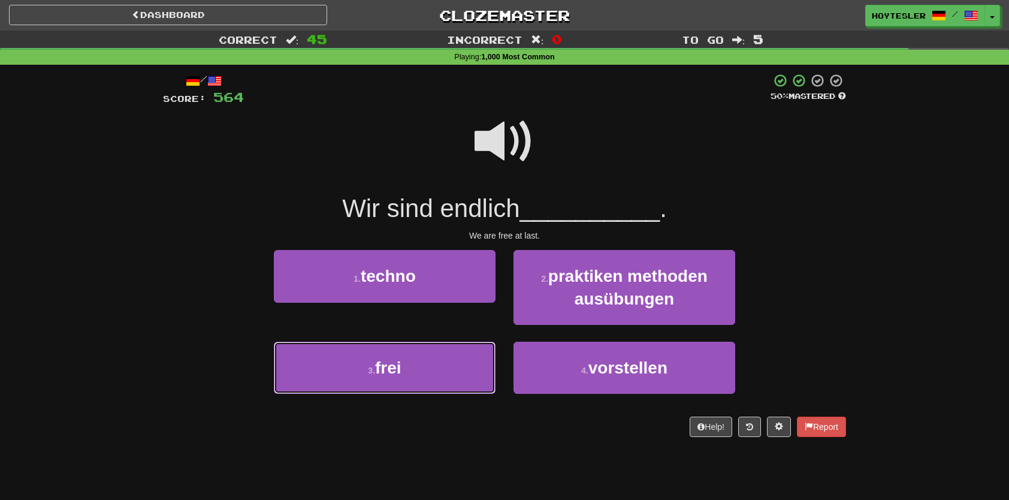
drag, startPoint x: 456, startPoint y: 370, endPoint x: 501, endPoint y: 355, distance: 47.4
click at [456, 369] on button "3 . frei" at bounding box center [385, 368] width 222 height 52
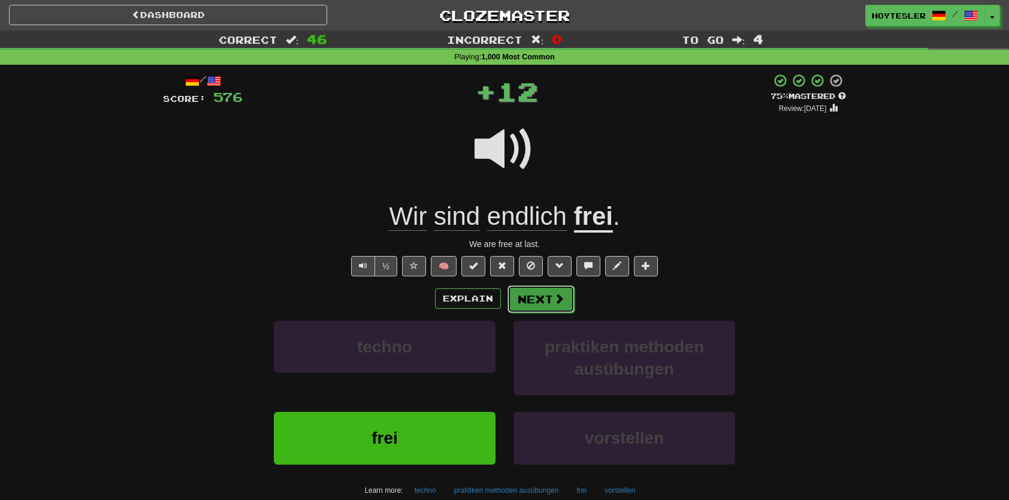
click at [545, 297] on button "Next" at bounding box center [541, 299] width 67 height 28
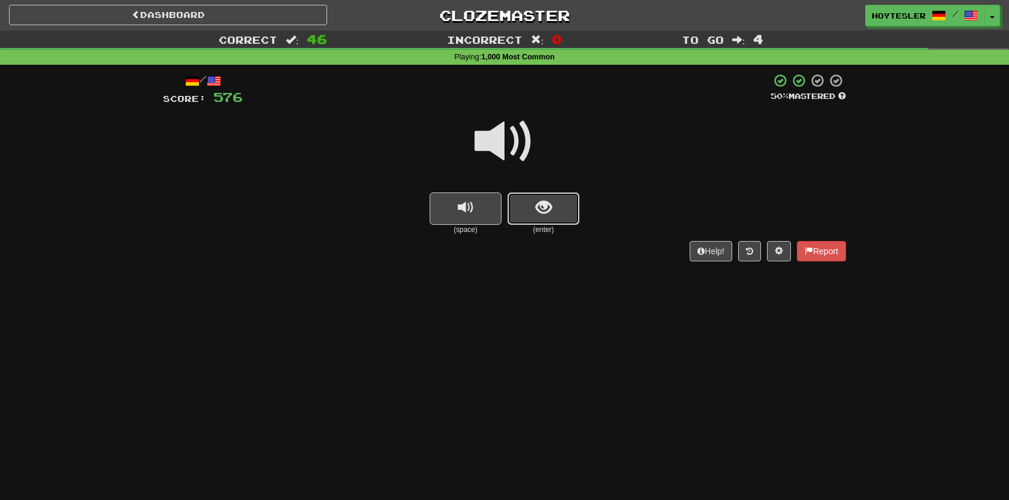
click at [574, 224] on button "show sentence" at bounding box center [544, 208] width 72 height 32
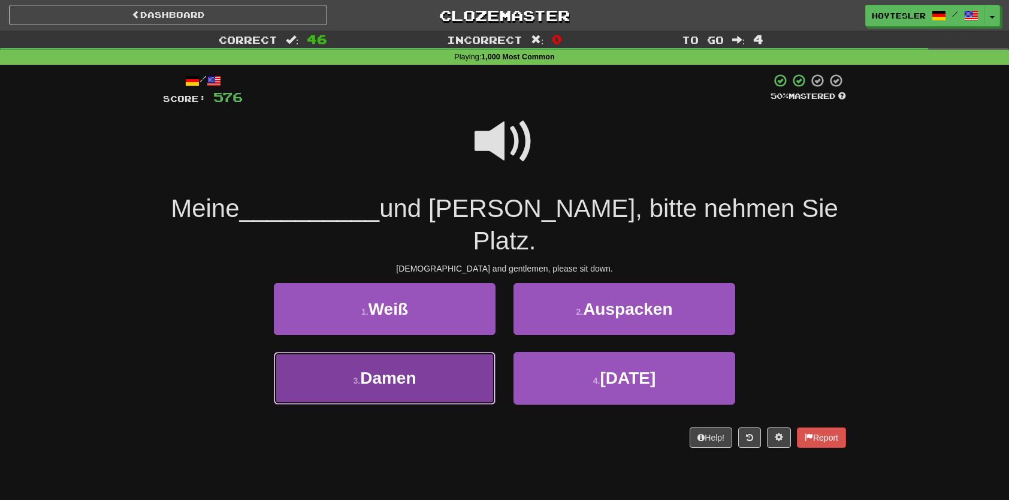
click at [472, 363] on button "3 . Damen" at bounding box center [385, 378] width 222 height 52
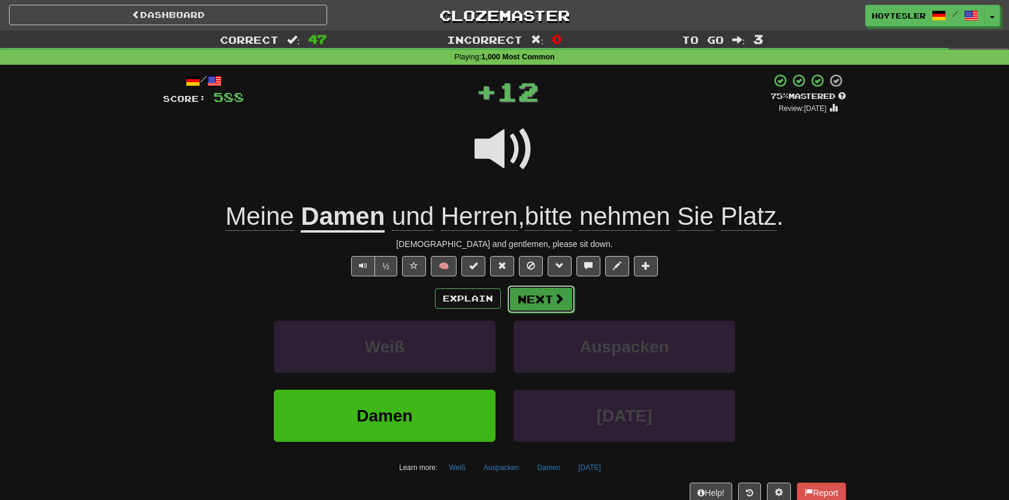
click at [551, 294] on button "Next" at bounding box center [541, 299] width 67 height 28
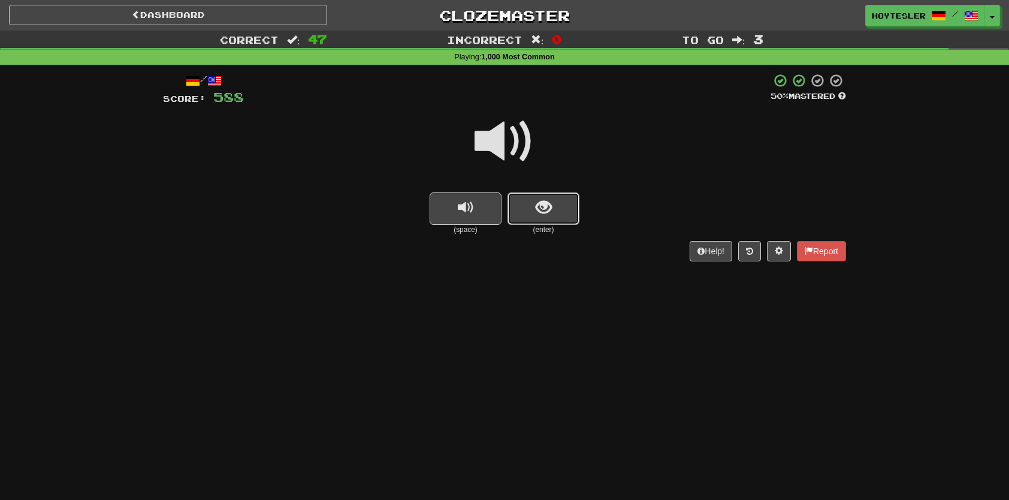
click at [557, 215] on button "show sentence" at bounding box center [544, 208] width 72 height 32
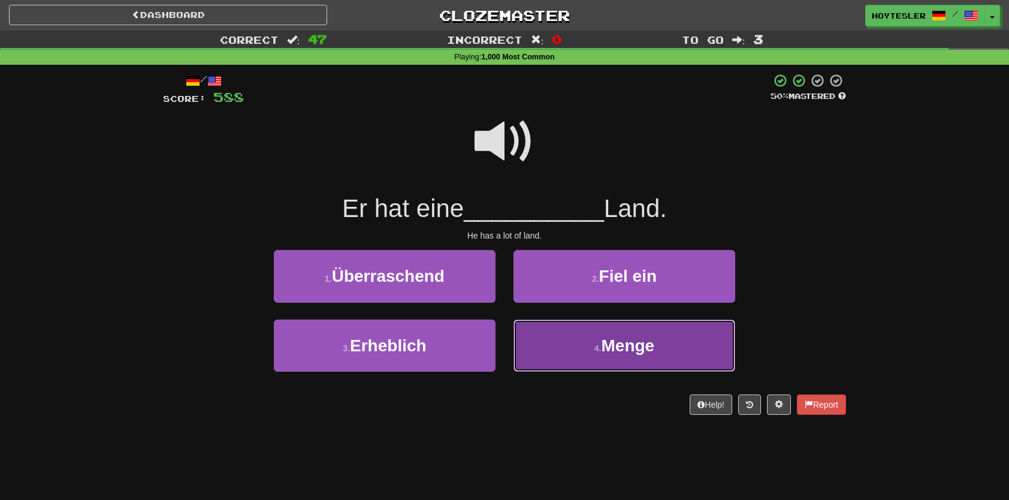
click at [556, 360] on button "4 . Menge" at bounding box center [625, 345] width 222 height 52
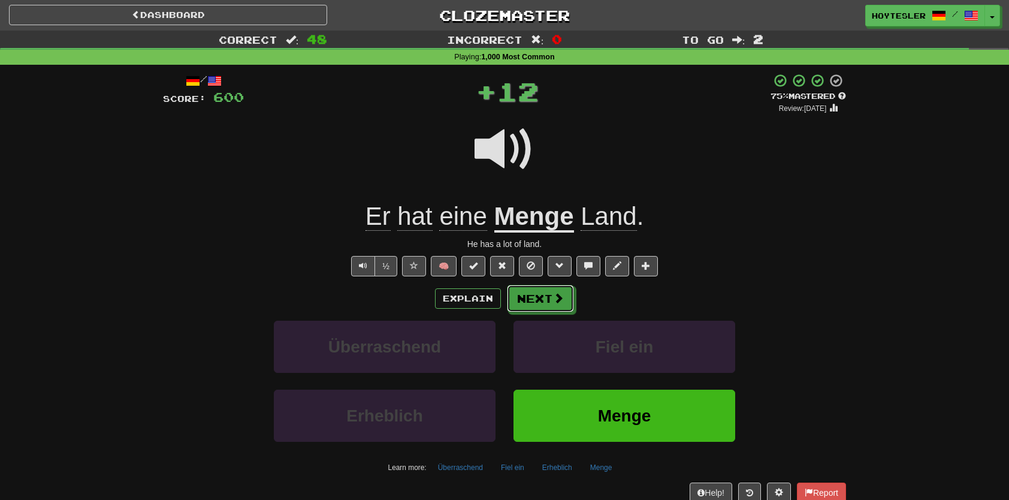
click at [550, 290] on button "Next" at bounding box center [540, 299] width 67 height 28
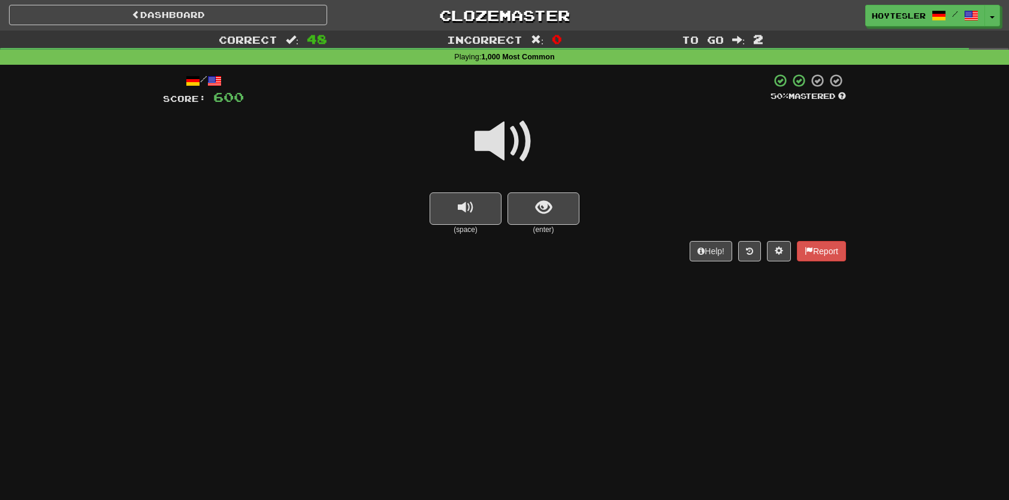
click at [545, 186] on div at bounding box center [504, 150] width 683 height 86
click at [539, 212] on span "show sentence" at bounding box center [544, 208] width 16 height 16
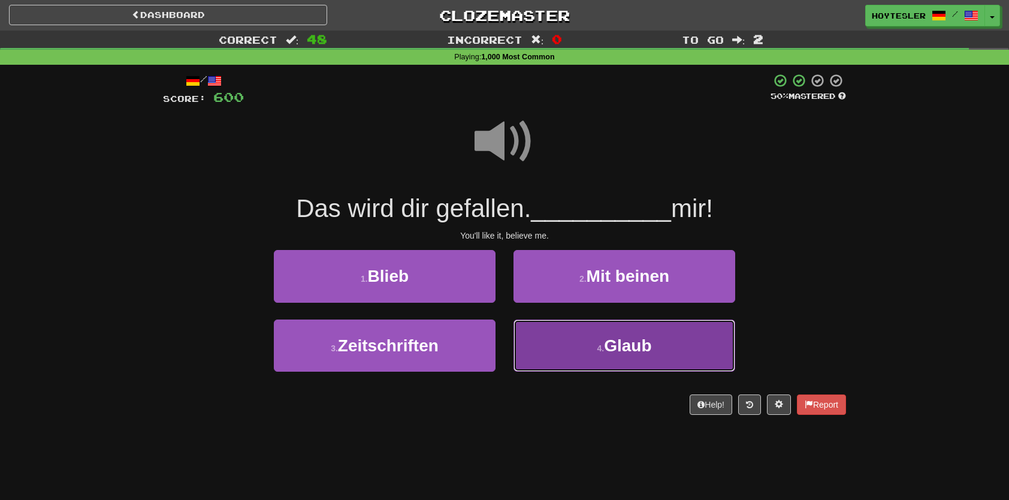
click at [646, 369] on button "4 . Glaub" at bounding box center [625, 345] width 222 height 52
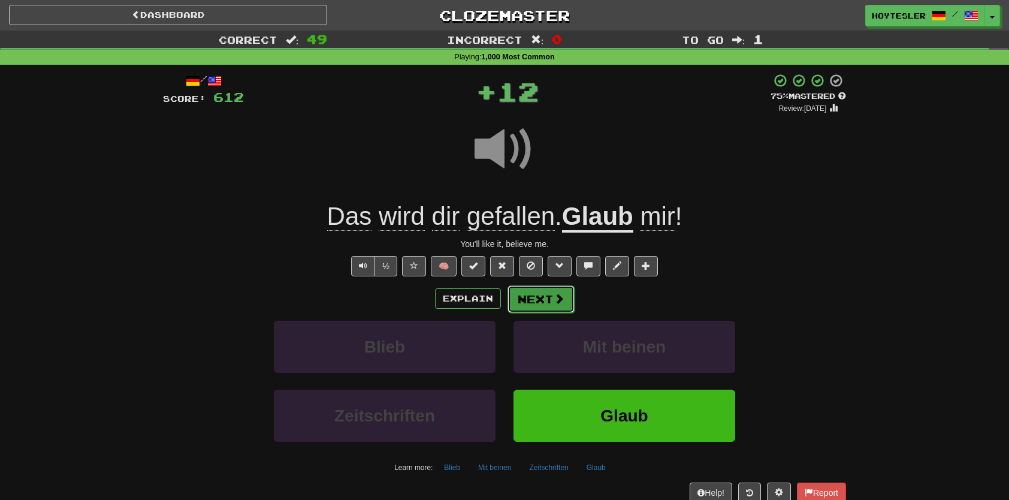
click at [550, 286] on button "Next" at bounding box center [541, 299] width 67 height 28
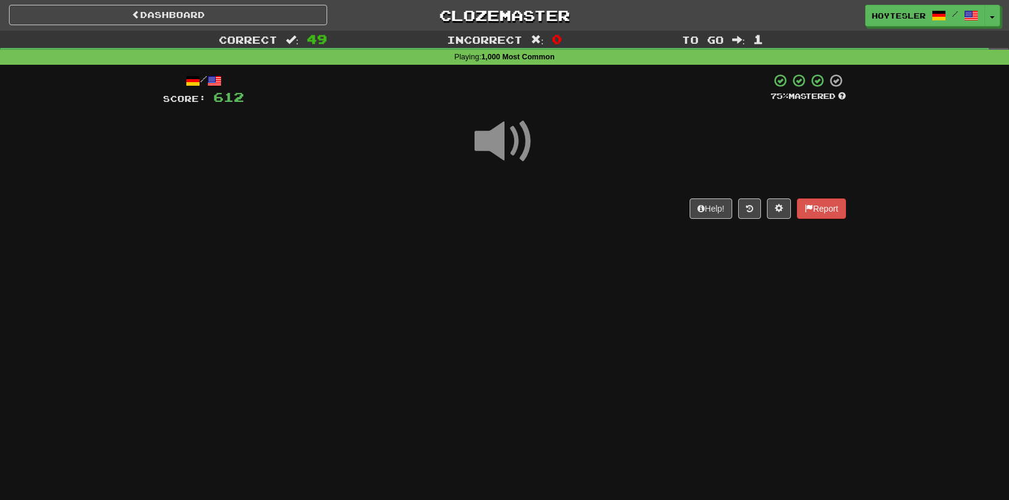
click at [555, 199] on div "Help! Report" at bounding box center [504, 208] width 683 height 20
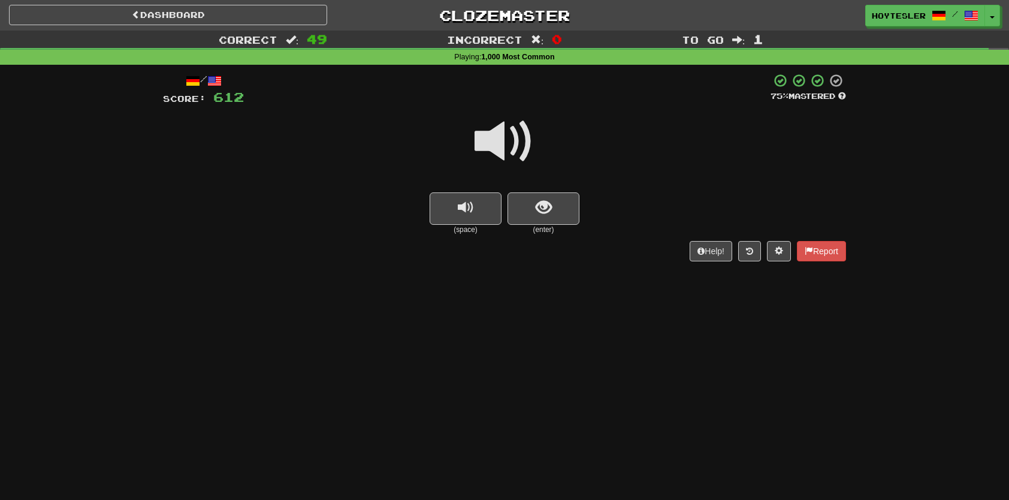
click at [560, 211] on button "show sentence" at bounding box center [544, 208] width 72 height 32
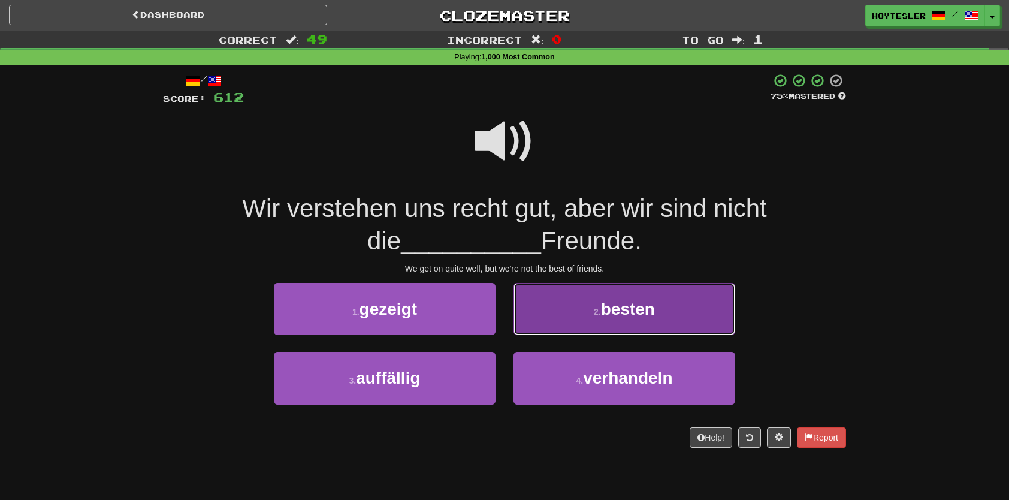
click at [599, 331] on button "2 . besten" at bounding box center [625, 309] width 222 height 52
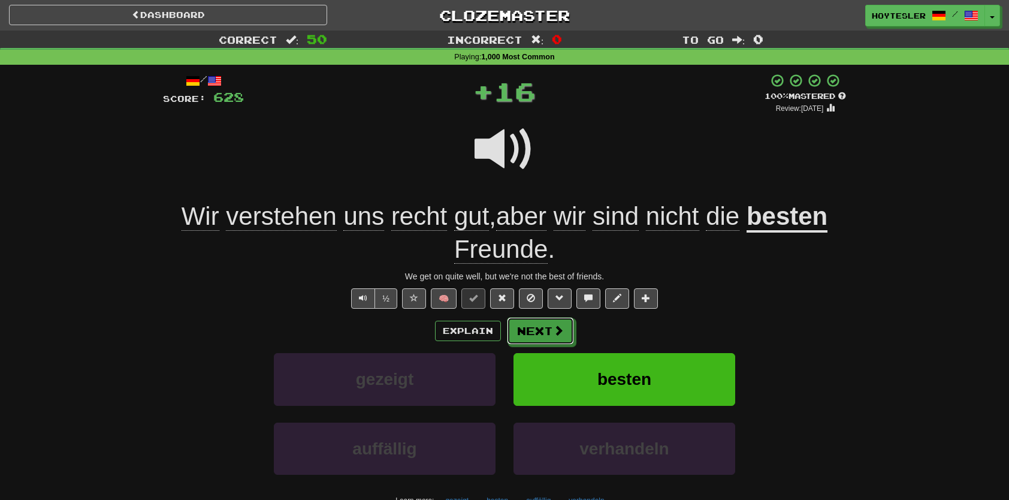
drag, startPoint x: 536, startPoint y: 329, endPoint x: 585, endPoint y: 318, distance: 50.5
click at [537, 329] on button "Next" at bounding box center [540, 331] width 67 height 28
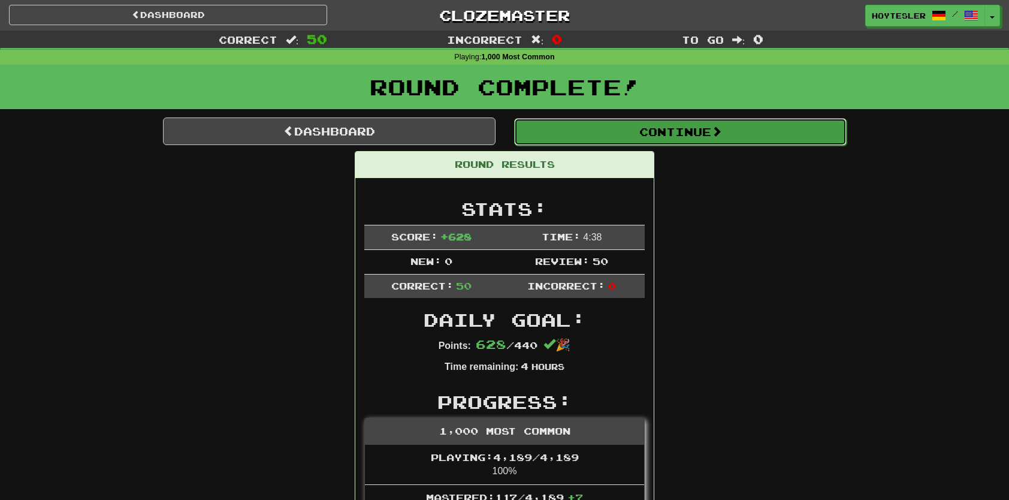
click at [652, 140] on button "Continue" at bounding box center [680, 132] width 333 height 28
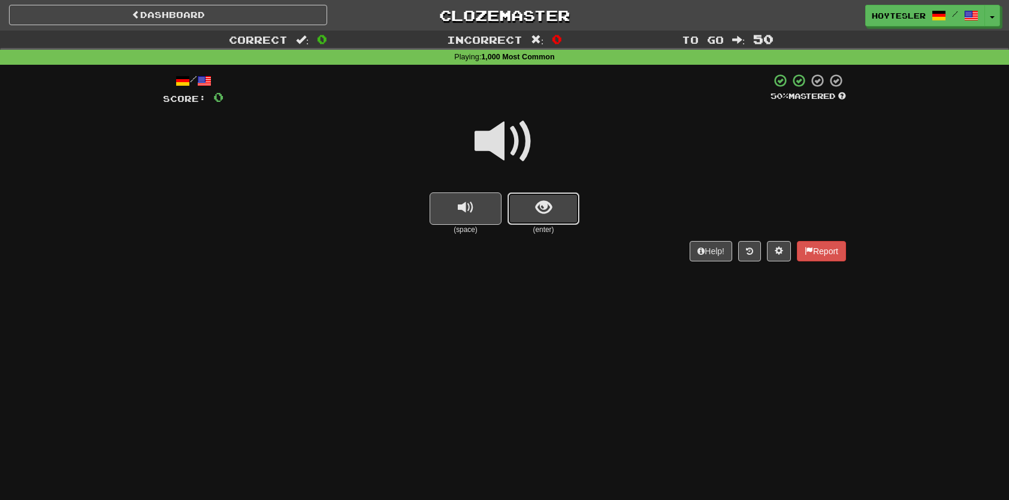
click at [549, 205] on span "show sentence" at bounding box center [544, 208] width 16 height 16
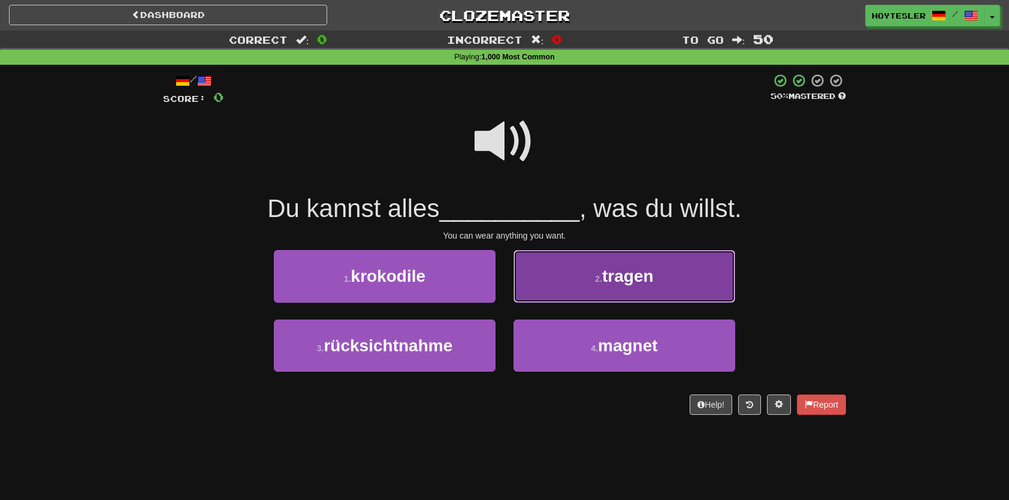
click at [597, 293] on button "2 . tragen" at bounding box center [625, 276] width 222 height 52
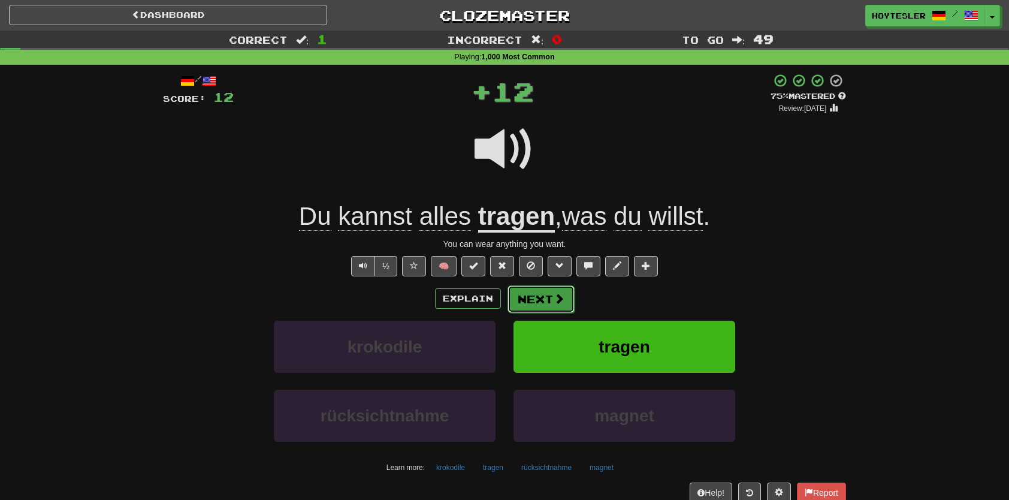
click at [538, 309] on button "Next" at bounding box center [541, 299] width 67 height 28
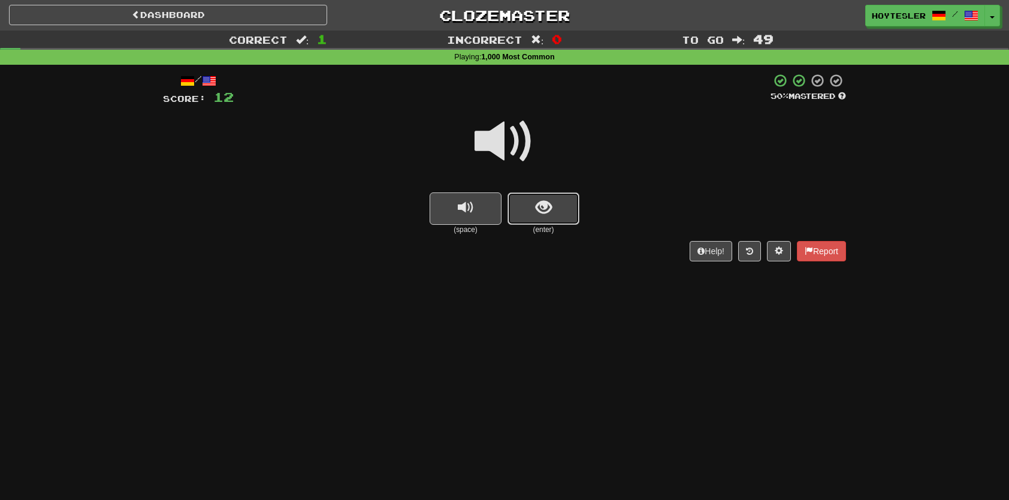
click at [562, 205] on button "show sentence" at bounding box center [544, 208] width 72 height 32
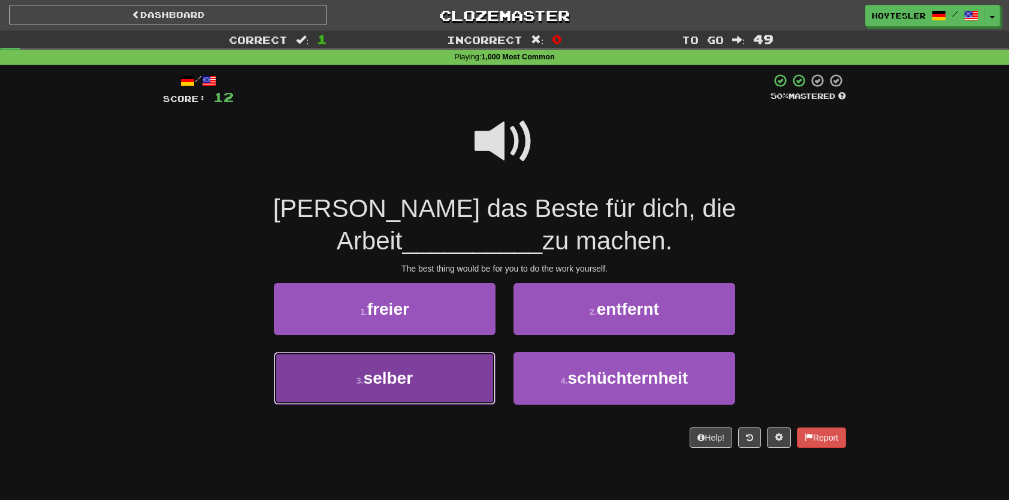
click at [466, 373] on button "3 . selber" at bounding box center [385, 378] width 222 height 52
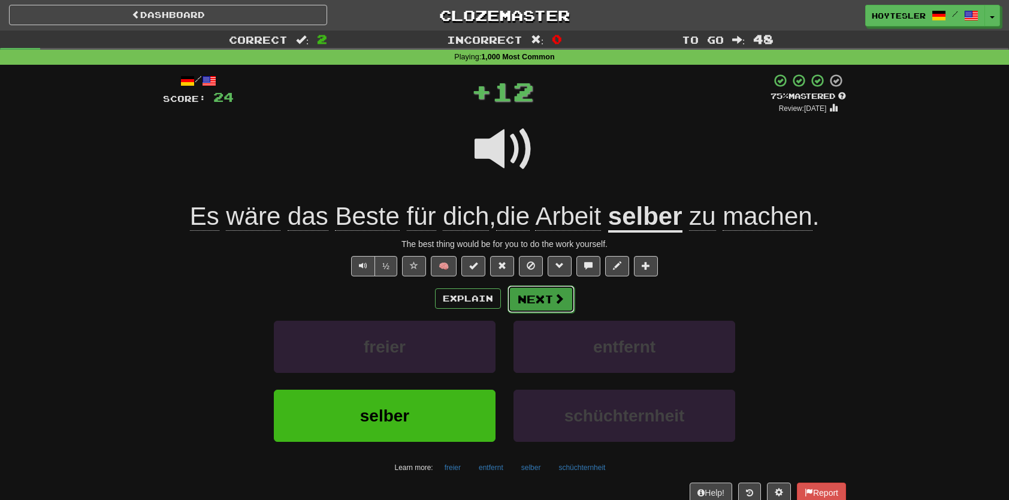
click at [539, 305] on button "Next" at bounding box center [541, 299] width 67 height 28
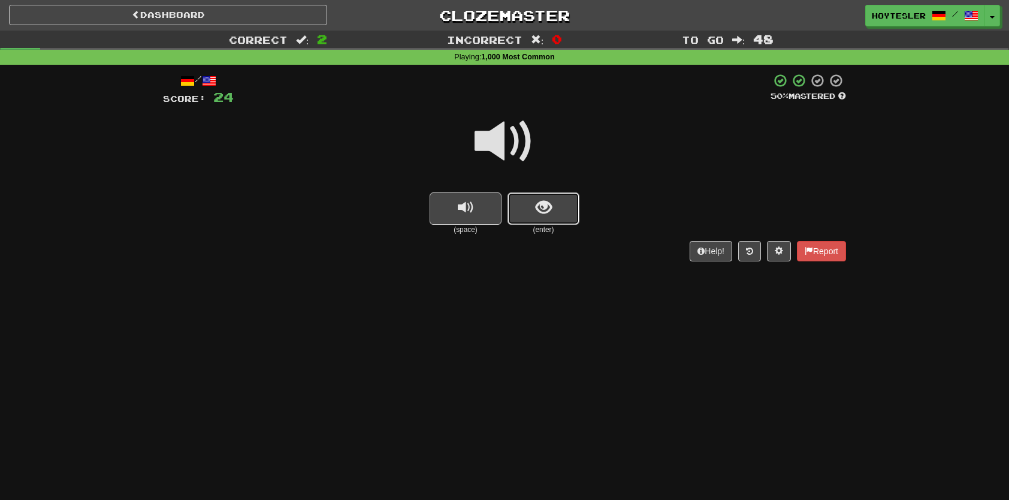
click at [528, 211] on button "show sentence" at bounding box center [544, 208] width 72 height 32
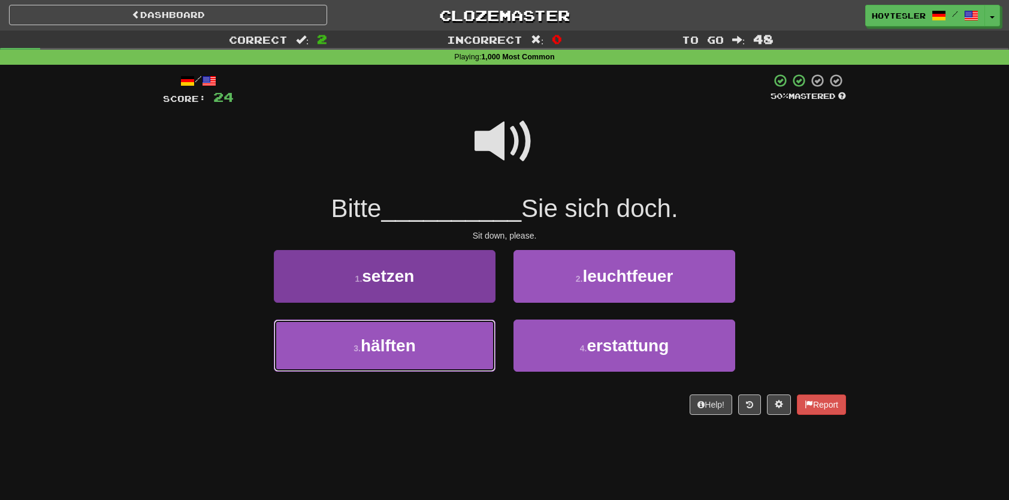
drag, startPoint x: 466, startPoint y: 347, endPoint x: 477, endPoint y: 278, distance: 69.8
click at [477, 278] on div "1 . setzen 2 . leuchtfeuer 3 . hälften 4 . erstattung" at bounding box center [504, 319] width 701 height 138
click at [475, 277] on button "1 . setzen" at bounding box center [385, 276] width 222 height 52
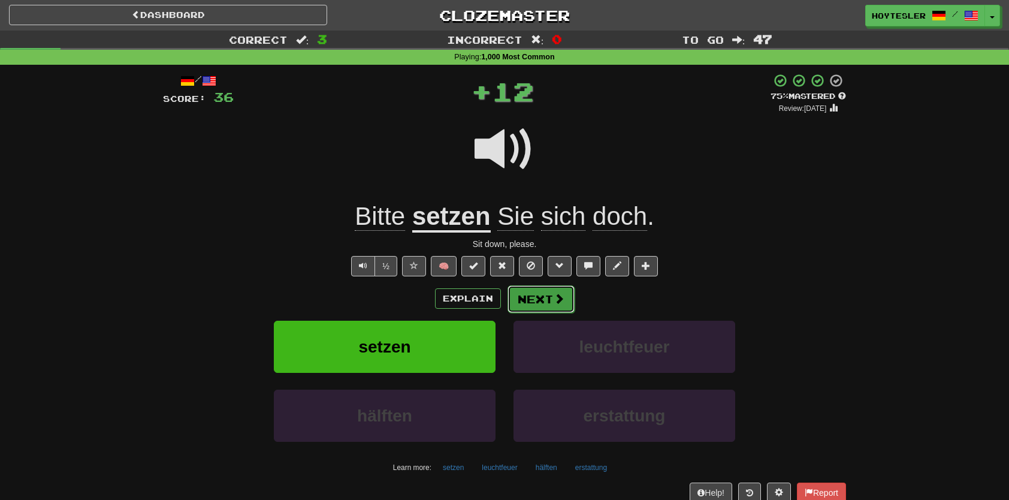
click at [526, 297] on button "Next" at bounding box center [541, 299] width 67 height 28
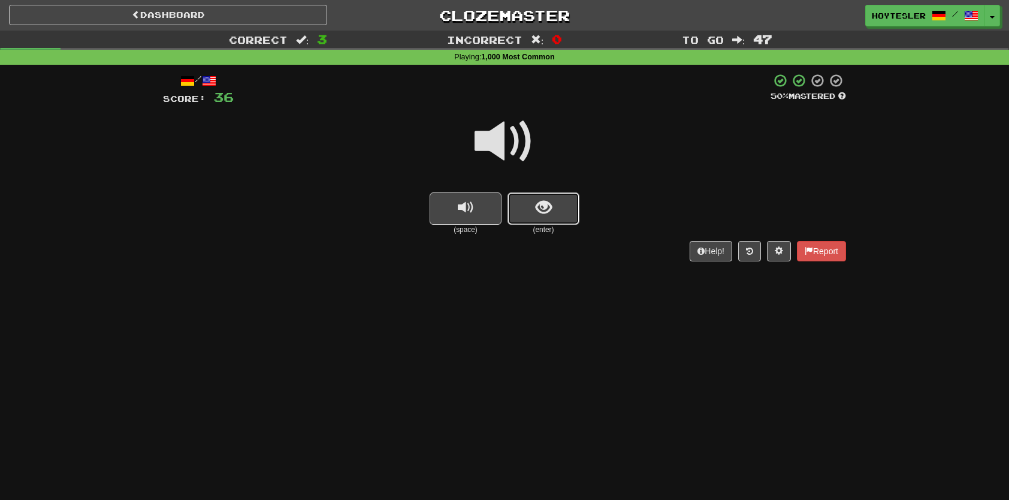
click at [536, 216] on span "show sentence" at bounding box center [544, 208] width 16 height 16
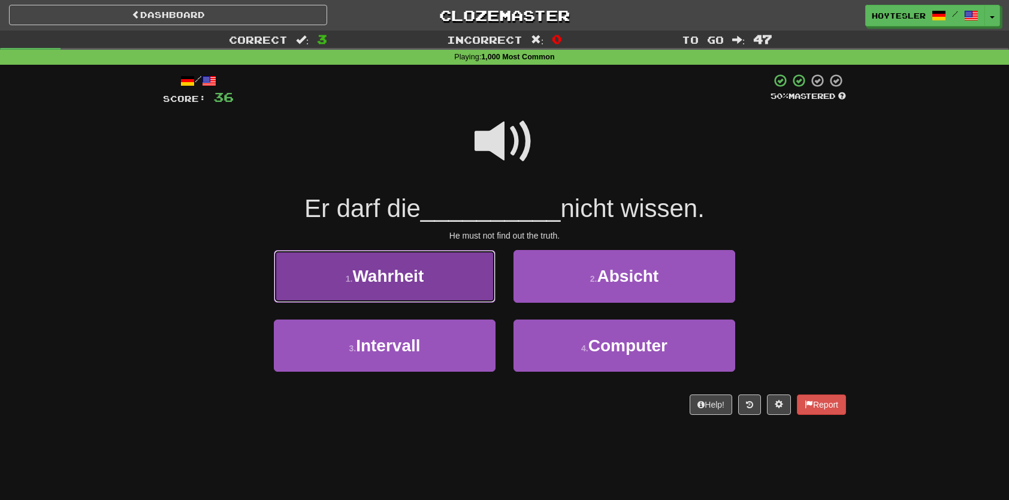
click at [444, 267] on button "1 . Wahrheit" at bounding box center [385, 276] width 222 height 52
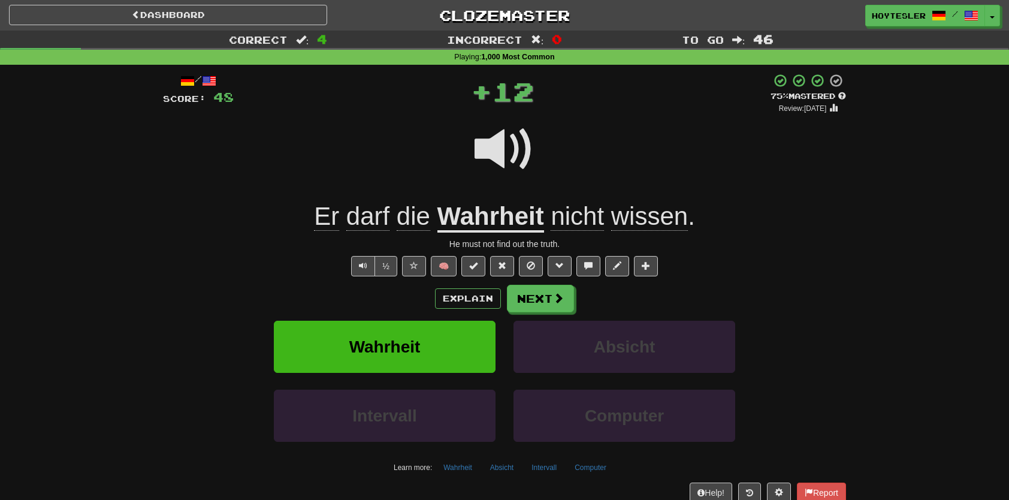
click at [544, 313] on div "Explain Next Wahrheit Absicht Intervall Computer Learn more: Wahrheit Absicht I…" at bounding box center [504, 381] width 683 height 192
click at [538, 305] on button "Next" at bounding box center [541, 299] width 67 height 28
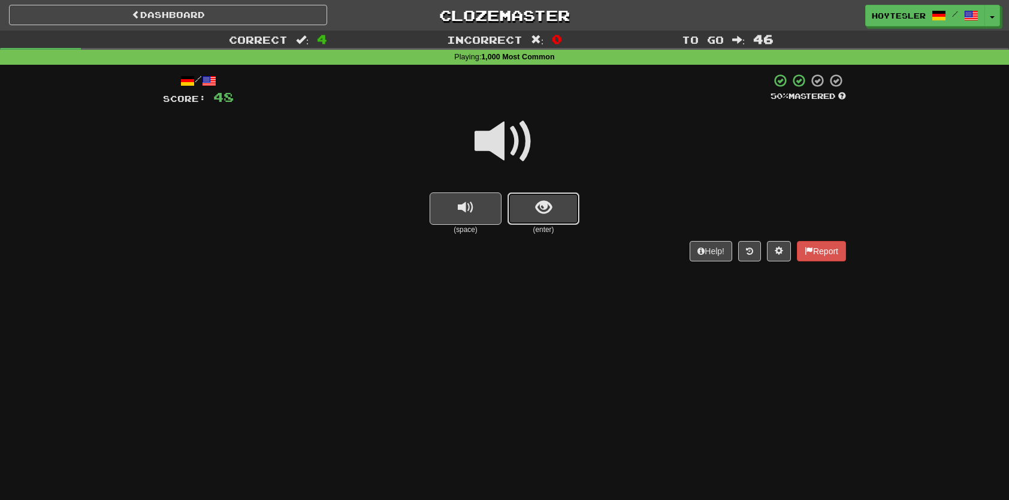
click at [554, 213] on button "show sentence" at bounding box center [544, 208] width 72 height 32
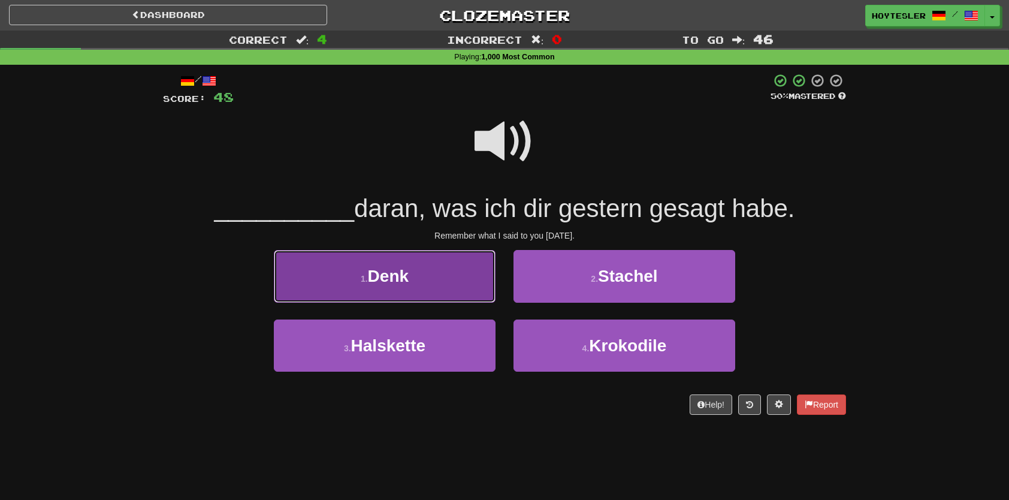
click at [468, 279] on button "1 . Denk" at bounding box center [385, 276] width 222 height 52
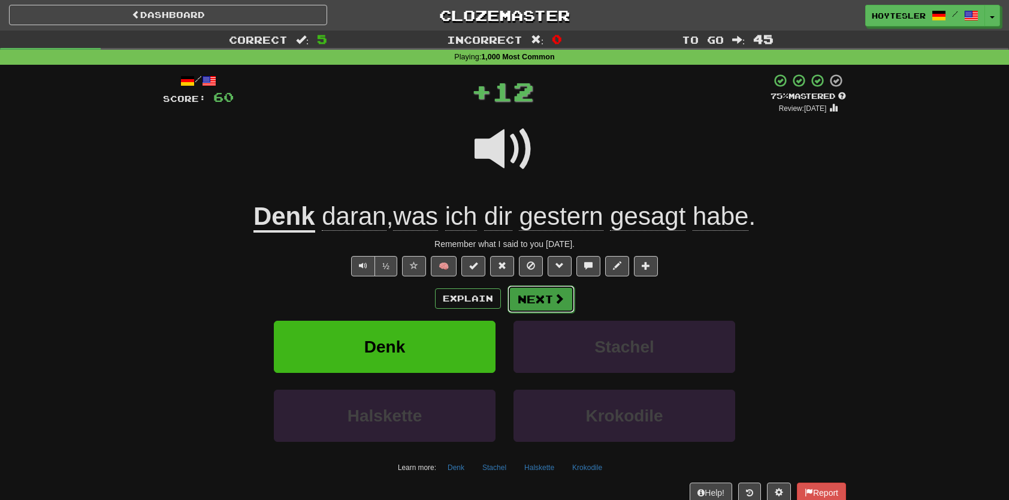
click at [526, 293] on button "Next" at bounding box center [541, 299] width 67 height 28
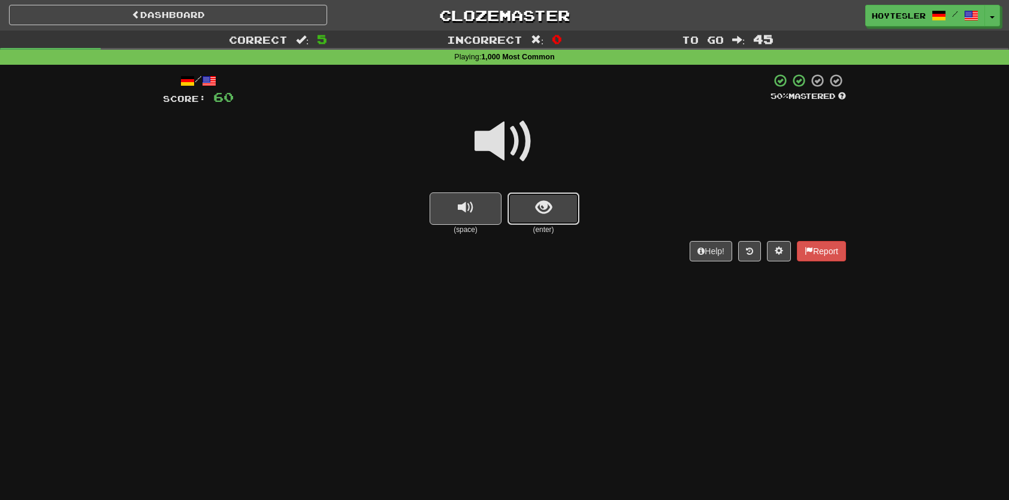
click at [545, 209] on span "show sentence" at bounding box center [544, 208] width 16 height 16
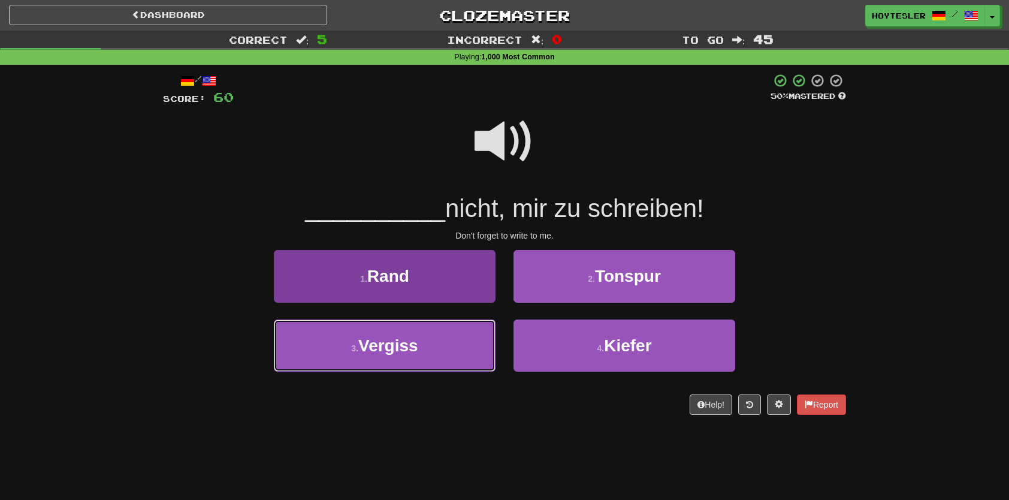
drag, startPoint x: 483, startPoint y: 345, endPoint x: 494, endPoint y: 346, distance: 10.8
click at [483, 345] on button "3 . Vergiss" at bounding box center [385, 345] width 222 height 52
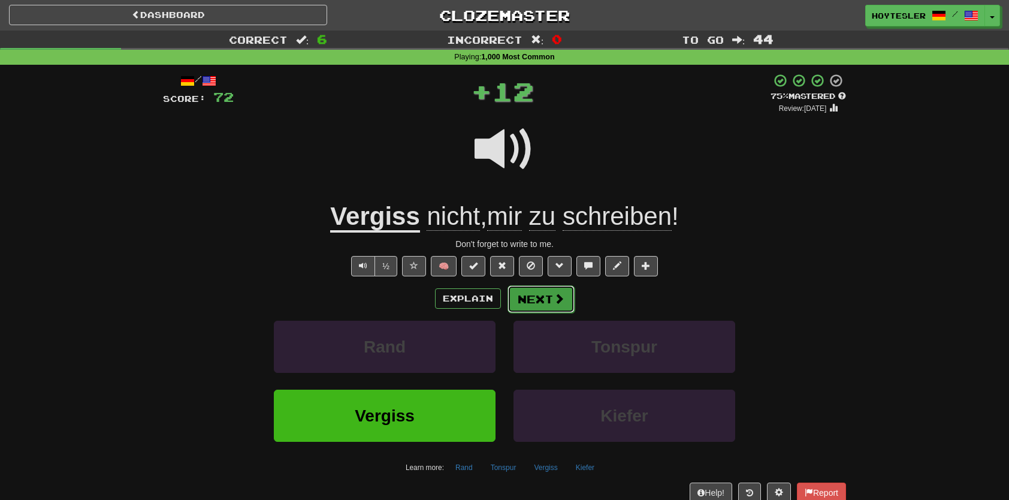
click at [560, 301] on span at bounding box center [559, 298] width 11 height 11
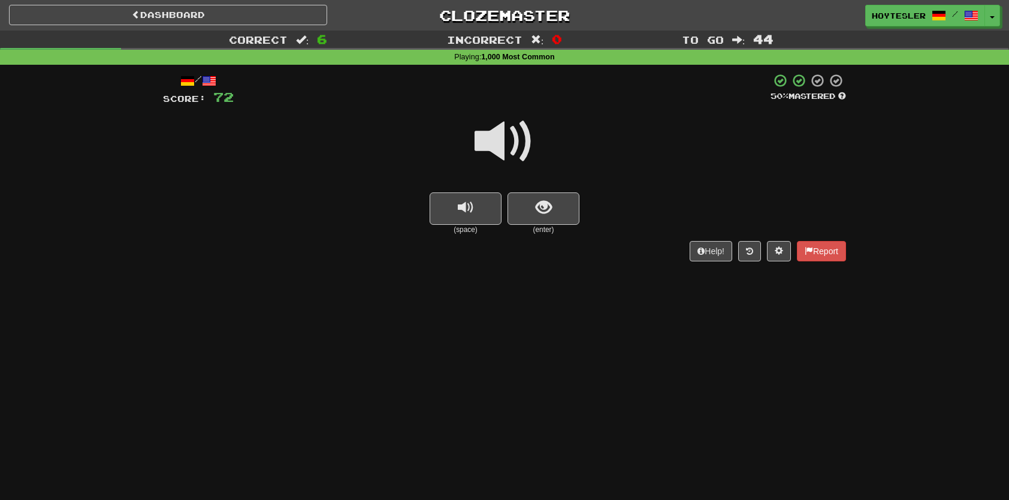
click at [529, 225] on small "(enter)" at bounding box center [544, 230] width 72 height 10
click at [532, 215] on button "show sentence" at bounding box center [544, 208] width 72 height 32
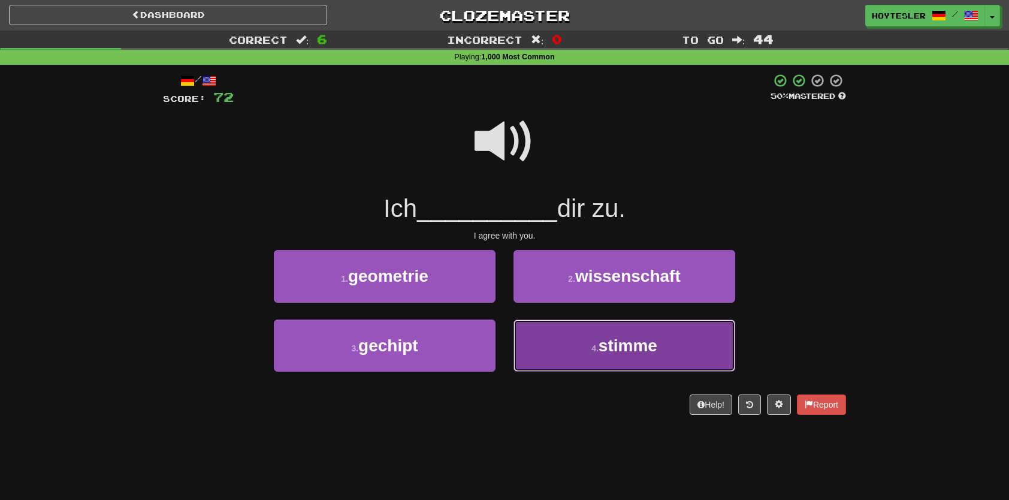
click at [589, 335] on button "4 . stimme" at bounding box center [625, 345] width 222 height 52
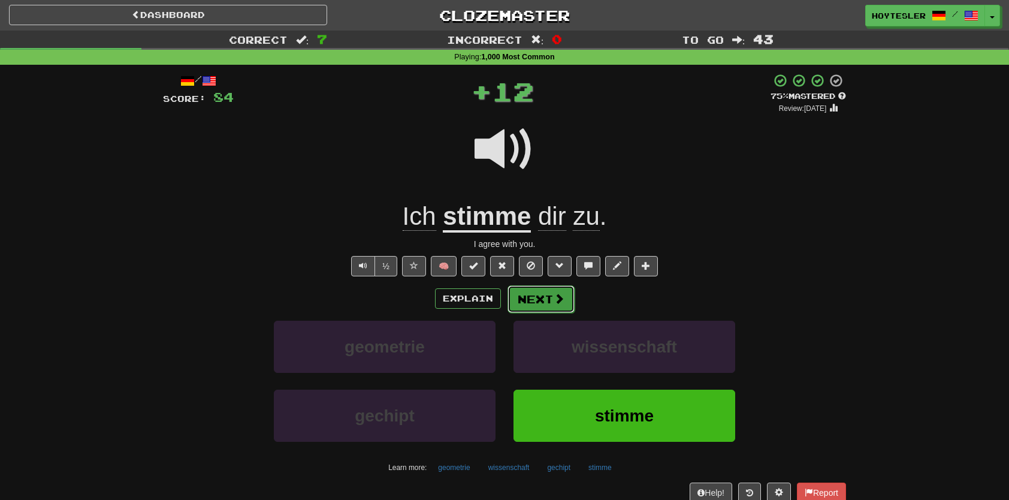
click at [547, 293] on button "Next" at bounding box center [541, 299] width 67 height 28
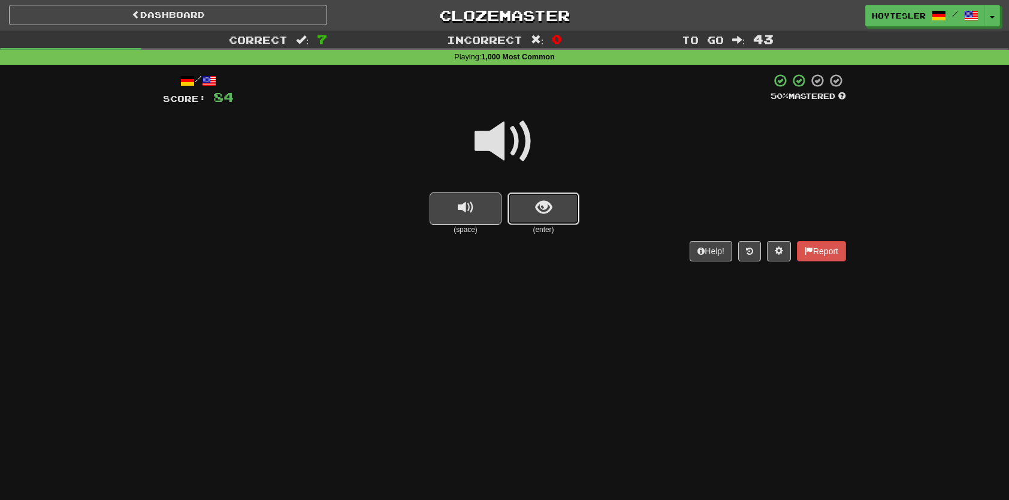
click at [546, 221] on button "show sentence" at bounding box center [544, 208] width 72 height 32
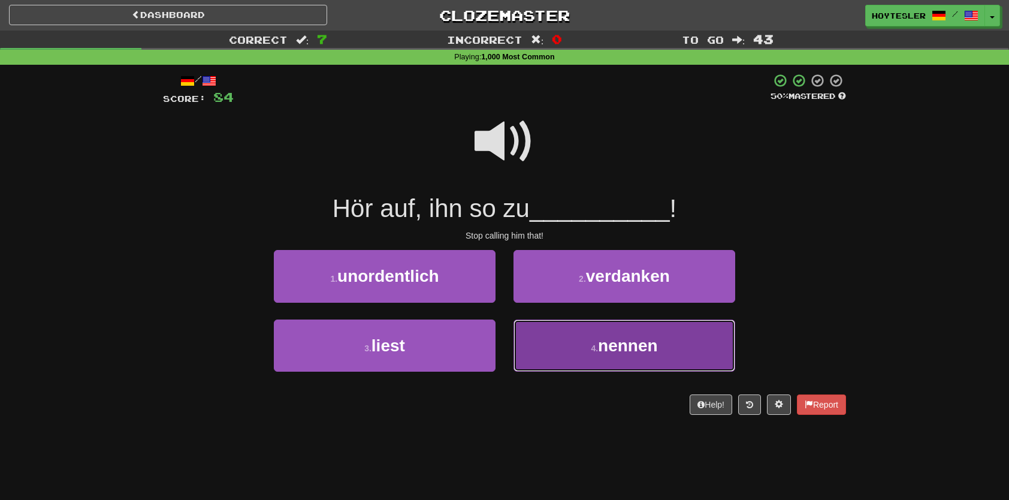
click at [605, 355] on button "4 . nennen" at bounding box center [625, 345] width 222 height 52
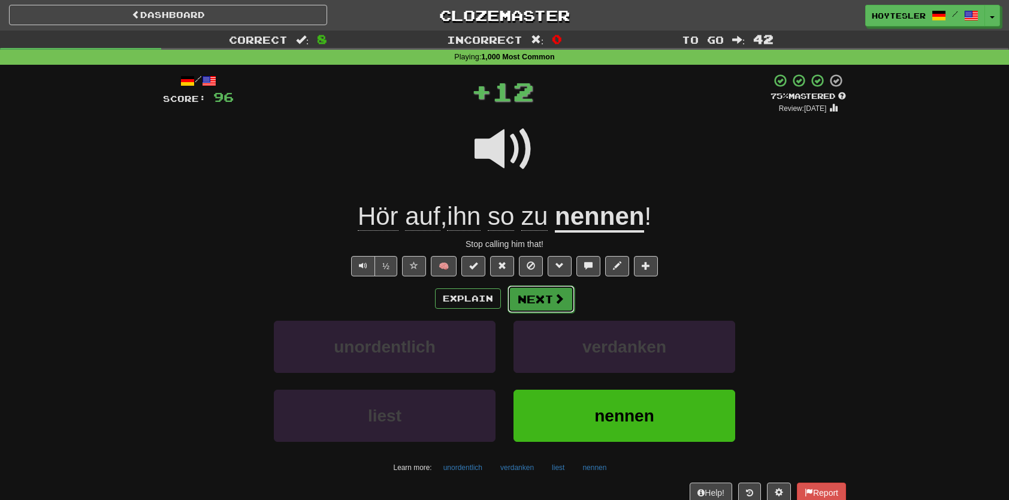
click at [565, 296] on button "Next" at bounding box center [541, 299] width 67 height 28
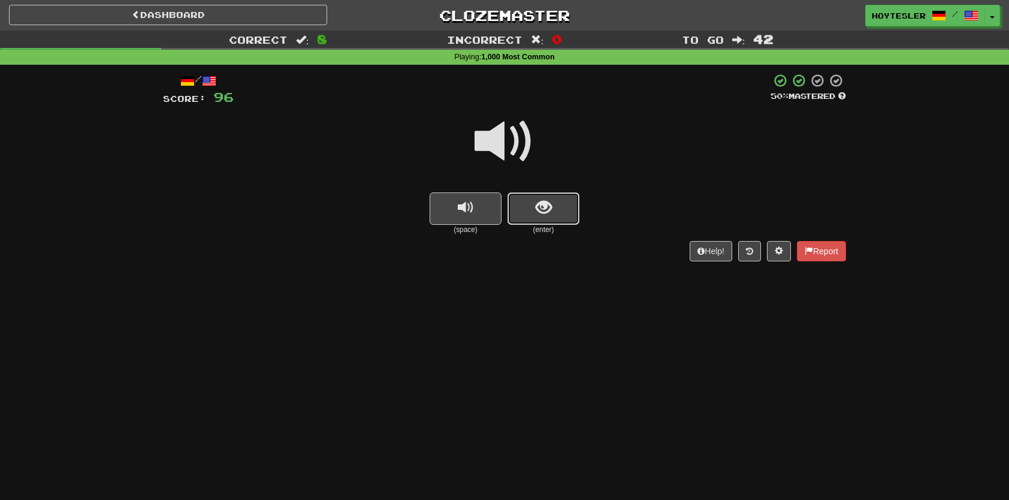
click at [552, 214] on button "show sentence" at bounding box center [544, 208] width 72 height 32
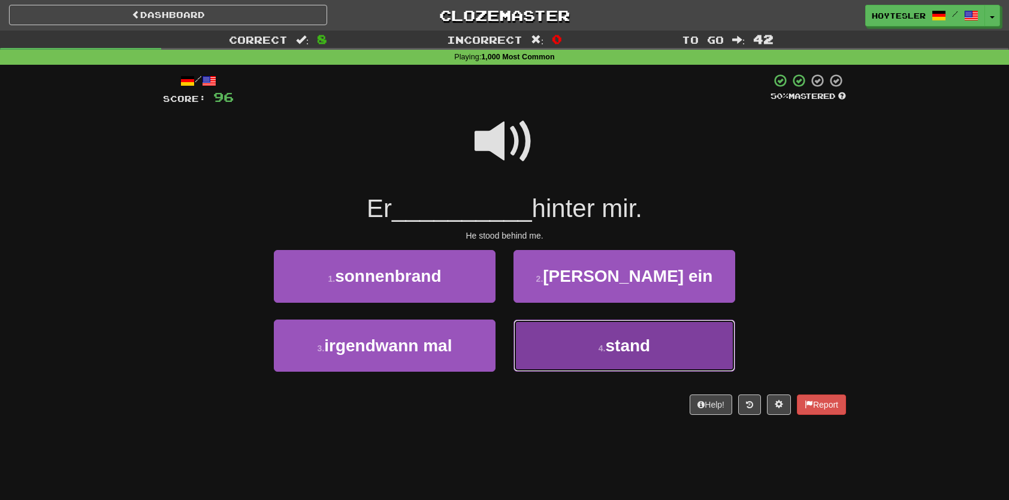
click at [581, 332] on button "4 . stand" at bounding box center [625, 345] width 222 height 52
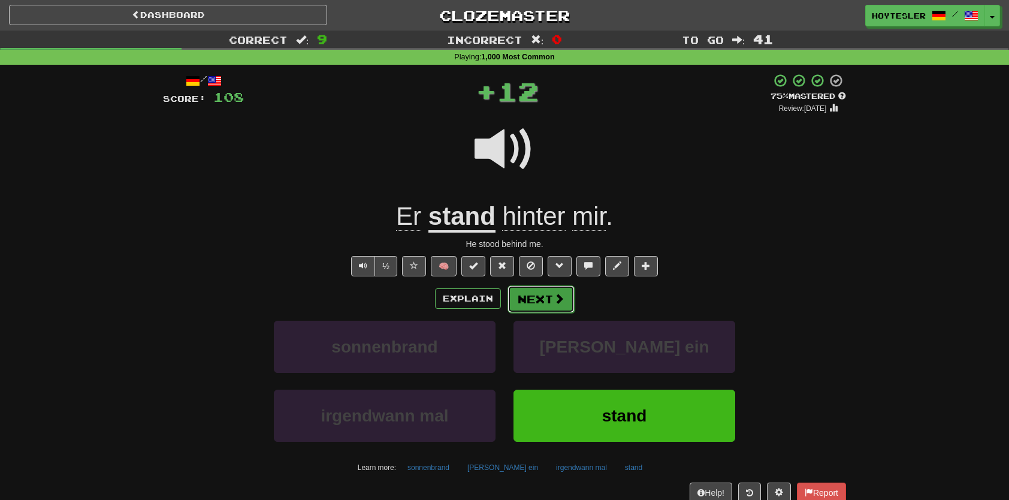
click at [551, 298] on button "Next" at bounding box center [541, 299] width 67 height 28
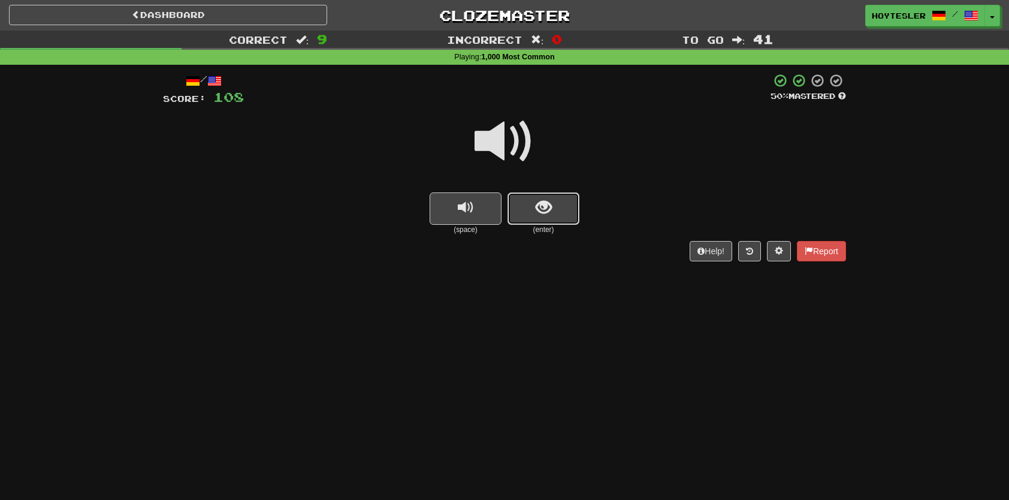
click at [565, 216] on button "show sentence" at bounding box center [544, 208] width 72 height 32
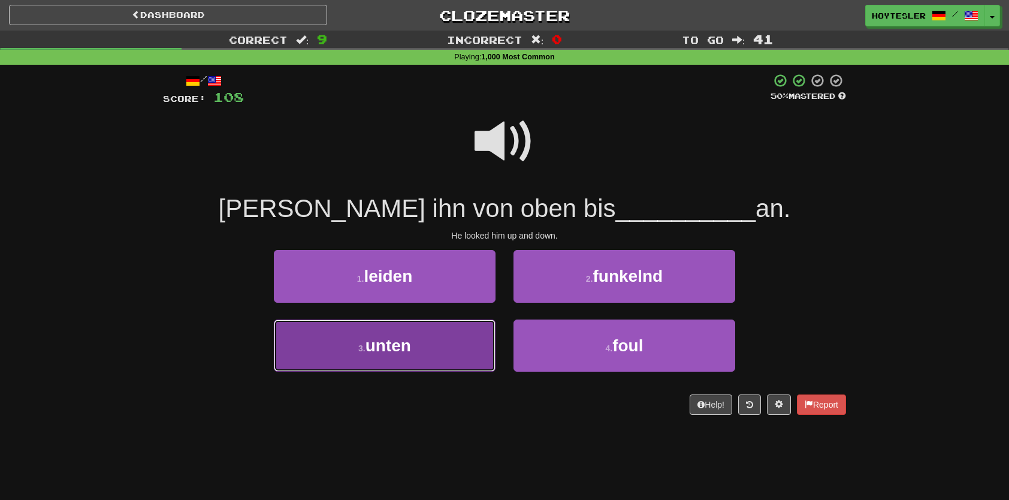
click at [450, 333] on button "3 . unten" at bounding box center [385, 345] width 222 height 52
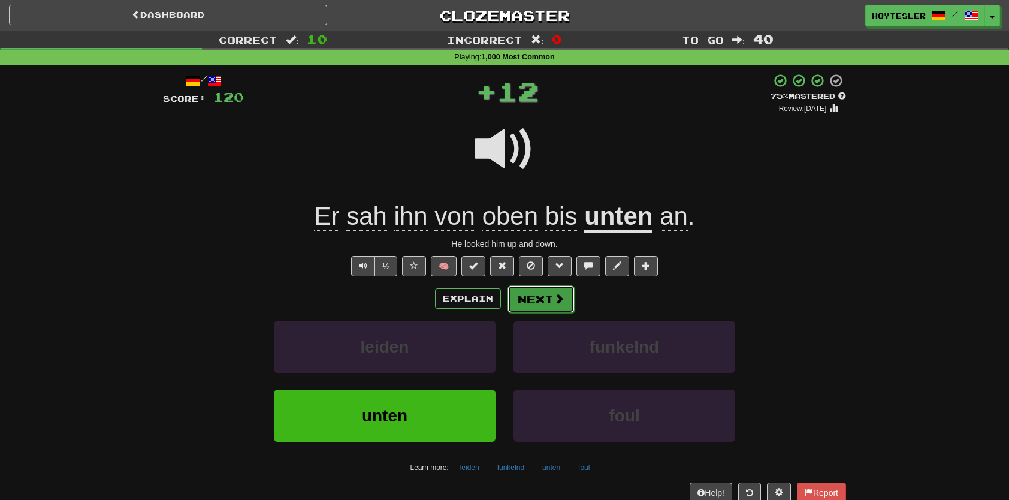
click at [519, 285] on button "Next" at bounding box center [541, 299] width 67 height 28
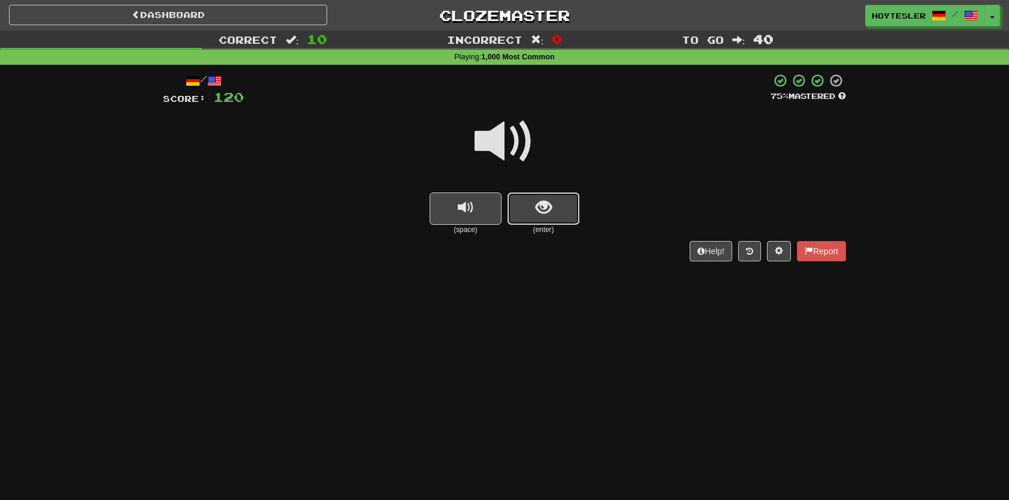
click at [540, 210] on span "show sentence" at bounding box center [544, 208] width 16 height 16
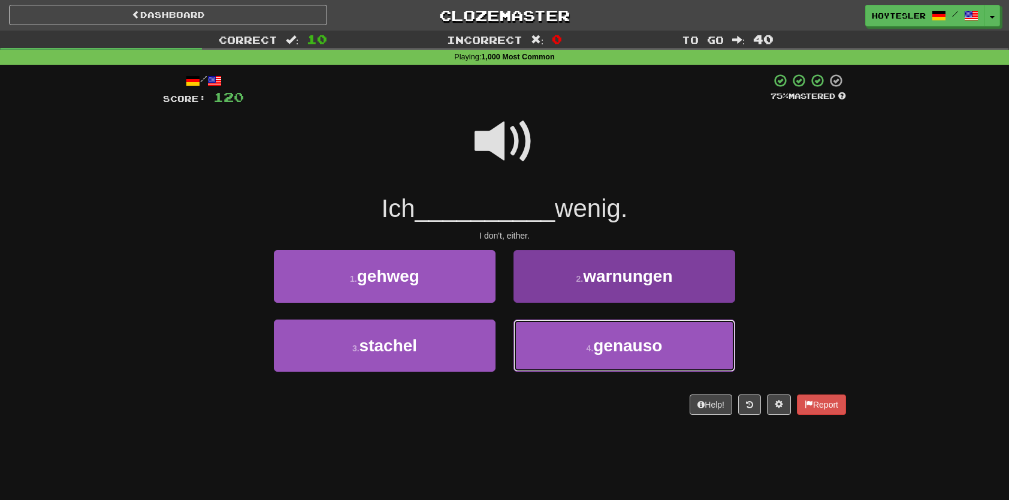
drag, startPoint x: 573, startPoint y: 345, endPoint x: 578, endPoint y: 326, distance: 19.9
click at [573, 345] on button "4 . genauso" at bounding box center [625, 345] width 222 height 52
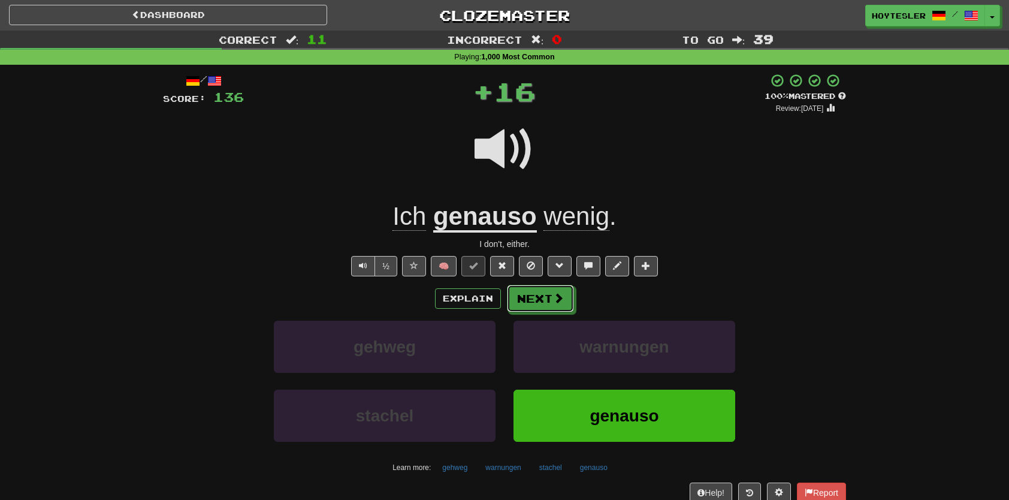
click at [559, 294] on span at bounding box center [558, 298] width 11 height 11
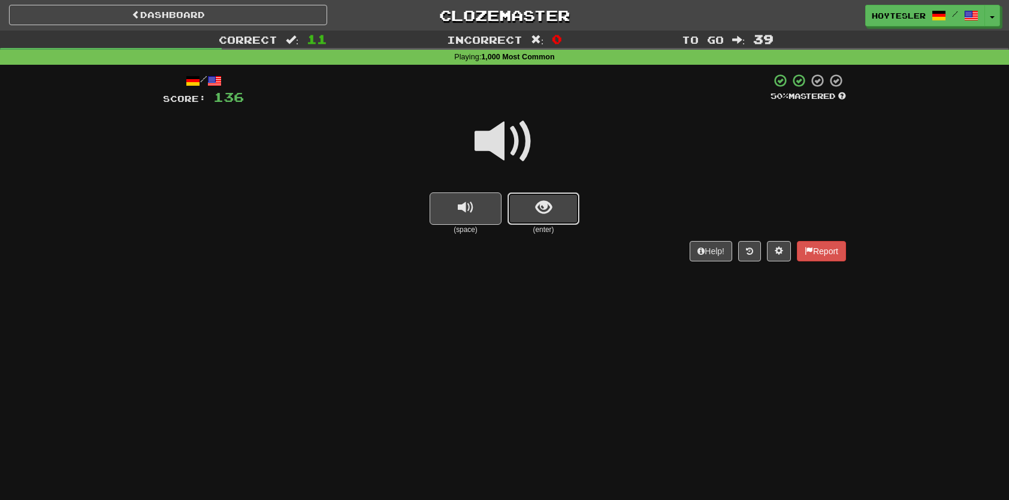
click at [527, 198] on button "show sentence" at bounding box center [544, 208] width 72 height 32
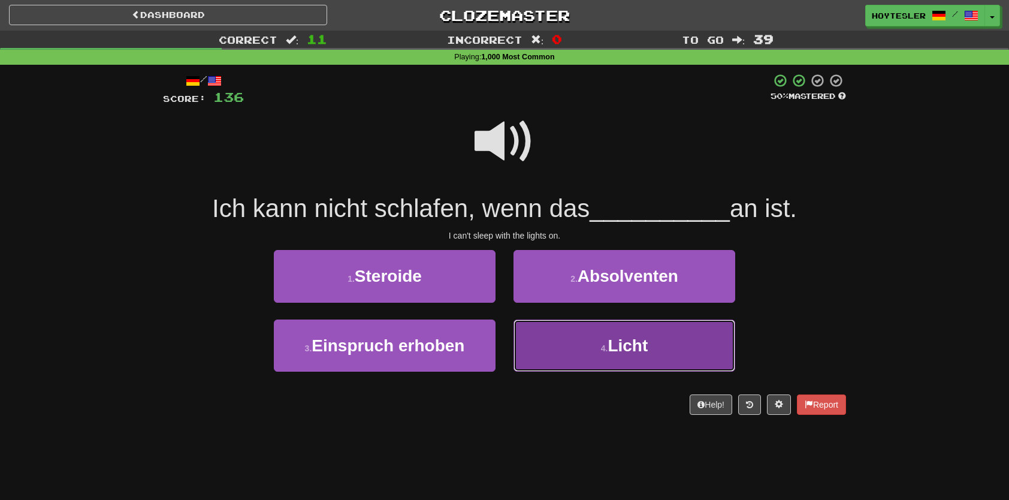
click at [575, 354] on button "4 . Licht" at bounding box center [625, 345] width 222 height 52
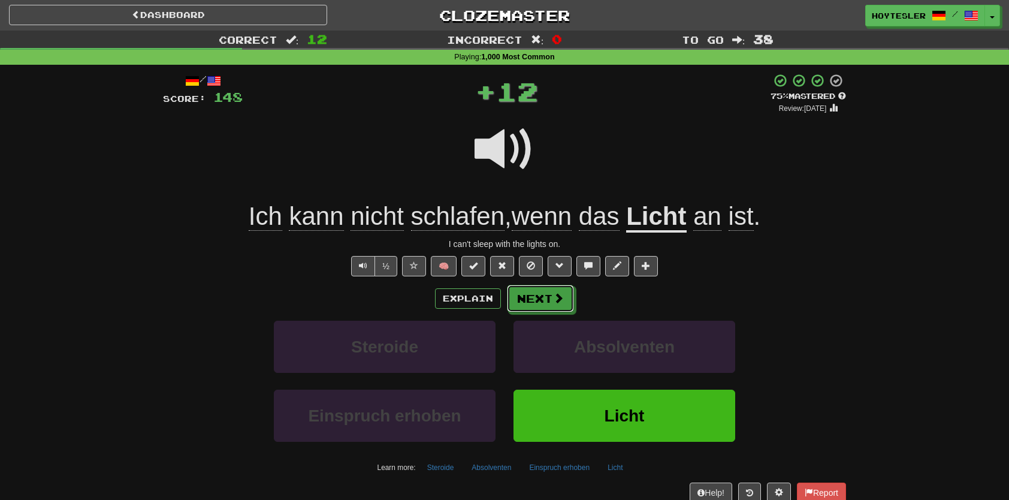
click at [526, 309] on button "Next" at bounding box center [540, 299] width 67 height 28
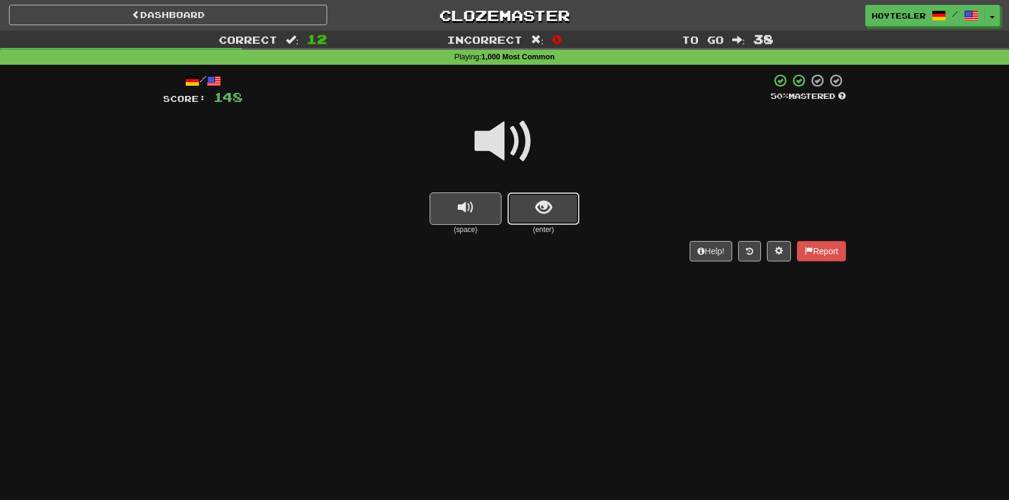
click at [536, 206] on span "show sentence" at bounding box center [544, 208] width 16 height 16
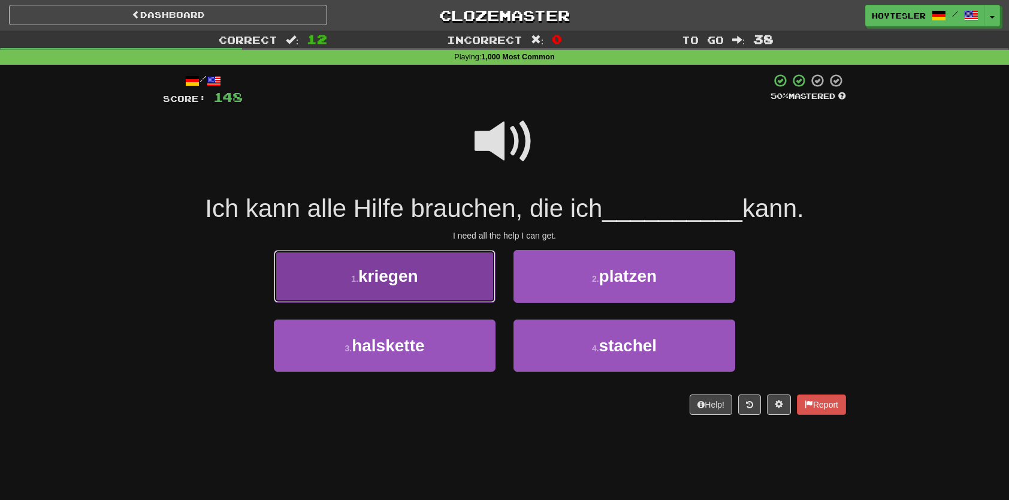
click at [432, 270] on button "1 . kriegen" at bounding box center [385, 276] width 222 height 52
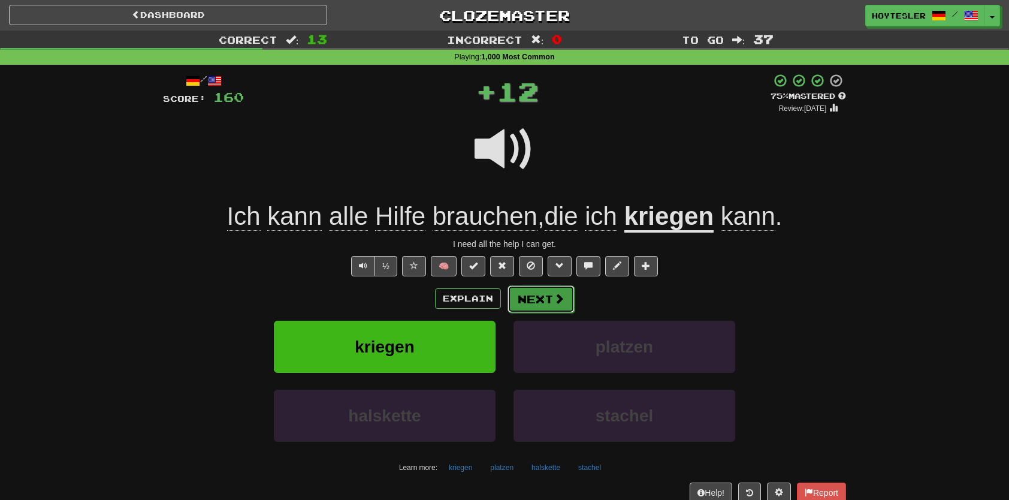
click at [535, 305] on button "Next" at bounding box center [541, 299] width 67 height 28
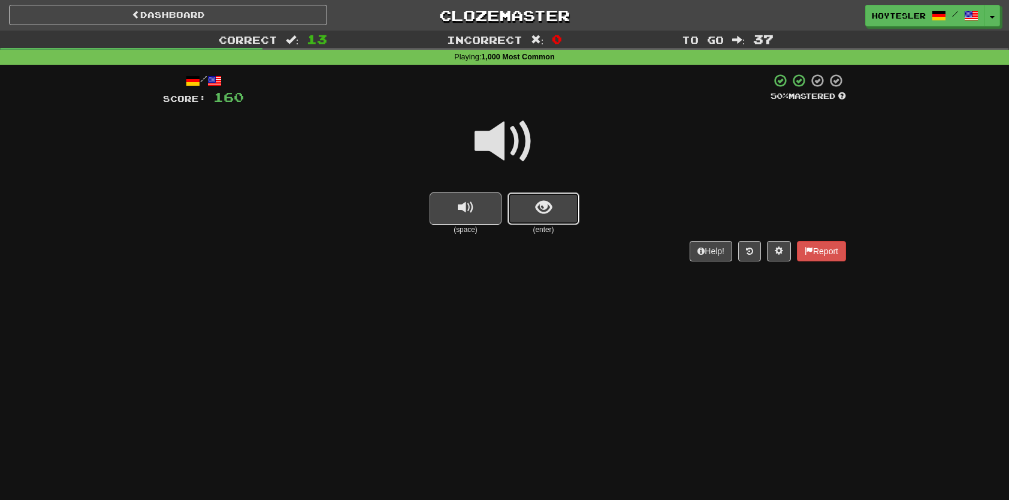
click at [552, 210] on button "show sentence" at bounding box center [544, 208] width 72 height 32
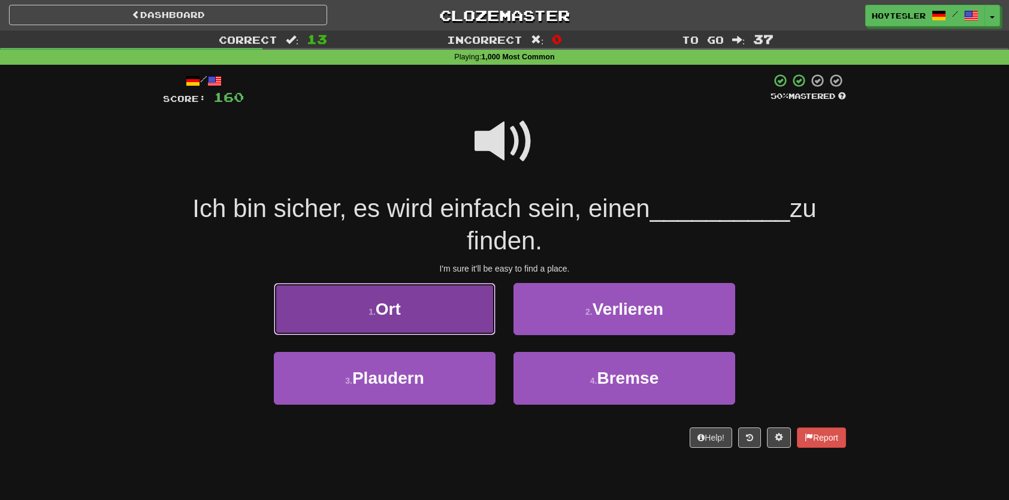
click at [469, 321] on button "1 . Ort" at bounding box center [385, 309] width 222 height 52
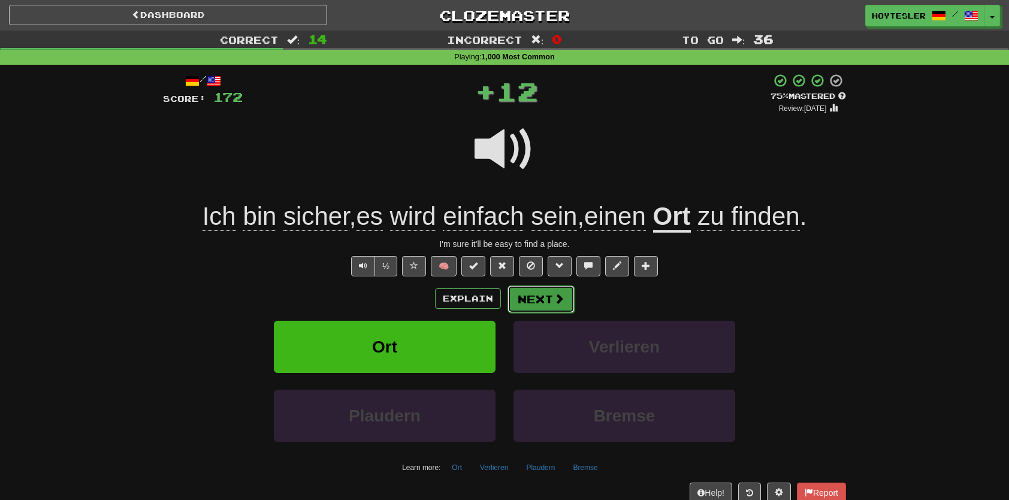
click at [547, 307] on button "Next" at bounding box center [541, 299] width 67 height 28
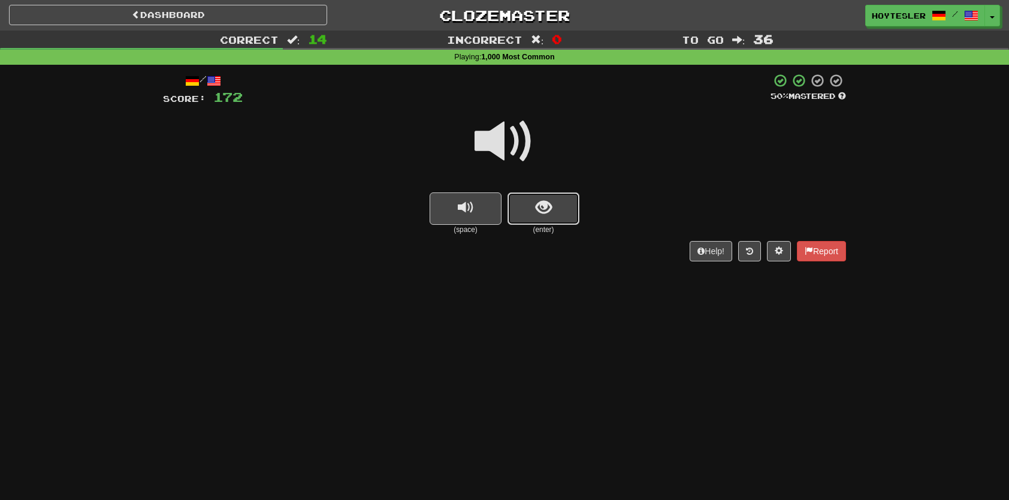
click at [551, 207] on span "show sentence" at bounding box center [544, 208] width 16 height 16
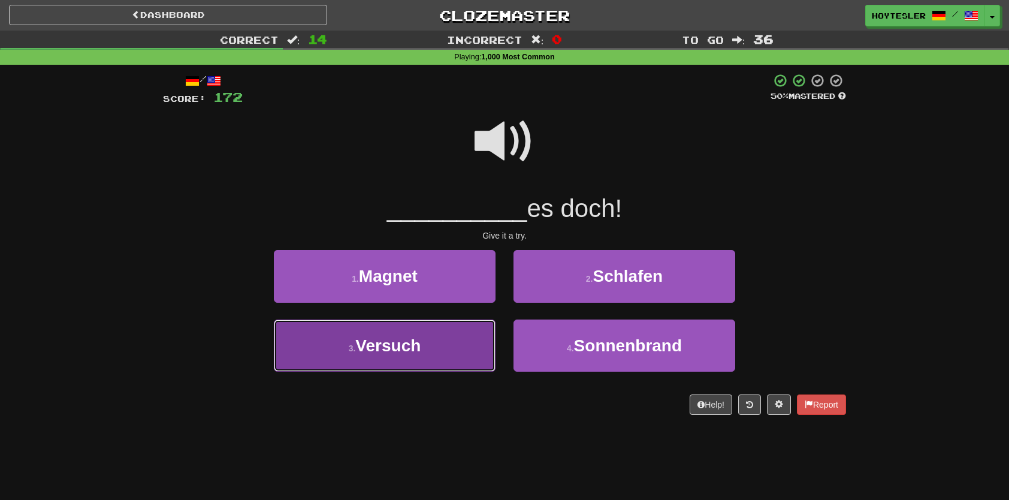
click at [389, 339] on span "Versuch" at bounding box center [387, 345] width 65 height 19
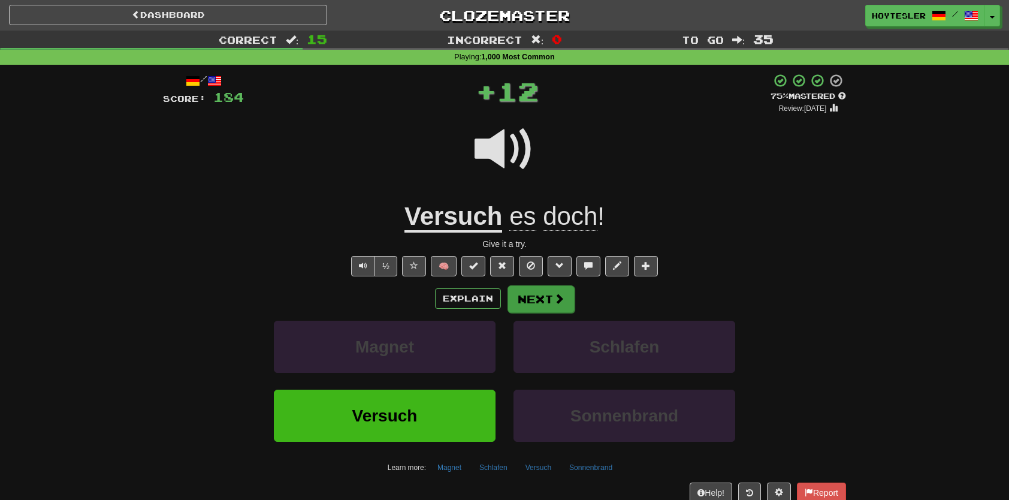
click at [544, 285] on div "Explain Next" at bounding box center [504, 299] width 683 height 28
click at [544, 293] on button "Next" at bounding box center [541, 299] width 67 height 28
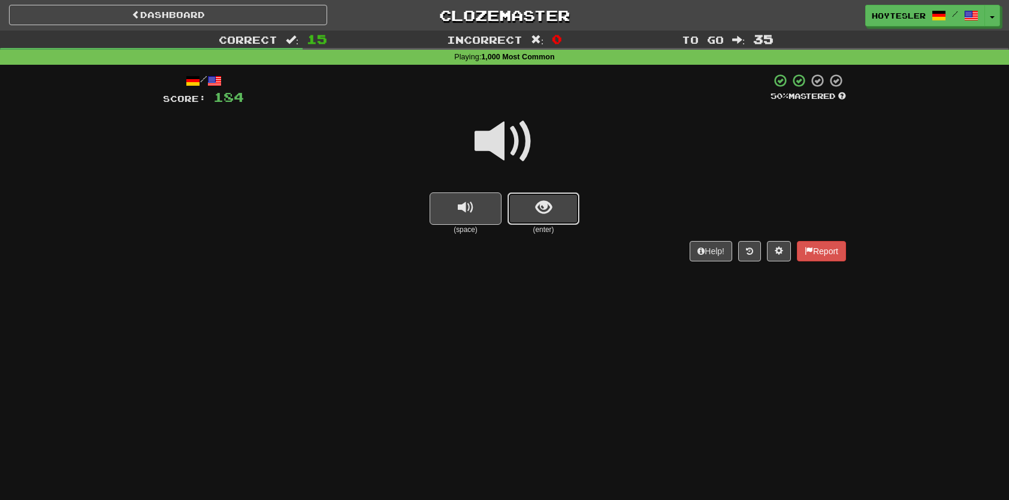
click at [549, 209] on span "show sentence" at bounding box center [544, 208] width 16 height 16
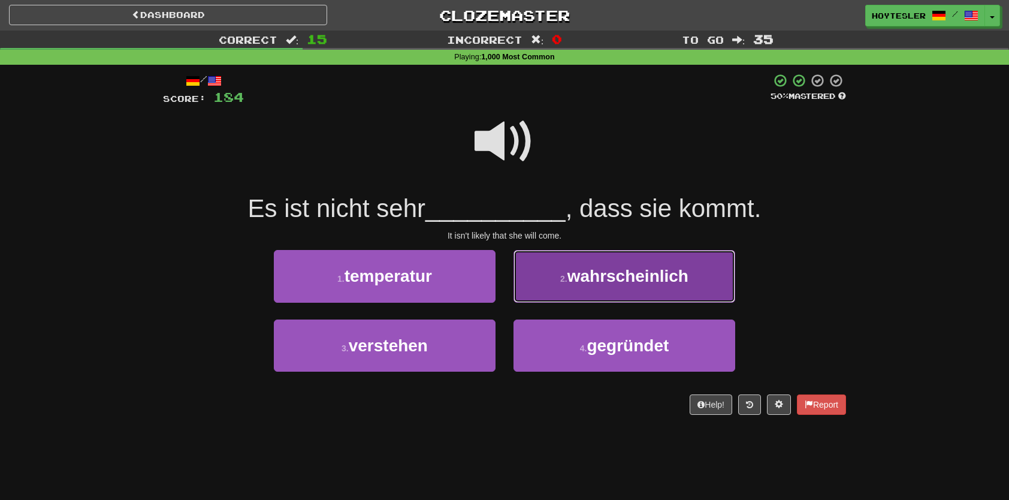
click at [598, 299] on button "2 . wahrscheinlich" at bounding box center [625, 276] width 222 height 52
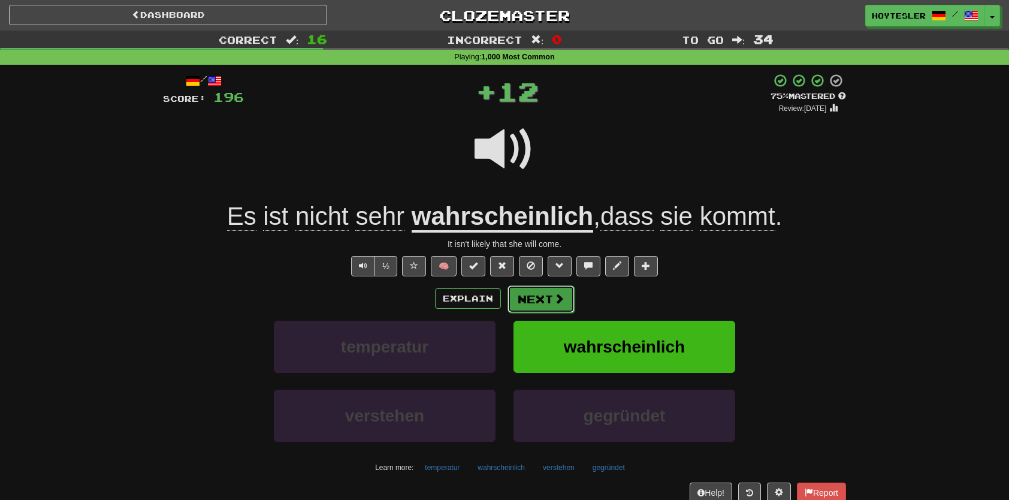
click at [528, 305] on button "Next" at bounding box center [541, 299] width 67 height 28
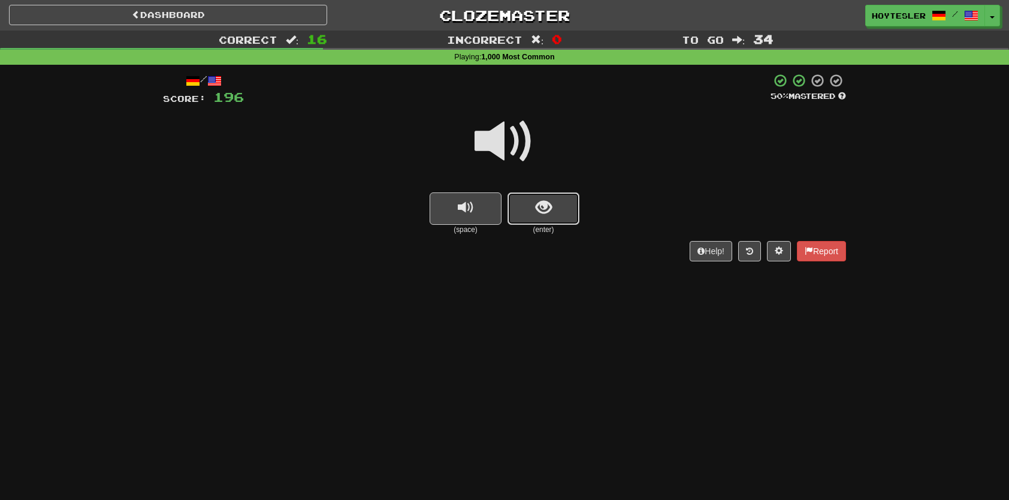
click at [555, 209] on button "show sentence" at bounding box center [544, 208] width 72 height 32
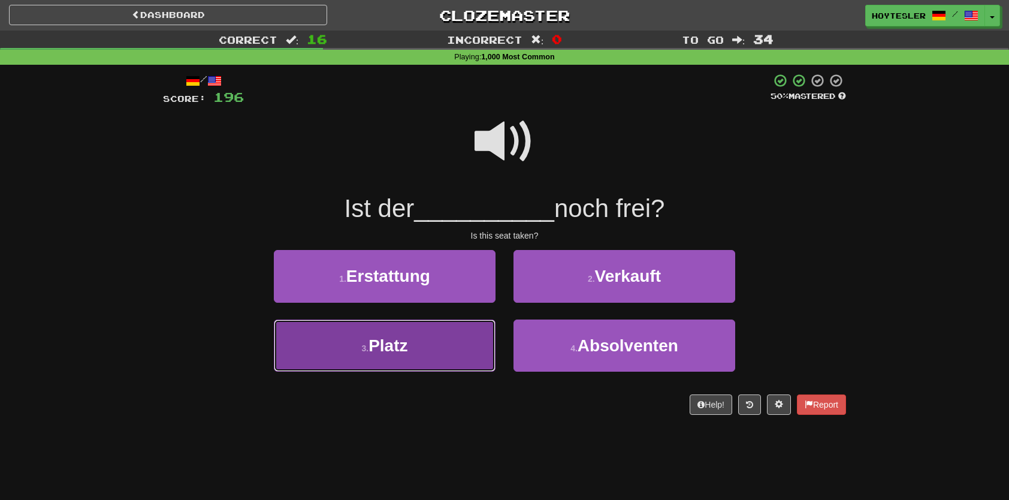
click at [424, 342] on button "3 . Platz" at bounding box center [385, 345] width 222 height 52
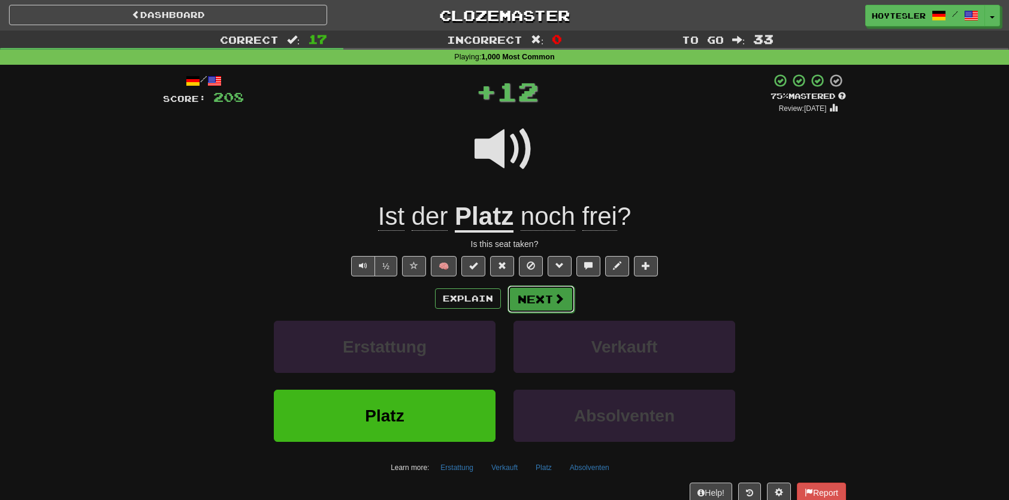
click at [524, 288] on button "Next" at bounding box center [541, 299] width 67 height 28
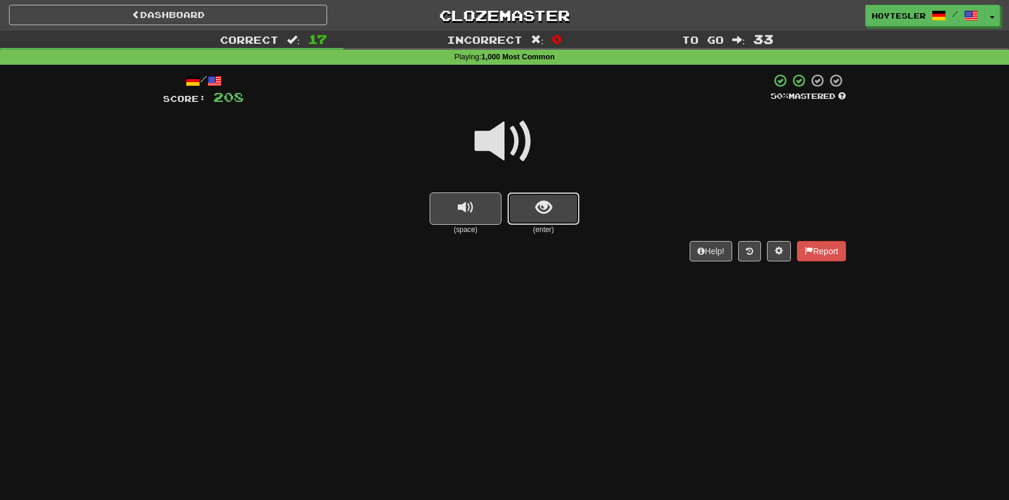
click at [566, 203] on button "show sentence" at bounding box center [544, 208] width 72 height 32
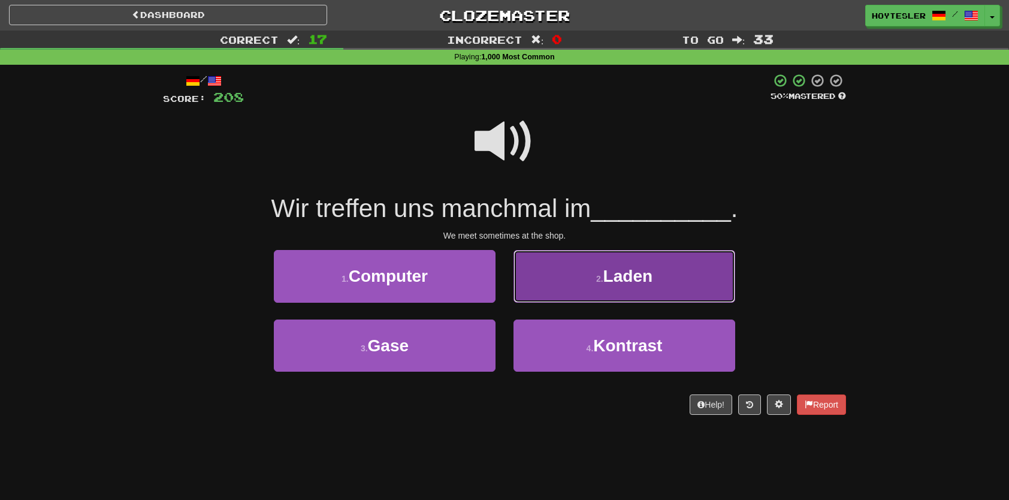
click at [612, 279] on span "Laden" at bounding box center [628, 276] width 49 height 19
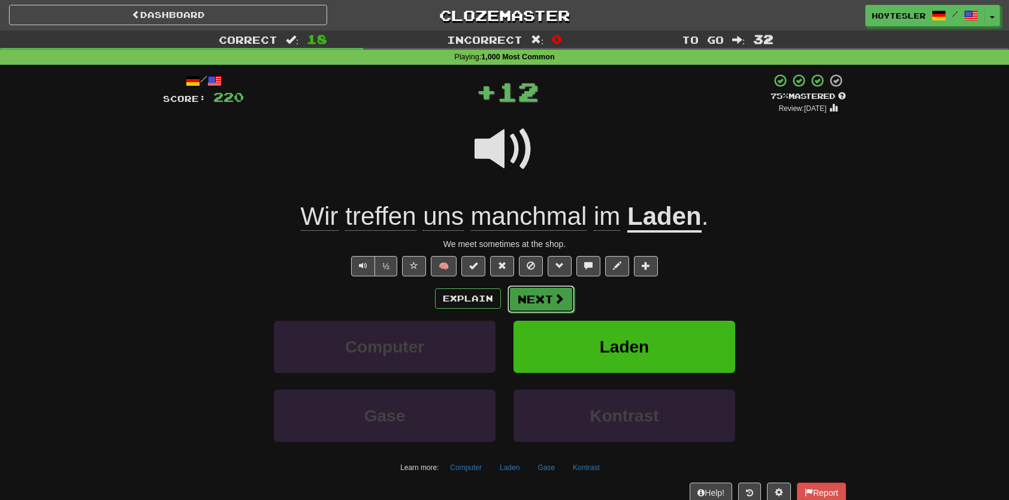
click at [551, 307] on button "Next" at bounding box center [541, 299] width 67 height 28
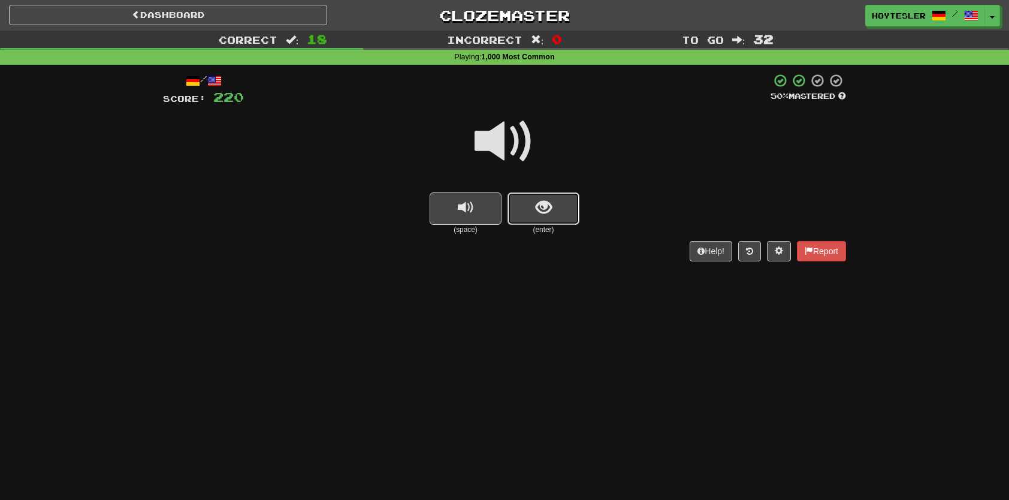
click at [531, 213] on button "show sentence" at bounding box center [544, 208] width 72 height 32
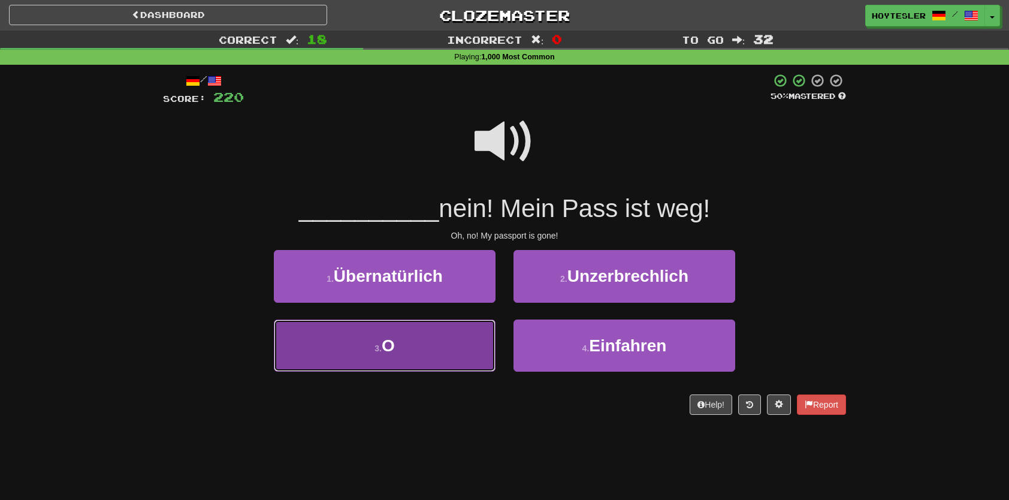
click at [470, 339] on button "3 . O" at bounding box center [385, 345] width 222 height 52
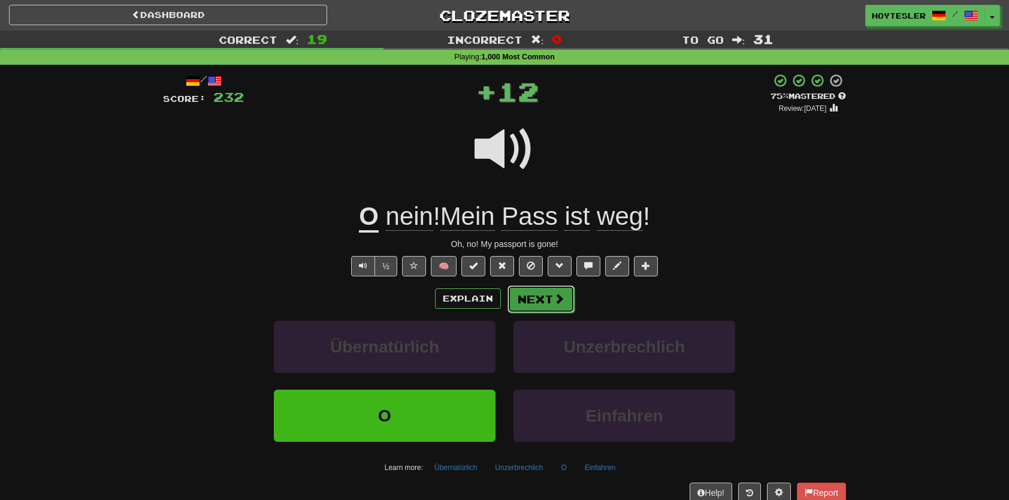
click at [535, 297] on button "Next" at bounding box center [541, 299] width 67 height 28
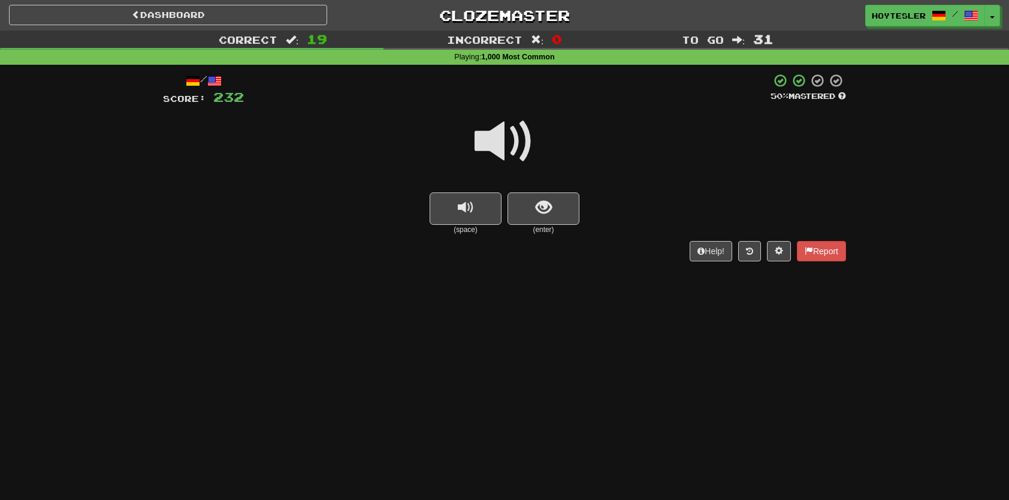
click at [537, 188] on div at bounding box center [504, 150] width 683 height 86
click at [541, 206] on span "show sentence" at bounding box center [544, 208] width 16 height 16
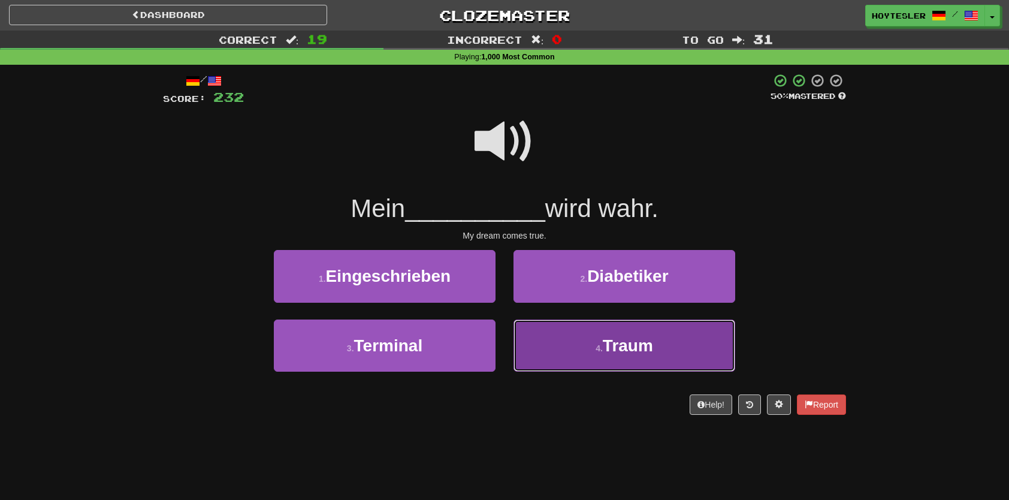
click at [595, 336] on button "4 . Traum" at bounding box center [625, 345] width 222 height 52
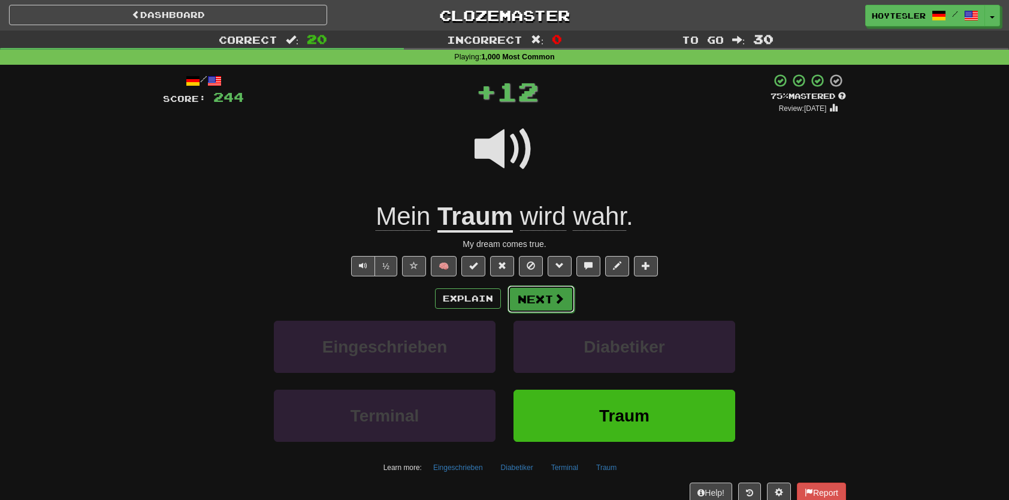
click at [547, 306] on button "Next" at bounding box center [541, 299] width 67 height 28
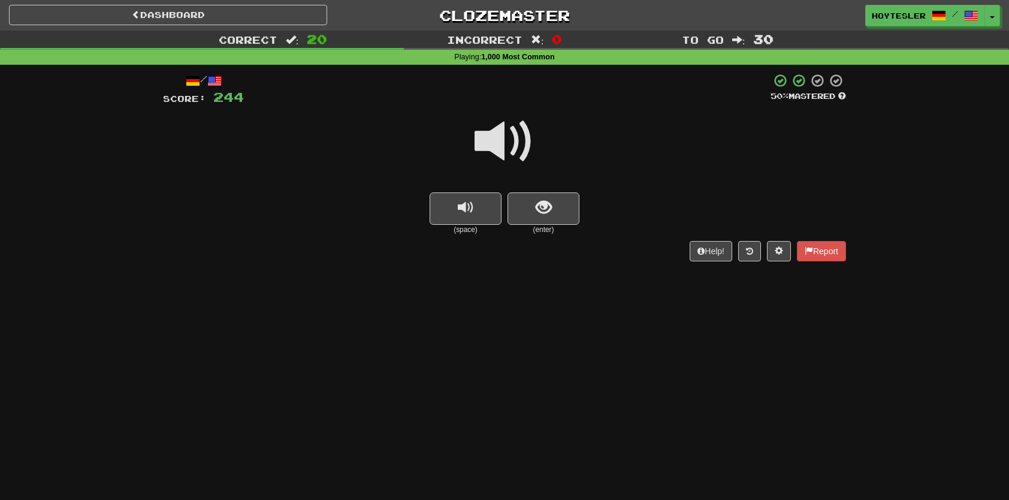
click at [524, 229] on small "(enter)" at bounding box center [544, 230] width 72 height 10
click at [528, 212] on button "show sentence" at bounding box center [544, 208] width 72 height 32
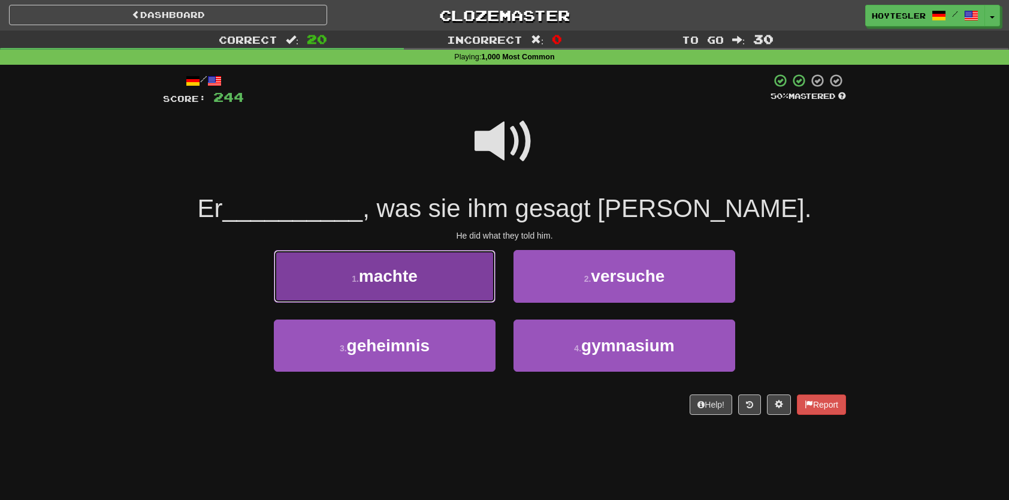
click at [469, 284] on button "1 . machte" at bounding box center [385, 276] width 222 height 52
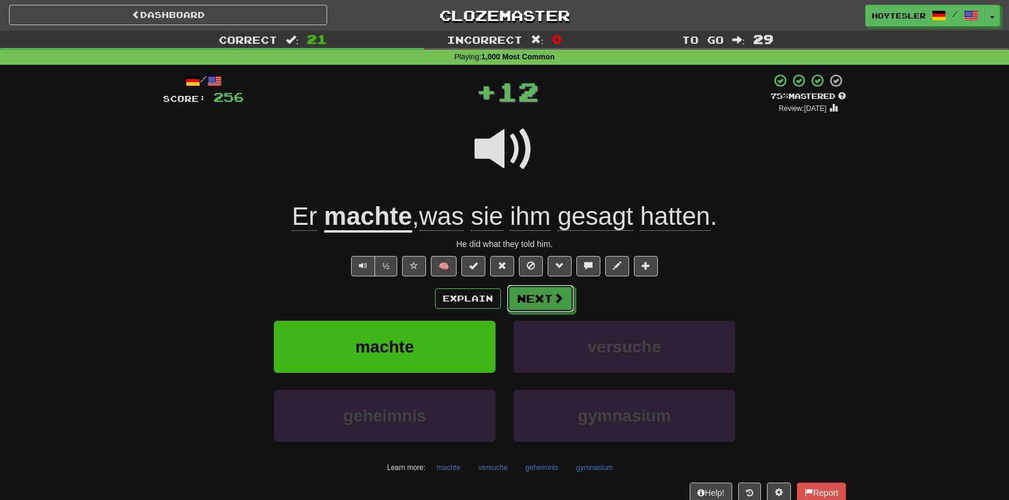
click at [548, 287] on button "Next" at bounding box center [540, 299] width 67 height 28
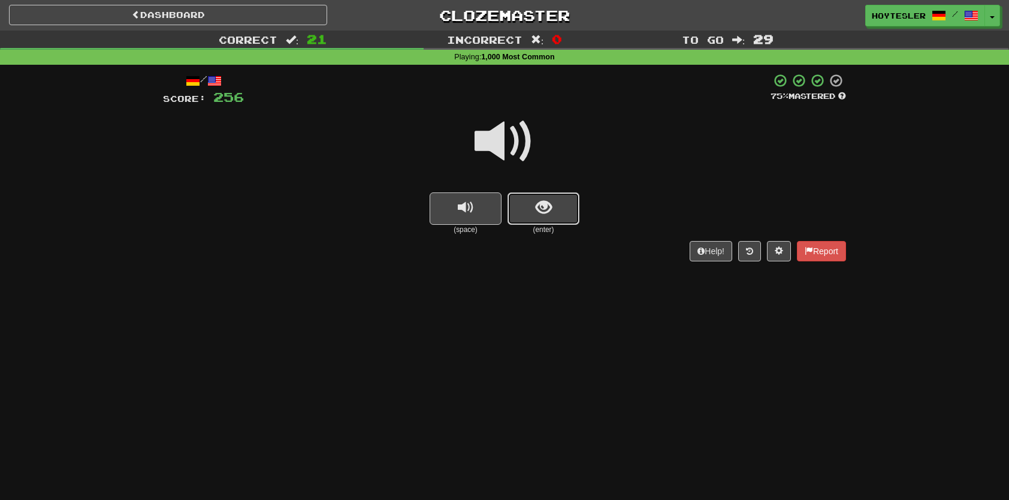
click at [558, 215] on button "show sentence" at bounding box center [544, 208] width 72 height 32
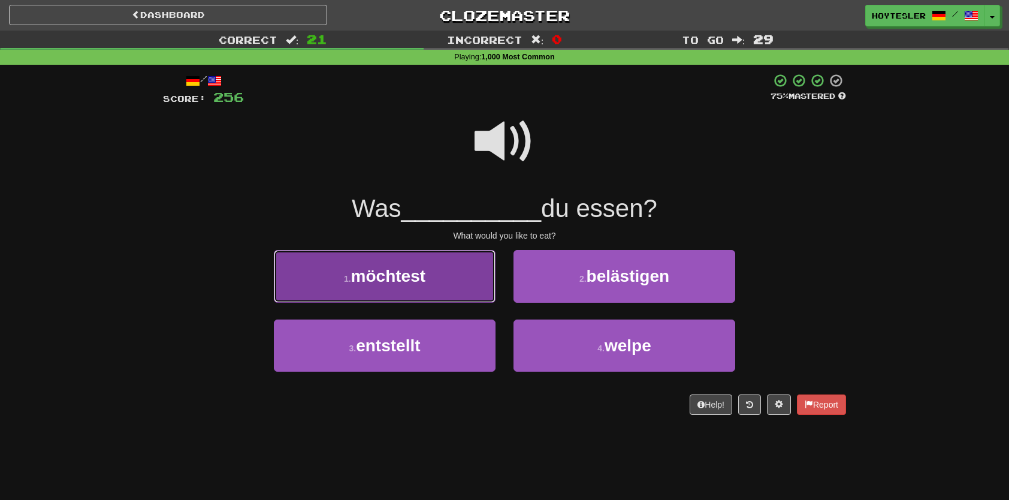
click at [463, 294] on button "1 . möchtest" at bounding box center [385, 276] width 222 height 52
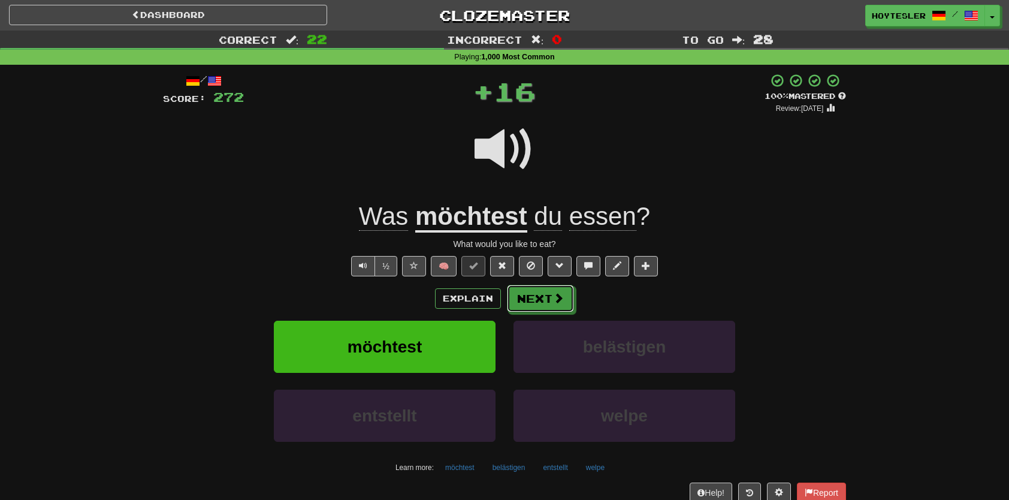
click at [526, 296] on button "Next" at bounding box center [540, 299] width 67 height 28
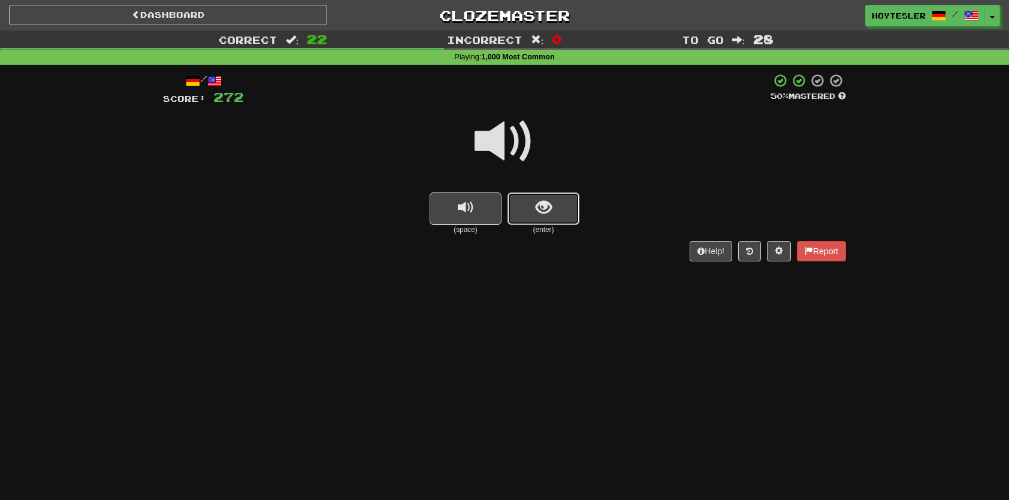
click at [563, 224] on button "show sentence" at bounding box center [544, 208] width 72 height 32
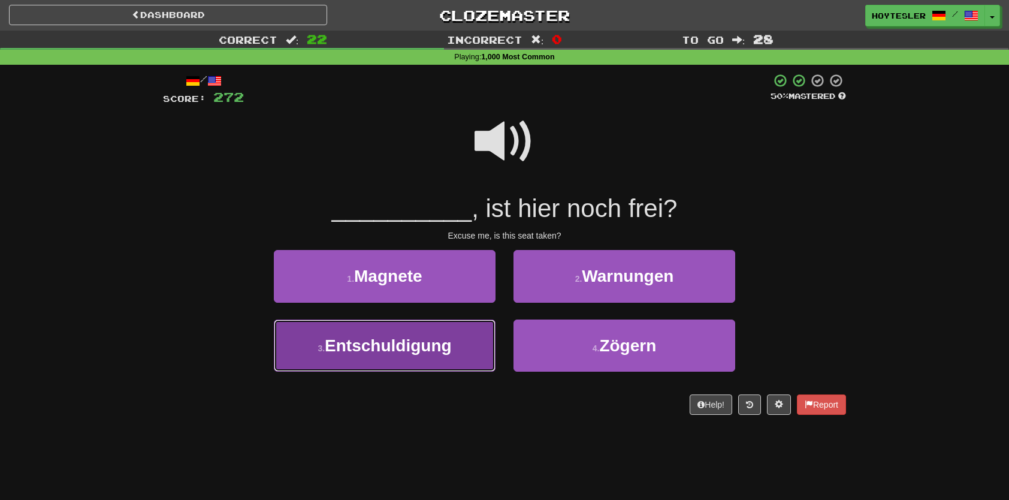
click at [417, 352] on span "Entschuldigung" at bounding box center [388, 345] width 127 height 19
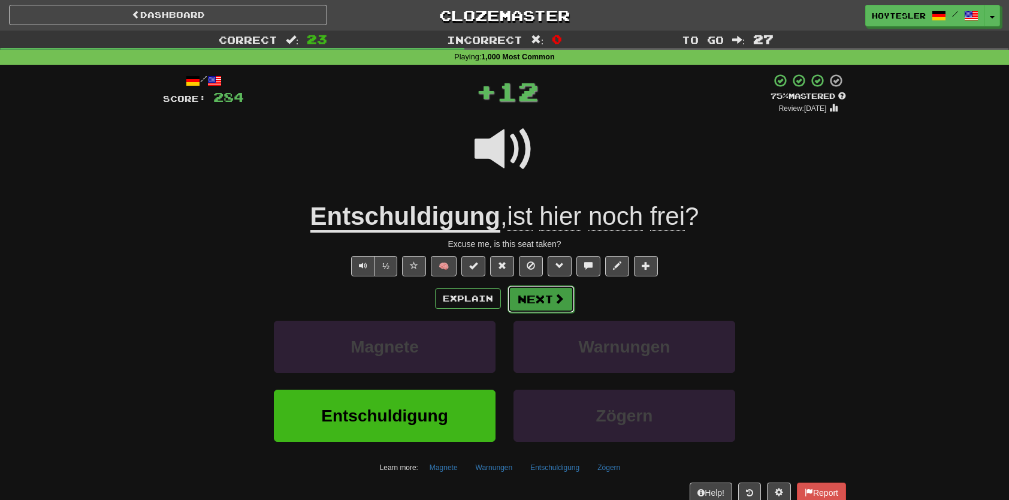
click at [526, 295] on button "Next" at bounding box center [541, 299] width 67 height 28
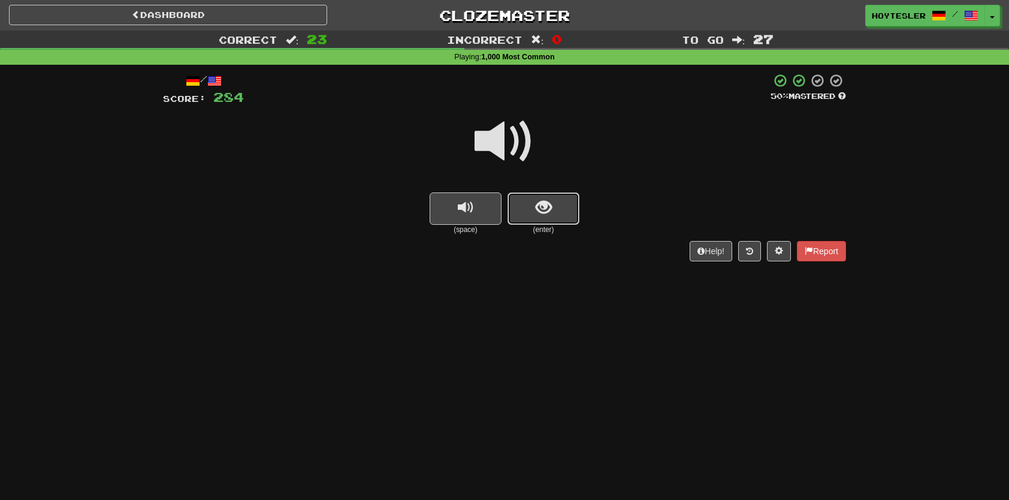
click at [567, 213] on button "show sentence" at bounding box center [544, 208] width 72 height 32
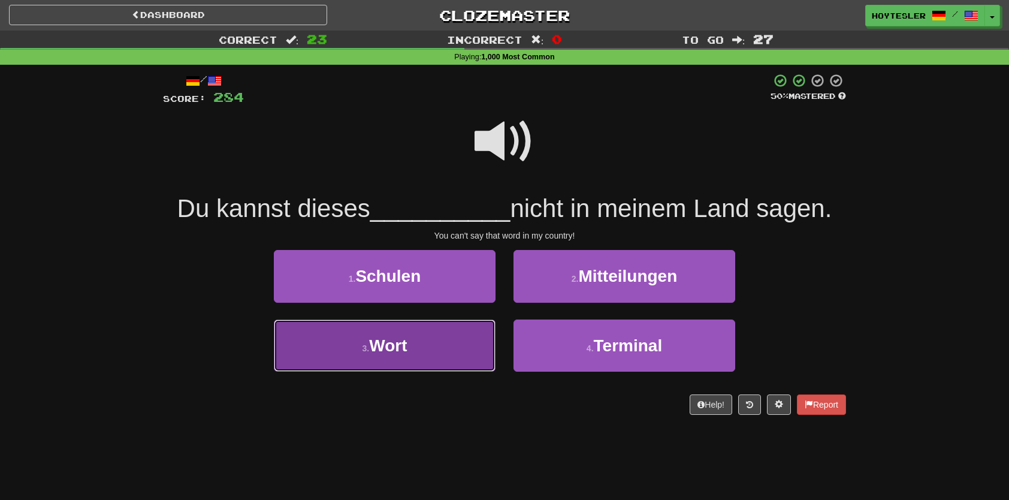
click at [474, 339] on button "3 . Wort" at bounding box center [385, 345] width 222 height 52
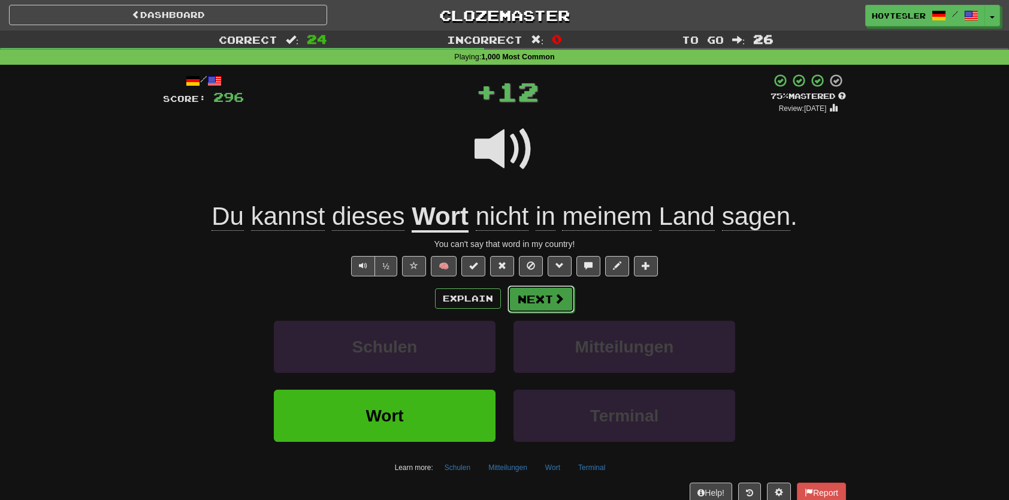
click at [536, 289] on button "Next" at bounding box center [541, 299] width 67 height 28
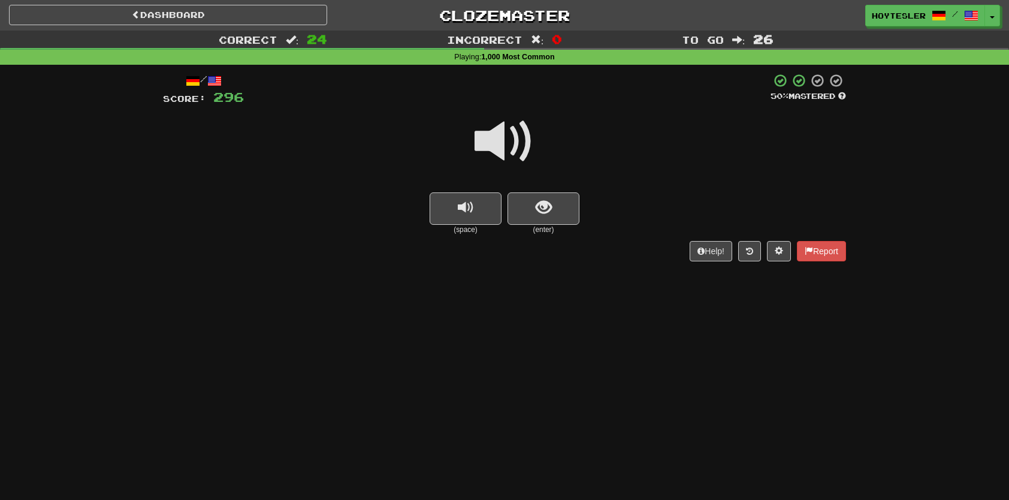
click at [548, 188] on div at bounding box center [504, 150] width 683 height 86
click at [545, 215] on span "show sentence" at bounding box center [544, 208] width 16 height 16
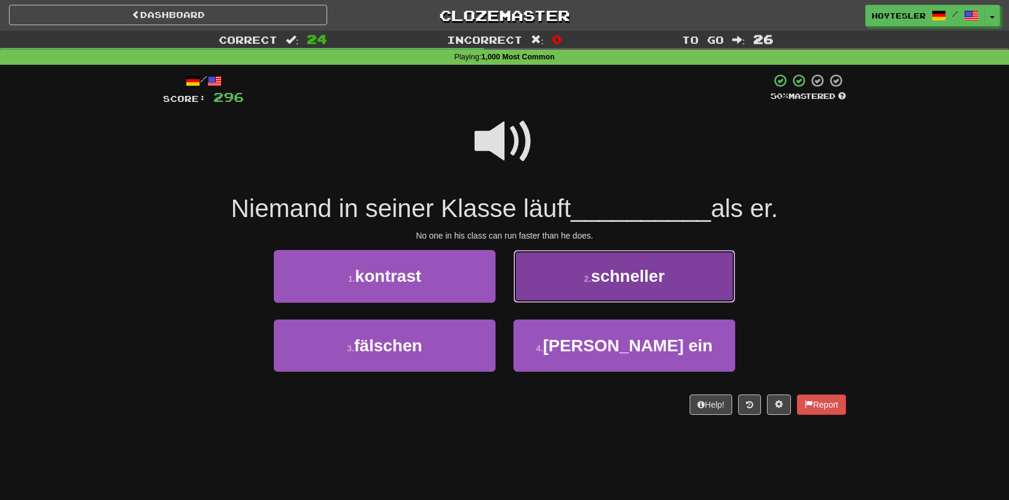
click at [597, 296] on button "2 . schneller" at bounding box center [625, 276] width 222 height 52
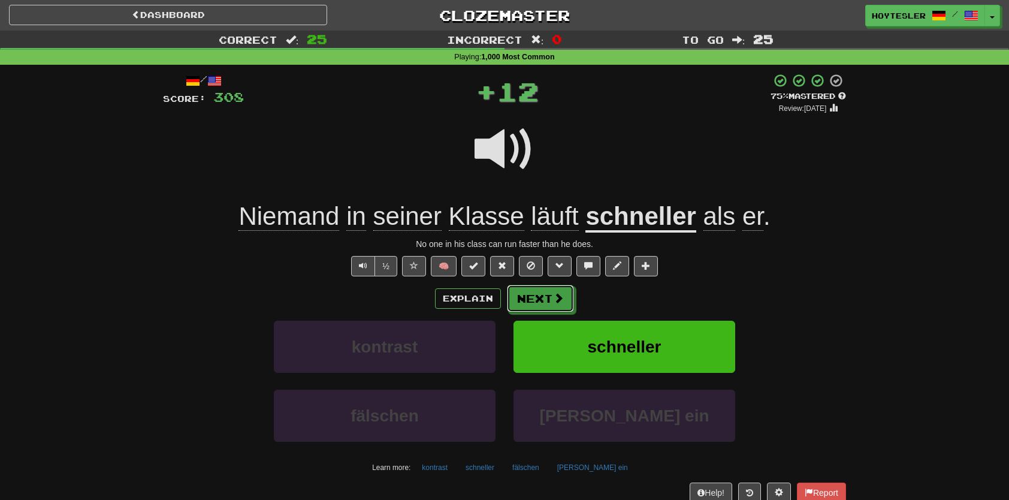
click at [569, 305] on button "Next" at bounding box center [540, 299] width 67 height 28
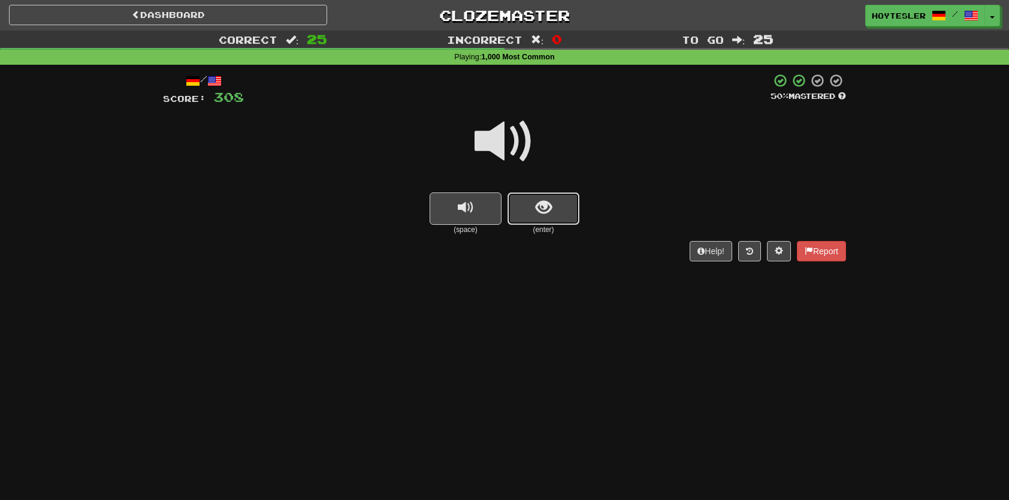
click at [548, 200] on span "show sentence" at bounding box center [544, 208] width 16 height 16
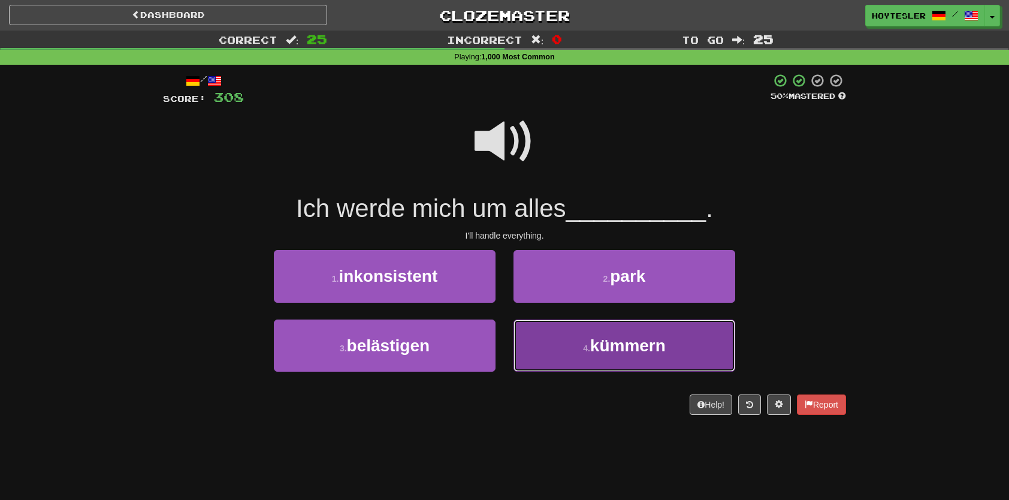
click at [578, 343] on button "4 . kümmern" at bounding box center [625, 345] width 222 height 52
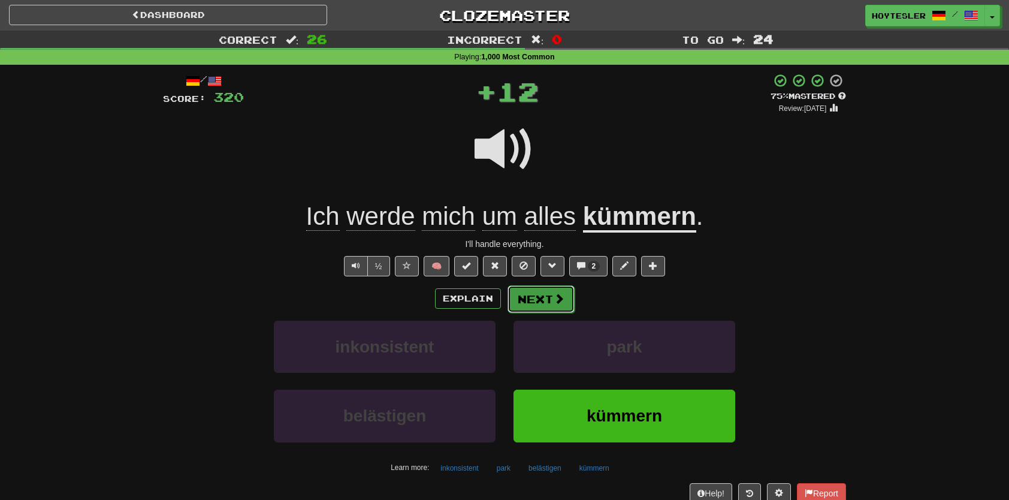
click at [557, 297] on span at bounding box center [559, 298] width 11 height 11
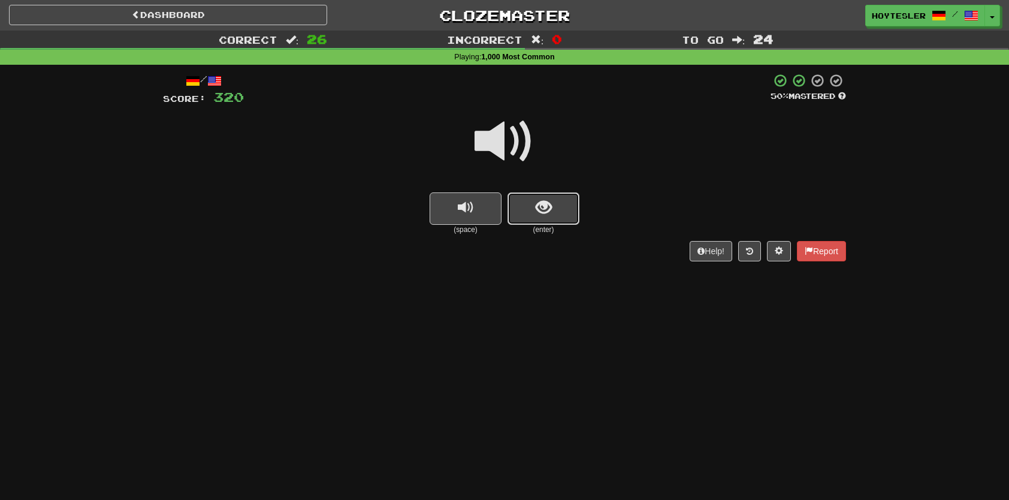
click at [563, 208] on button "show sentence" at bounding box center [544, 208] width 72 height 32
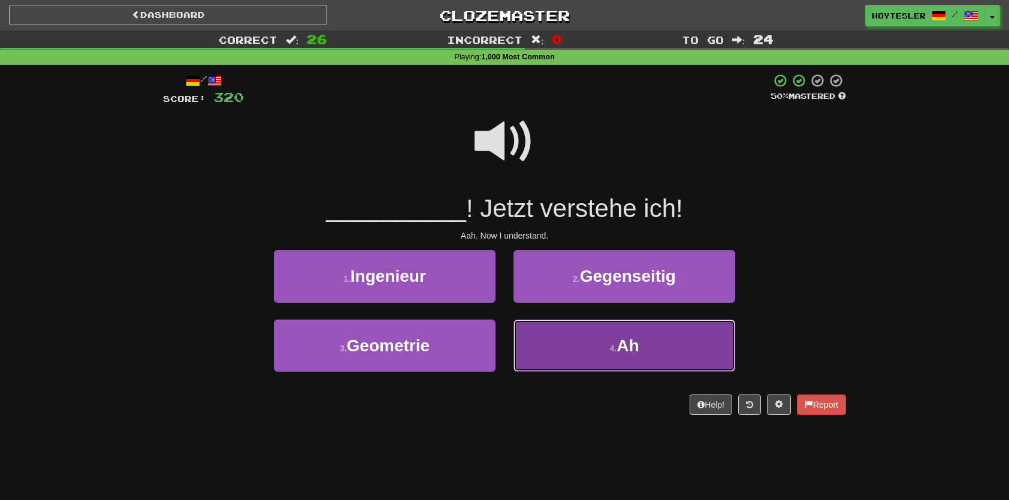
click at [587, 337] on button "4 . Ah" at bounding box center [625, 345] width 222 height 52
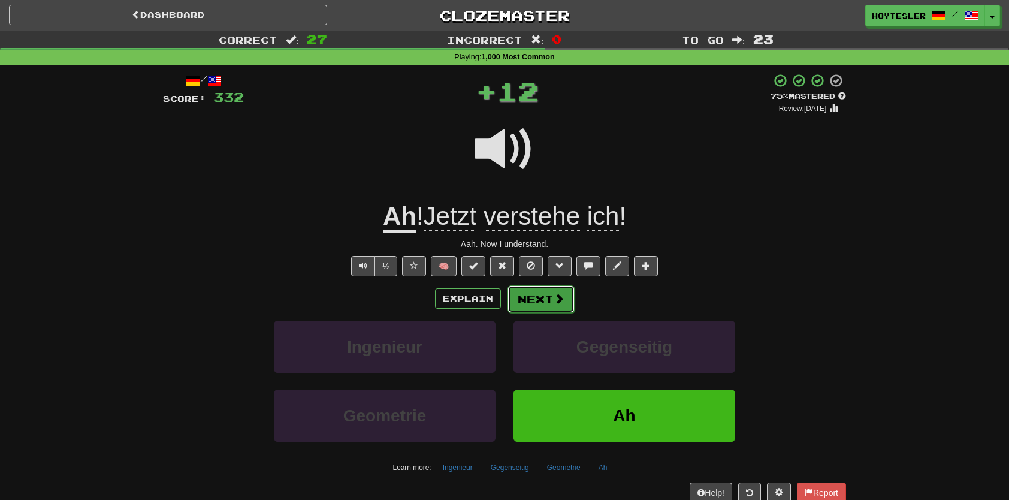
click at [562, 294] on span at bounding box center [559, 298] width 11 height 11
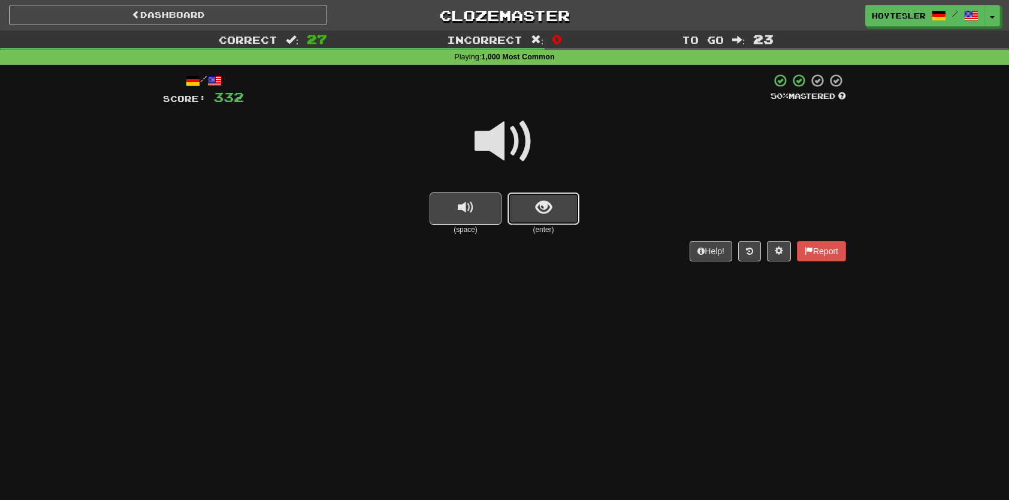
click at [541, 213] on span "show sentence" at bounding box center [544, 208] width 16 height 16
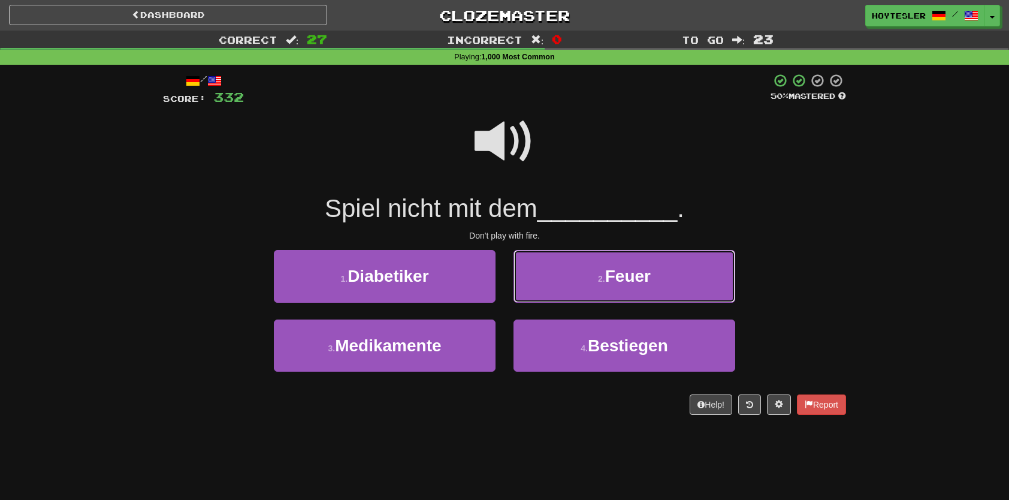
click at [574, 270] on button "2 . Feuer" at bounding box center [625, 276] width 222 height 52
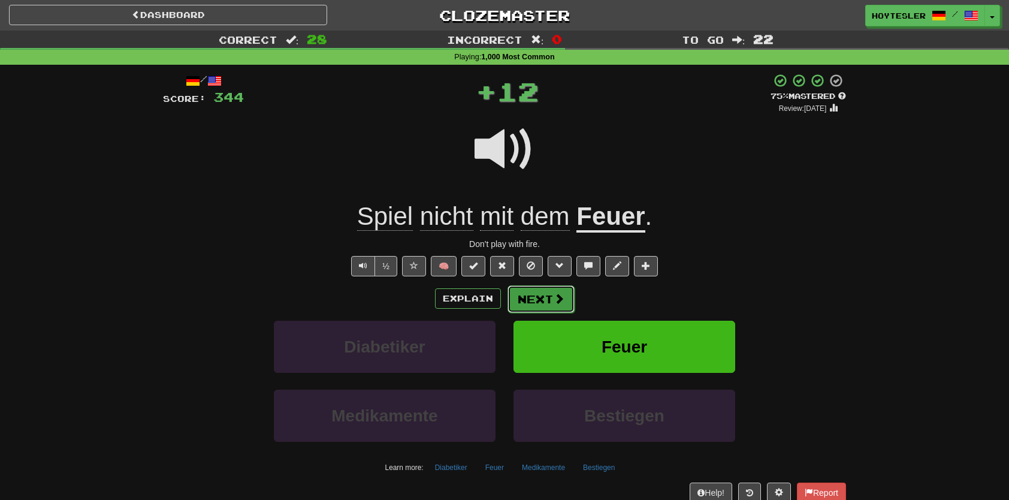
click at [562, 297] on span at bounding box center [559, 298] width 11 height 11
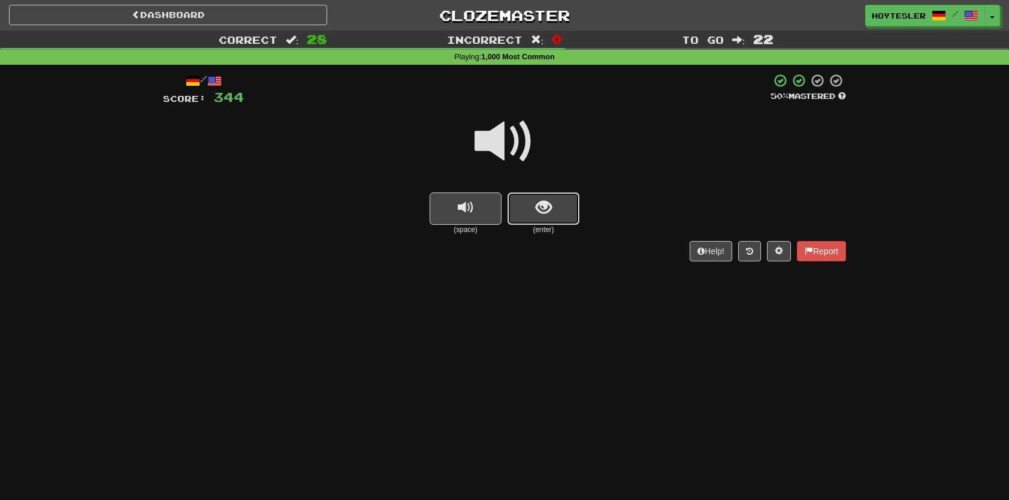
click at [537, 219] on button "show sentence" at bounding box center [544, 208] width 72 height 32
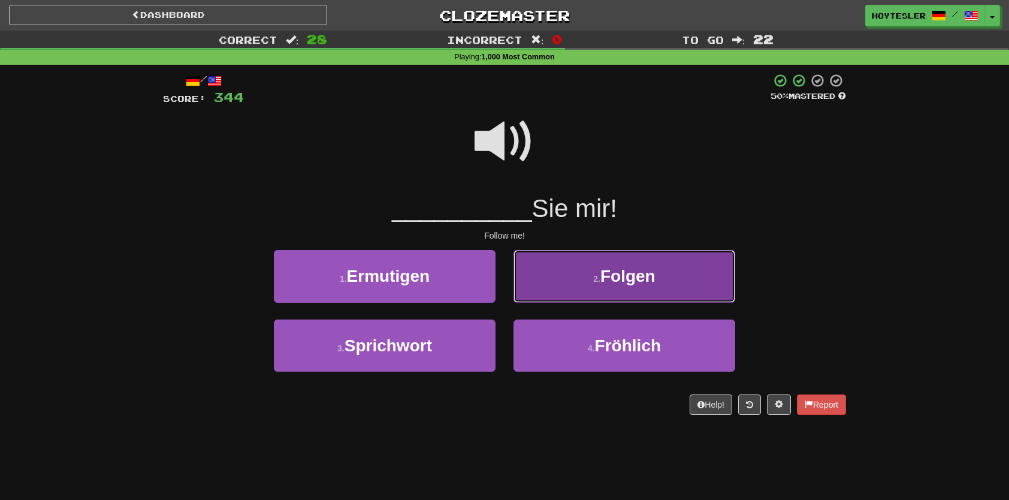
click at [605, 292] on button "2 . Folgen" at bounding box center [625, 276] width 222 height 52
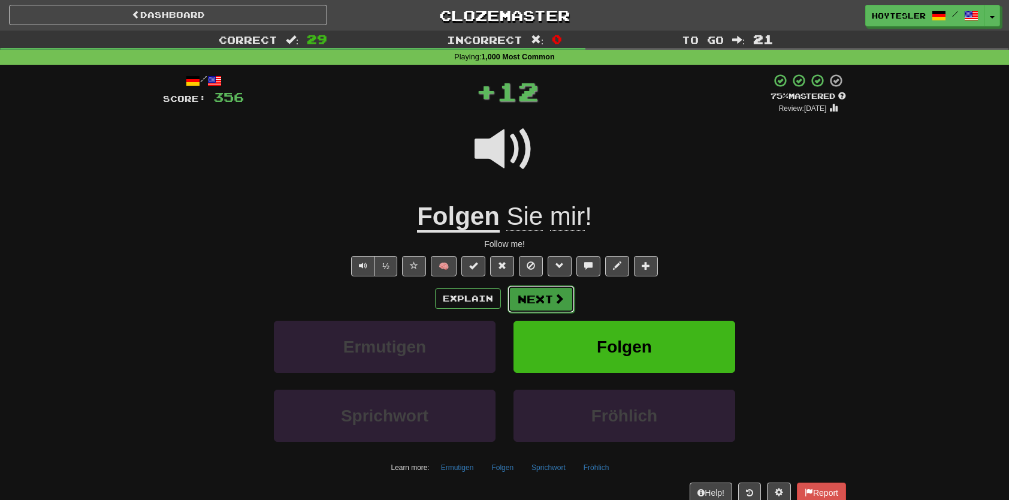
click at [542, 312] on button "Next" at bounding box center [541, 299] width 67 height 28
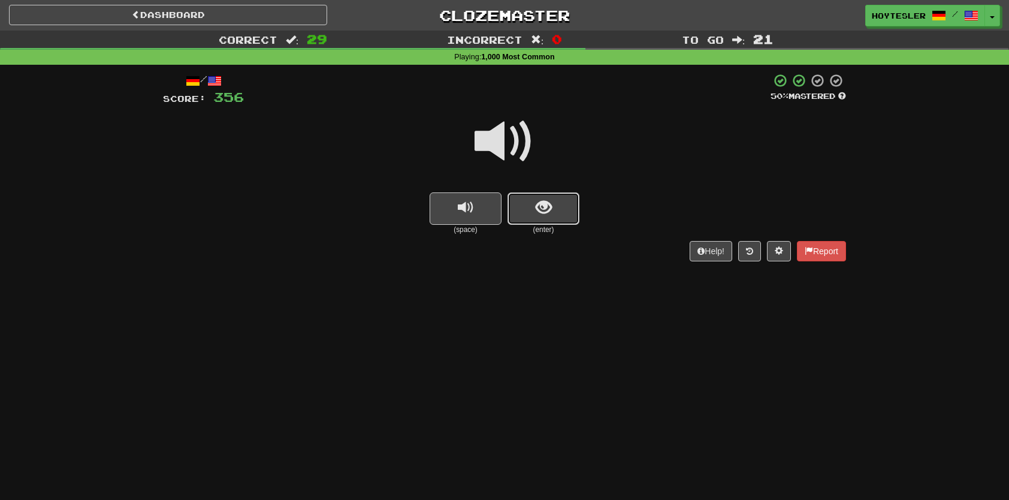
click at [571, 211] on button "show sentence" at bounding box center [544, 208] width 72 height 32
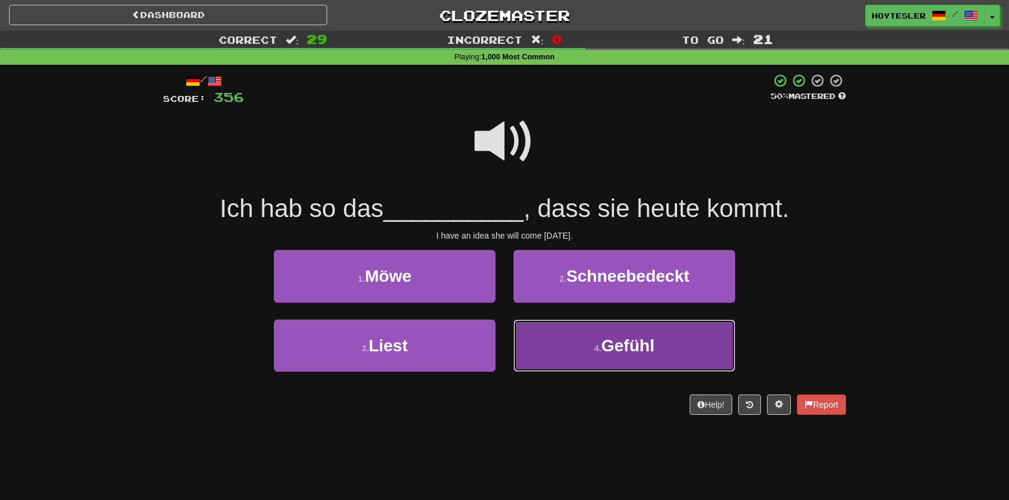
click at [595, 346] on small "4 ." at bounding box center [598, 348] width 7 height 10
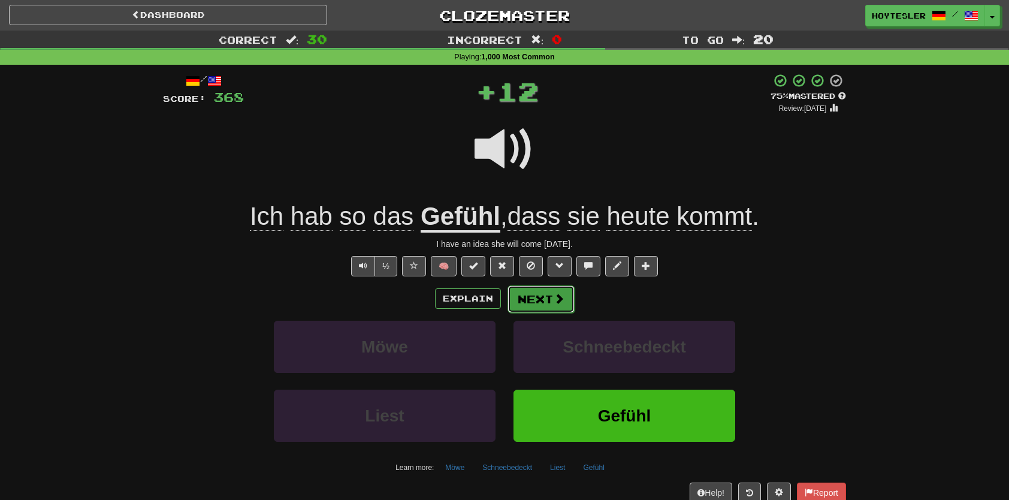
click at [557, 285] on button "Next" at bounding box center [541, 299] width 67 height 28
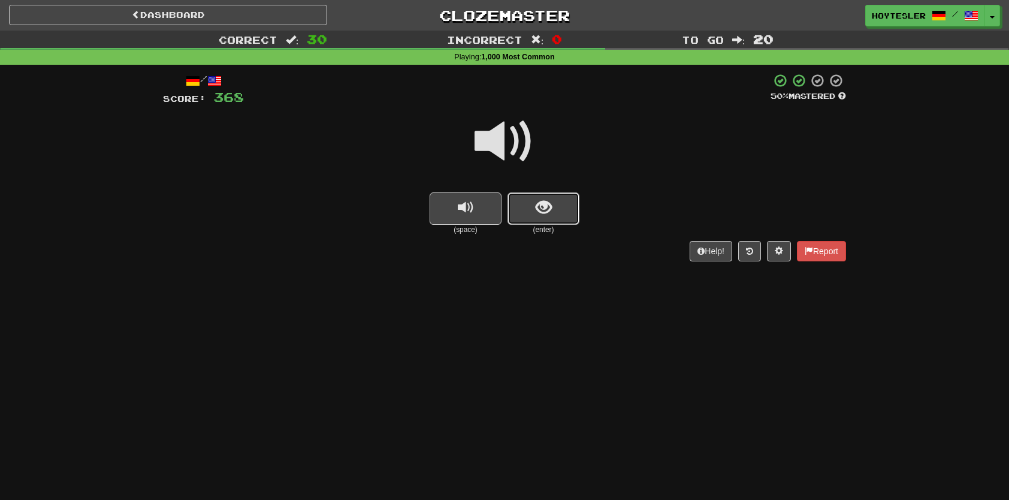
click at [548, 208] on span "show sentence" at bounding box center [544, 208] width 16 height 16
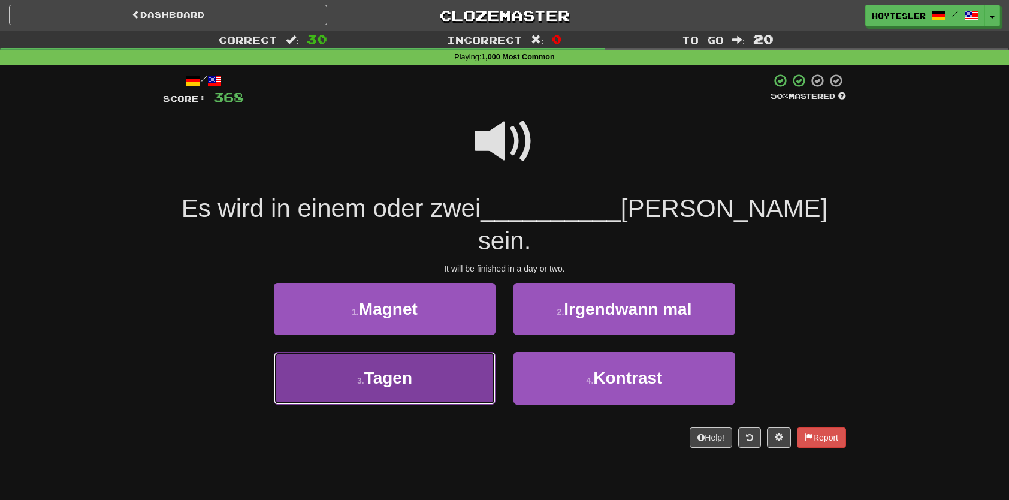
drag, startPoint x: 476, startPoint y: 370, endPoint x: 482, endPoint y: 369, distance: 6.1
click at [477, 370] on button "3 . Tagen" at bounding box center [385, 378] width 222 height 52
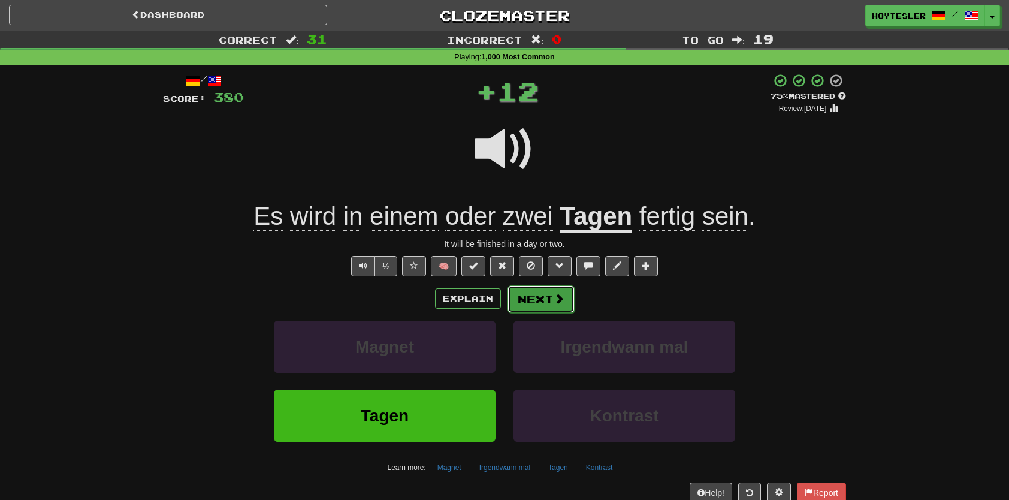
click at [542, 309] on button "Next" at bounding box center [541, 299] width 67 height 28
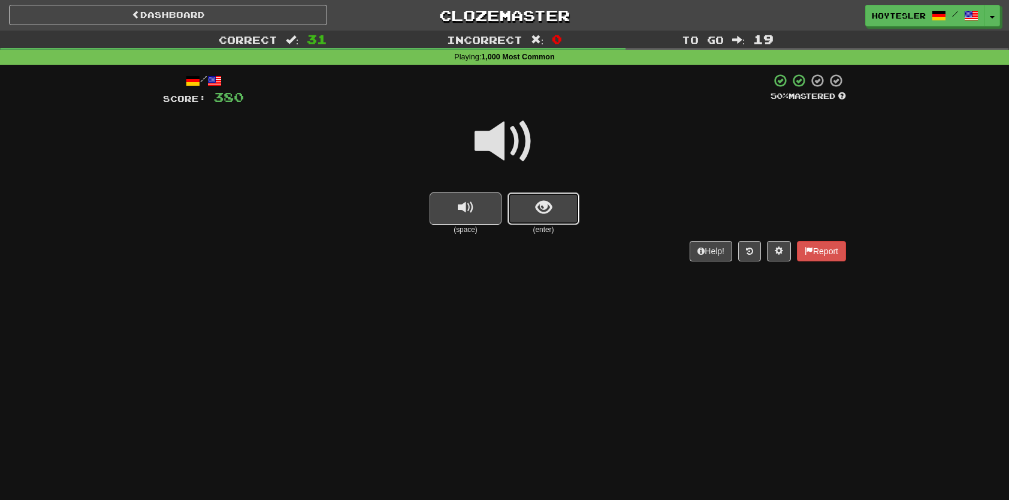
click at [536, 215] on span "show sentence" at bounding box center [544, 208] width 16 height 16
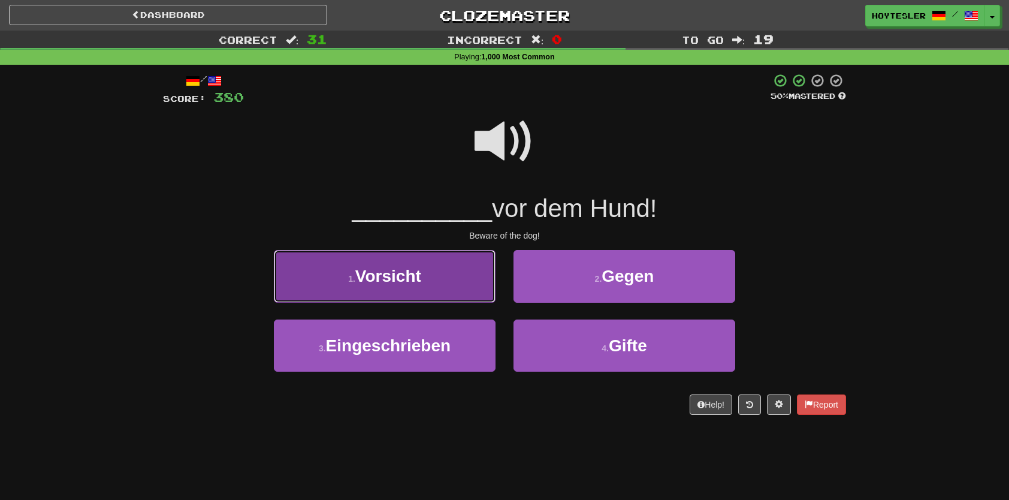
click at [426, 275] on button "1 . Vorsicht" at bounding box center [385, 276] width 222 height 52
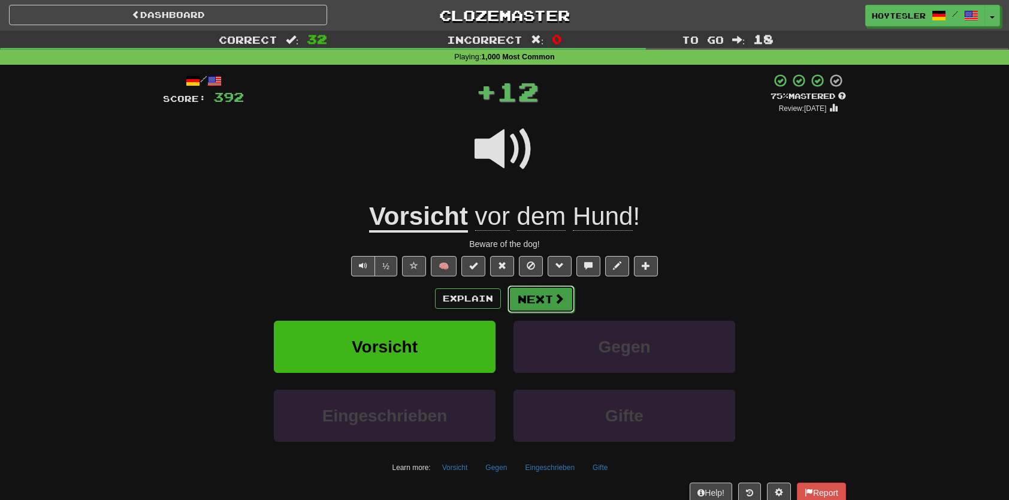
click at [537, 285] on button "Next" at bounding box center [541, 299] width 67 height 28
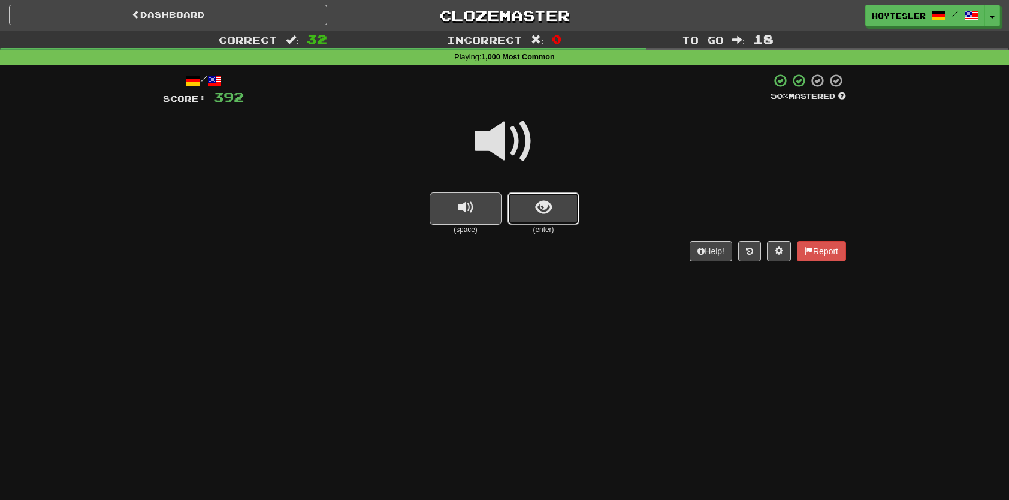
click at [553, 216] on button "show sentence" at bounding box center [544, 208] width 72 height 32
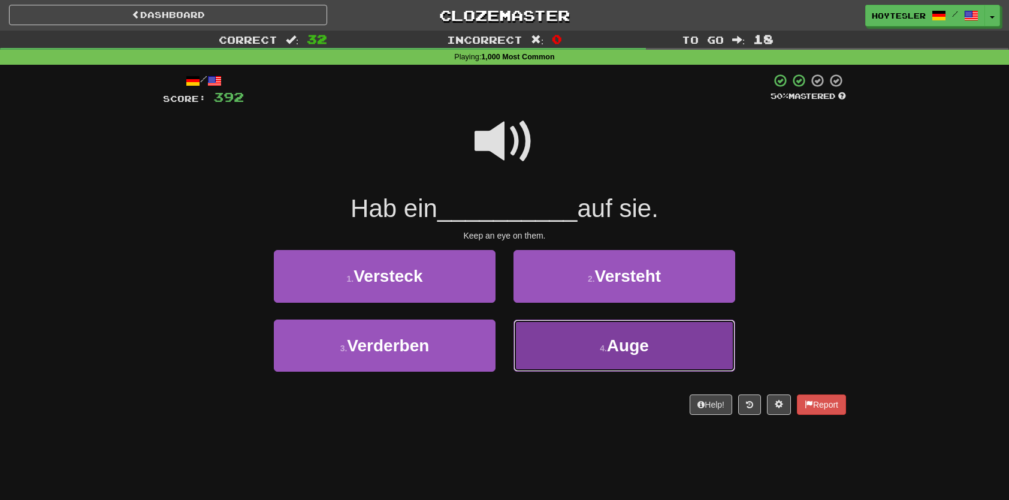
click at [577, 332] on button "4 . Auge" at bounding box center [625, 345] width 222 height 52
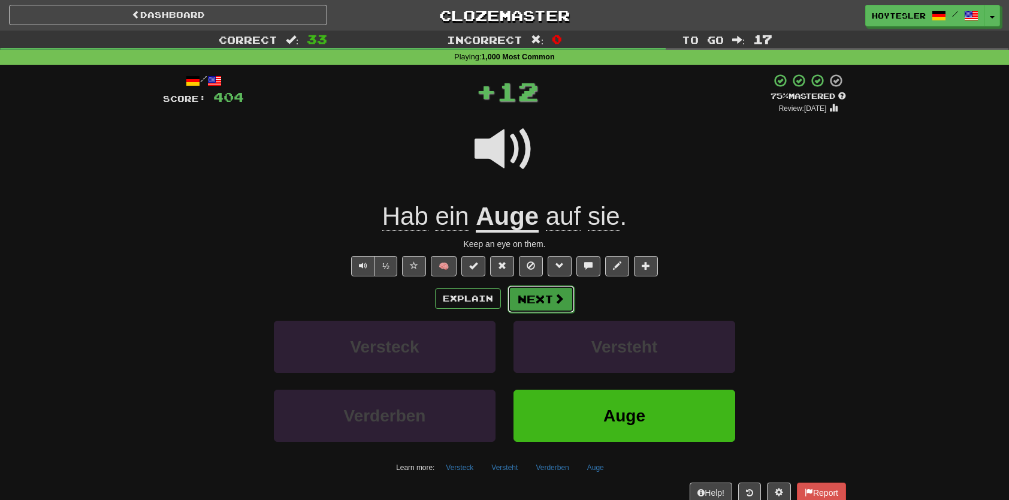
click at [550, 305] on button "Next" at bounding box center [541, 299] width 67 height 28
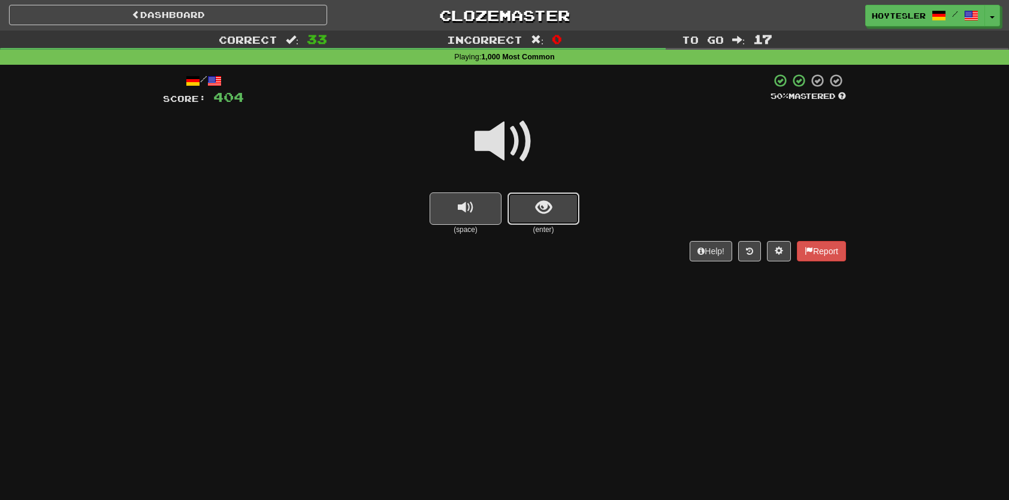
click at [554, 210] on button "show sentence" at bounding box center [544, 208] width 72 height 32
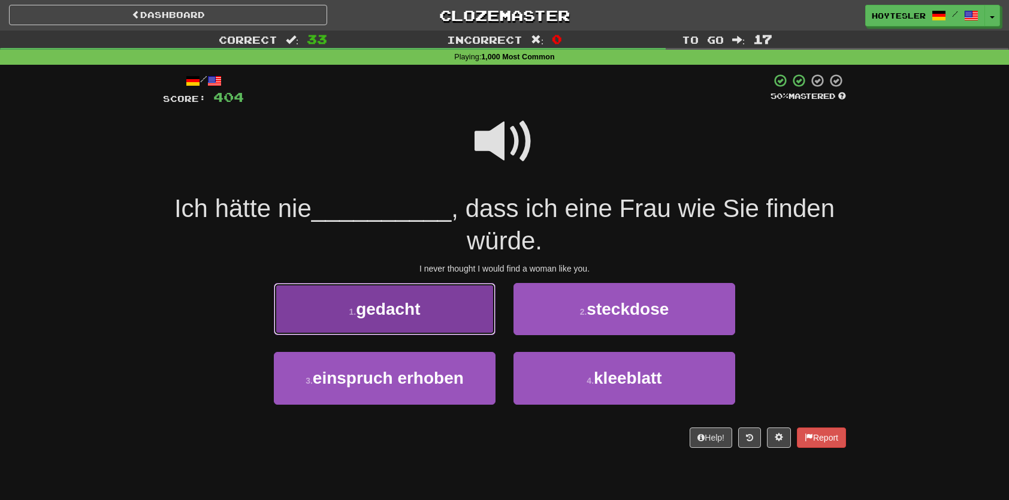
click at [462, 296] on button "1 . gedacht" at bounding box center [385, 309] width 222 height 52
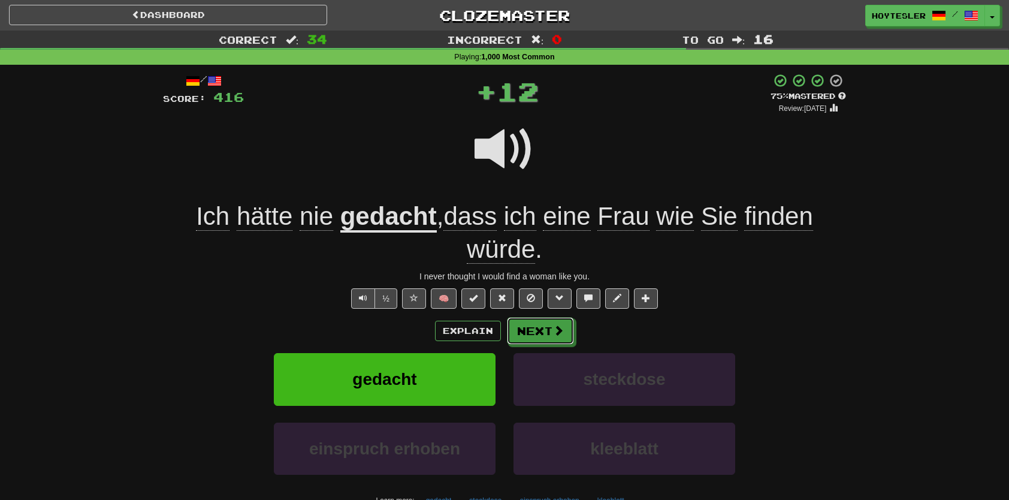
click at [532, 337] on button "Next" at bounding box center [540, 331] width 67 height 28
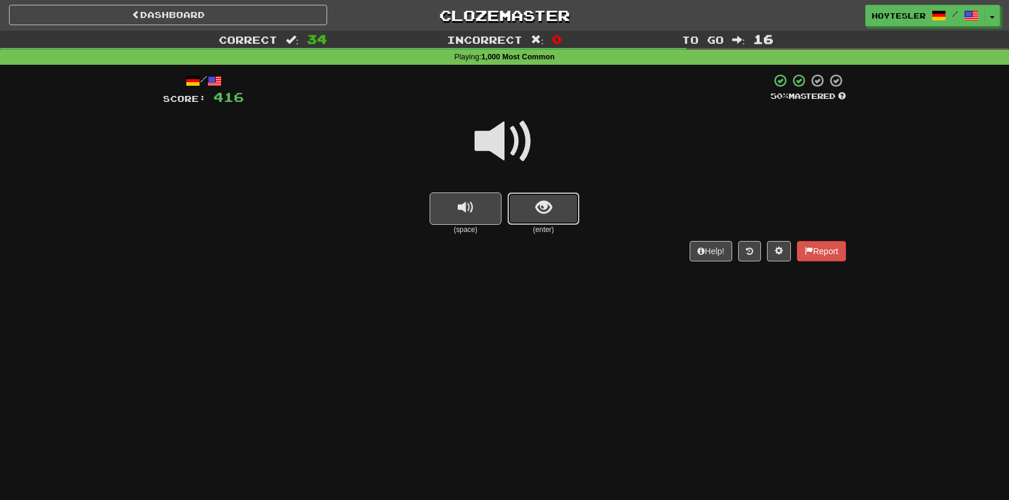
click at [517, 212] on button "show sentence" at bounding box center [544, 208] width 72 height 32
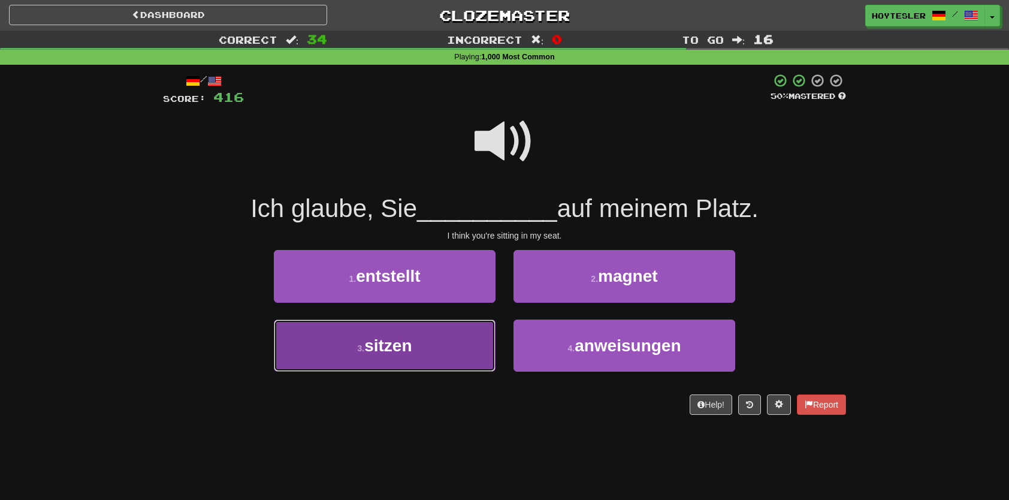
click at [458, 366] on button "3 . sitzen" at bounding box center [385, 345] width 222 height 52
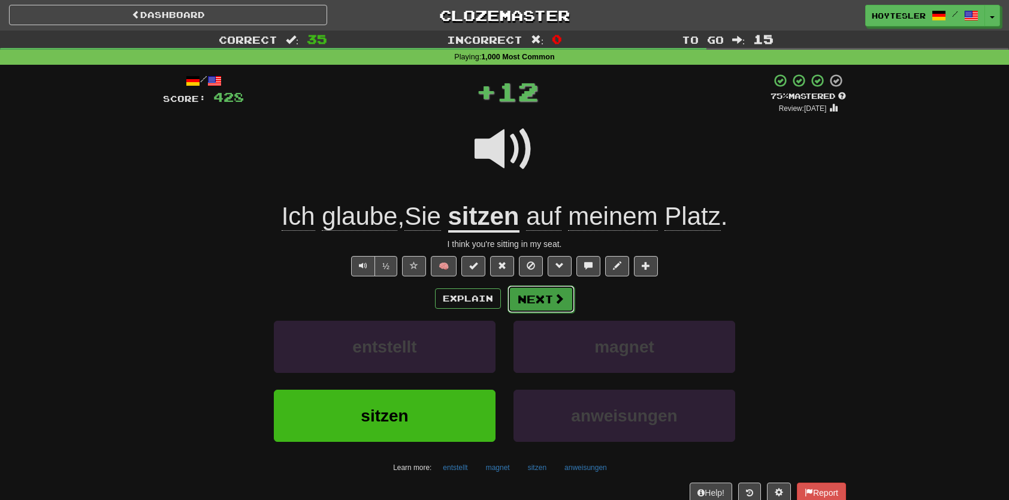
click at [543, 307] on button "Next" at bounding box center [541, 299] width 67 height 28
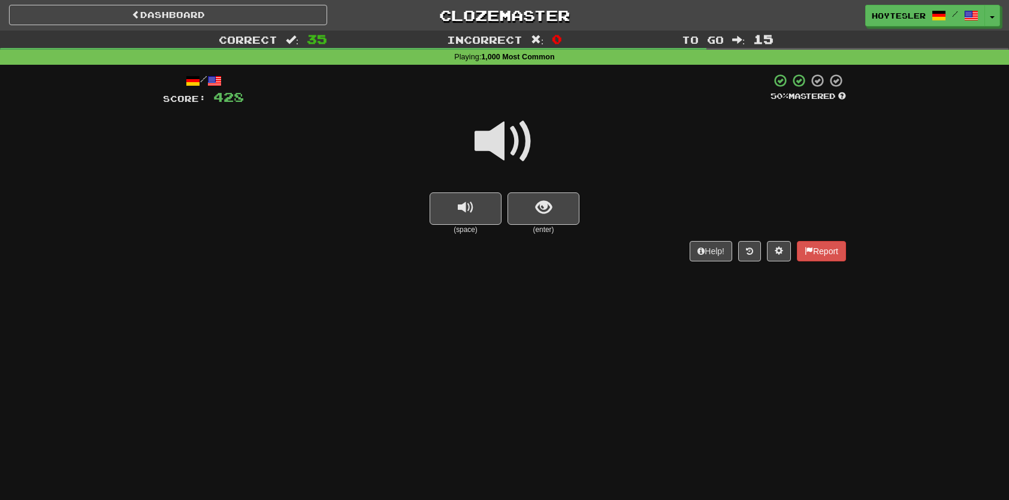
click at [531, 209] on button "show sentence" at bounding box center [544, 208] width 72 height 32
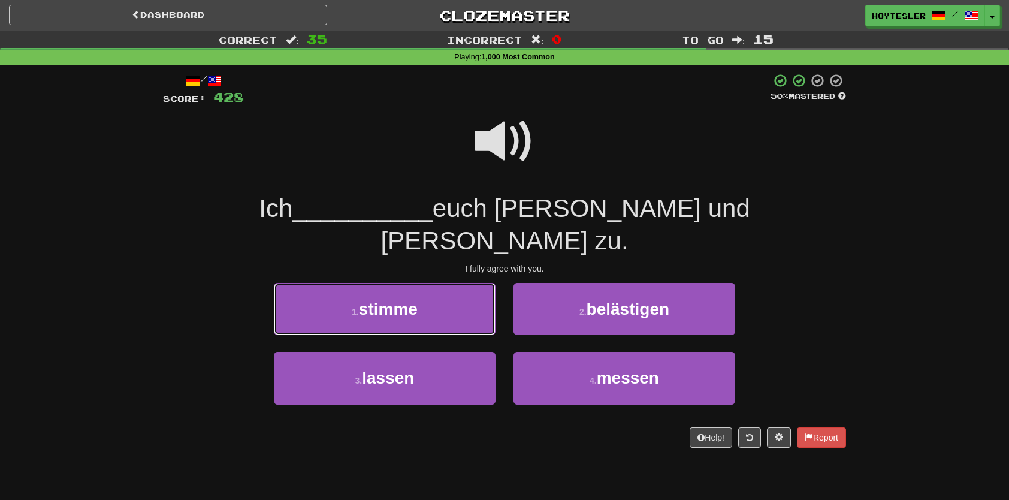
click at [433, 283] on button "1 . stimme" at bounding box center [385, 309] width 222 height 52
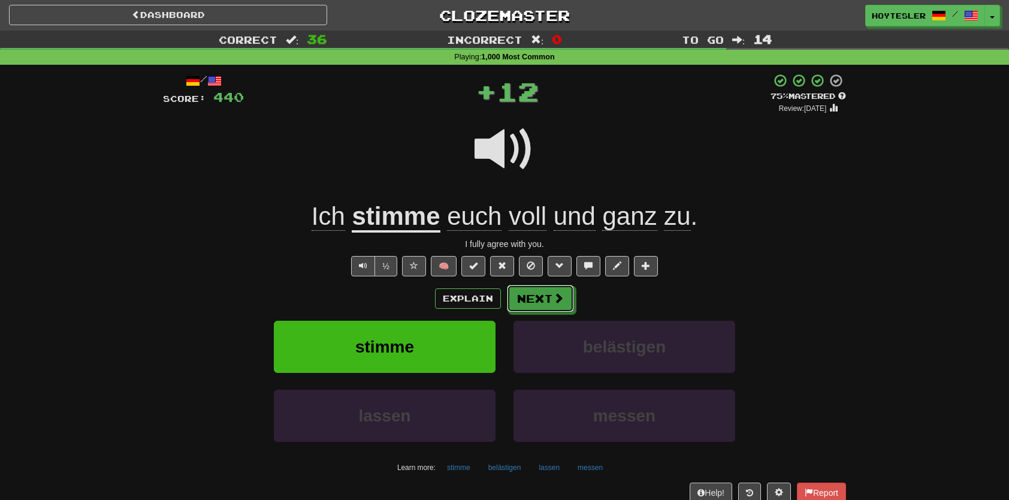
click at [521, 295] on button "Next" at bounding box center [540, 299] width 67 height 28
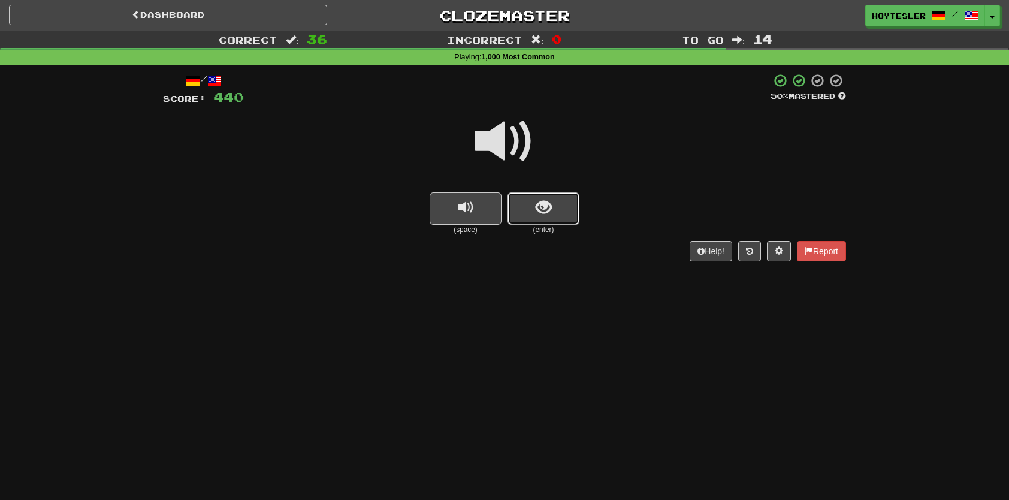
click at [545, 208] on span "show sentence" at bounding box center [544, 208] width 16 height 16
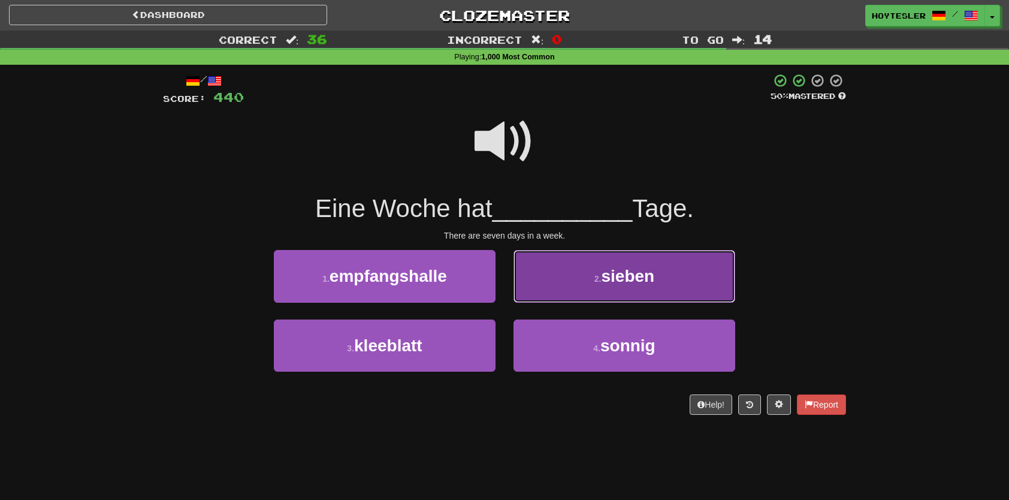
click at [569, 279] on button "2 . sieben" at bounding box center [625, 276] width 222 height 52
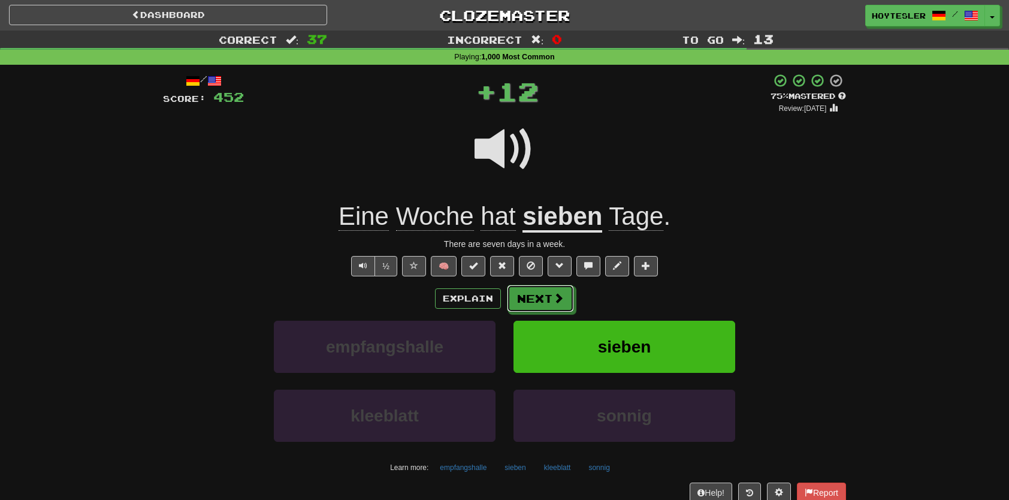
click at [551, 309] on button "Next" at bounding box center [540, 299] width 67 height 28
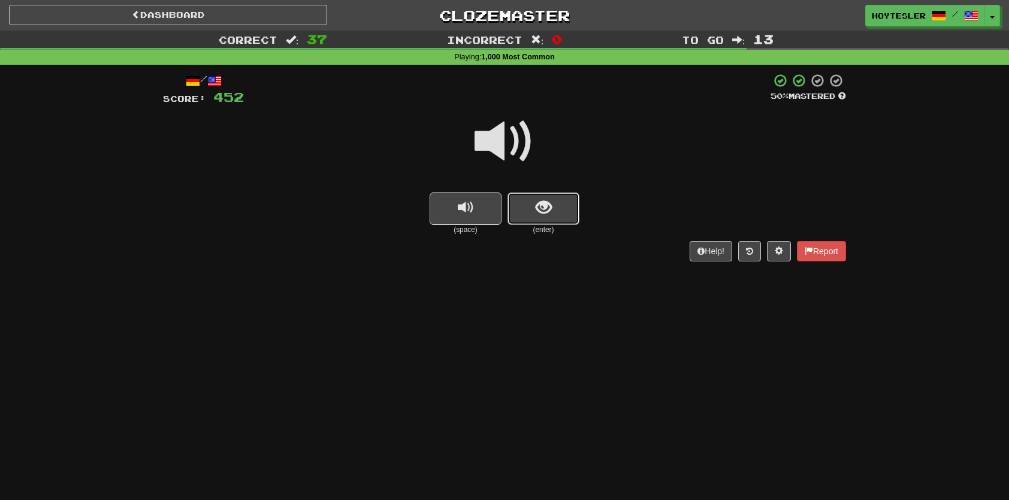
click at [545, 206] on span "show sentence" at bounding box center [544, 208] width 16 height 16
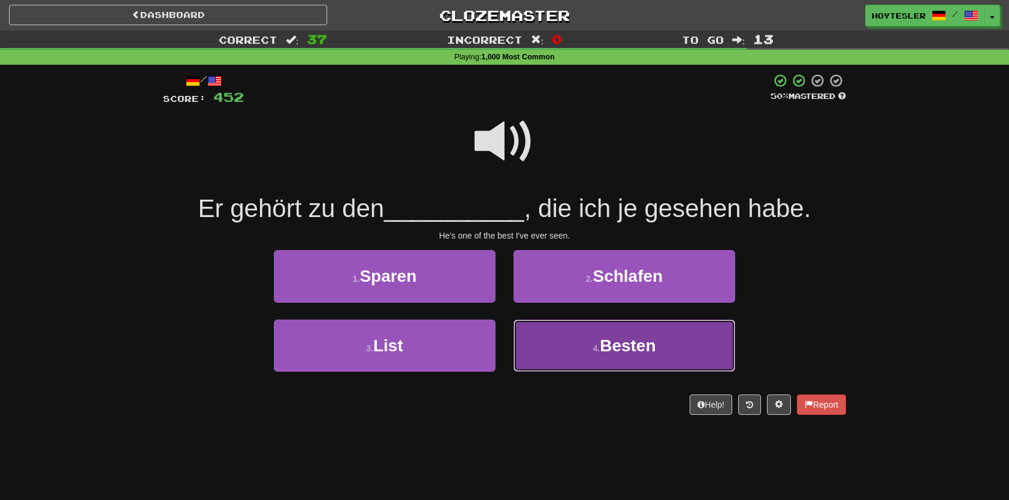
click at [578, 331] on button "4 . Besten" at bounding box center [625, 345] width 222 height 52
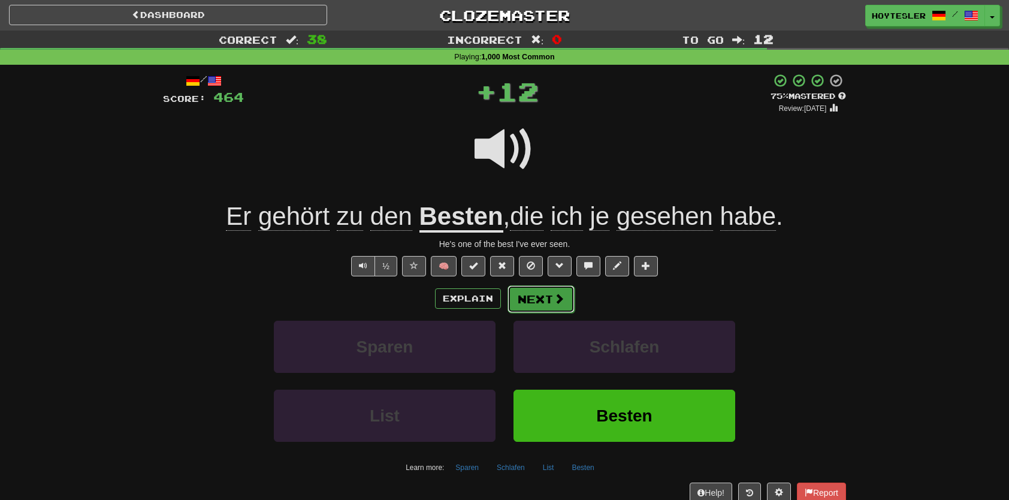
click at [559, 303] on span at bounding box center [559, 298] width 11 height 11
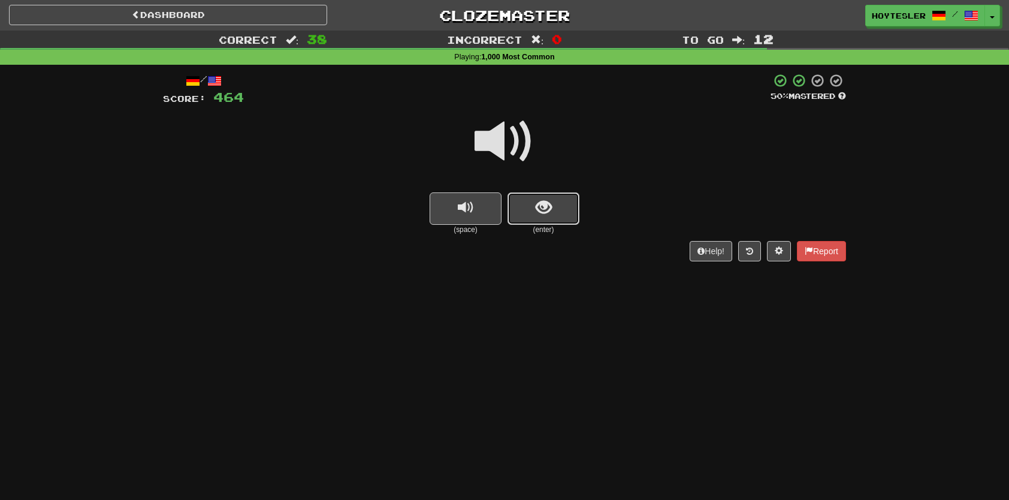
click at [530, 200] on button "show sentence" at bounding box center [544, 208] width 72 height 32
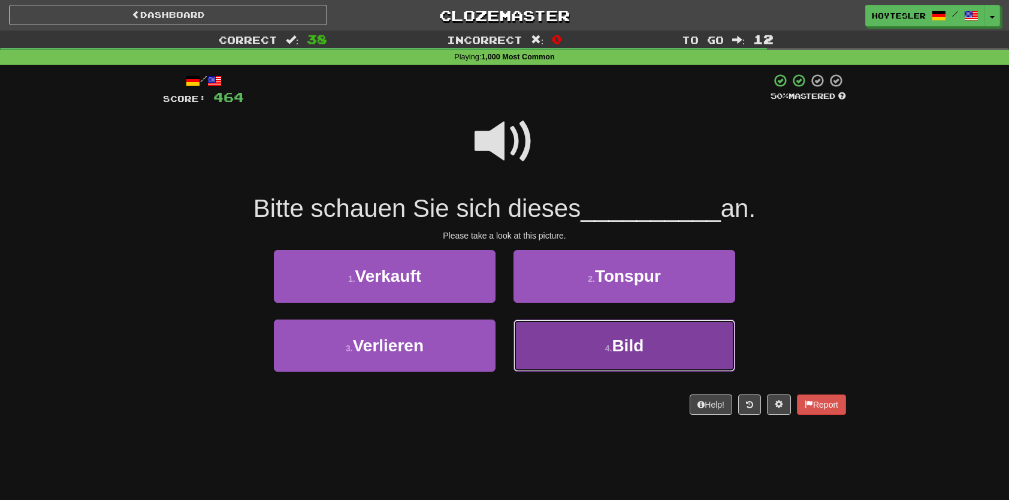
click at [546, 328] on button "4 . Bild" at bounding box center [625, 345] width 222 height 52
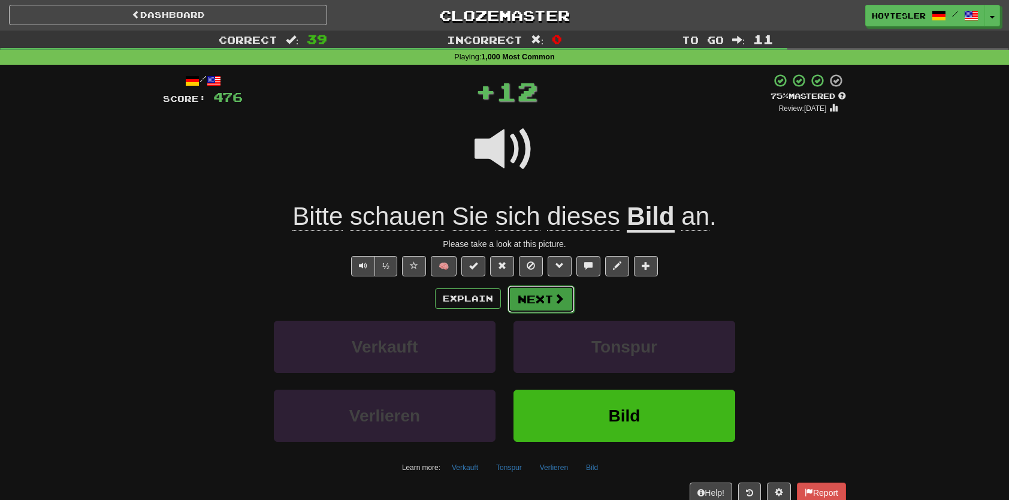
click at [540, 301] on button "Next" at bounding box center [541, 299] width 67 height 28
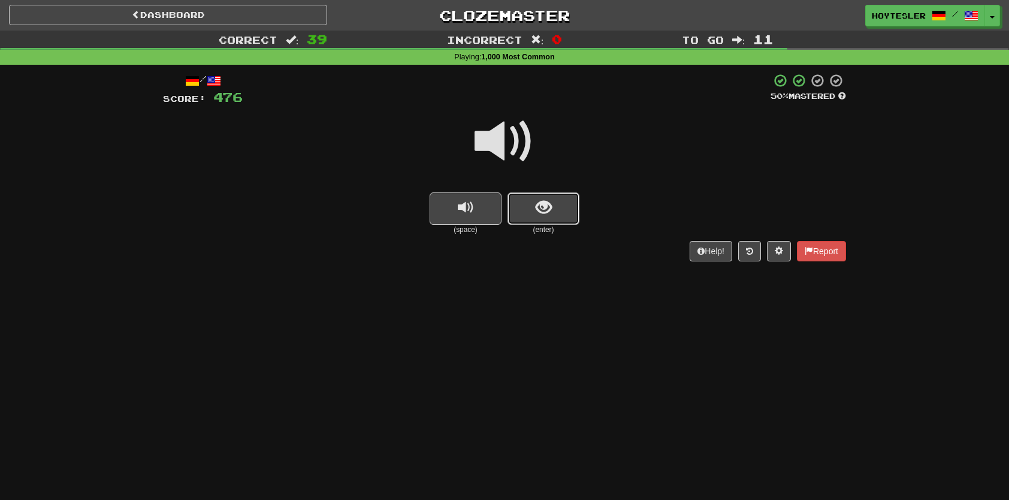
click at [528, 213] on button "show sentence" at bounding box center [544, 208] width 72 height 32
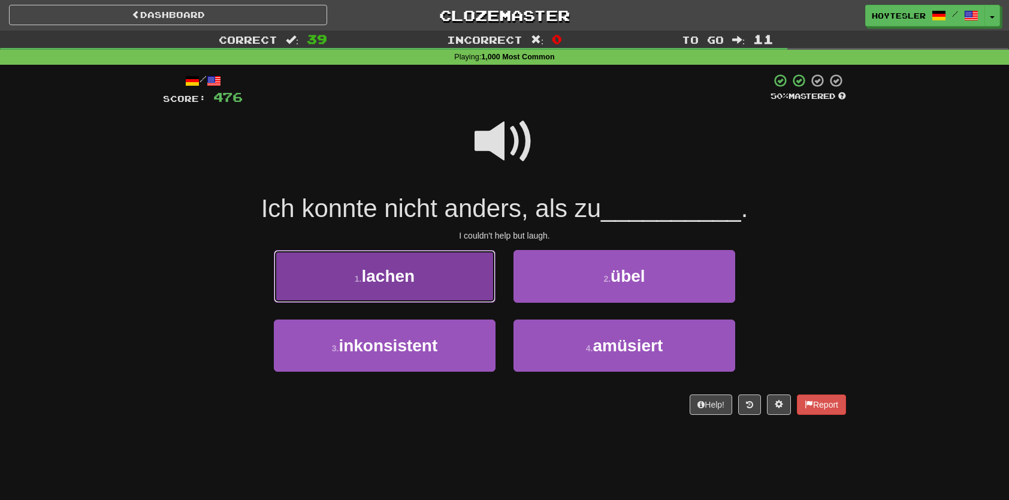
click at [465, 290] on button "1 . lachen" at bounding box center [385, 276] width 222 height 52
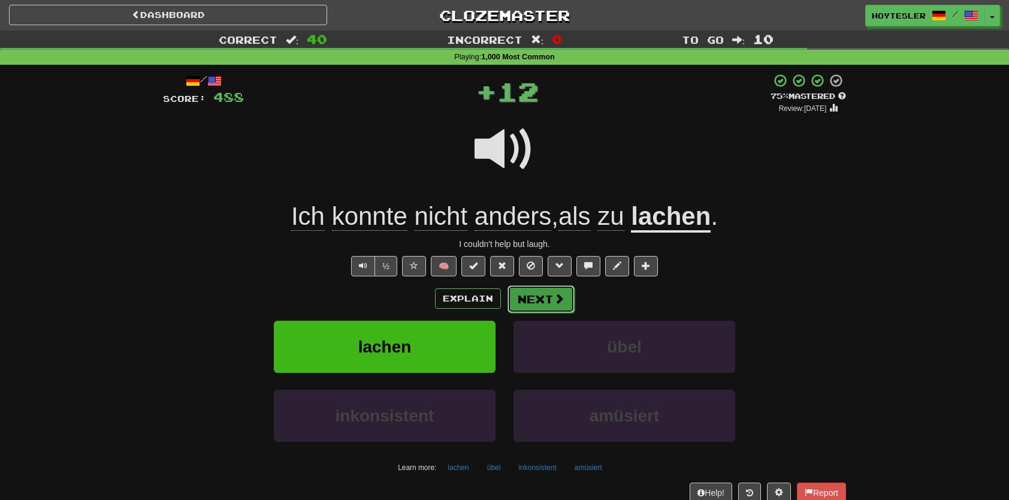
click at [540, 299] on button "Next" at bounding box center [541, 299] width 67 height 28
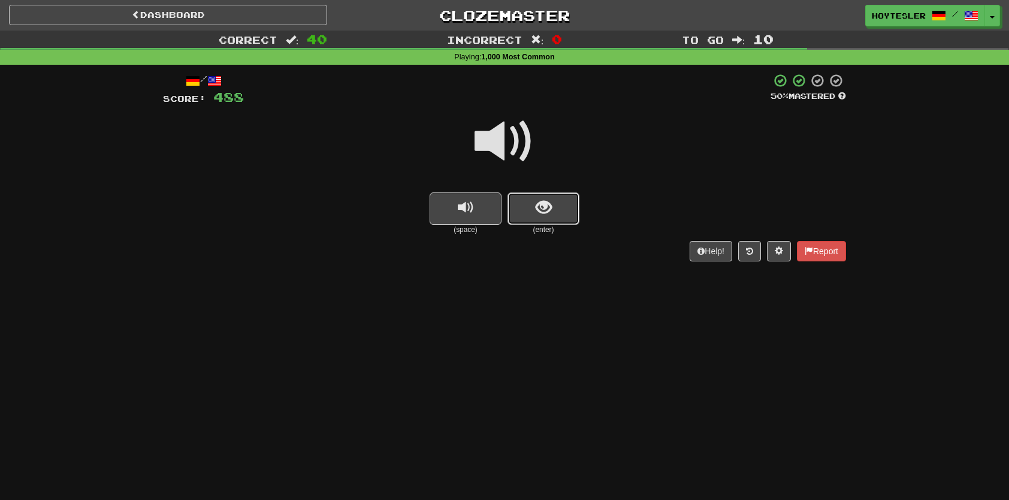
click at [559, 198] on button "show sentence" at bounding box center [544, 208] width 72 height 32
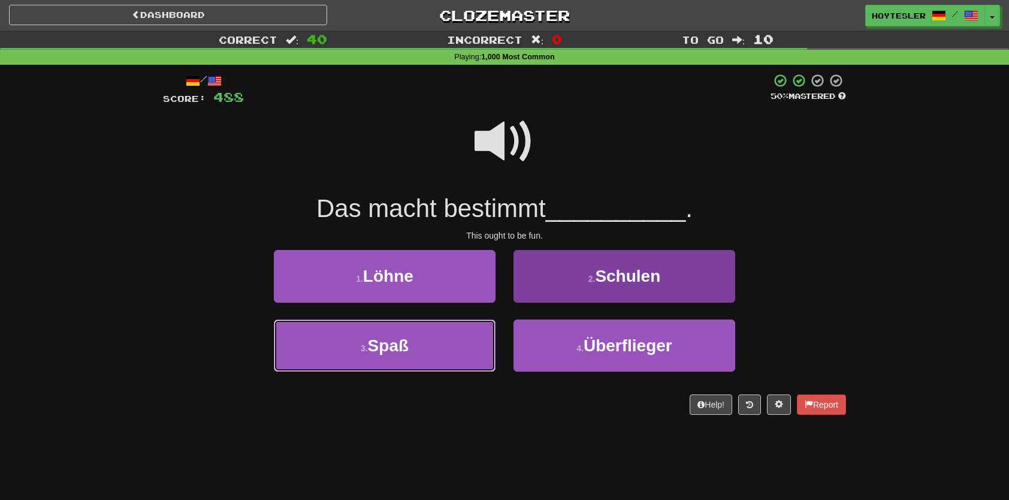
drag, startPoint x: 458, startPoint y: 363, endPoint x: 530, endPoint y: 362, distance: 71.9
click at [458, 364] on button "3 . Spaß" at bounding box center [385, 345] width 222 height 52
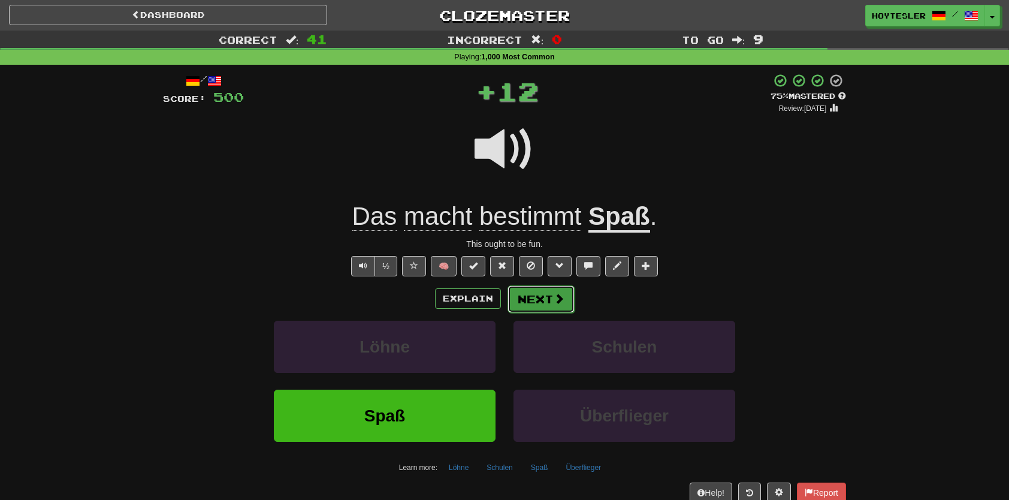
click at [557, 307] on button "Next" at bounding box center [541, 299] width 67 height 28
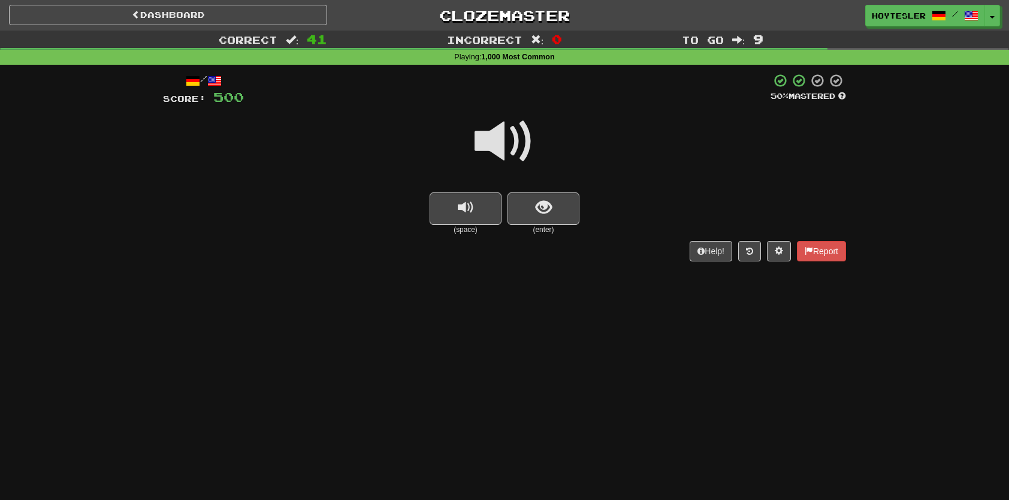
click at [860, 321] on div "Dashboard Clozemaster Hoytesler / Toggle Dropdown Dashboard Leaderboard Activit…" at bounding box center [504, 250] width 1009 height 500
click at [551, 201] on button "show sentence" at bounding box center [544, 208] width 72 height 32
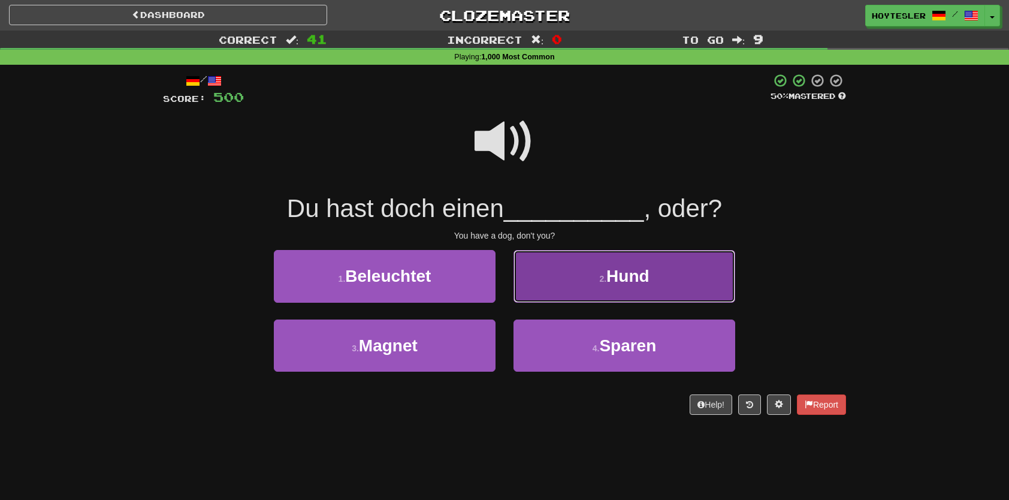
click at [605, 297] on button "2 . Hund" at bounding box center [625, 276] width 222 height 52
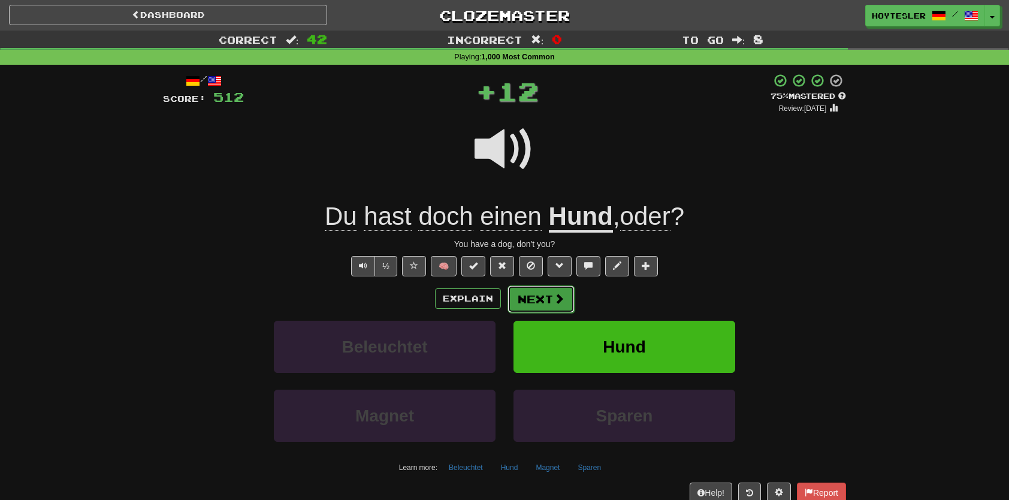
click at [560, 300] on span at bounding box center [559, 298] width 11 height 11
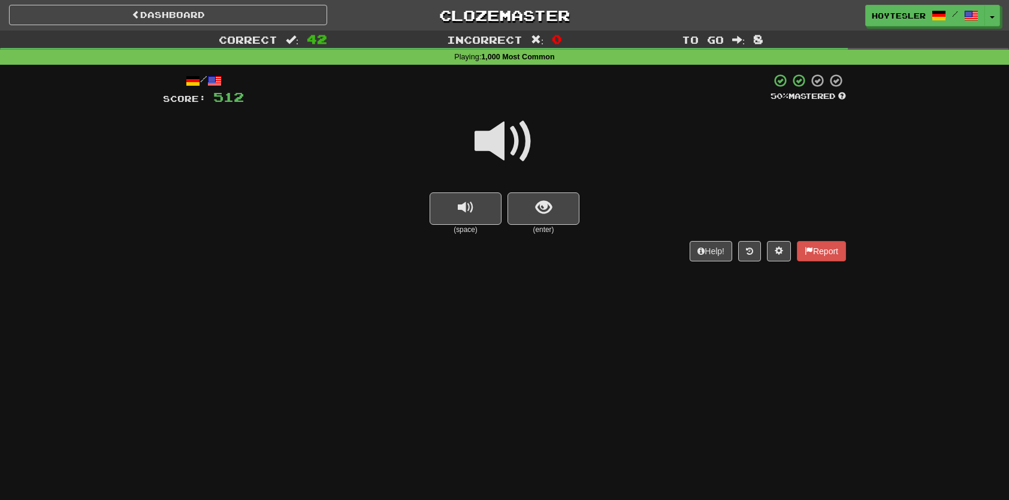
click at [563, 191] on div at bounding box center [504, 150] width 683 height 86
click at [565, 207] on button "show sentence" at bounding box center [544, 208] width 72 height 32
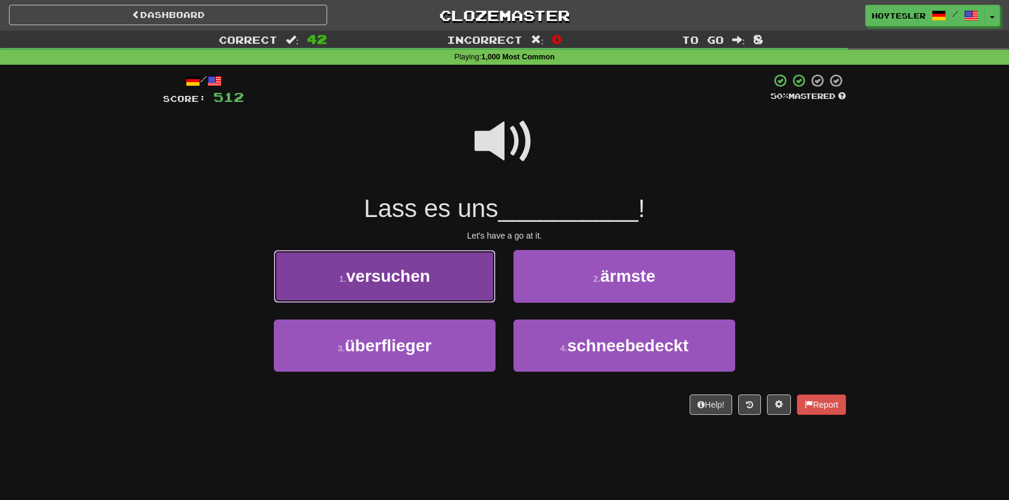
click at [453, 275] on button "1 . versuchen" at bounding box center [385, 276] width 222 height 52
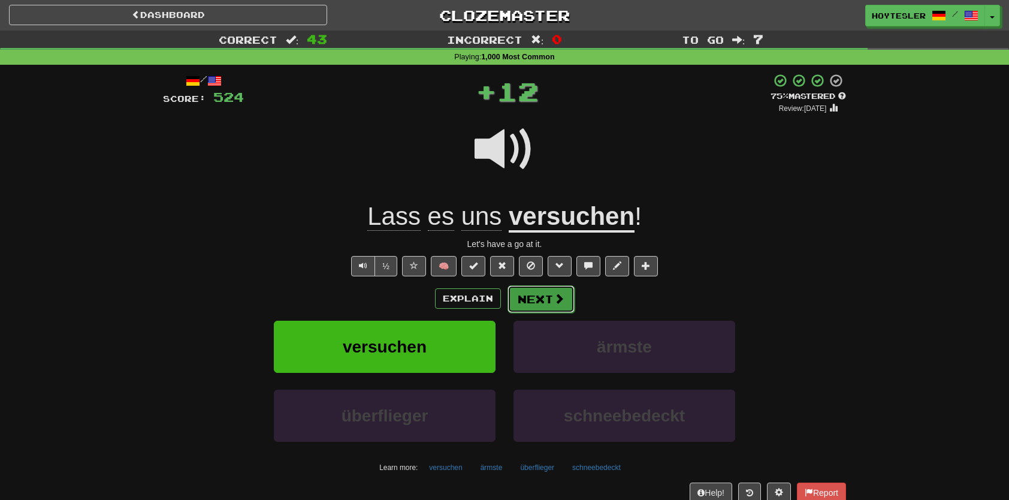
click at [539, 298] on button "Next" at bounding box center [541, 299] width 67 height 28
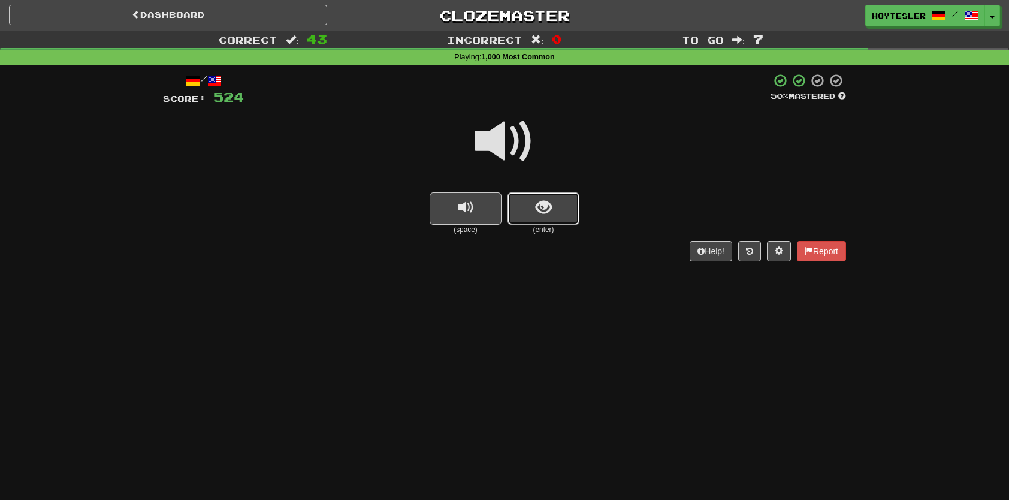
click at [555, 219] on button "show sentence" at bounding box center [544, 208] width 72 height 32
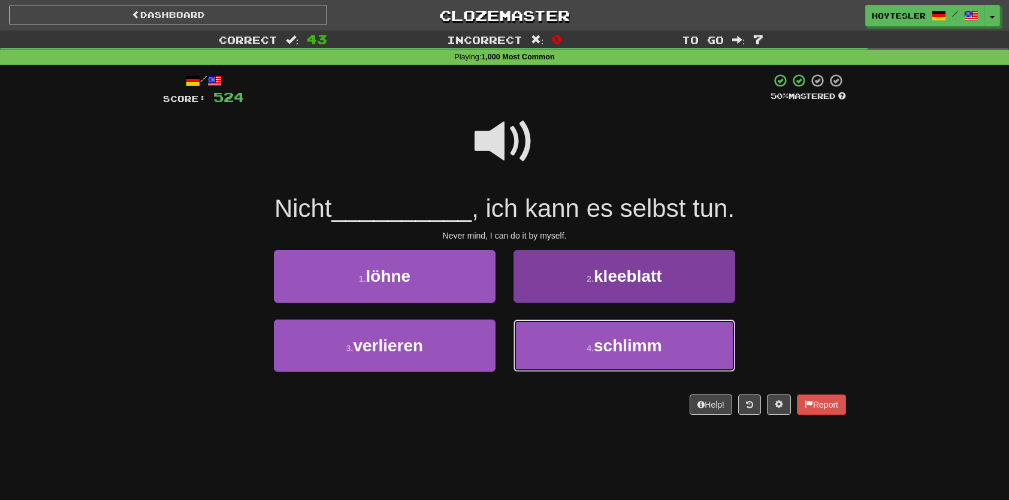
drag, startPoint x: 593, startPoint y: 338, endPoint x: 580, endPoint y: 325, distance: 18.2
click at [593, 339] on button "4 . schlimm" at bounding box center [625, 345] width 222 height 52
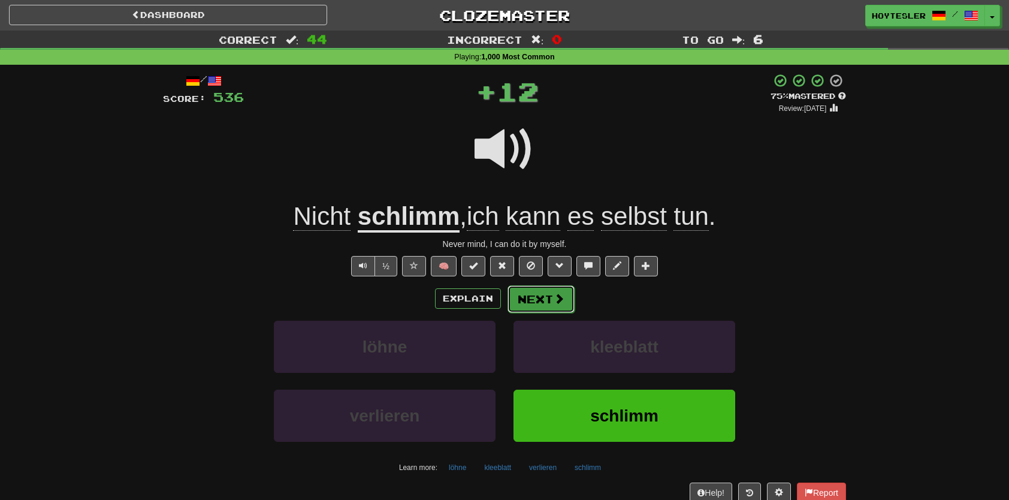
click at [547, 304] on button "Next" at bounding box center [541, 299] width 67 height 28
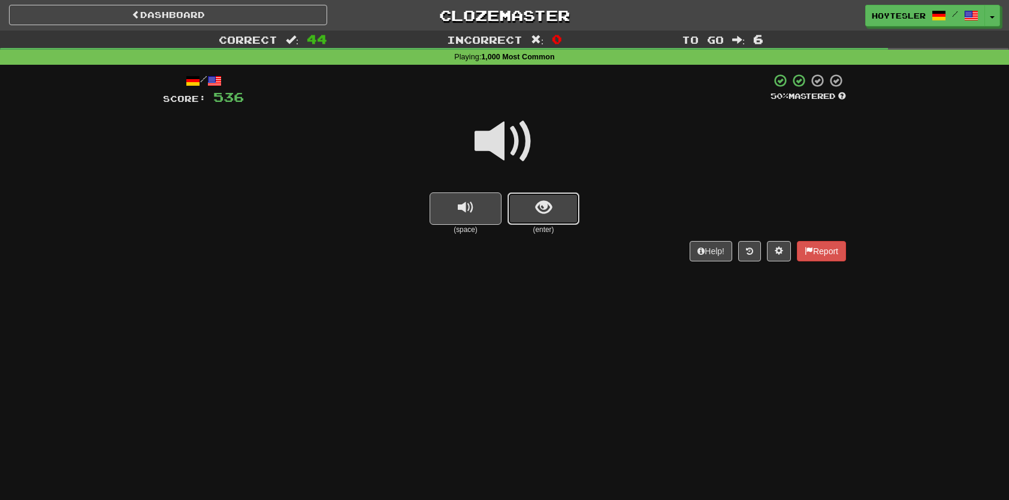
click at [575, 218] on button "show sentence" at bounding box center [544, 208] width 72 height 32
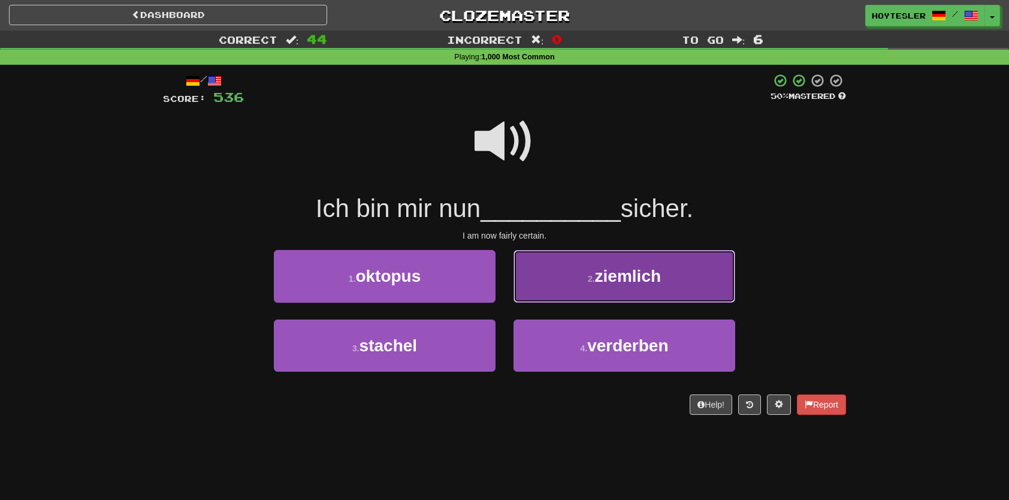
click at [595, 258] on button "2 . ziemlich" at bounding box center [625, 276] width 222 height 52
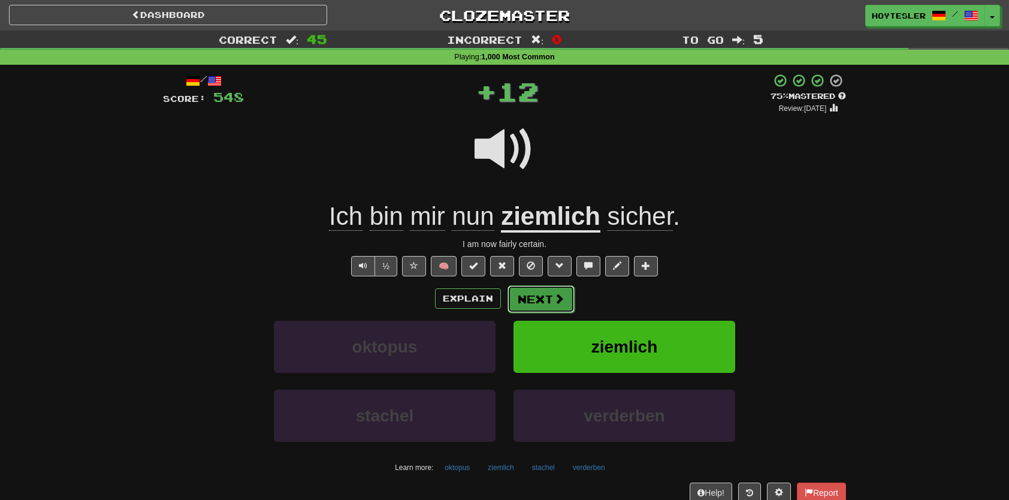
click at [551, 299] on button "Next" at bounding box center [541, 299] width 67 height 28
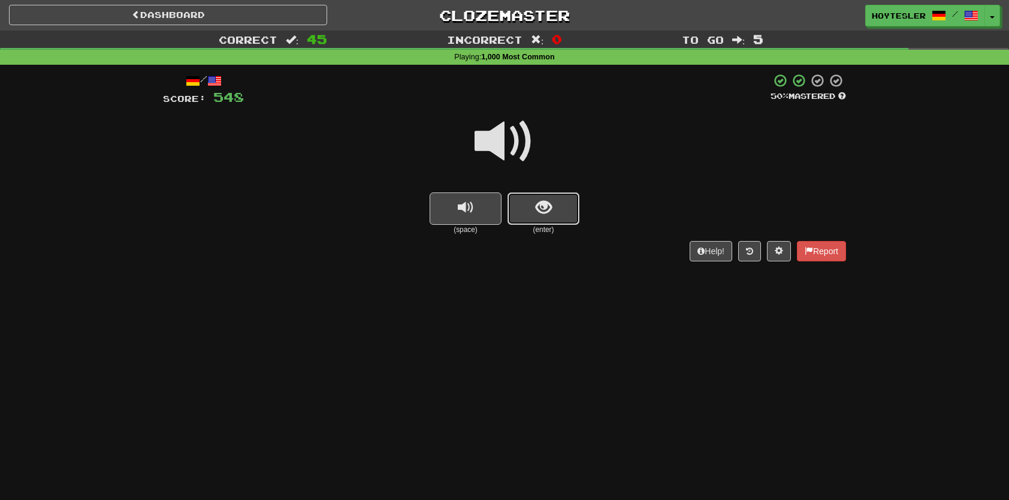
click at [542, 201] on span "show sentence" at bounding box center [544, 208] width 16 height 16
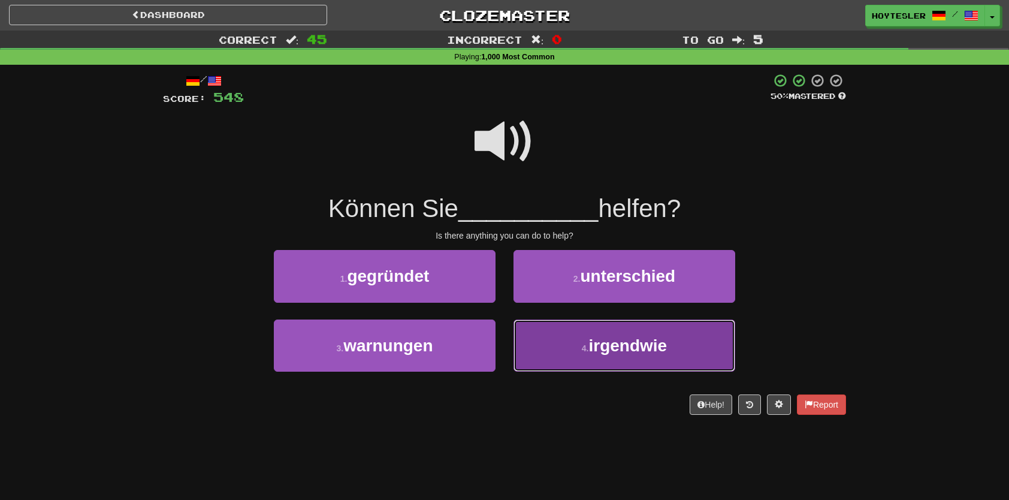
click at [581, 358] on button "4 . irgendwie" at bounding box center [625, 345] width 222 height 52
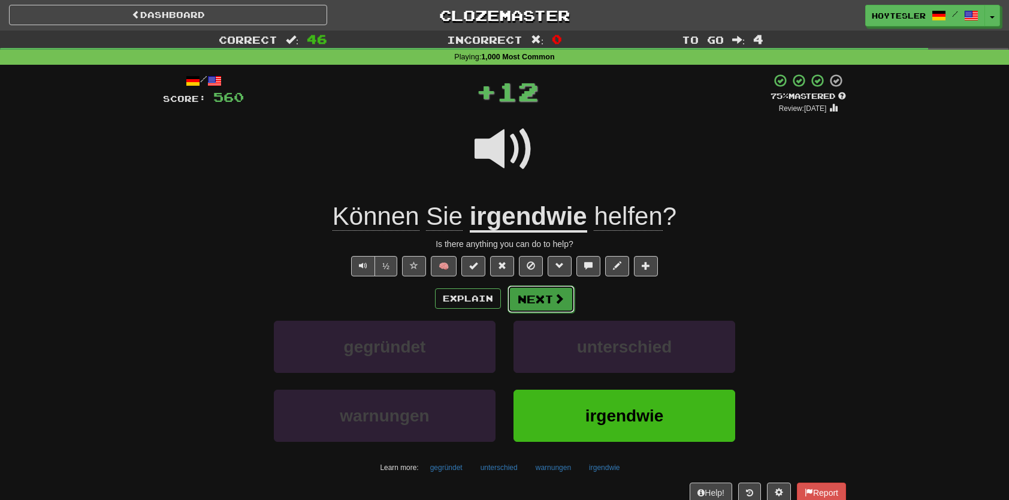
click at [555, 310] on button "Next" at bounding box center [541, 299] width 67 height 28
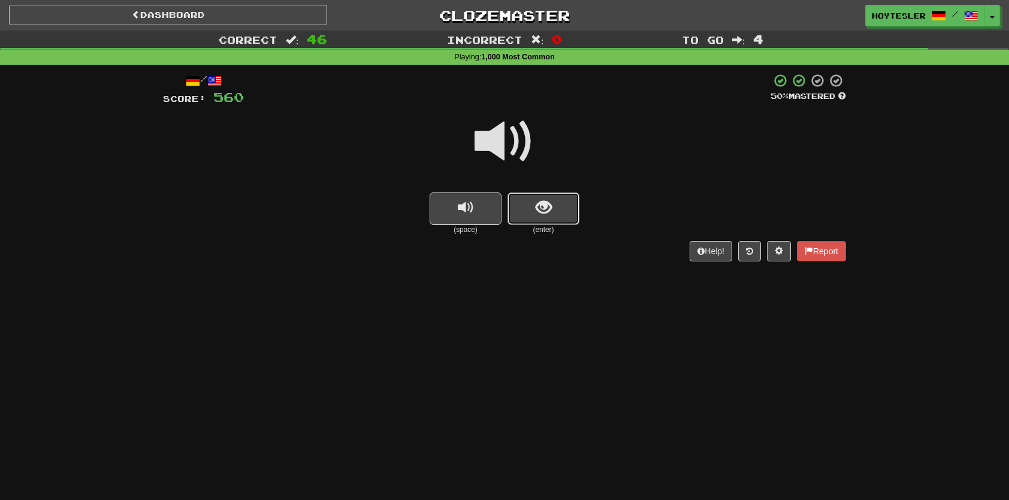
click at [558, 194] on button "show sentence" at bounding box center [544, 208] width 72 height 32
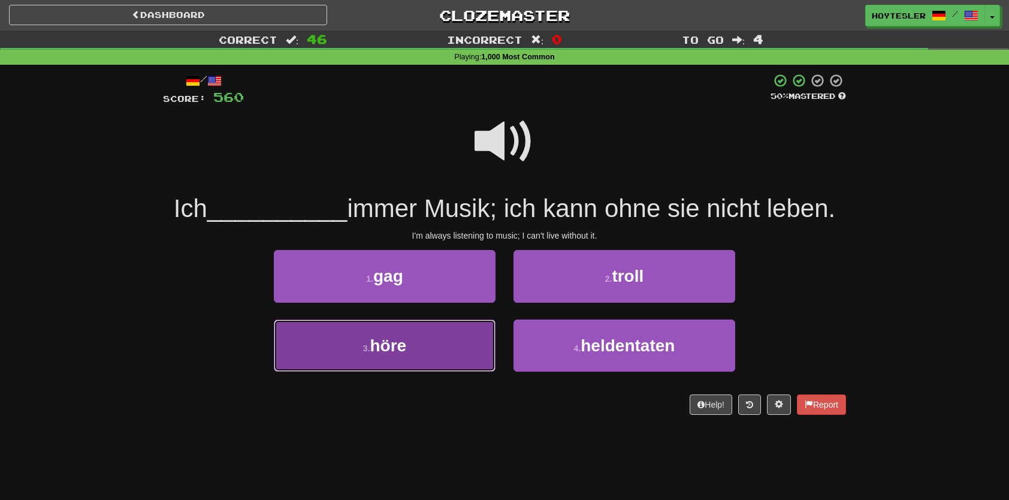
click at [476, 337] on button "3 . höre" at bounding box center [385, 345] width 222 height 52
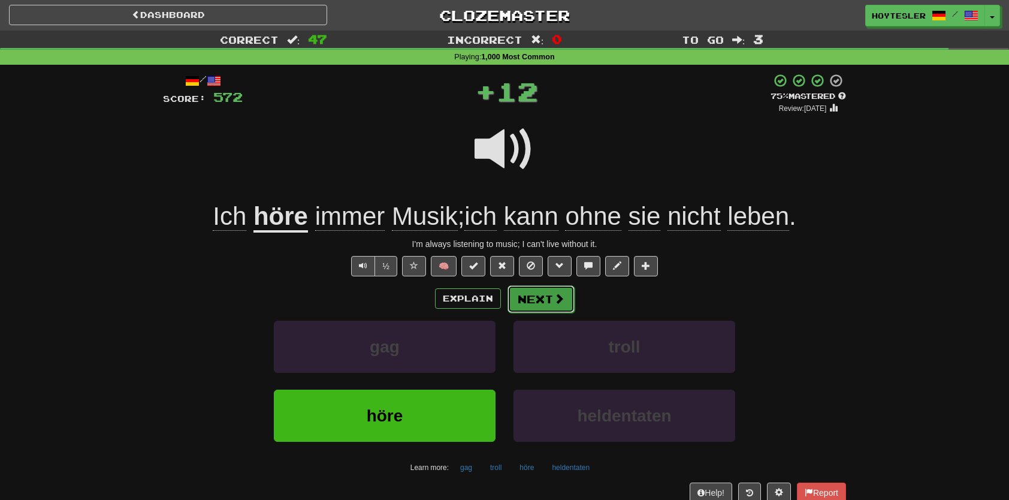
click at [546, 306] on button "Next" at bounding box center [541, 299] width 67 height 28
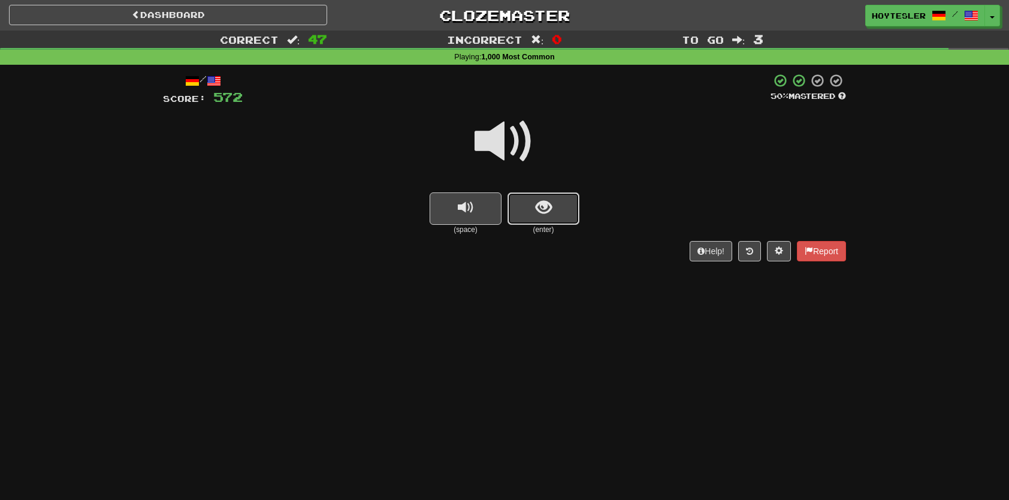
click at [566, 213] on button "show sentence" at bounding box center [544, 208] width 72 height 32
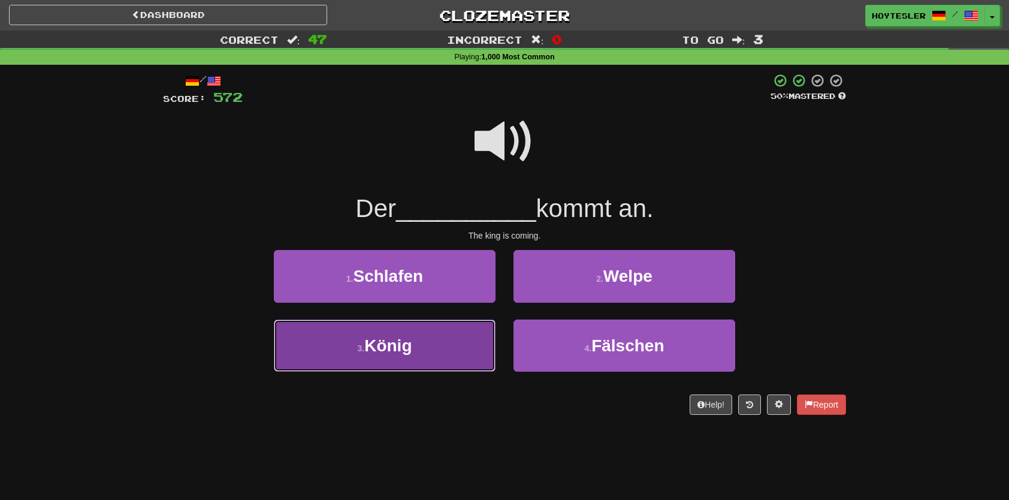
click at [486, 342] on button "3 . König" at bounding box center [385, 345] width 222 height 52
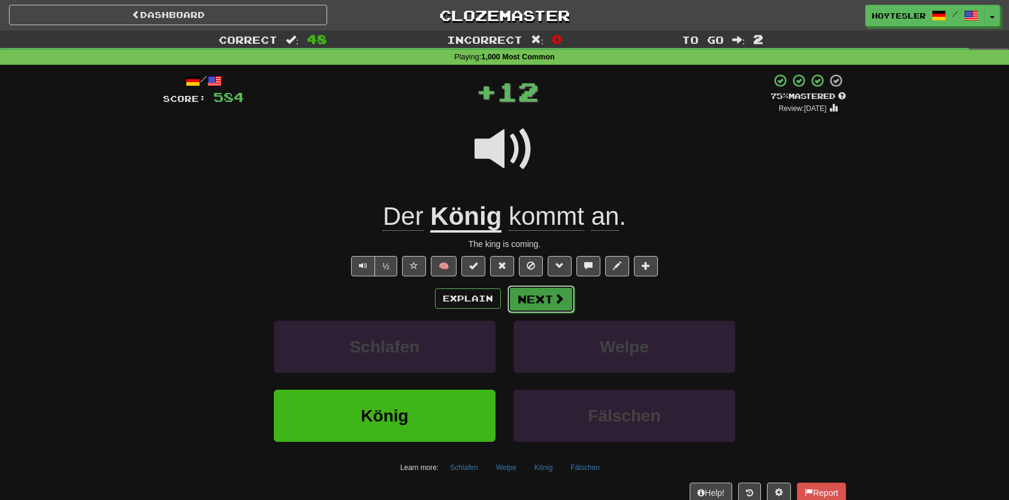
click at [541, 305] on button "Next" at bounding box center [541, 299] width 67 height 28
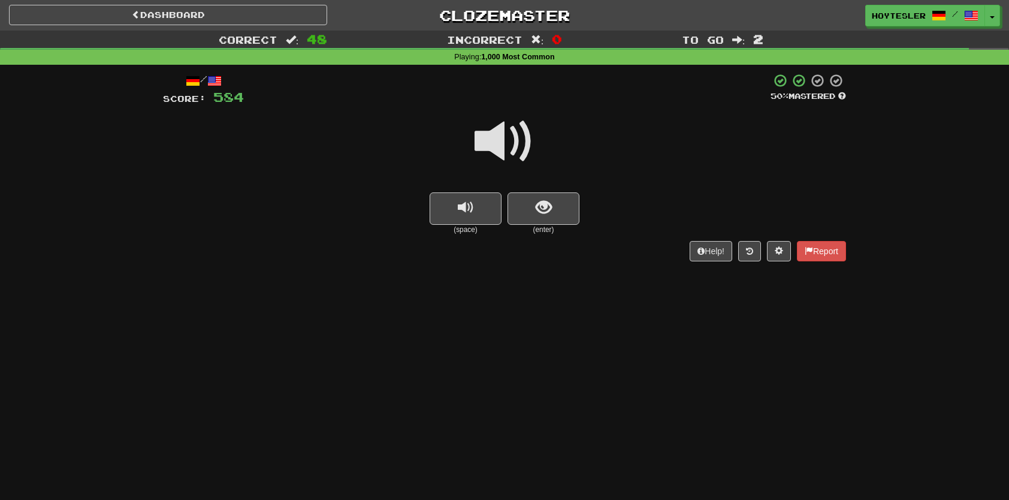
drag, startPoint x: 558, startPoint y: 226, endPoint x: 556, endPoint y: 242, distance: 15.8
click at [558, 227] on small "(enter)" at bounding box center [544, 230] width 72 height 10
click at [545, 200] on span "show sentence" at bounding box center [544, 208] width 16 height 16
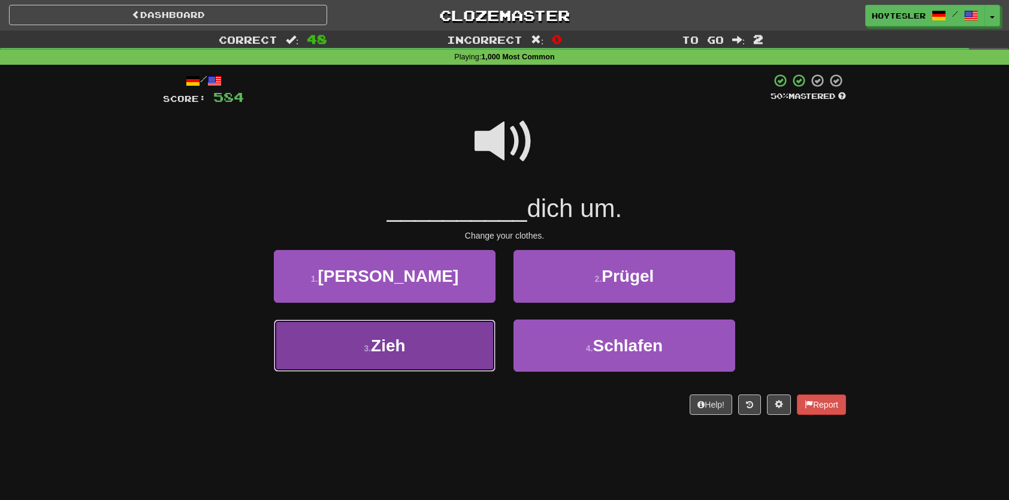
click at [464, 328] on button "3 . Zieh" at bounding box center [385, 345] width 222 height 52
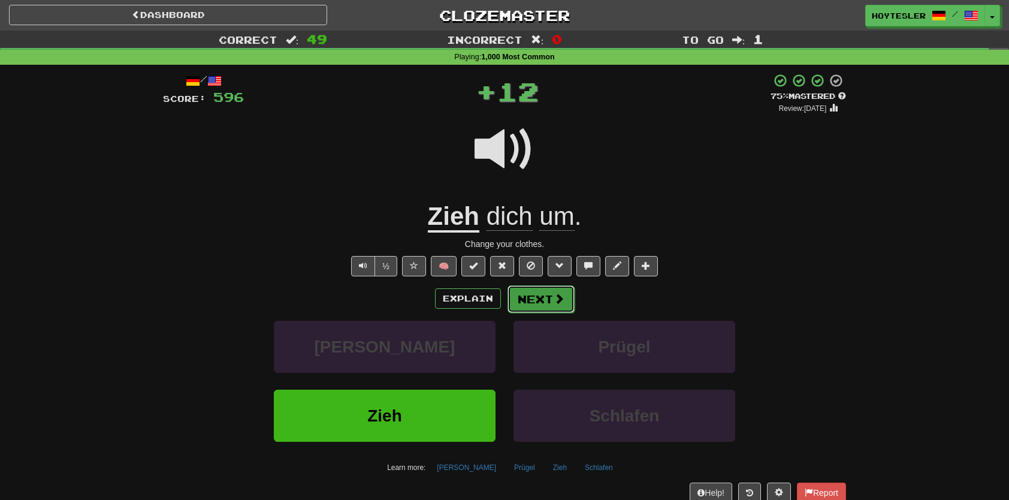
click at [530, 288] on button "Next" at bounding box center [541, 299] width 67 height 28
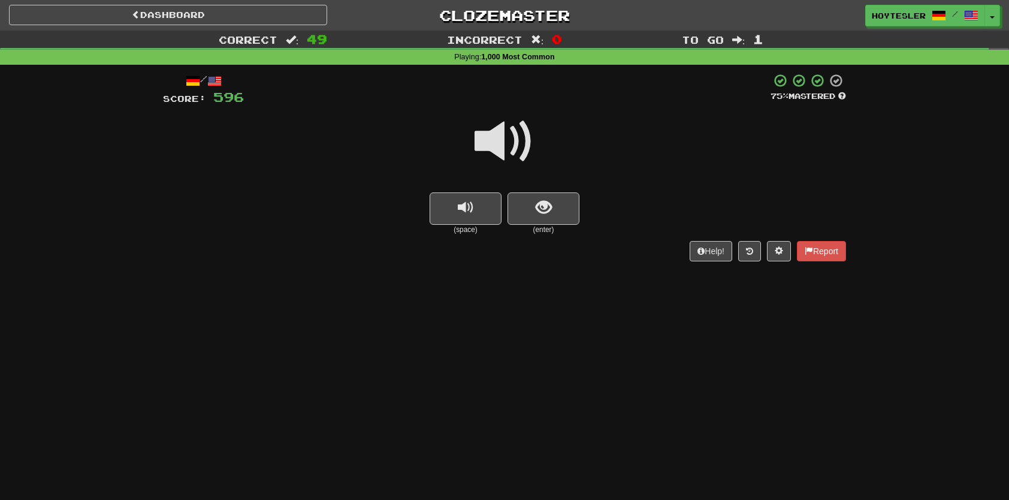
click at [517, 225] on small "(enter)" at bounding box center [544, 230] width 72 height 10
click at [521, 216] on button "show sentence" at bounding box center [544, 208] width 72 height 32
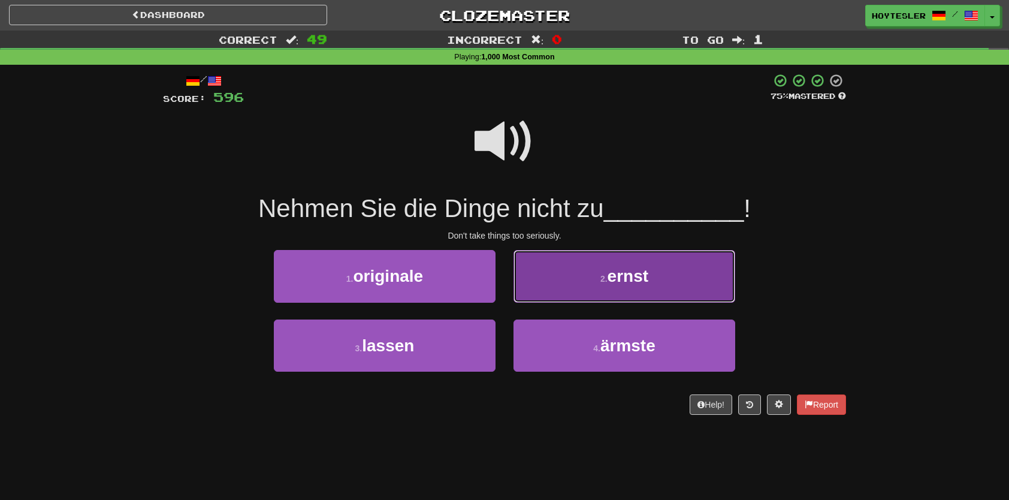
click at [571, 278] on button "2 . ernst" at bounding box center [625, 276] width 222 height 52
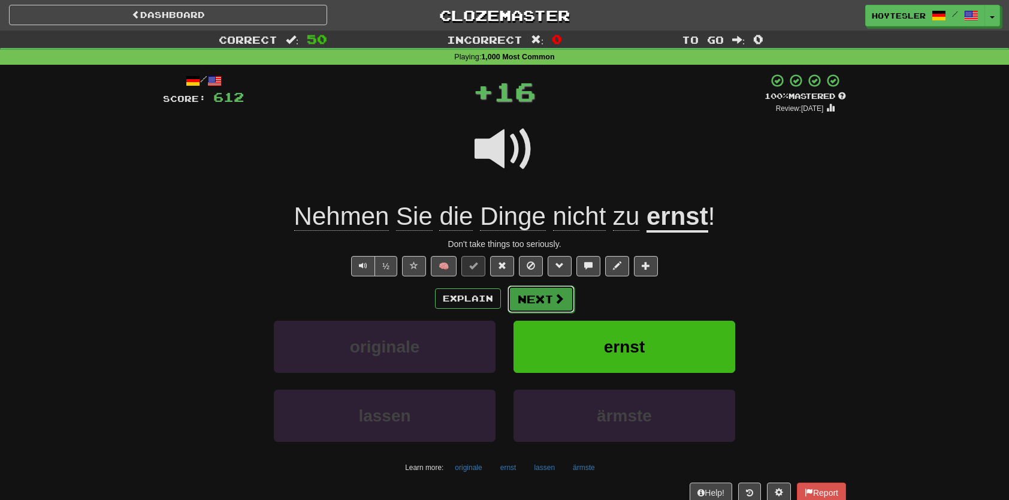
click at [554, 298] on span at bounding box center [559, 298] width 11 height 11
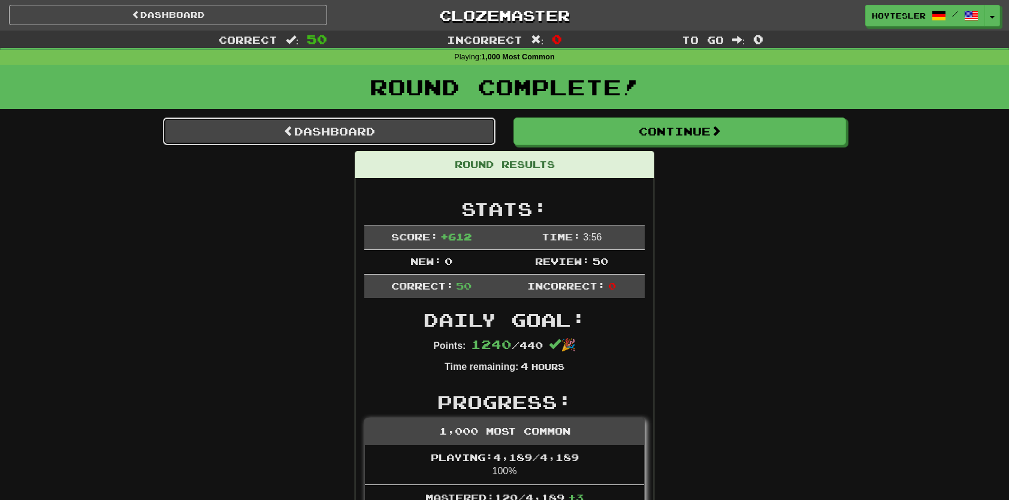
click at [411, 126] on link "Dashboard" at bounding box center [329, 131] width 333 height 28
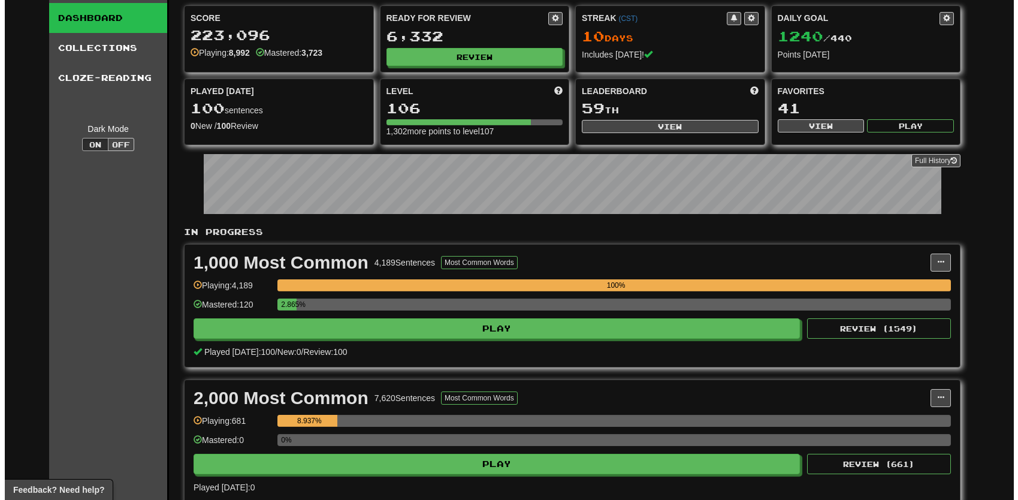
scroll to position [60, 0]
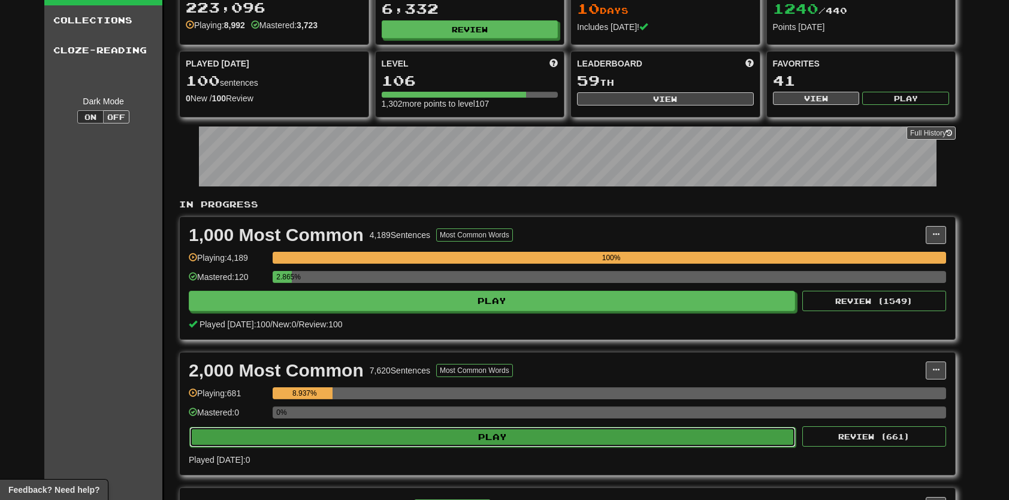
click at [461, 430] on button "Play" at bounding box center [492, 437] width 607 height 20
select select "**"
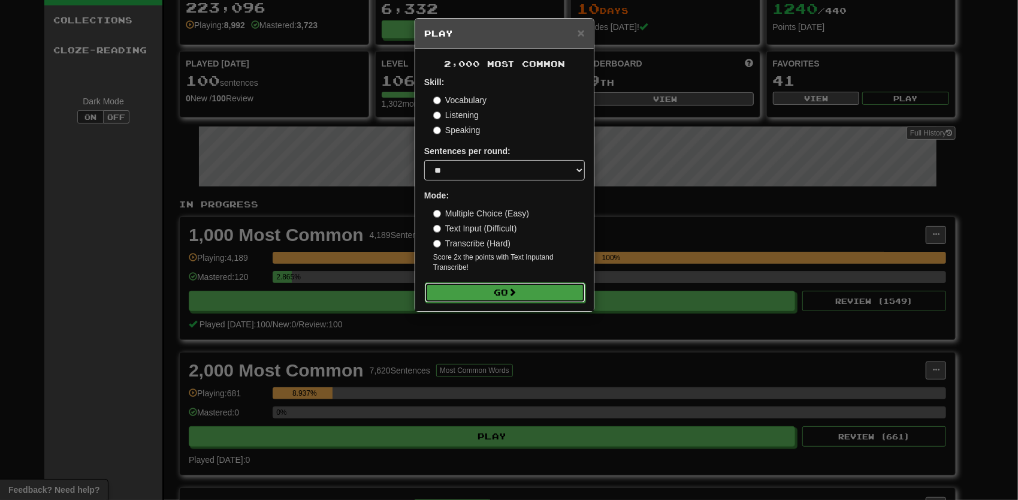
click at [545, 298] on button "Go" at bounding box center [505, 292] width 161 height 20
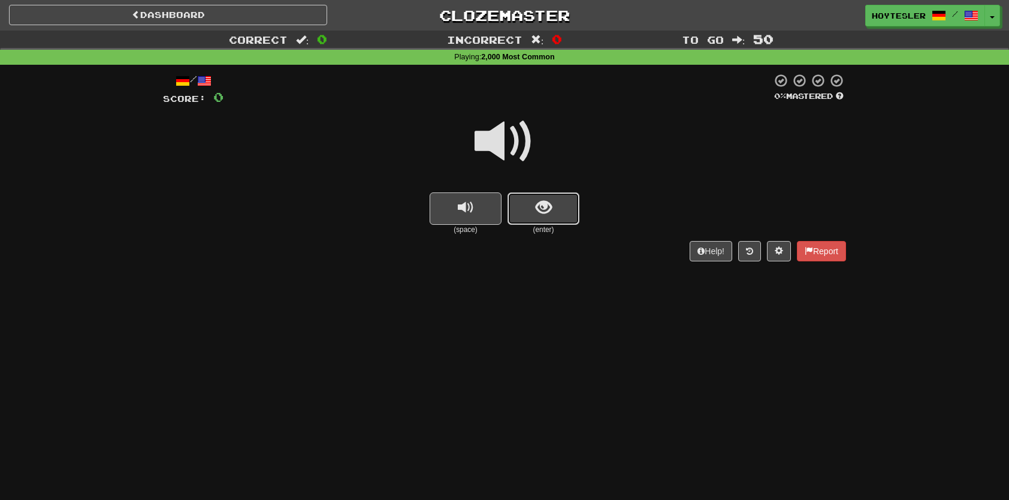
click at [562, 205] on button "show sentence" at bounding box center [544, 208] width 72 height 32
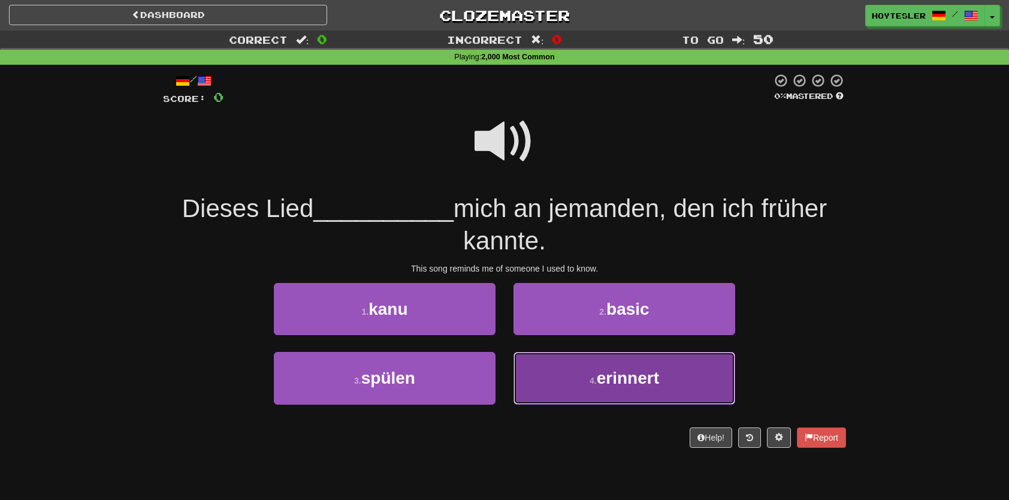
click at [578, 382] on button "4 . erinnert" at bounding box center [625, 378] width 222 height 52
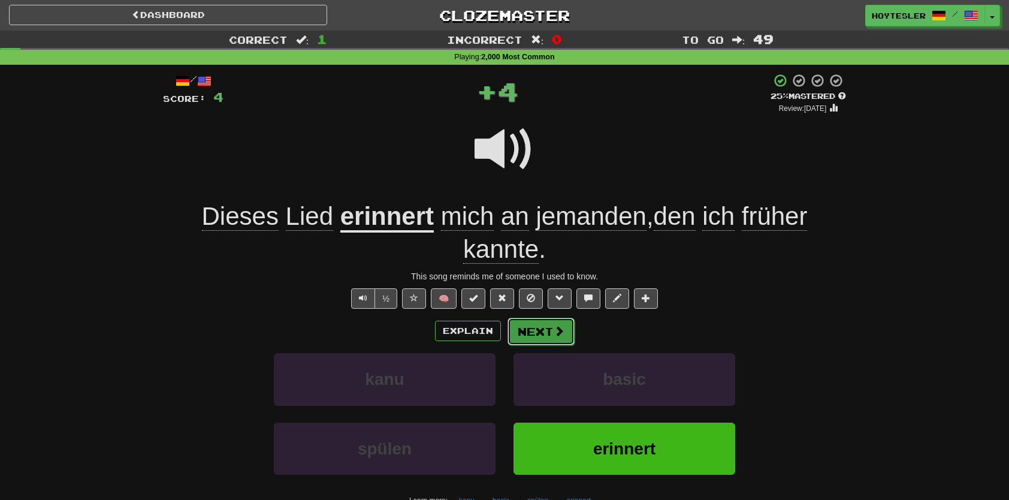
click at [567, 331] on button "Next" at bounding box center [541, 332] width 67 height 28
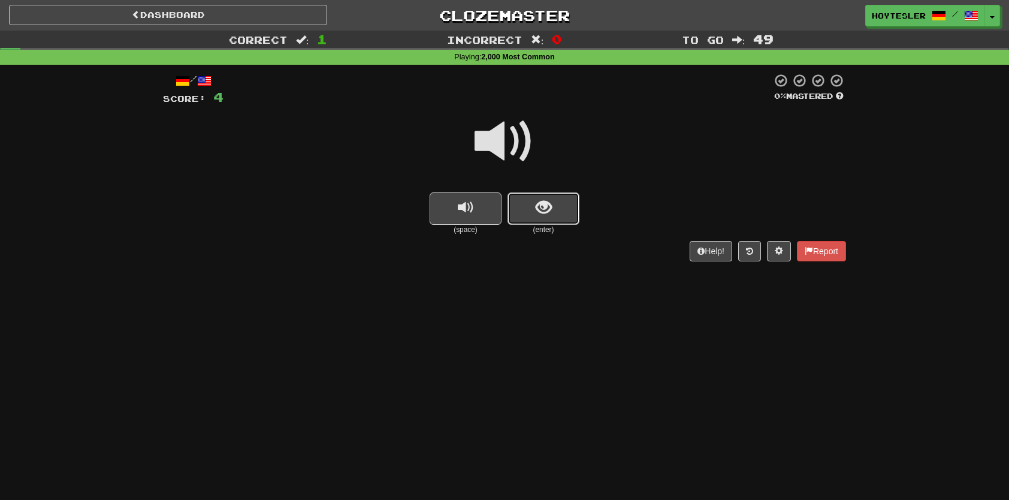
click at [557, 219] on button "show sentence" at bounding box center [544, 208] width 72 height 32
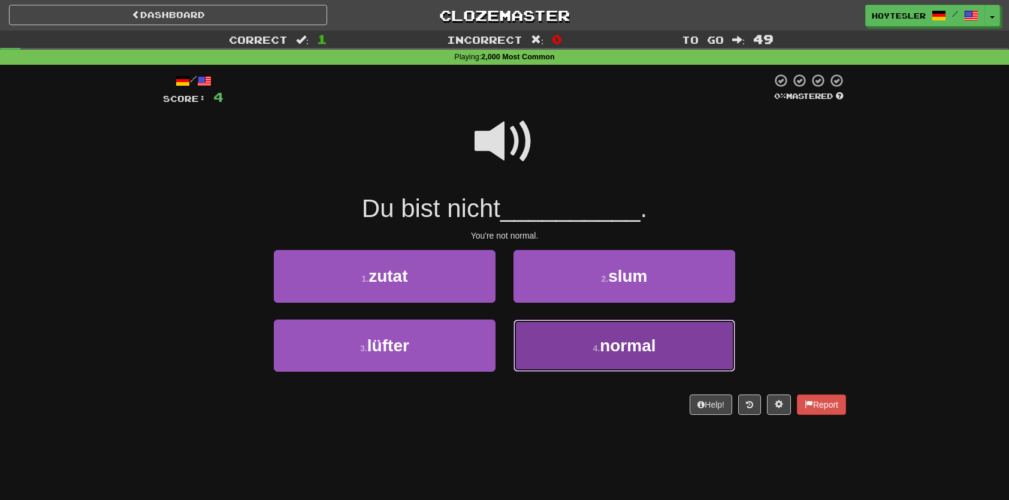
click at [585, 346] on button "4 . normal" at bounding box center [625, 345] width 222 height 52
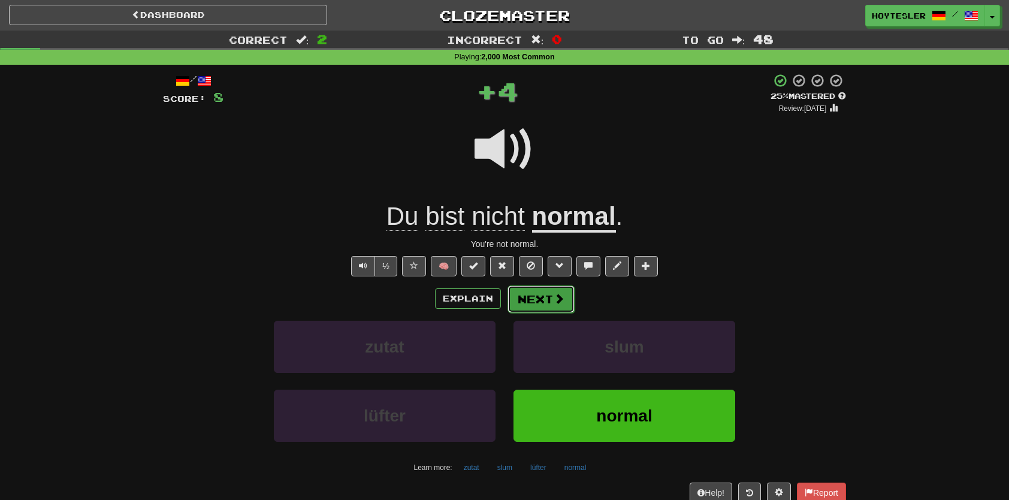
click at [554, 300] on span at bounding box center [559, 298] width 11 height 11
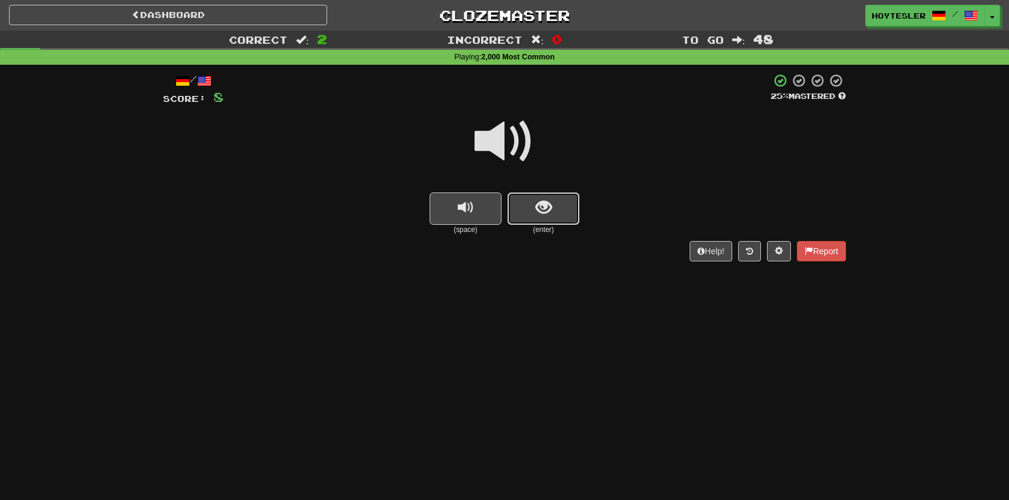
click at [558, 214] on button "show sentence" at bounding box center [544, 208] width 72 height 32
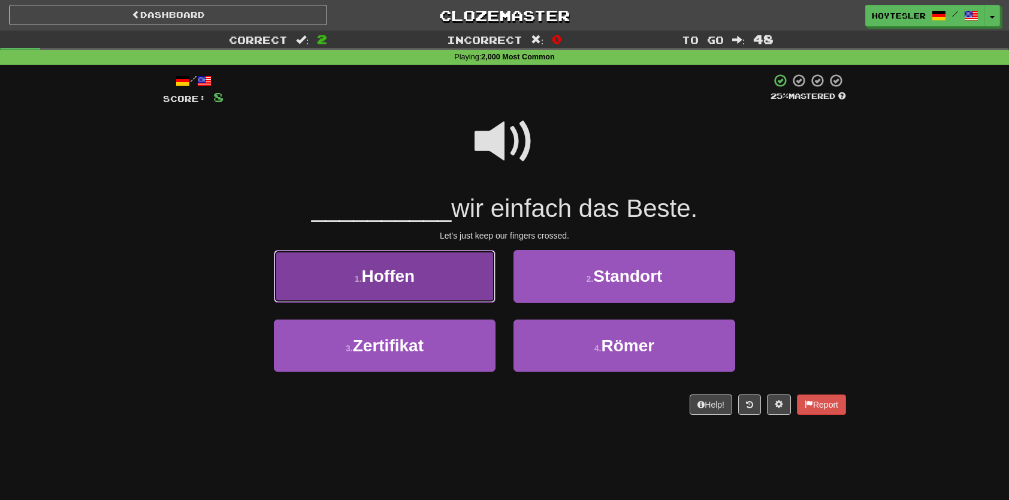
click at [442, 286] on button "1 . Hoffen" at bounding box center [385, 276] width 222 height 52
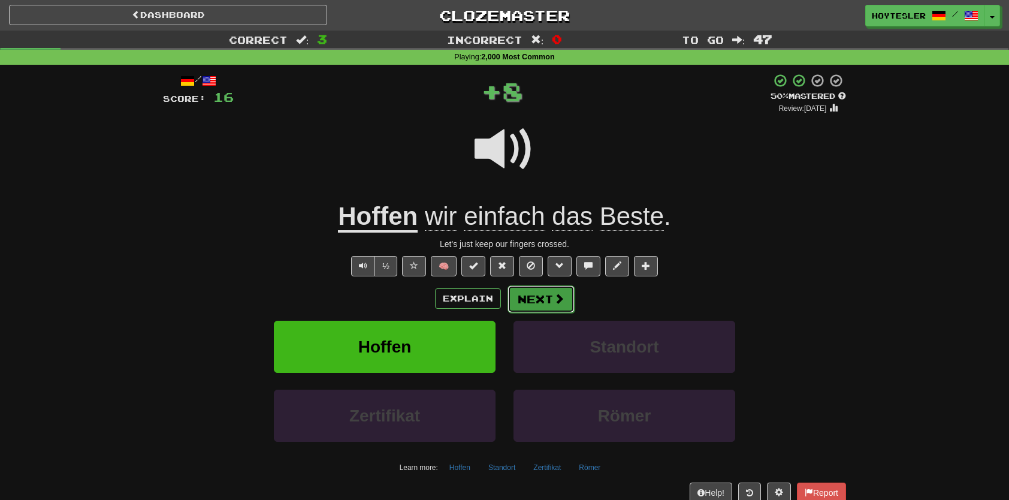
click at [514, 296] on button "Next" at bounding box center [541, 299] width 67 height 28
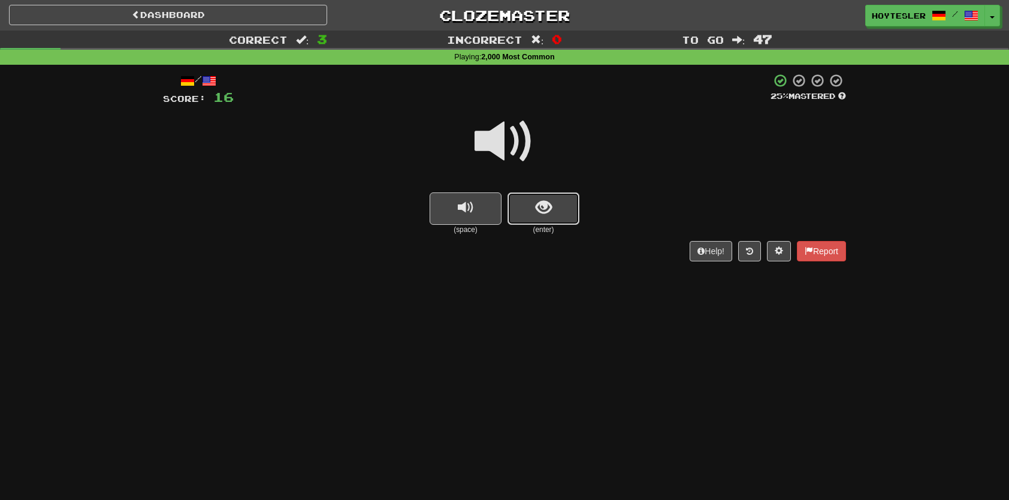
click at [548, 200] on span "show sentence" at bounding box center [544, 208] width 16 height 16
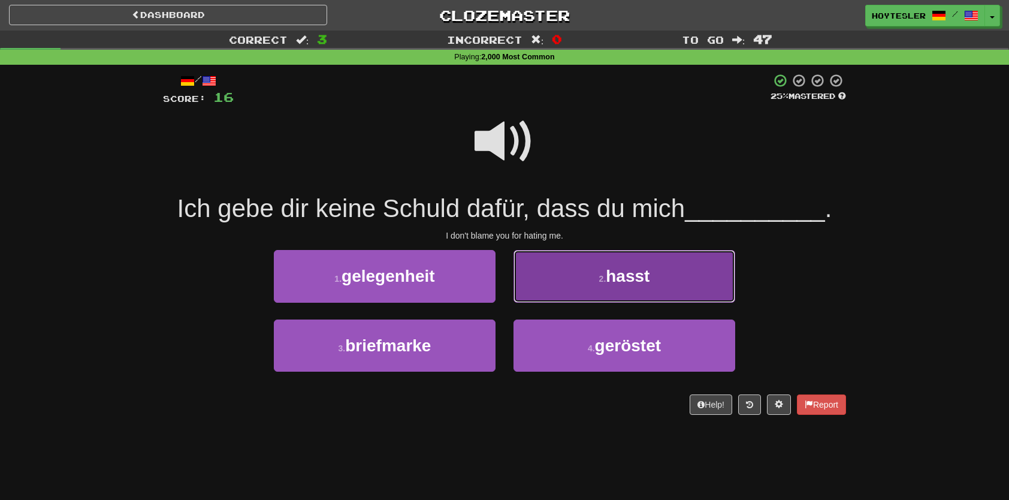
click at [684, 275] on button "2 . hasst" at bounding box center [625, 276] width 222 height 52
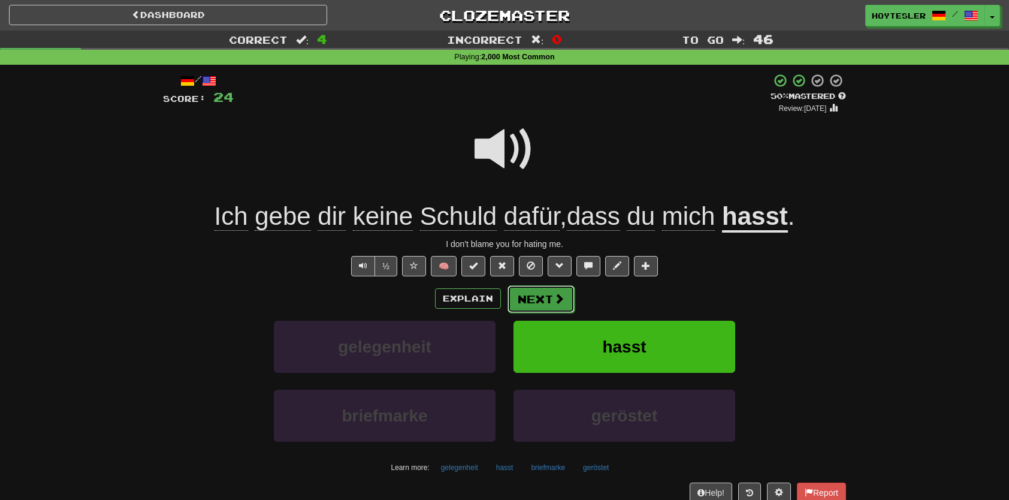
click at [557, 300] on span at bounding box center [559, 298] width 11 height 11
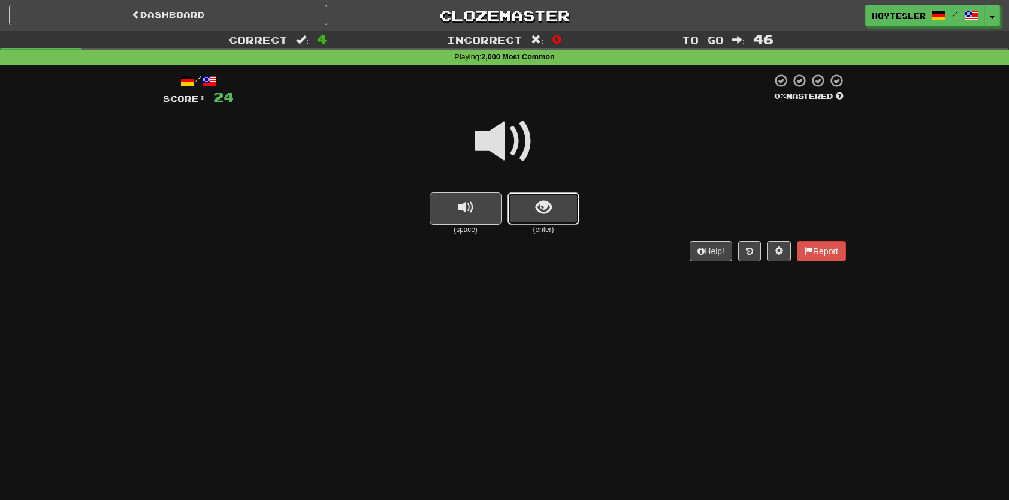
click at [570, 218] on button "show sentence" at bounding box center [544, 208] width 72 height 32
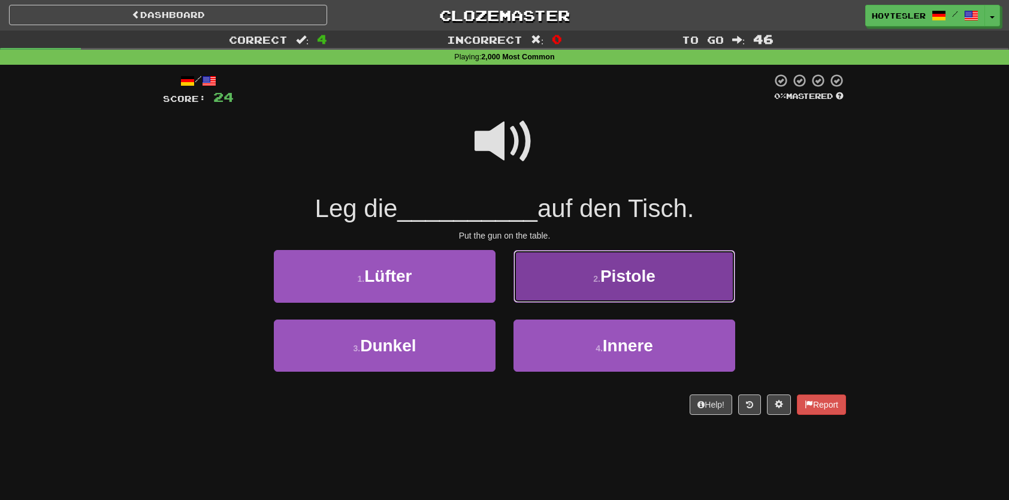
click at [613, 278] on span "Pistole" at bounding box center [628, 276] width 55 height 19
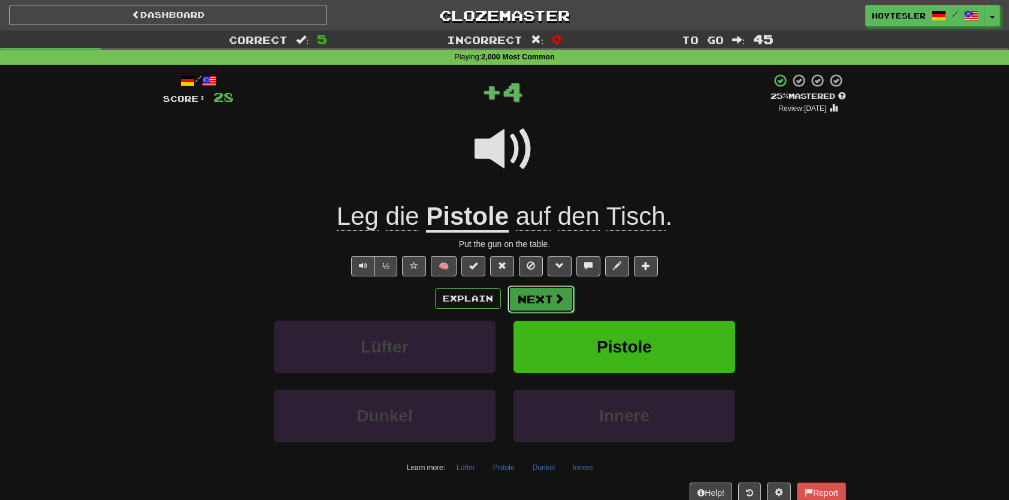
click at [556, 299] on span at bounding box center [559, 298] width 11 height 11
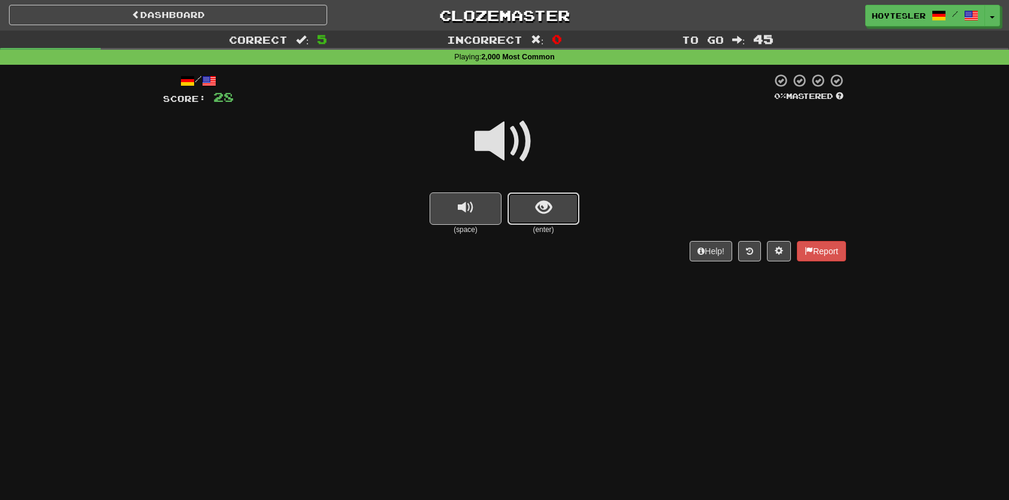
click at [527, 206] on button "show sentence" at bounding box center [544, 208] width 72 height 32
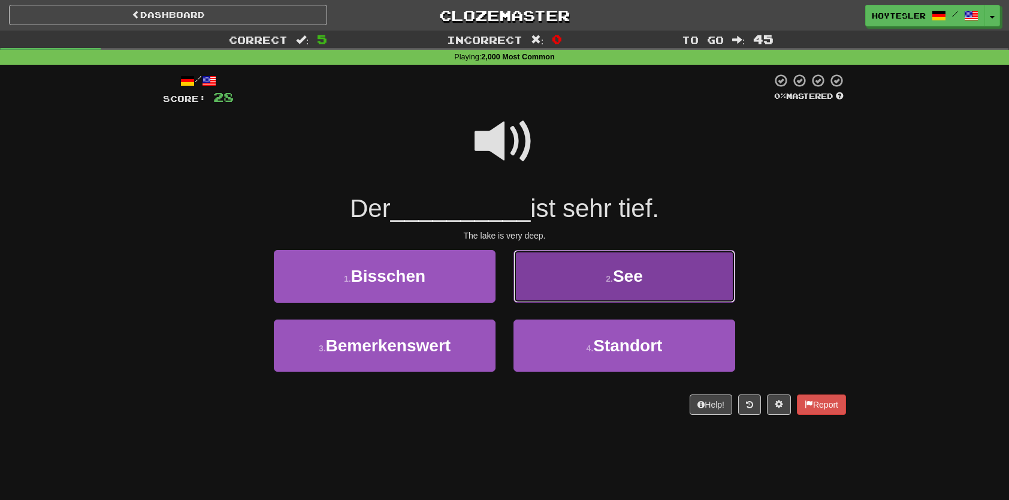
drag, startPoint x: 569, startPoint y: 267, endPoint x: 577, endPoint y: 272, distance: 9.1
click at [577, 272] on button "2 . See" at bounding box center [625, 276] width 222 height 52
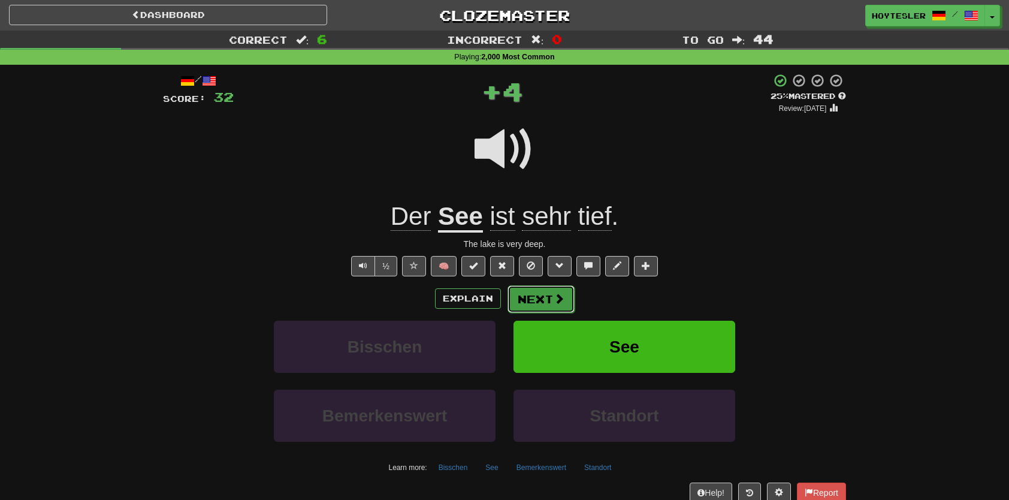
click at [554, 296] on span at bounding box center [559, 298] width 11 height 11
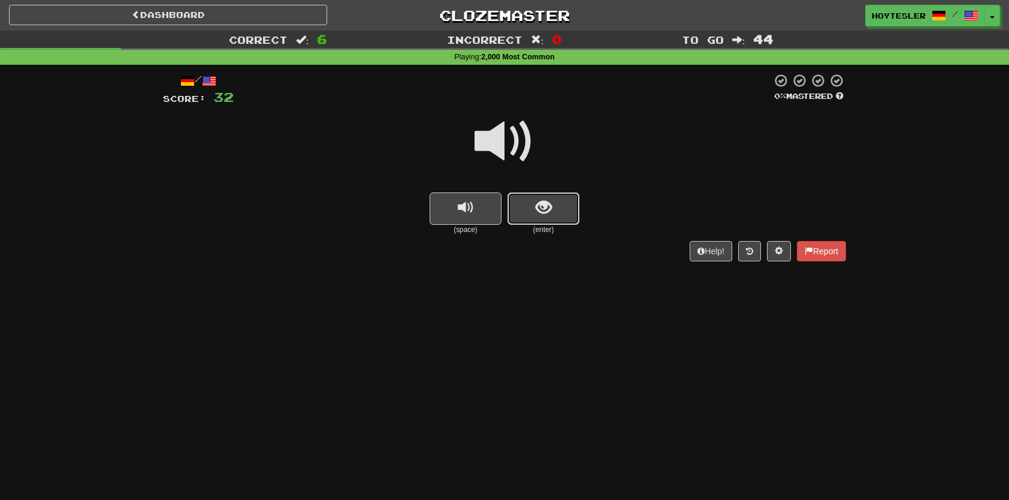
click at [549, 218] on button "show sentence" at bounding box center [544, 208] width 72 height 32
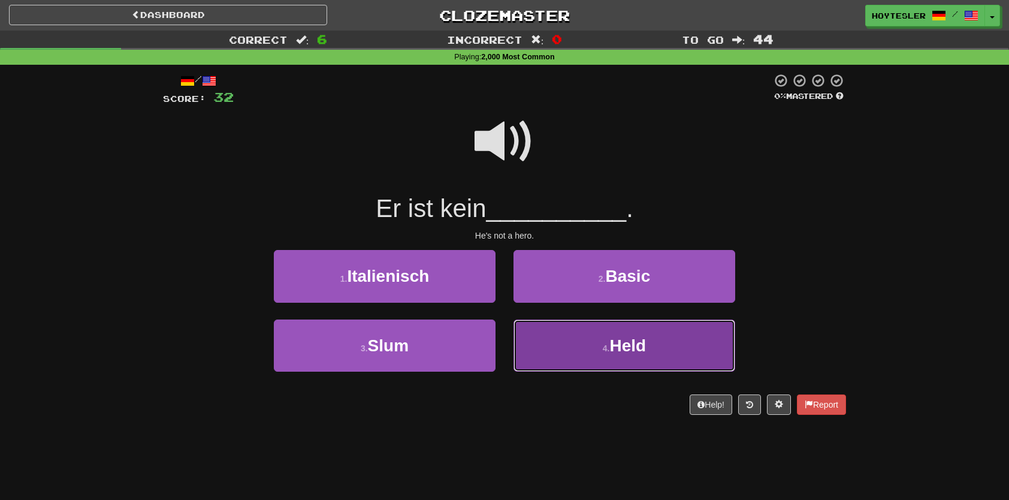
click at [557, 349] on button "4 . Held" at bounding box center [625, 345] width 222 height 52
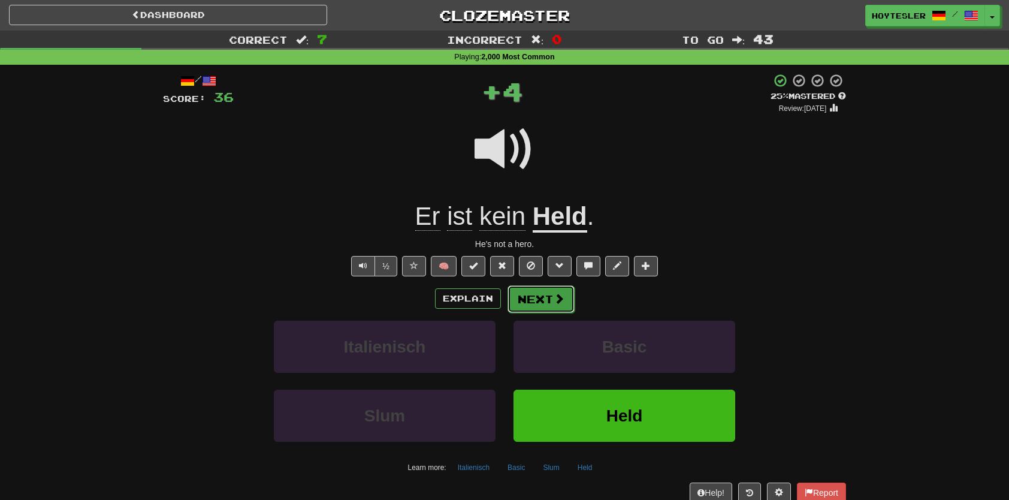
click at [561, 299] on span at bounding box center [559, 298] width 11 height 11
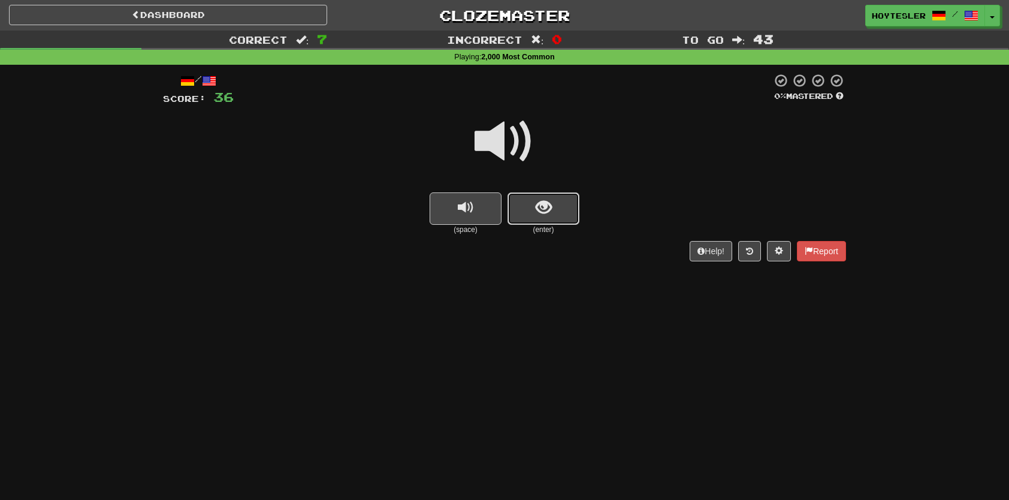
click at [542, 207] on span "show sentence" at bounding box center [544, 208] width 16 height 16
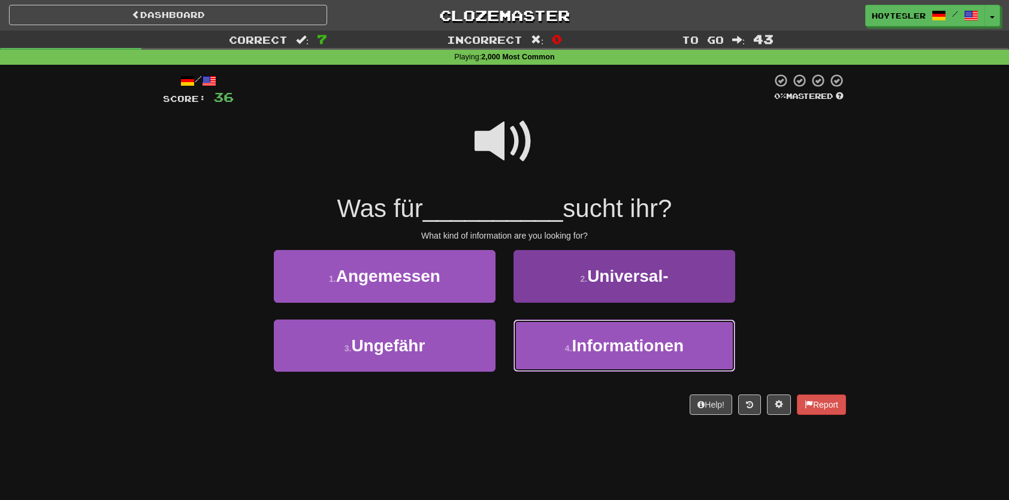
click at [602, 343] on span "Informationen" at bounding box center [628, 345] width 112 height 19
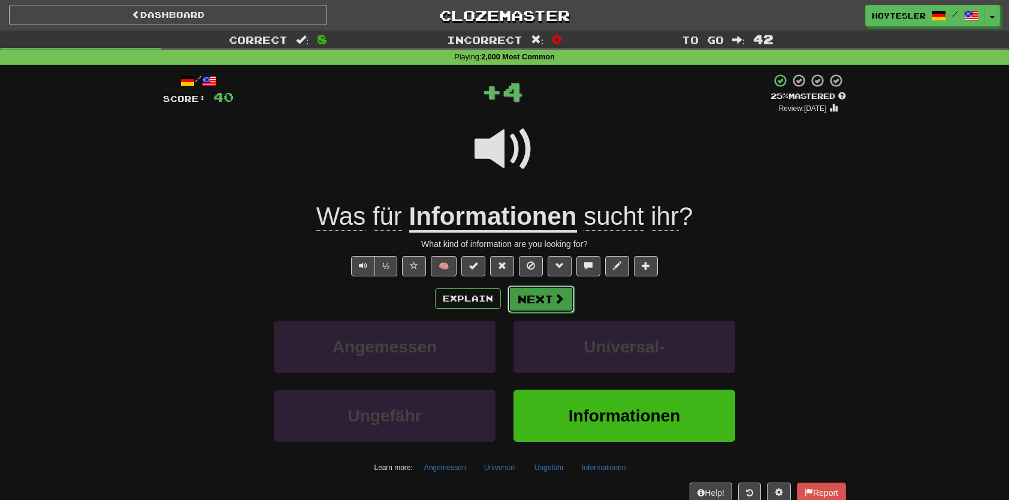
click at [564, 299] on button "Next" at bounding box center [541, 299] width 67 height 28
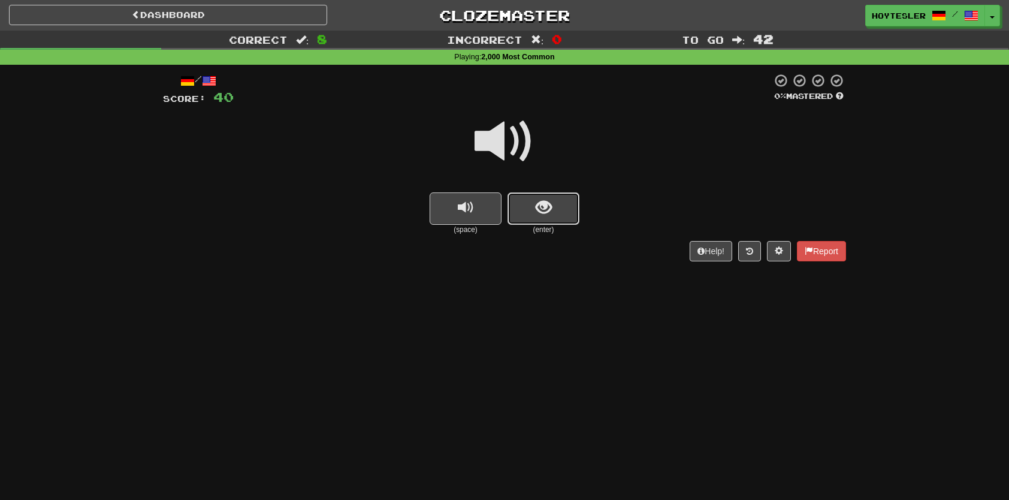
click at [538, 210] on span "show sentence" at bounding box center [544, 208] width 16 height 16
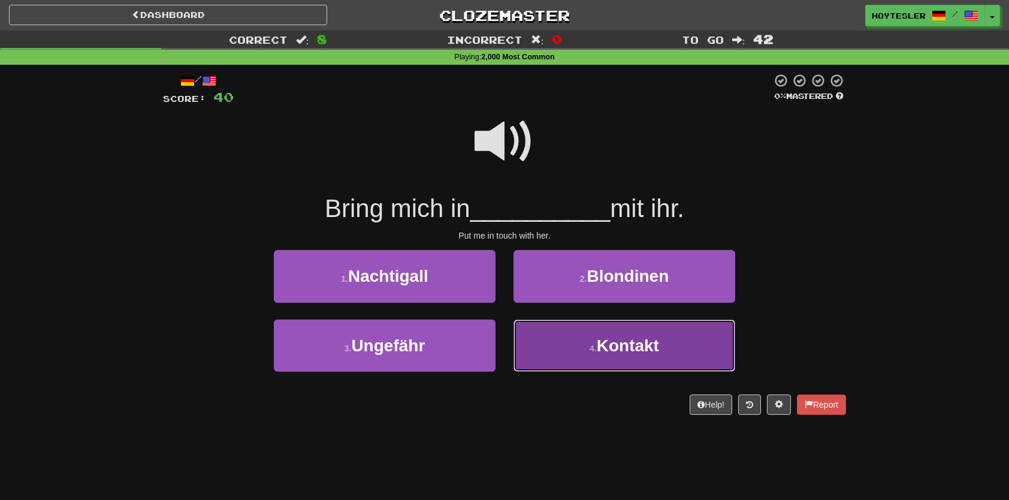
click at [619, 357] on button "4 . Kontakt" at bounding box center [625, 345] width 222 height 52
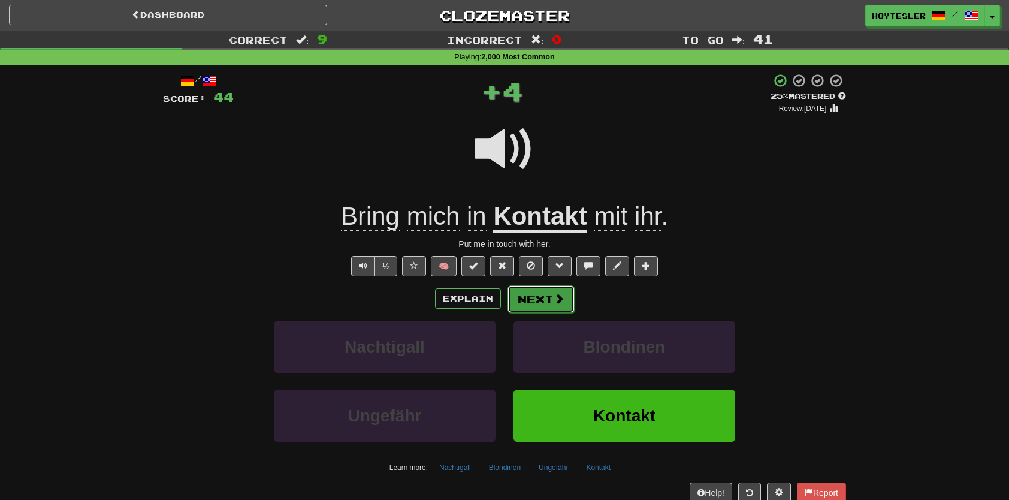
click at [560, 299] on span at bounding box center [559, 298] width 11 height 11
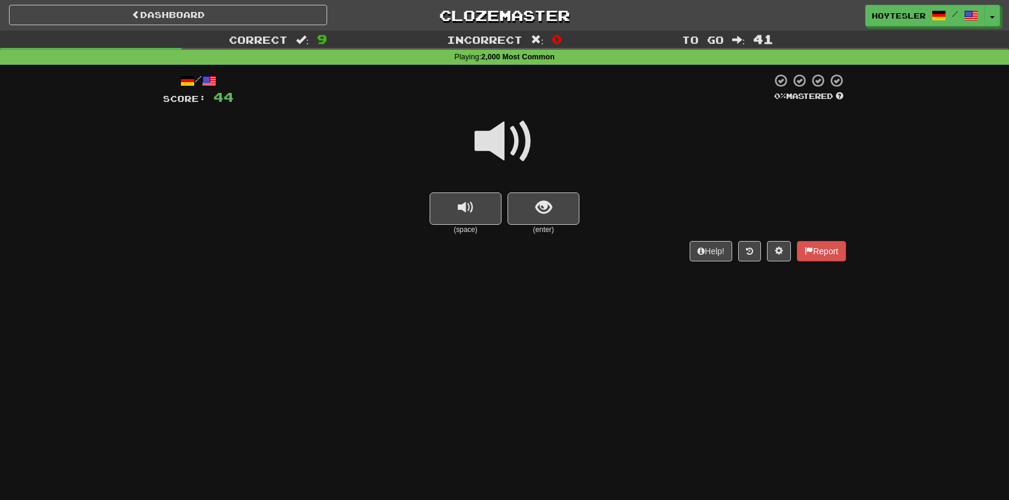
click at [549, 225] on small "(enter)" at bounding box center [544, 230] width 72 height 10
click at [551, 218] on button "show sentence" at bounding box center [544, 208] width 72 height 32
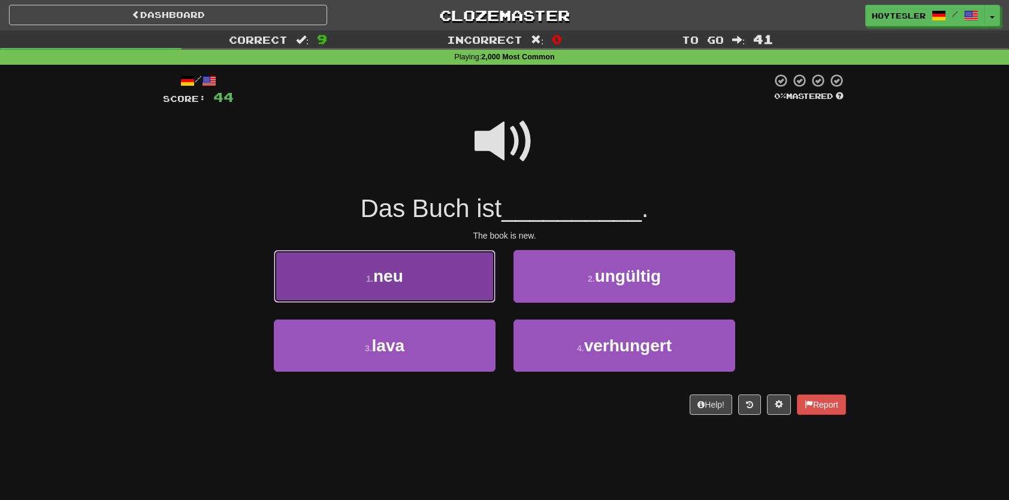
click at [459, 281] on button "1 . neu" at bounding box center [385, 276] width 222 height 52
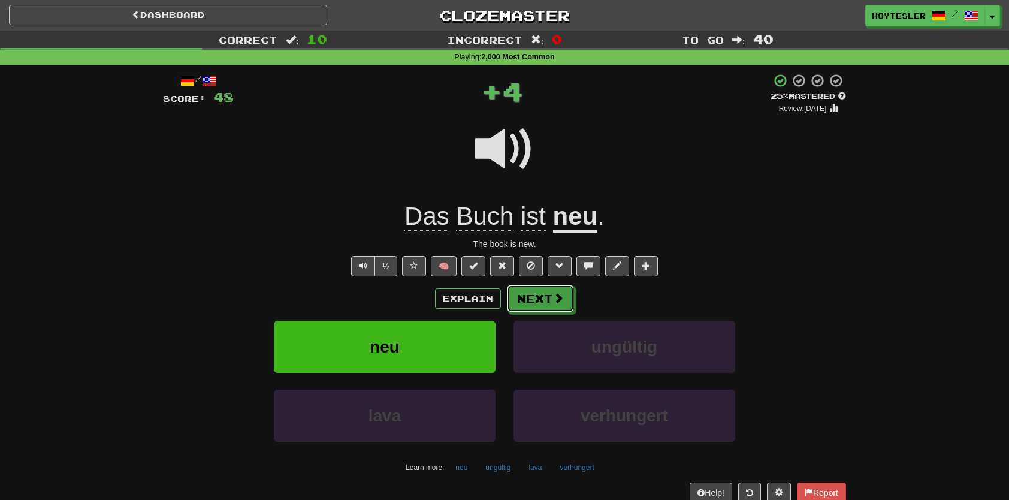
click at [553, 300] on button "Next" at bounding box center [540, 299] width 67 height 28
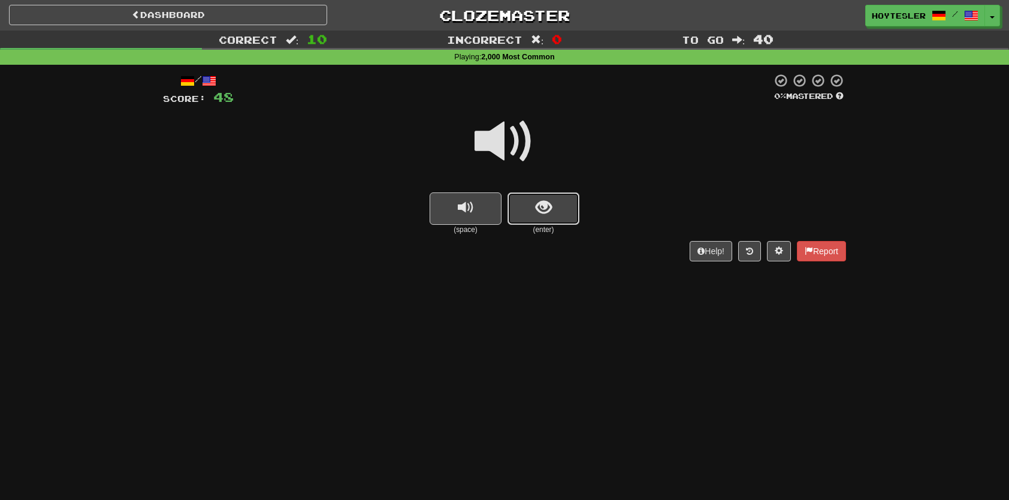
click at [579, 222] on button "show sentence" at bounding box center [544, 208] width 72 height 32
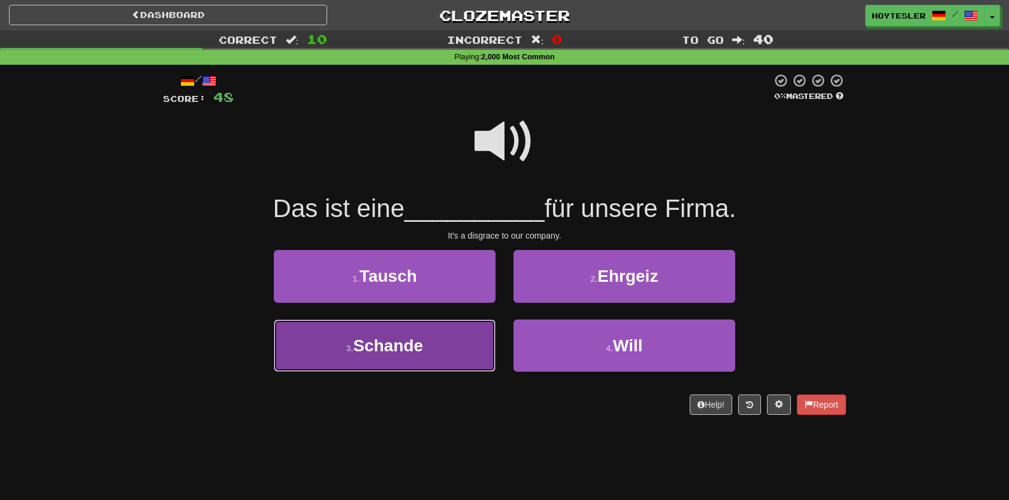
click at [443, 360] on button "3 . Schande" at bounding box center [385, 345] width 222 height 52
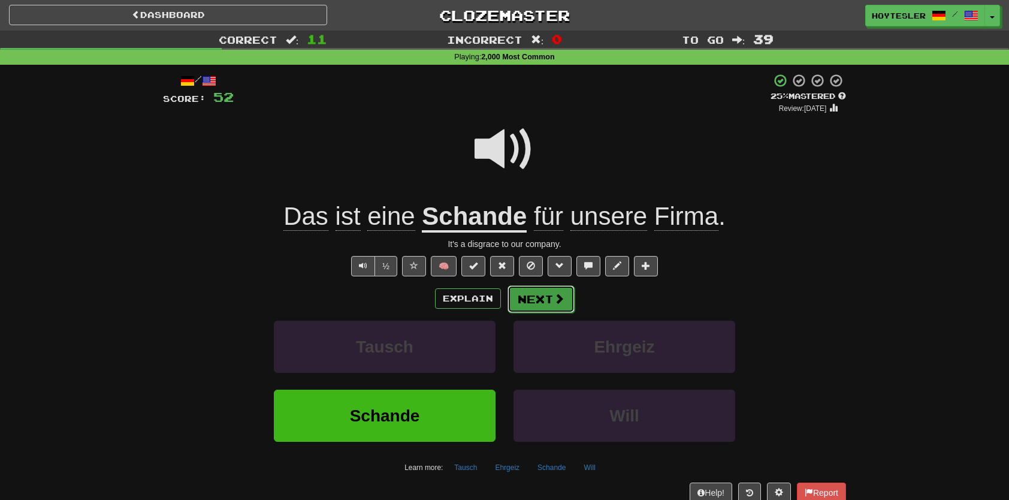
click at [564, 303] on button "Next" at bounding box center [541, 299] width 67 height 28
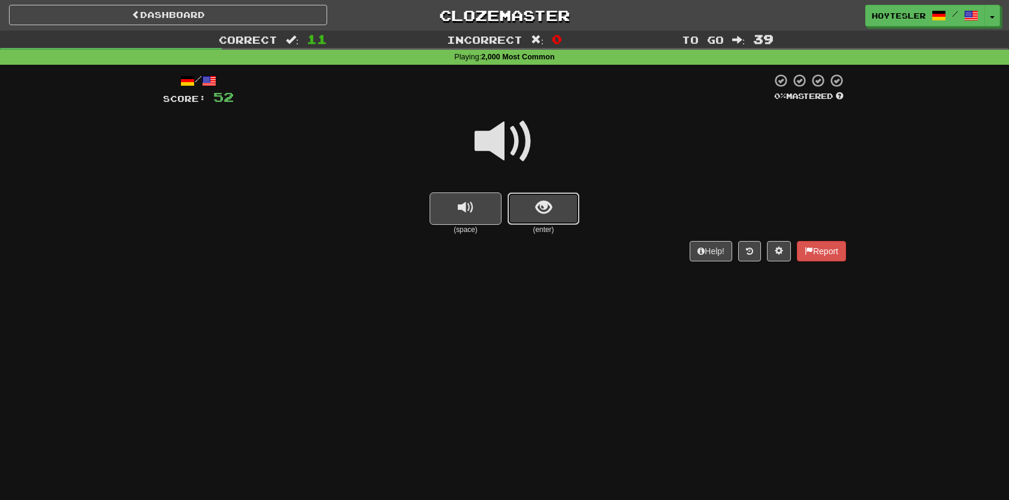
click at [548, 200] on span "show sentence" at bounding box center [544, 208] width 16 height 16
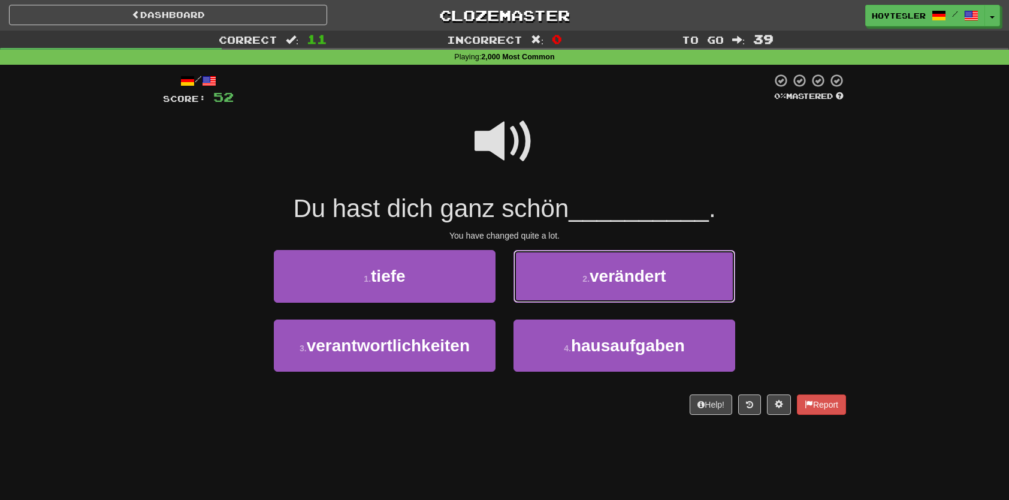
drag, startPoint x: 695, startPoint y: 261, endPoint x: 698, endPoint y: 271, distance: 10.6
click at [695, 261] on button "2 . verändert" at bounding box center [625, 276] width 222 height 52
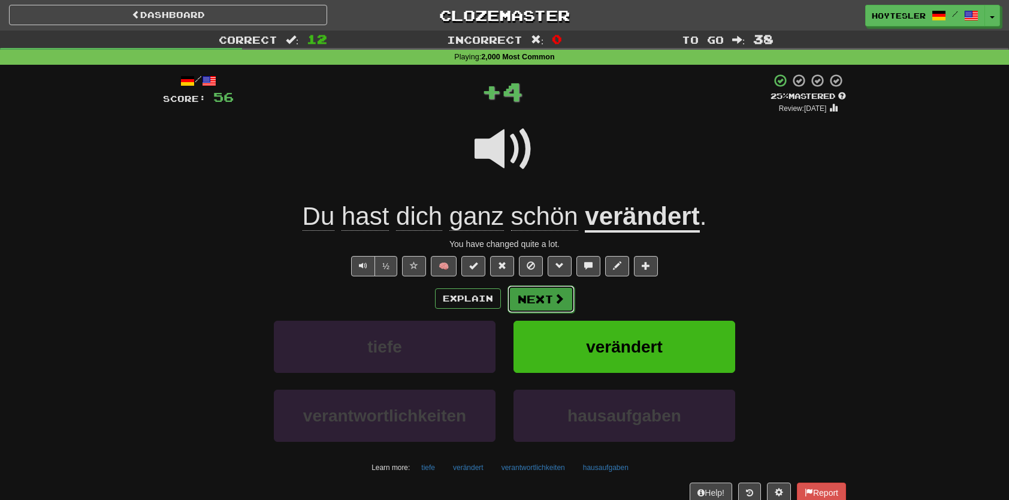
click at [548, 301] on button "Next" at bounding box center [541, 299] width 67 height 28
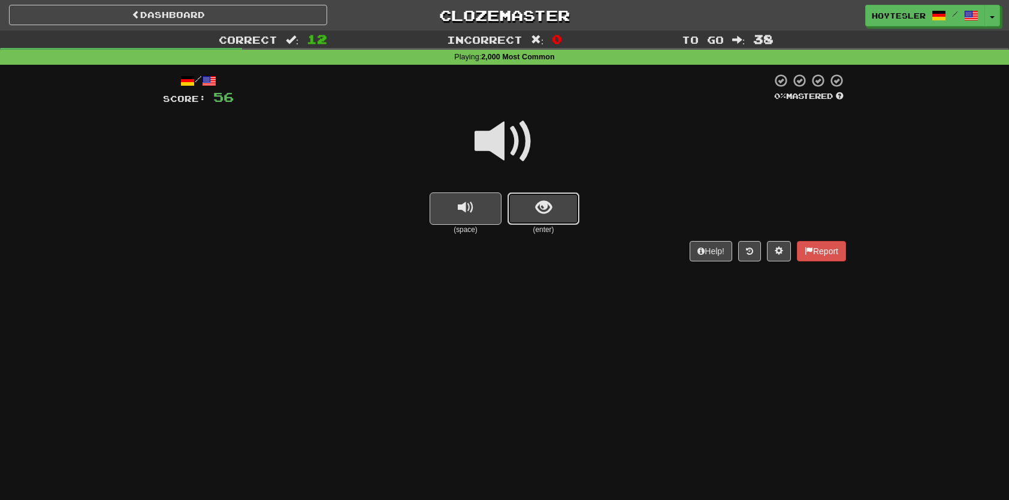
click at [566, 217] on button "show sentence" at bounding box center [544, 208] width 72 height 32
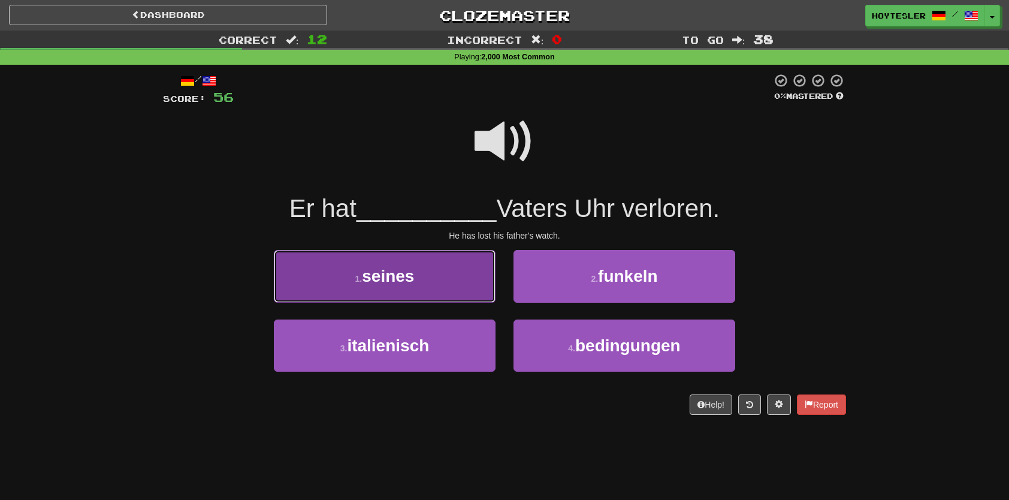
click at [462, 288] on button "1 . seines" at bounding box center [385, 276] width 222 height 52
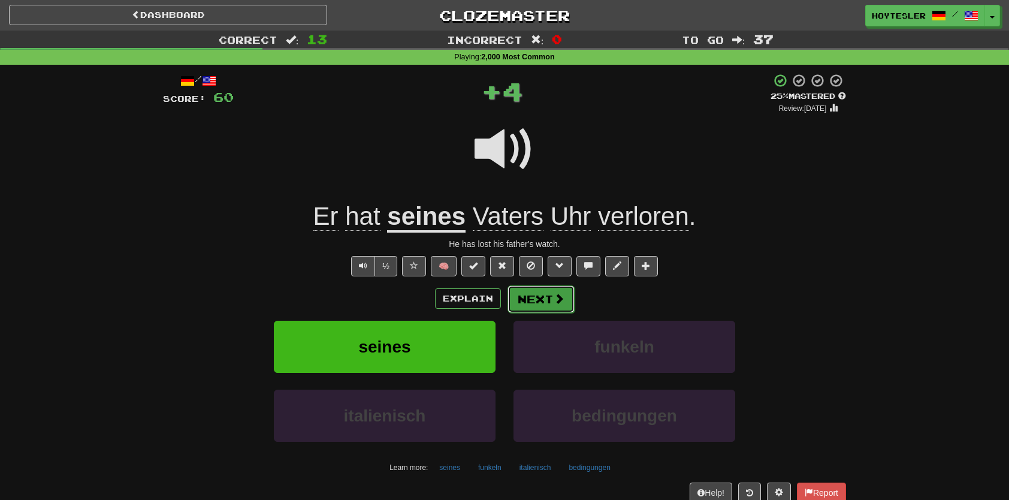
click at [535, 293] on button "Next" at bounding box center [541, 299] width 67 height 28
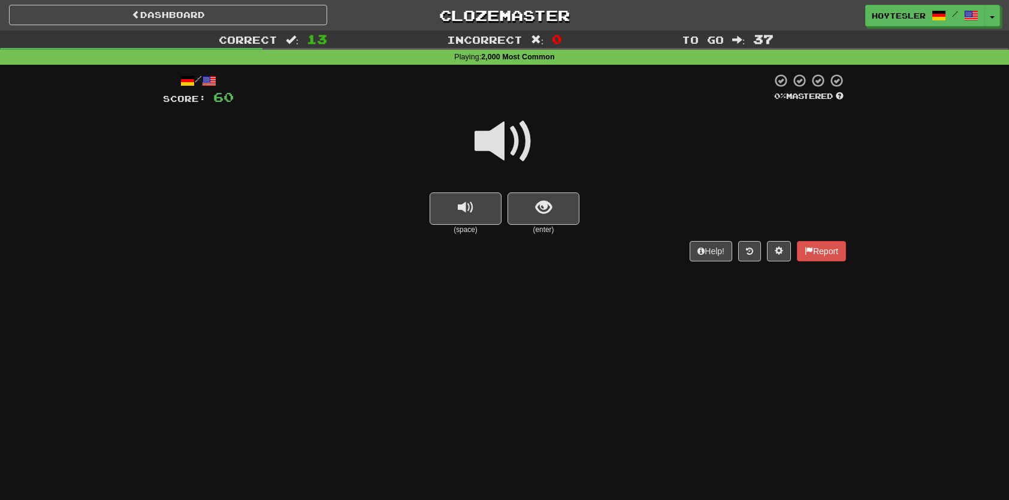
click at [489, 191] on div at bounding box center [504, 150] width 683 height 86
click at [537, 208] on span "show sentence" at bounding box center [544, 208] width 16 height 16
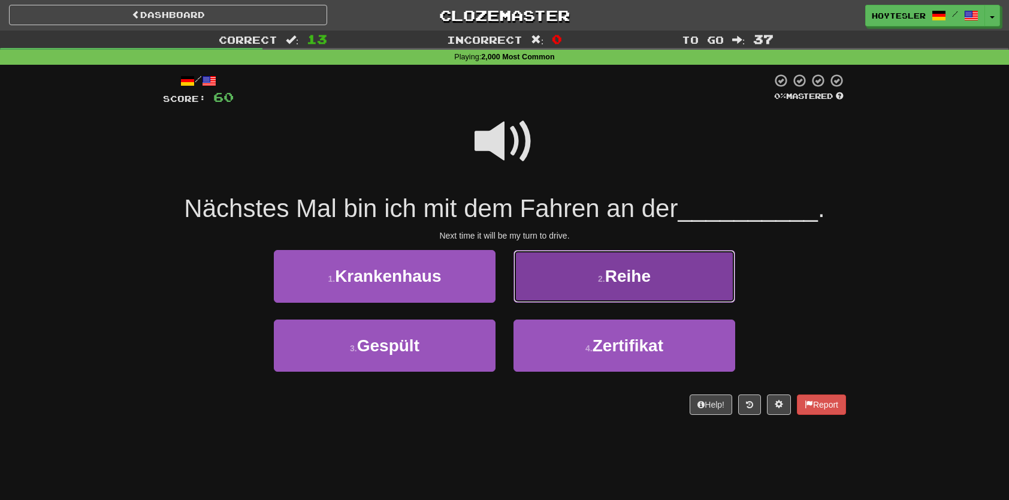
click at [655, 290] on button "2 . Reihe" at bounding box center [625, 276] width 222 height 52
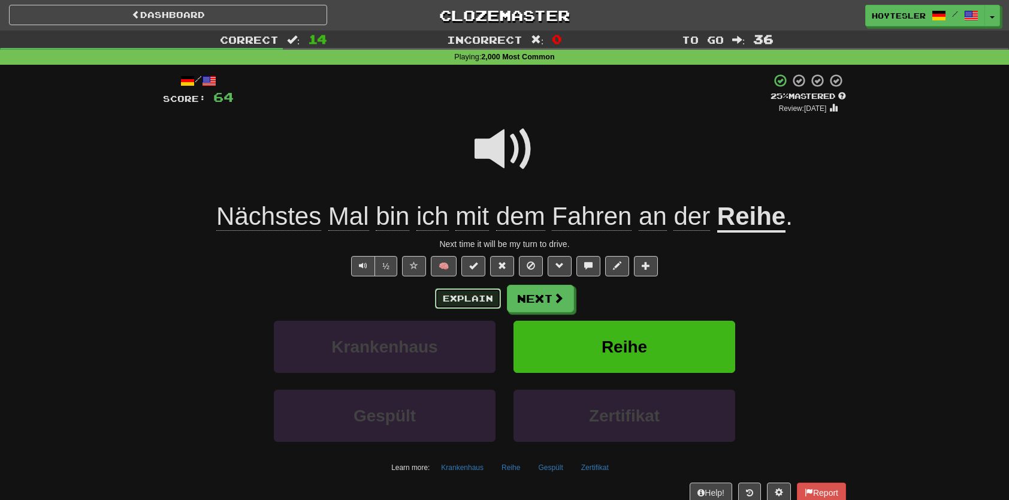
click at [496, 296] on button "Explain" at bounding box center [468, 298] width 66 height 20
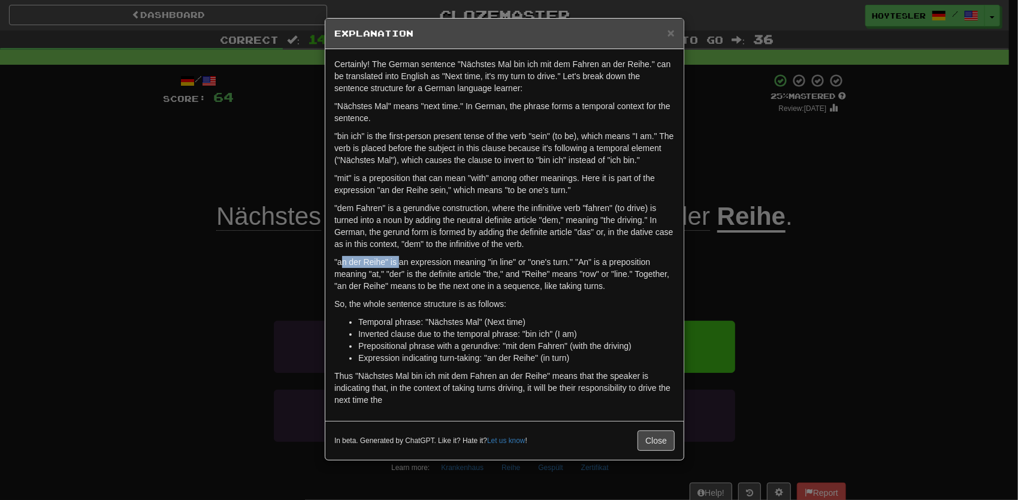
drag, startPoint x: 340, startPoint y: 264, endPoint x: 399, endPoint y: 260, distance: 58.9
click at [399, 260] on p ""an der Reihe" is an expression meaning "in line" or "one's turn." "An" is a pr…" at bounding box center [504, 274] width 340 height 36
drag, startPoint x: 399, startPoint y: 260, endPoint x: 343, endPoint y: 279, distance: 59.0
click at [343, 279] on p ""an der Reihe" is an expression meaning "in line" or "one's turn." "An" is a pr…" at bounding box center [504, 274] width 340 height 36
drag, startPoint x: 337, startPoint y: 264, endPoint x: 385, endPoint y: 264, distance: 48.0
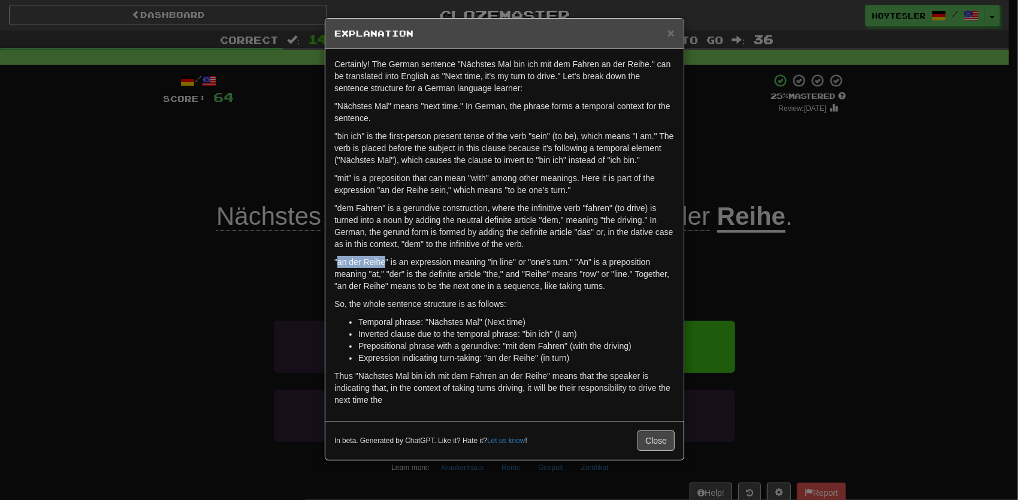
click at [385, 264] on p ""an der Reihe" is an expression meaning "in line" or "one's turn." "An" is a pr…" at bounding box center [504, 274] width 340 height 36
copy p "an der Reihe"
click at [169, 261] on div "× Explanation Certainly! The German sentence "Nächstes Mal bin ich mit dem Fahr…" at bounding box center [509, 250] width 1018 height 500
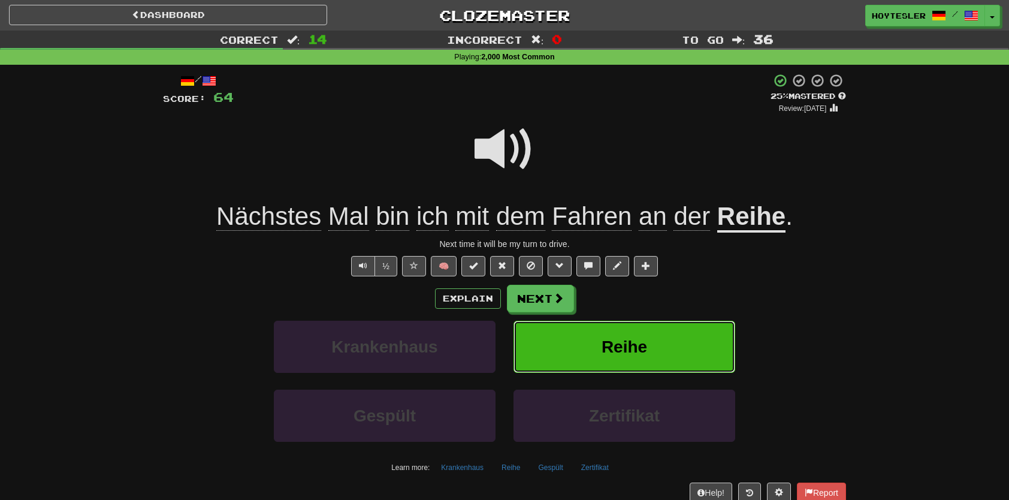
click at [567, 348] on button "Reihe" at bounding box center [625, 347] width 222 height 52
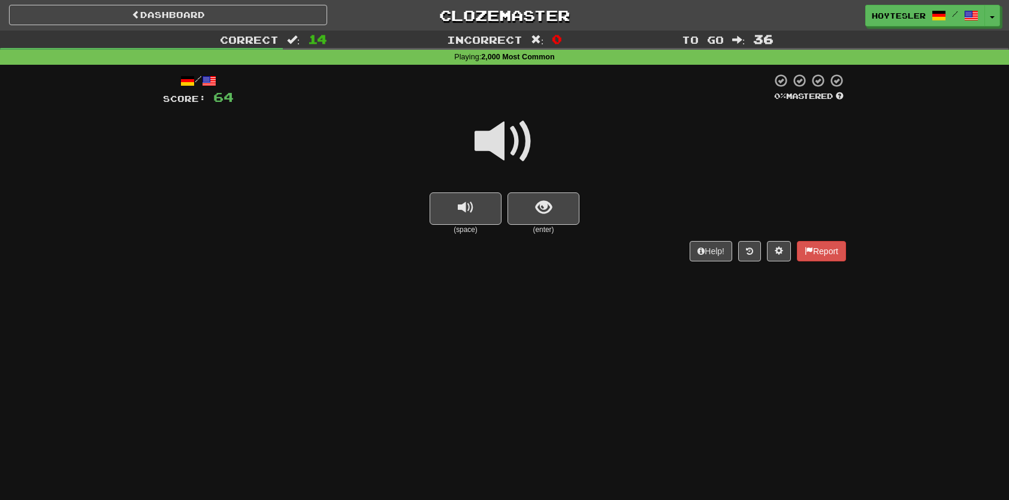
click at [542, 234] on small "(enter)" at bounding box center [544, 230] width 72 height 10
click at [539, 215] on span "show sentence" at bounding box center [544, 208] width 16 height 16
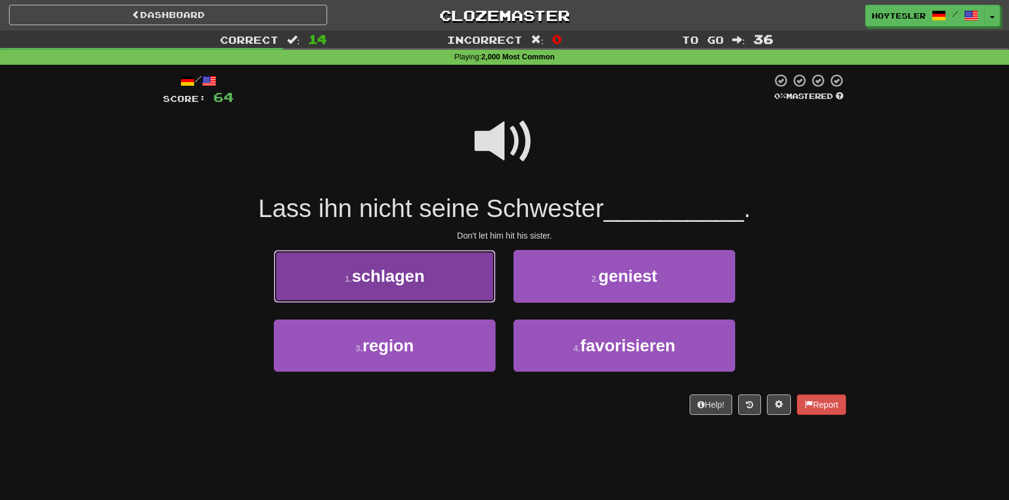
click at [452, 288] on button "1 . schlagen" at bounding box center [385, 276] width 222 height 52
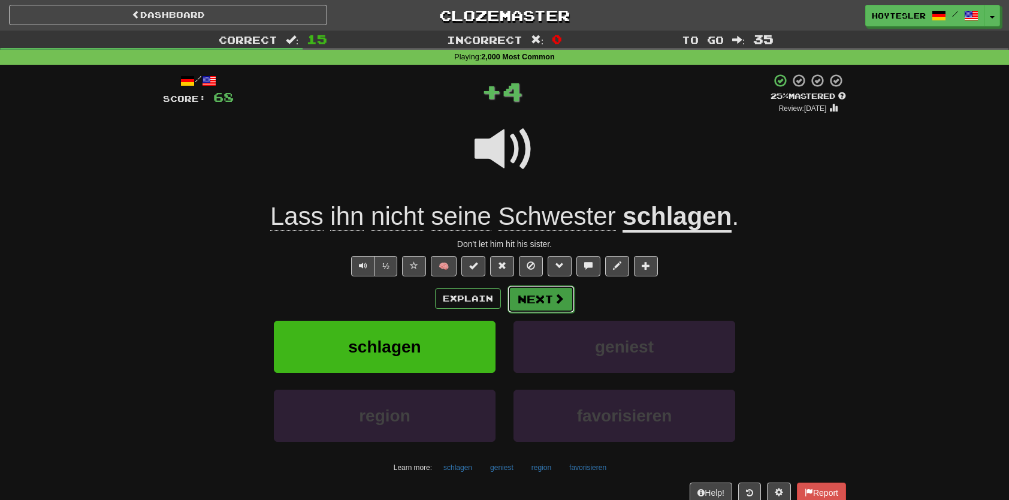
click at [551, 302] on button "Next" at bounding box center [541, 299] width 67 height 28
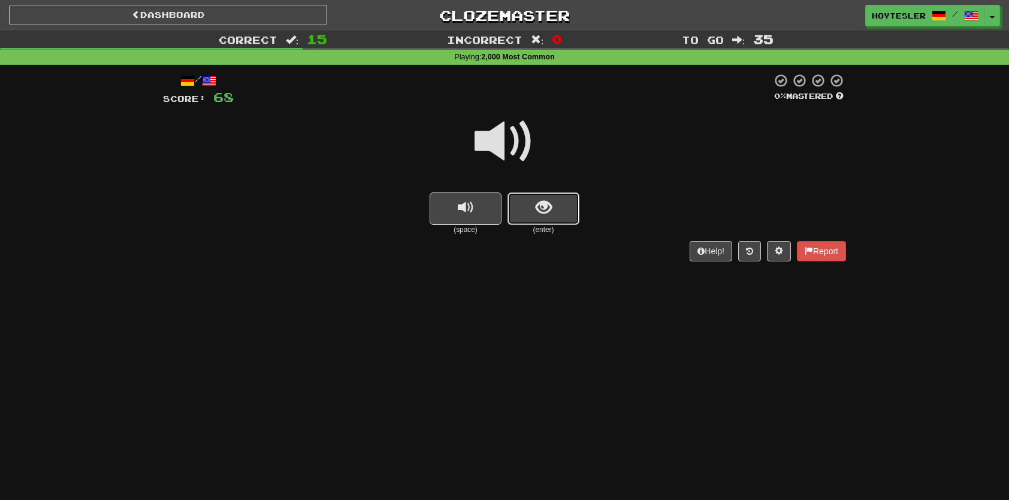
click at [561, 221] on button "show sentence" at bounding box center [544, 208] width 72 height 32
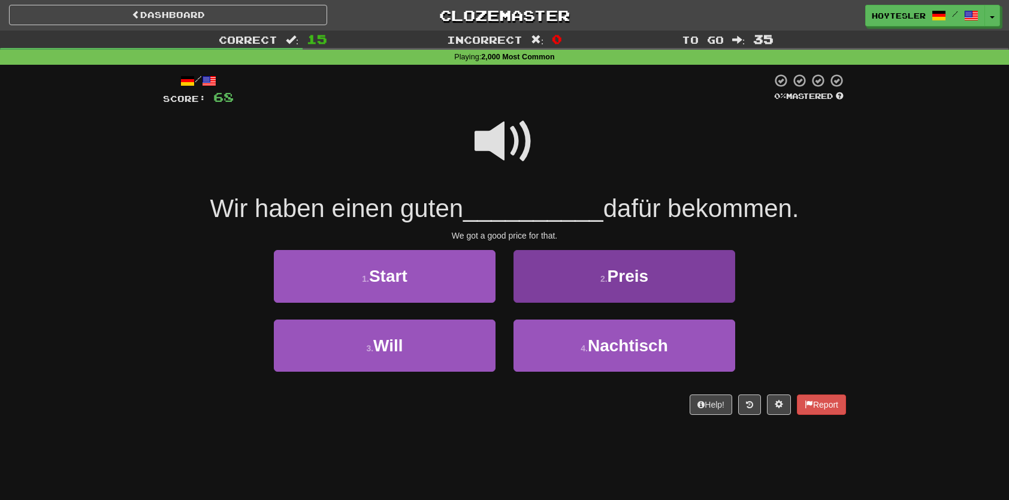
drag, startPoint x: 695, startPoint y: 303, endPoint x: 695, endPoint y: 291, distance: 12.6
click at [695, 301] on div "2 . Preis" at bounding box center [625, 284] width 240 height 69
click at [695, 290] on button "2 . Preis" at bounding box center [625, 276] width 222 height 52
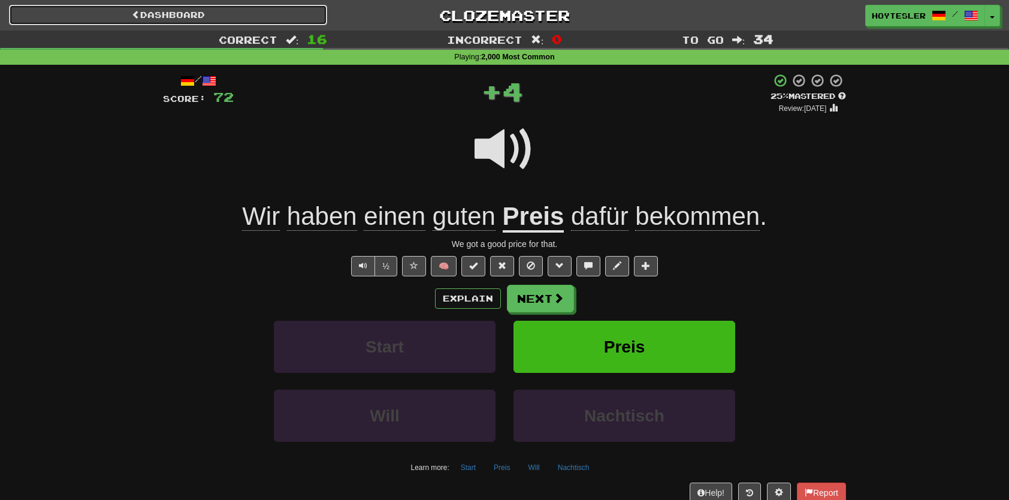
drag, startPoint x: 258, startPoint y: 16, endPoint x: 267, endPoint y: 20, distance: 9.9
click at [258, 16] on link "Dashboard" at bounding box center [168, 15] width 318 height 20
